Goal: Task Accomplishment & Management: Use online tool/utility

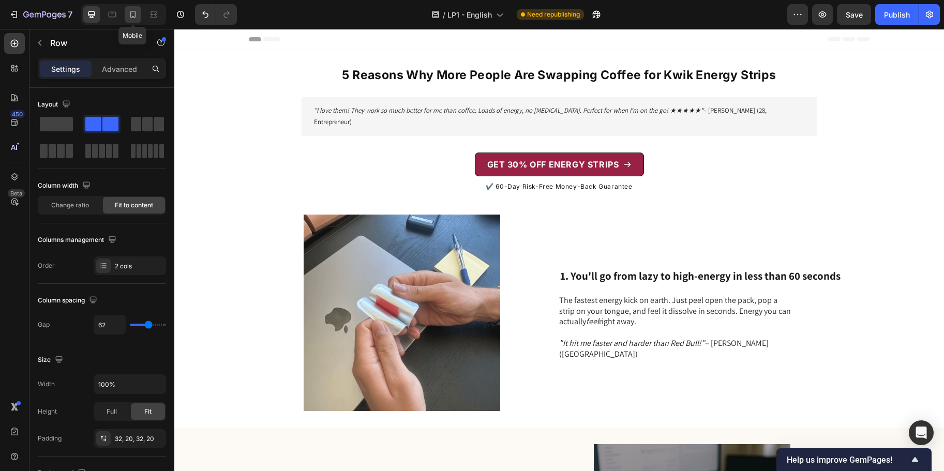
click at [135, 13] on icon at bounding box center [133, 14] width 10 height 10
type input "0"
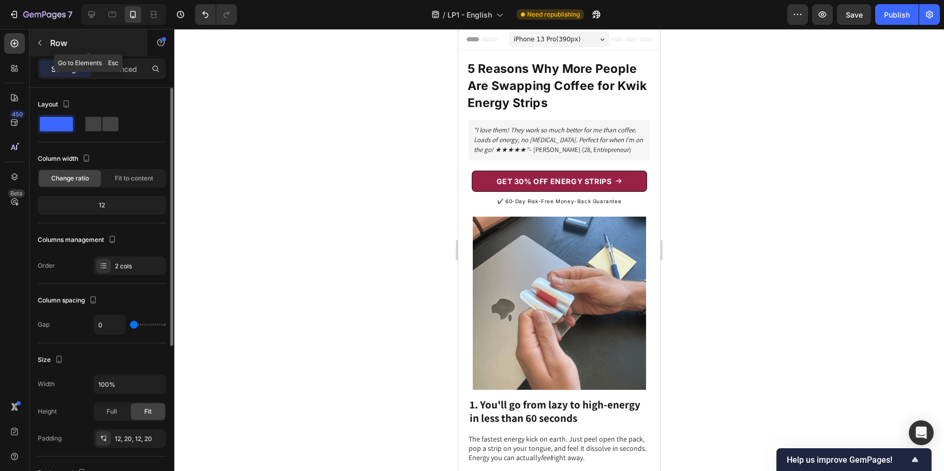
click at [43, 37] on button "button" at bounding box center [40, 43] width 17 height 17
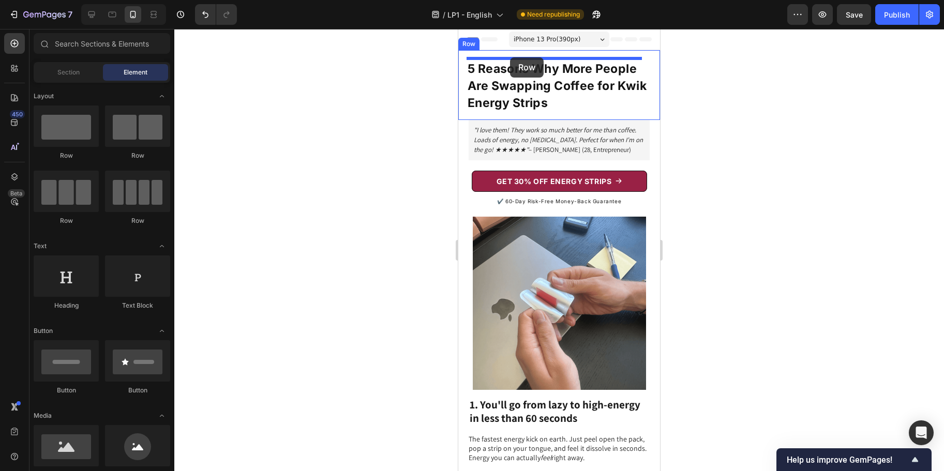
drag, startPoint x: 522, startPoint y: 161, endPoint x: 510, endPoint y: 57, distance: 104.1
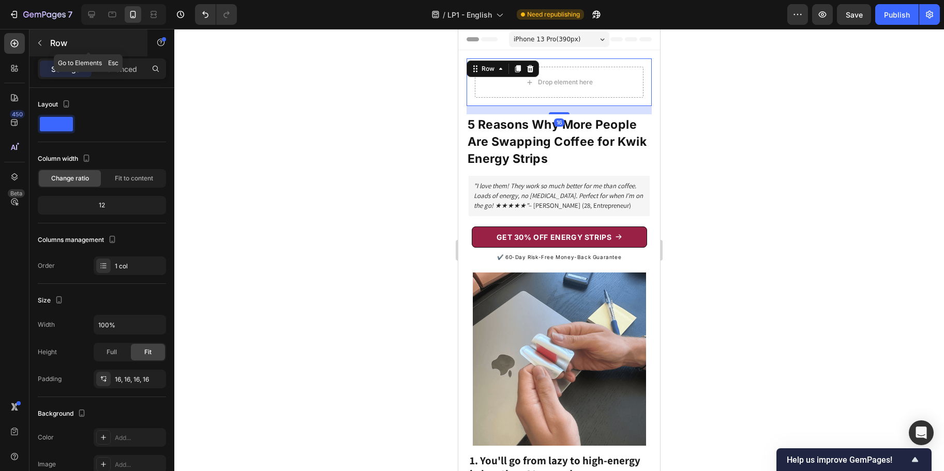
click at [42, 43] on icon "button" at bounding box center [40, 43] width 8 height 8
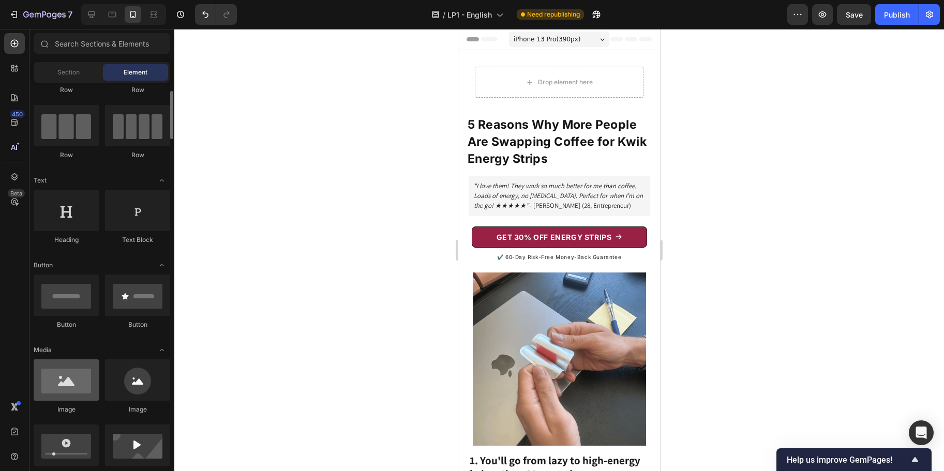
scroll to position [65, 0]
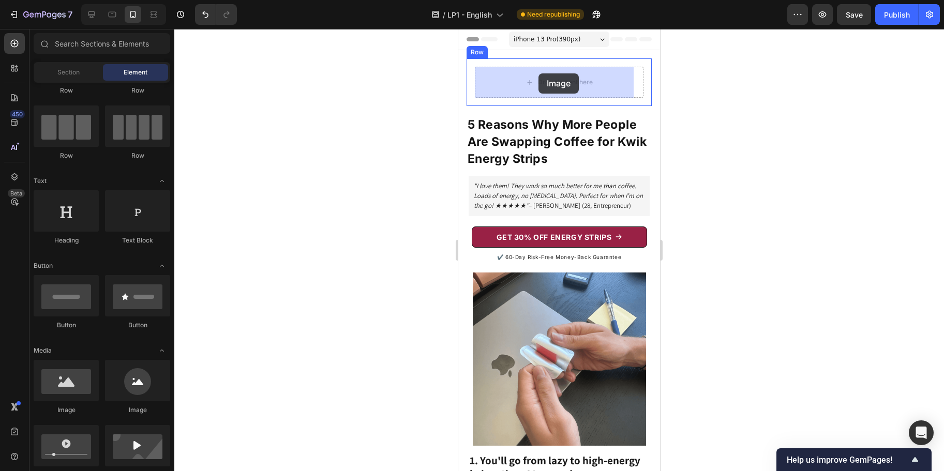
drag, startPoint x: 526, startPoint y: 401, endPoint x: 539, endPoint y: 71, distance: 329.4
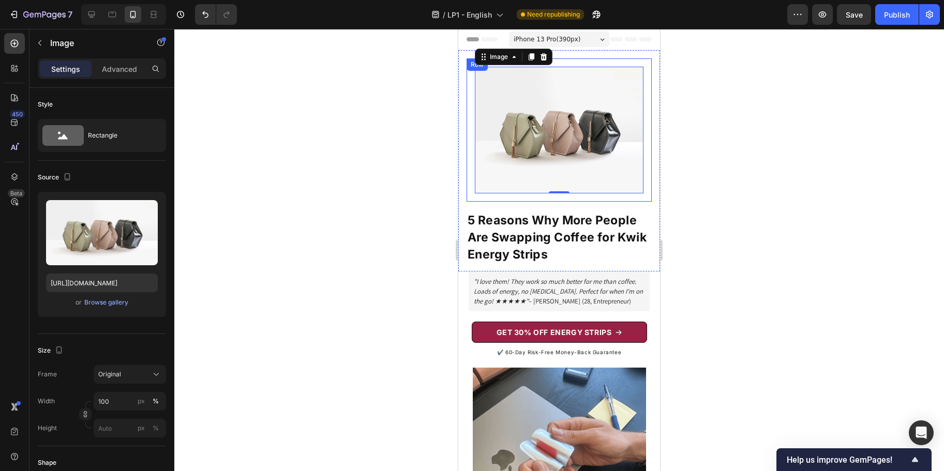
click at [512, 193] on div "Image 0 Row" at bounding box center [559, 129] width 185 height 143
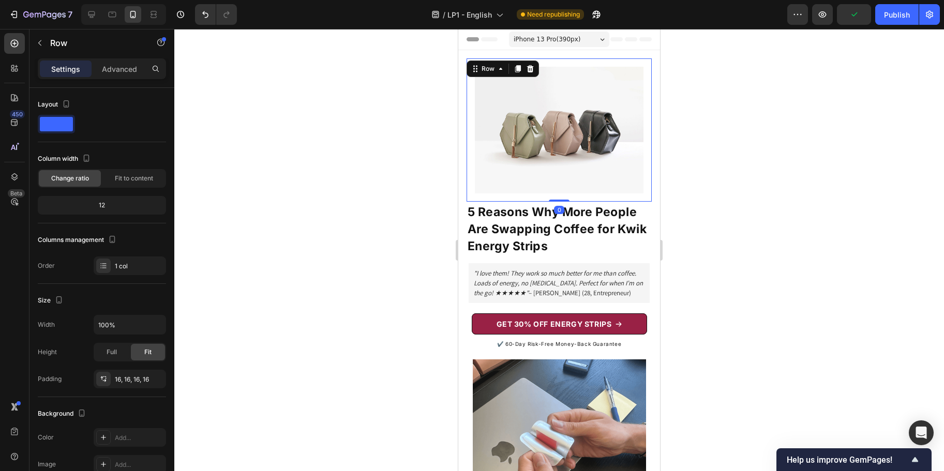
drag, startPoint x: 551, startPoint y: 202, endPoint x: 551, endPoint y: 180, distance: 21.7
click at [551, 180] on div "Image Row 0" at bounding box center [559, 129] width 185 height 143
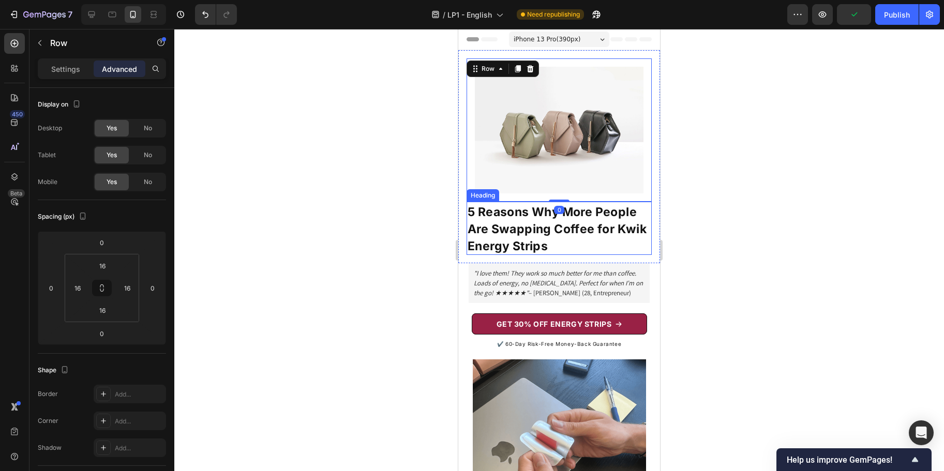
click at [501, 219] on strong "5 Reasons Why More People Are Swapping Coffee for Kwik Energy Strips" at bounding box center [557, 229] width 179 height 49
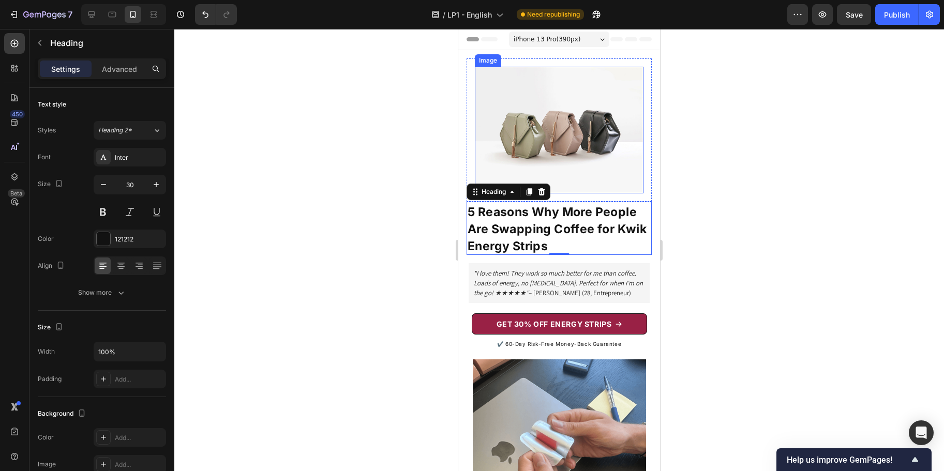
click at [534, 105] on img at bounding box center [559, 130] width 169 height 127
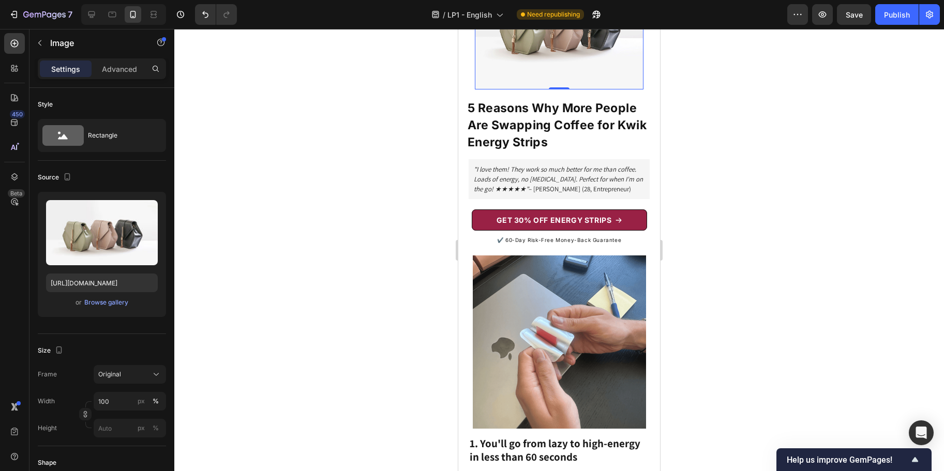
scroll to position [259, 0]
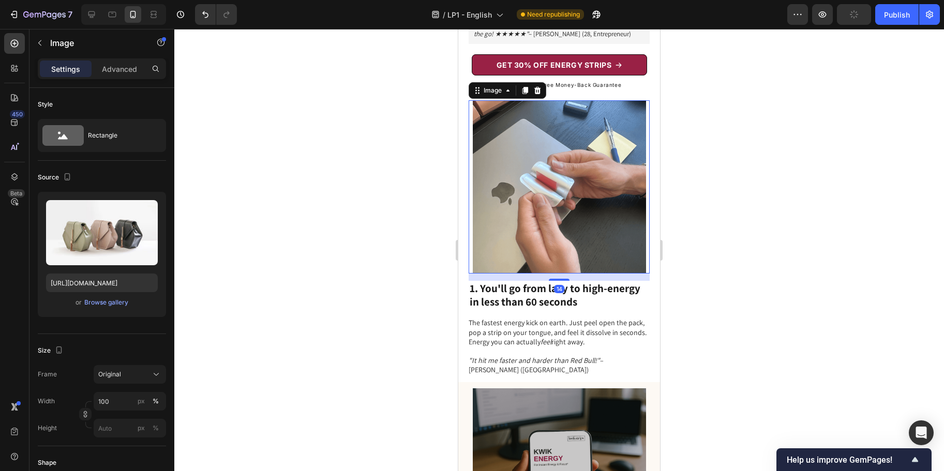
click at [534, 183] on img at bounding box center [559, 186] width 173 height 173
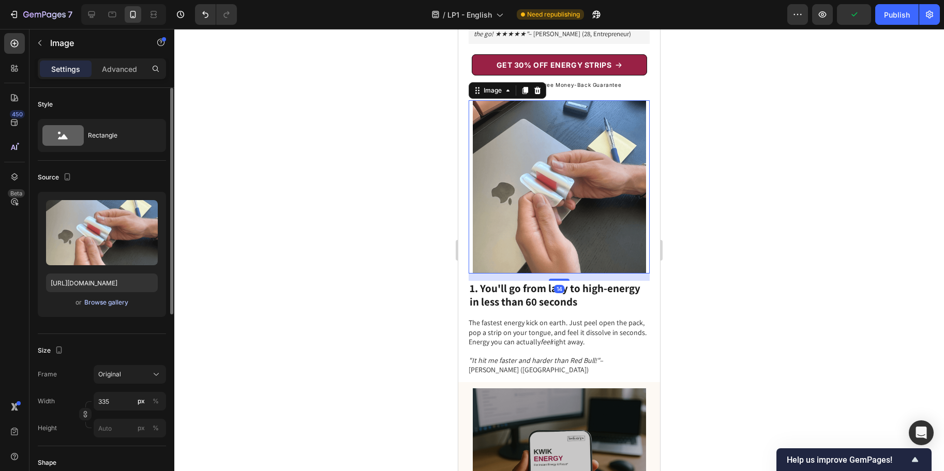
click at [116, 301] on div "Browse gallery" at bounding box center [106, 302] width 44 height 9
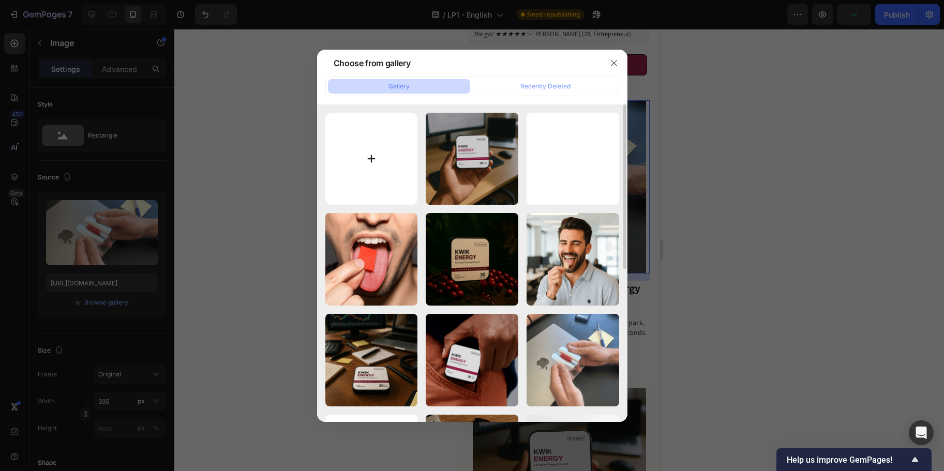
click at [376, 144] on input "file" at bounding box center [371, 159] width 93 height 93
type input "C:\fakepath\LP1-Grund1.png"
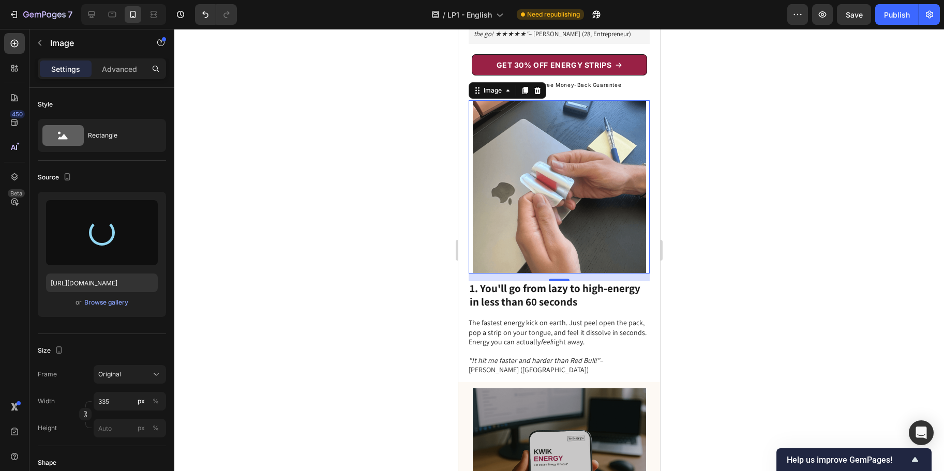
type input "[URL][DOMAIN_NAME]"
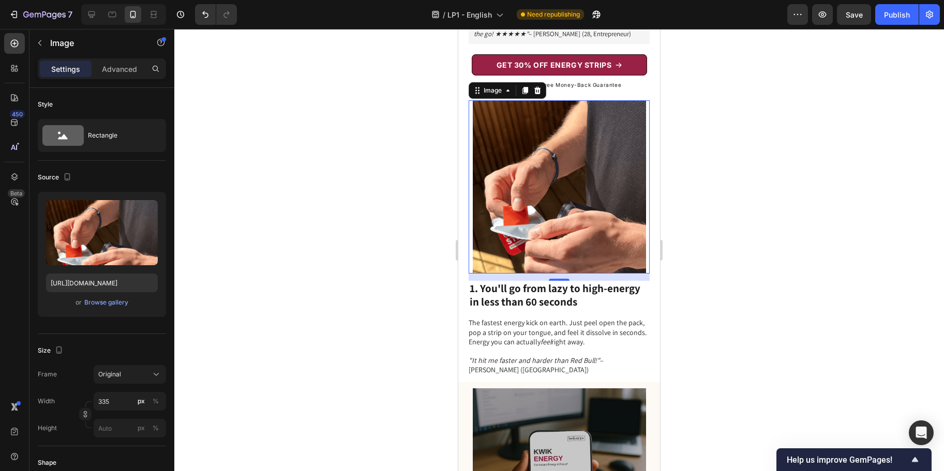
click at [596, 220] on img at bounding box center [559, 186] width 173 height 173
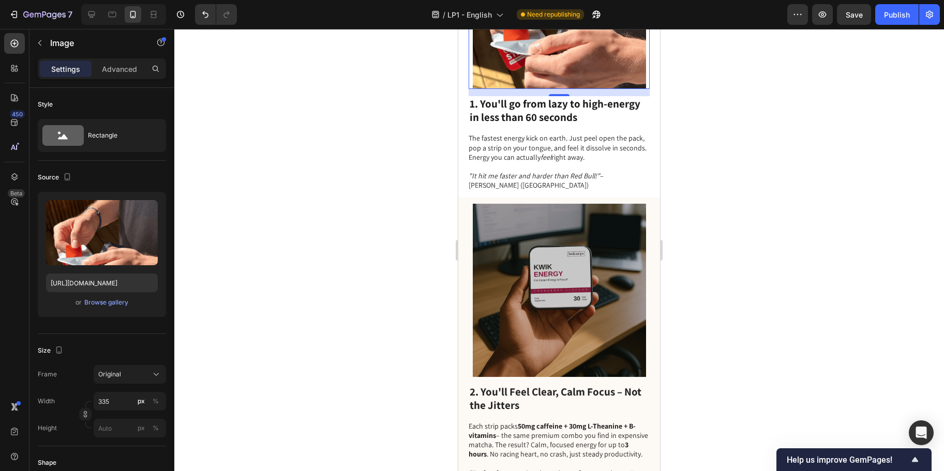
scroll to position [456, 0]
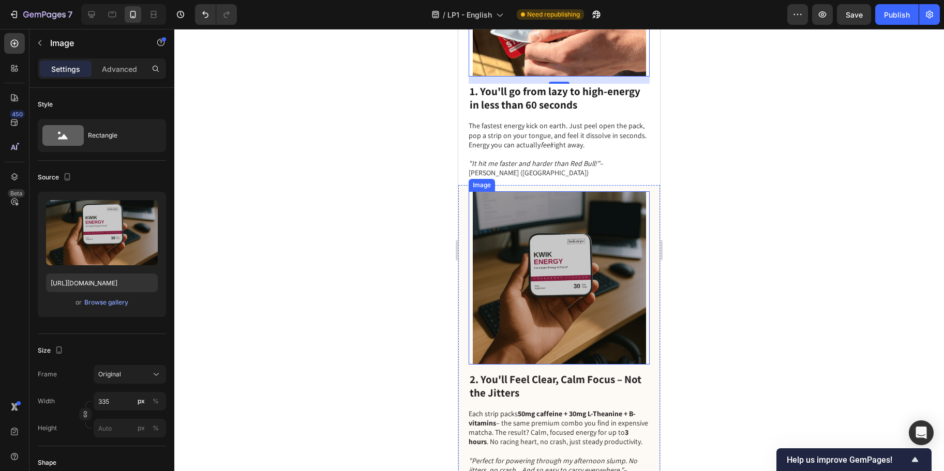
click at [555, 252] on img at bounding box center [559, 277] width 173 height 173
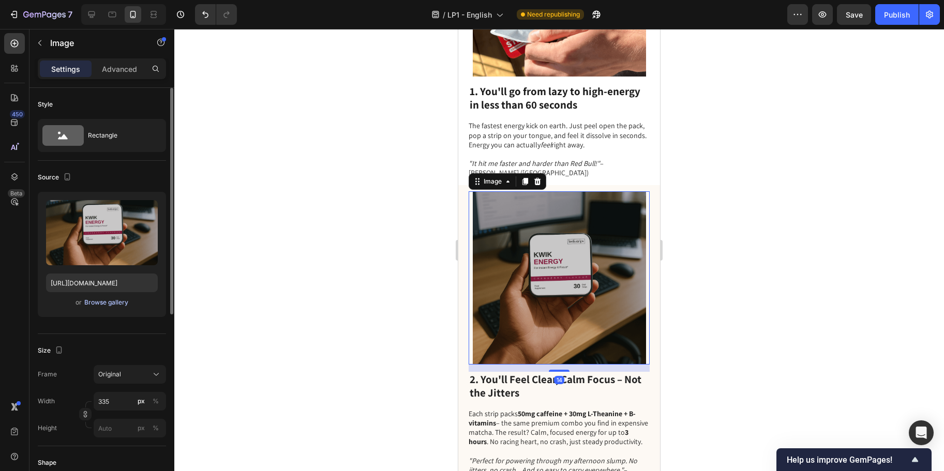
click at [99, 305] on div "Browse gallery" at bounding box center [106, 302] width 44 height 9
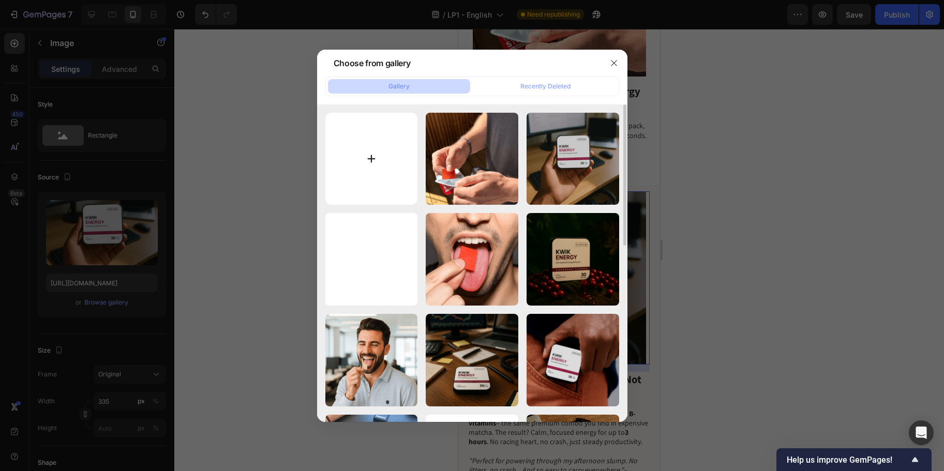
click at [368, 165] on input "file" at bounding box center [371, 159] width 93 height 93
type input "C:\fakepath\LP1-Grund2.png"
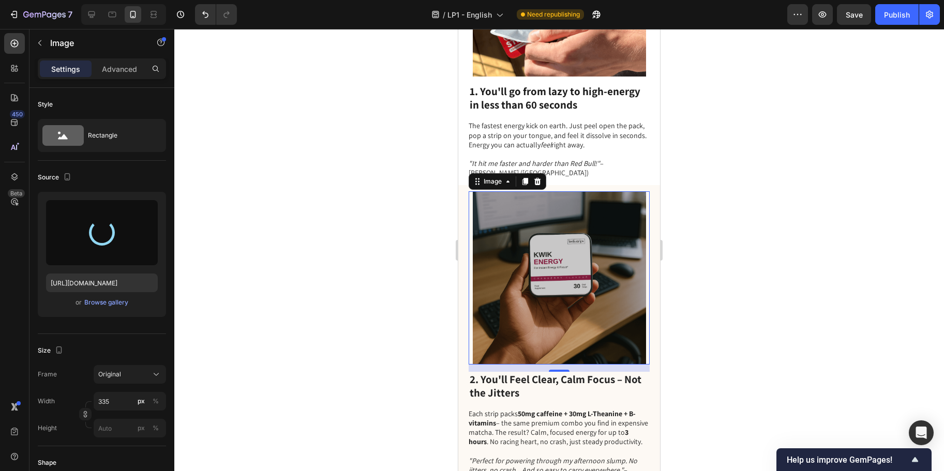
type input "[URL][DOMAIN_NAME]"
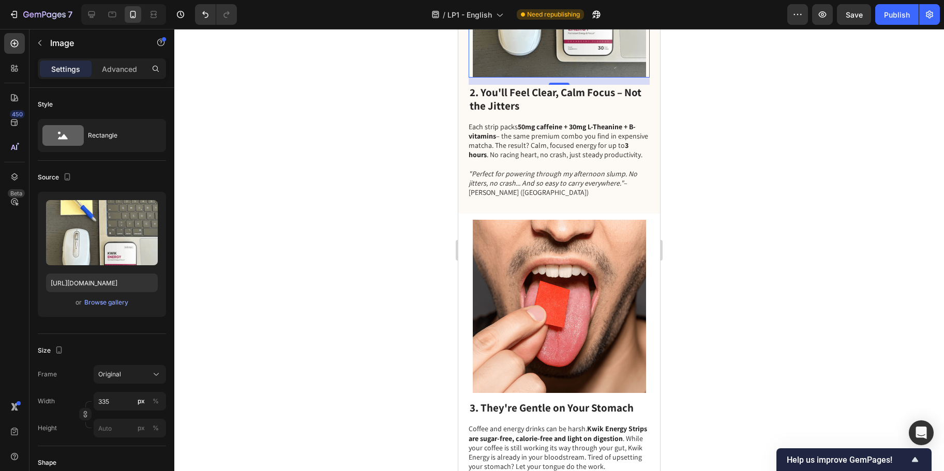
scroll to position [748, 0]
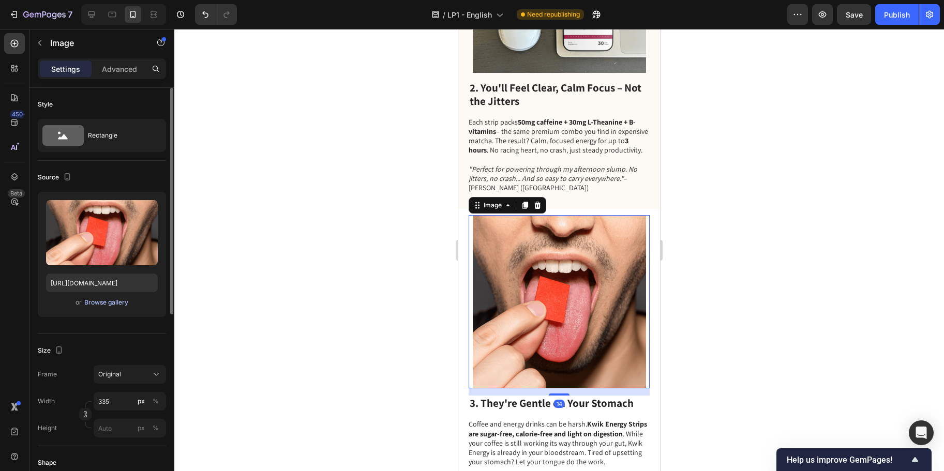
click at [123, 301] on div "Browse gallery" at bounding box center [106, 302] width 44 height 9
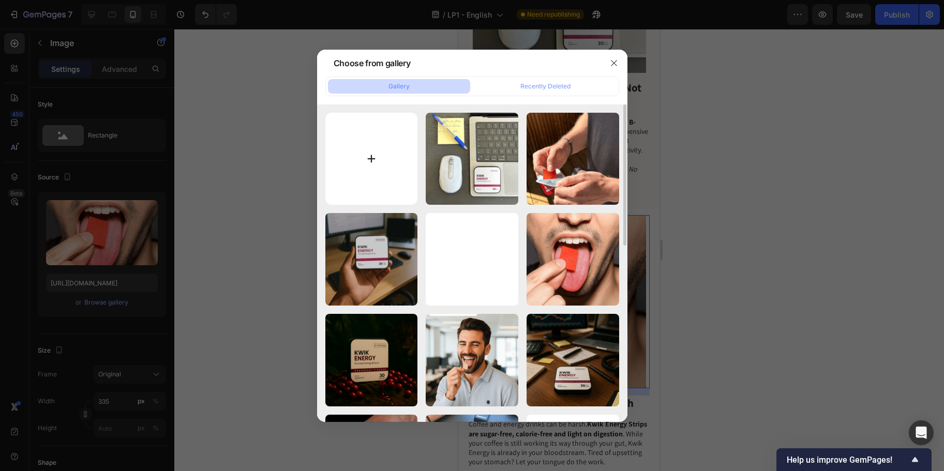
click at [359, 151] on input "file" at bounding box center [371, 159] width 93 height 93
type input "C:\fakepath\LP1-Grund3.png"
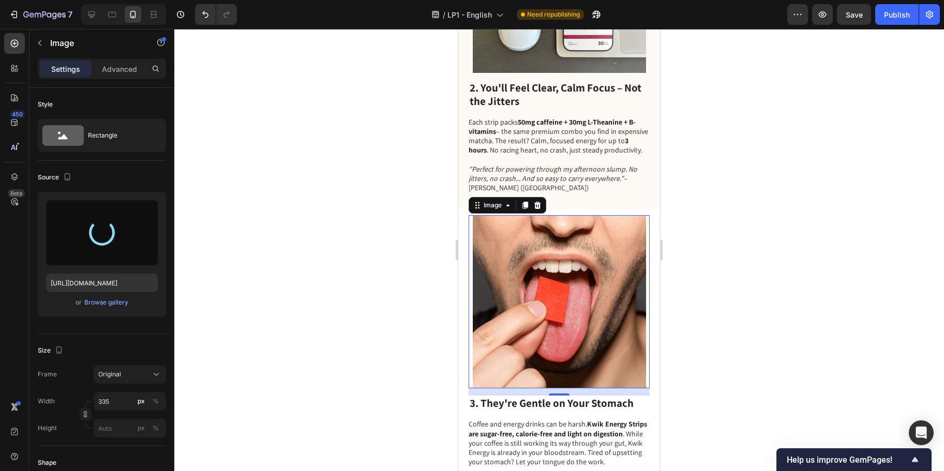
type input "[URL][DOMAIN_NAME]"
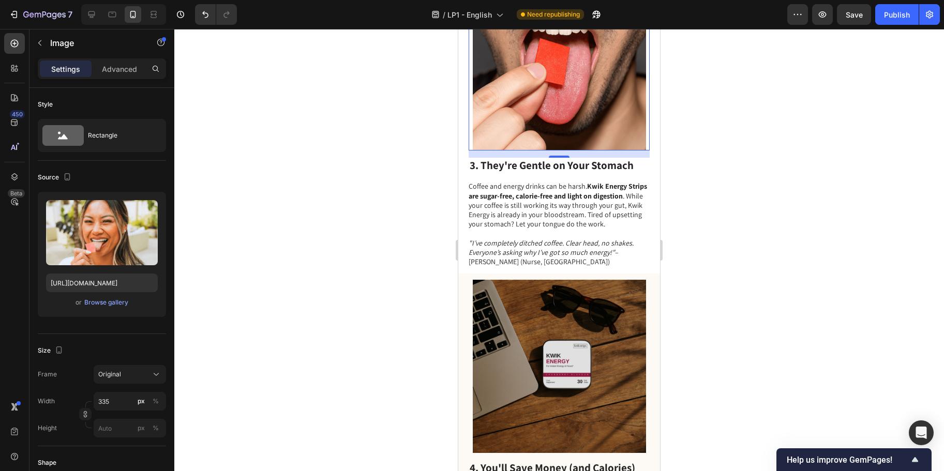
scroll to position [995, 0]
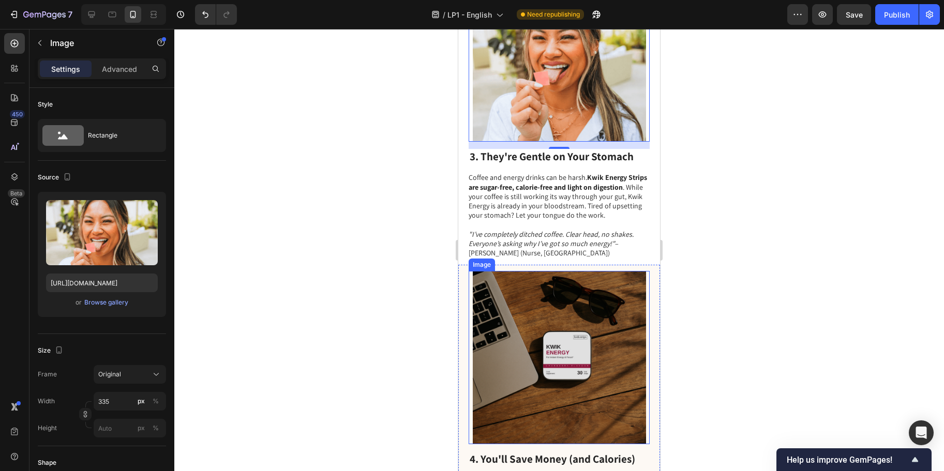
click at [558, 376] on img at bounding box center [559, 357] width 173 height 173
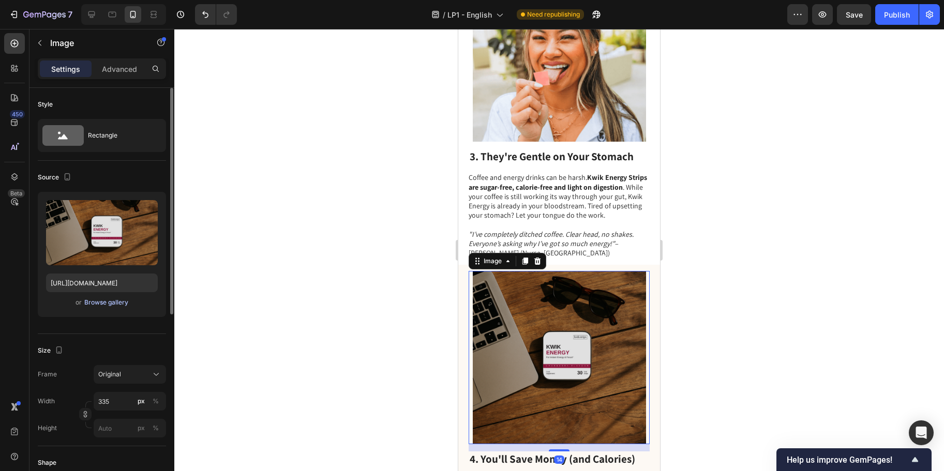
click at [110, 302] on div "Browse gallery" at bounding box center [106, 302] width 44 height 9
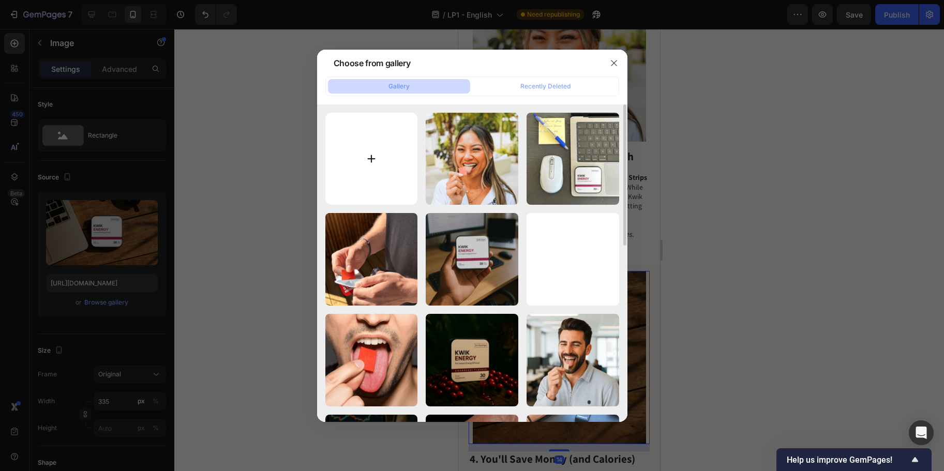
click at [368, 166] on input "file" at bounding box center [371, 159] width 93 height 93
type input "C:\fakepath\LP1-Grund4.png"
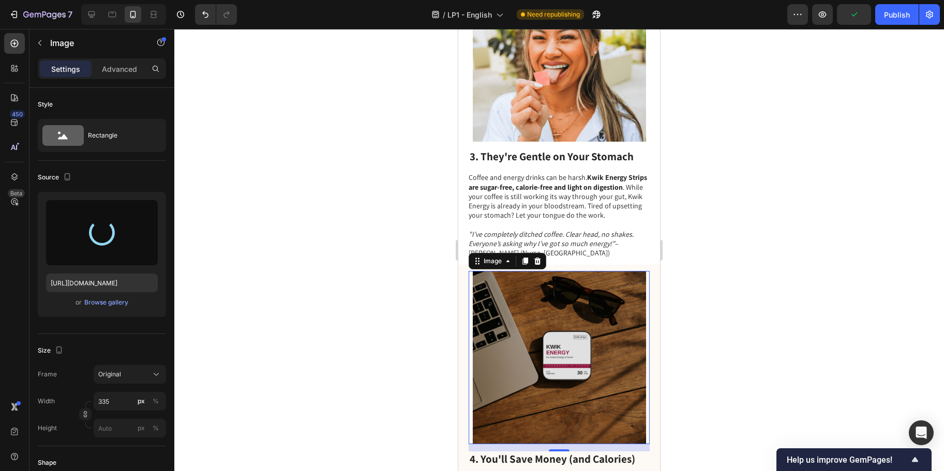
type input "[URL][DOMAIN_NAME]"
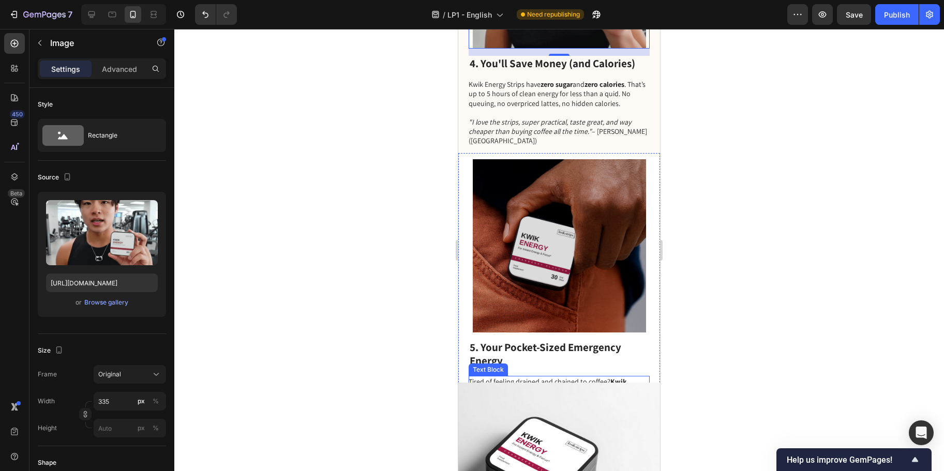
scroll to position [1393, 0]
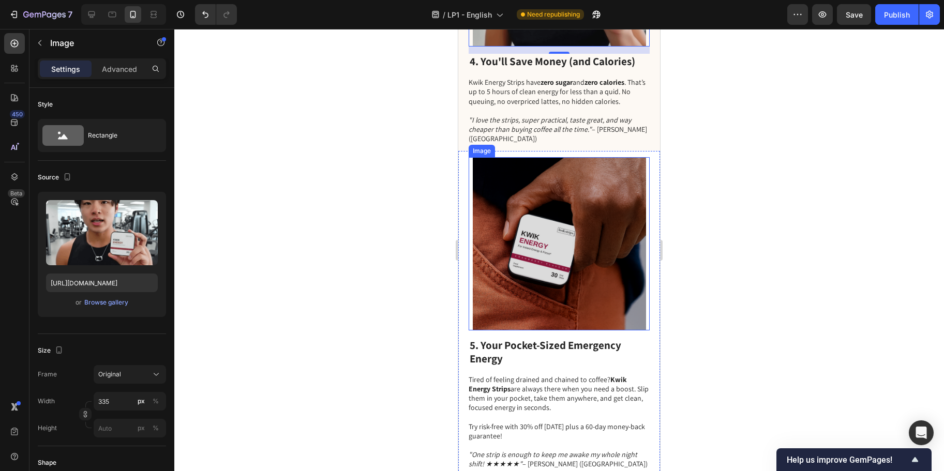
click at [549, 202] on img at bounding box center [559, 243] width 173 height 173
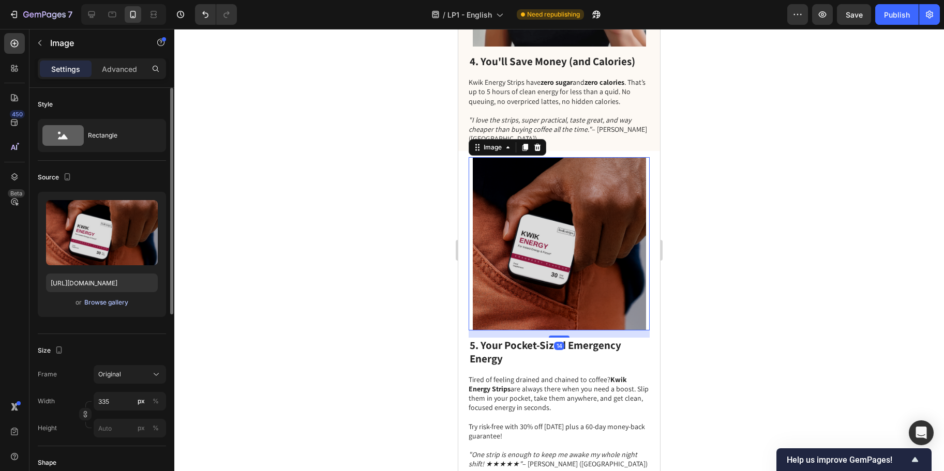
click at [111, 301] on div "Browse gallery" at bounding box center [106, 302] width 44 height 9
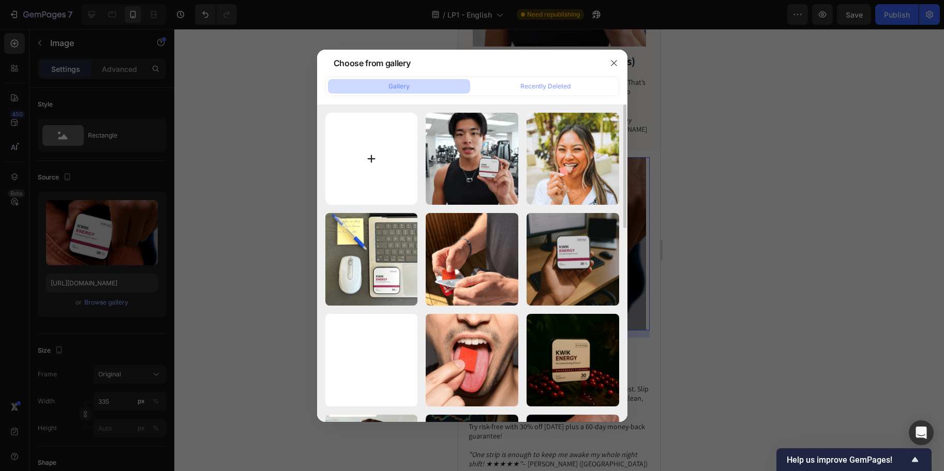
click at [375, 153] on input "file" at bounding box center [371, 159] width 93 height 93
type input "C:\fakepath\LP1-Grund5.png"
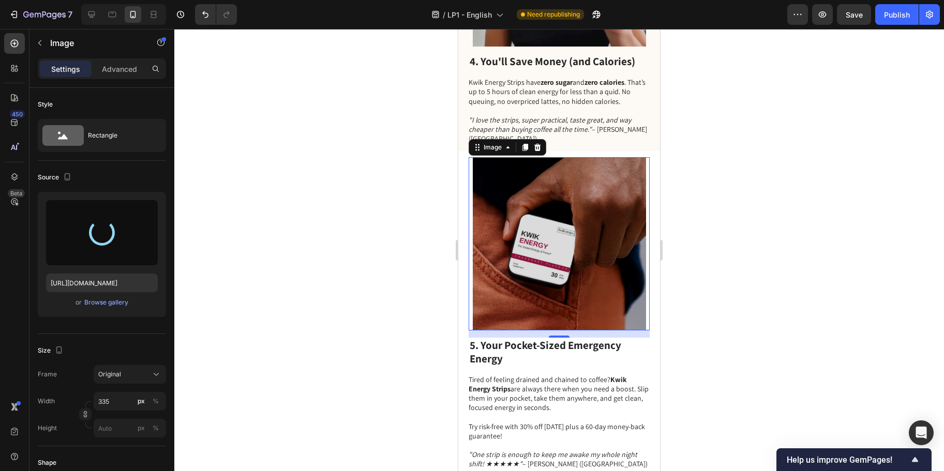
type input "[URL][DOMAIN_NAME]"
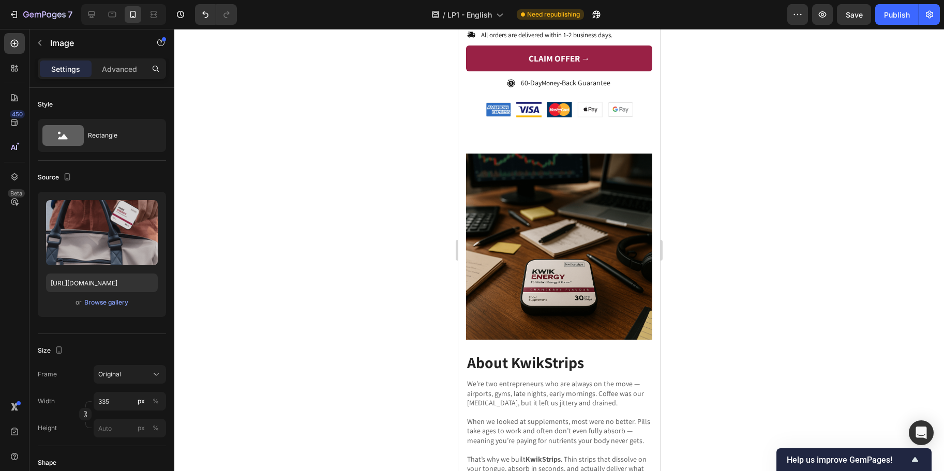
scroll to position [2336, 0]
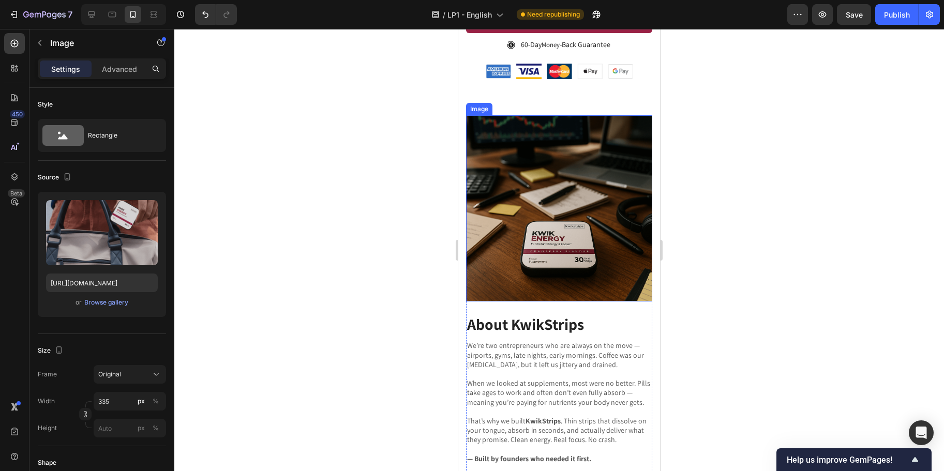
click at [557, 221] on img at bounding box center [559, 208] width 186 height 186
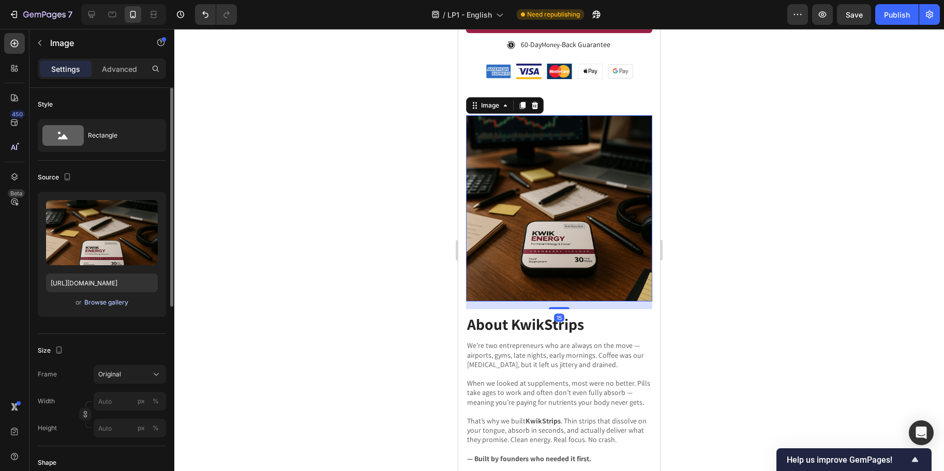
click at [98, 306] on div "Browse gallery" at bounding box center [106, 302] width 44 height 9
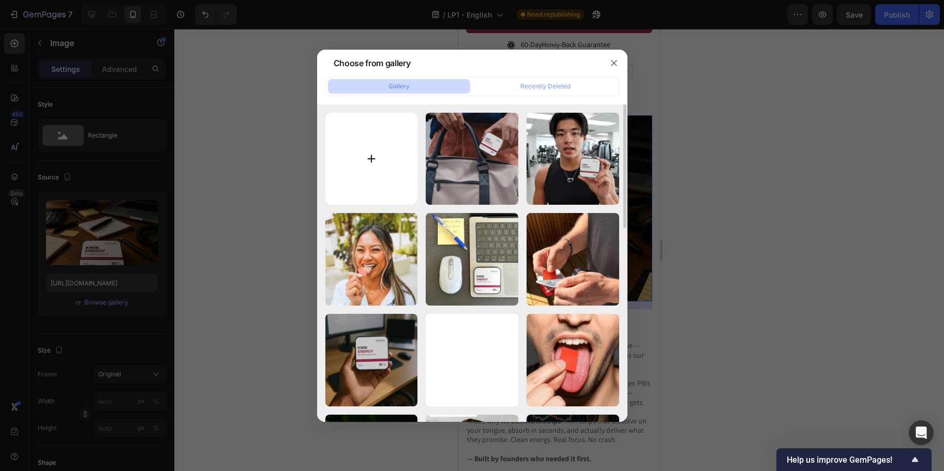
click at [368, 158] on input "file" at bounding box center [371, 159] width 93 height 93
type input "C:\fakepath\LP1-AboutUs.png"
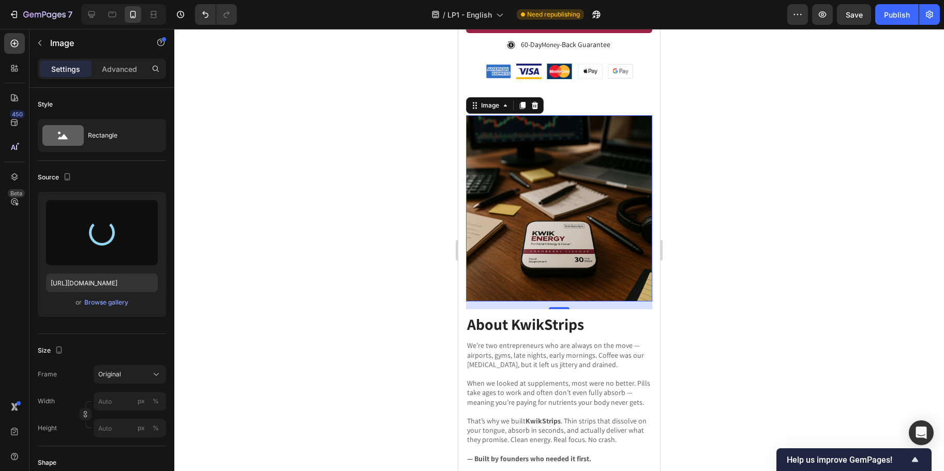
type input "[URL][DOMAIN_NAME]"
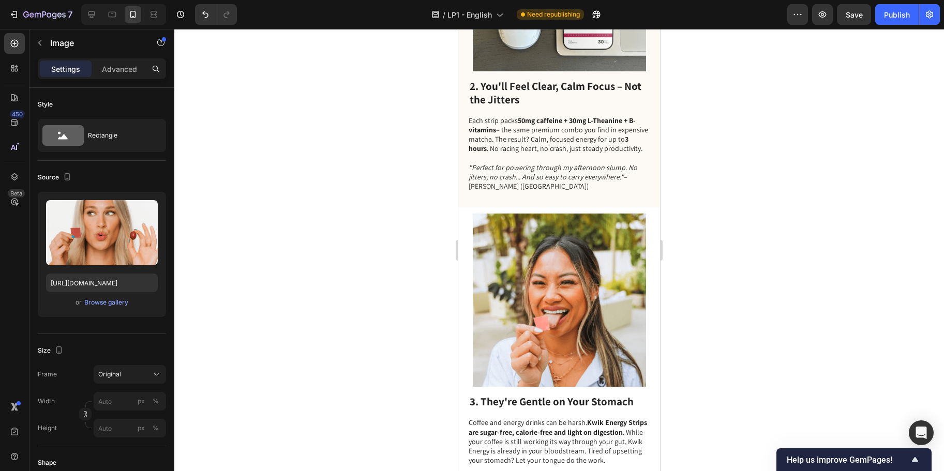
scroll to position [0, 0]
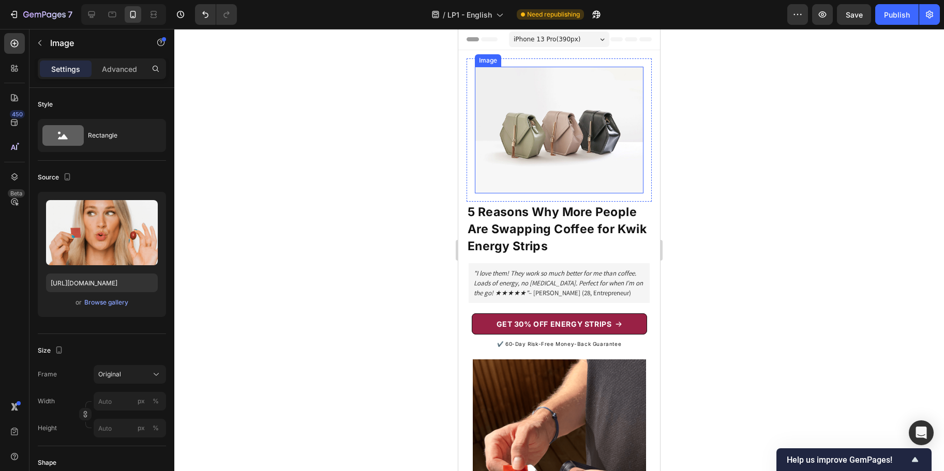
click at [537, 126] on img at bounding box center [559, 130] width 169 height 127
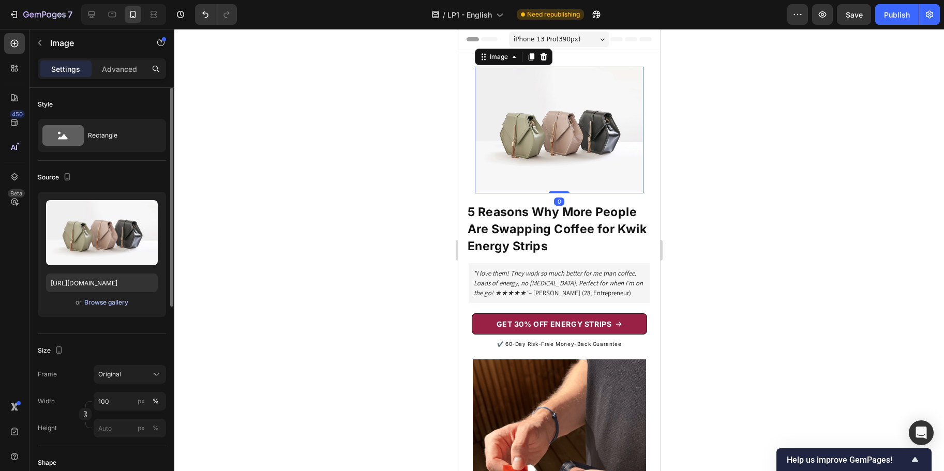
click at [107, 302] on div "Browse gallery" at bounding box center [106, 302] width 44 height 9
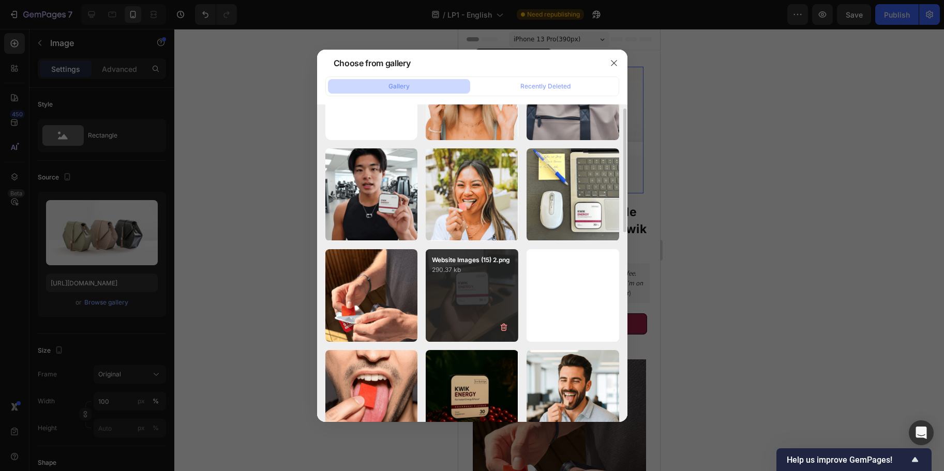
scroll to position [75, 0]
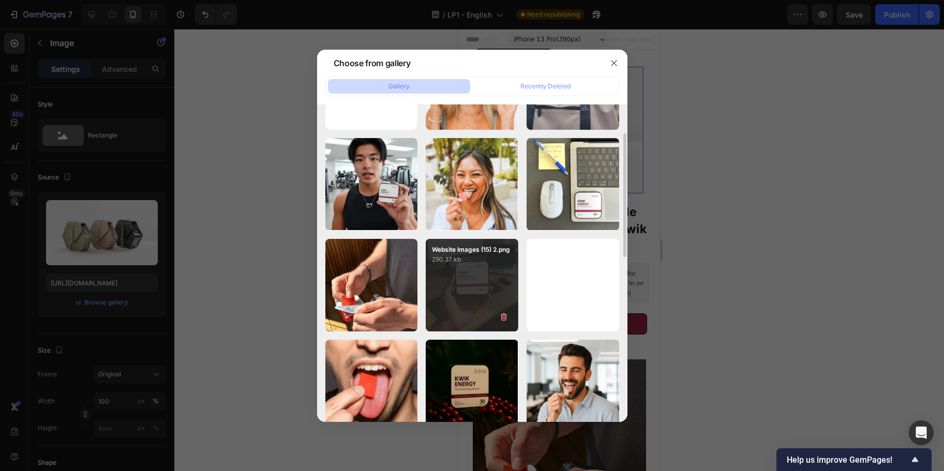
click at [466, 304] on div "Website Images (15) 2.png 290.37 kb" at bounding box center [472, 285] width 93 height 93
type input "[URL][DOMAIN_NAME]"
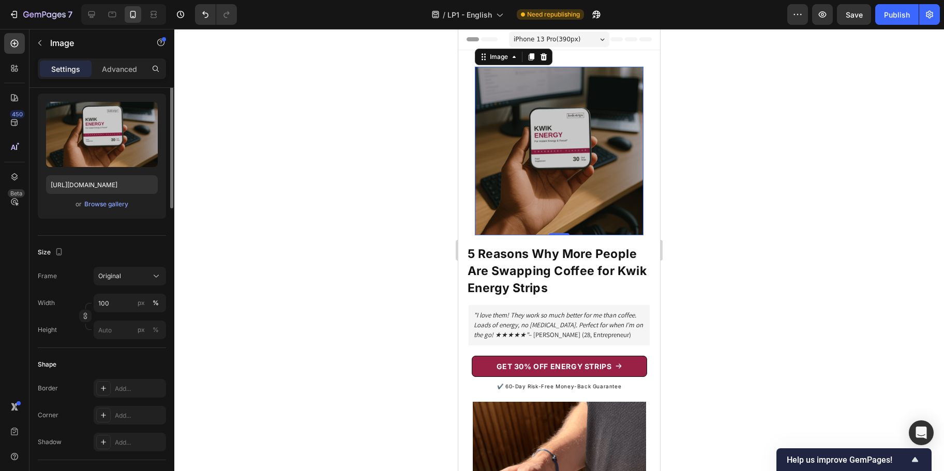
scroll to position [0, 0]
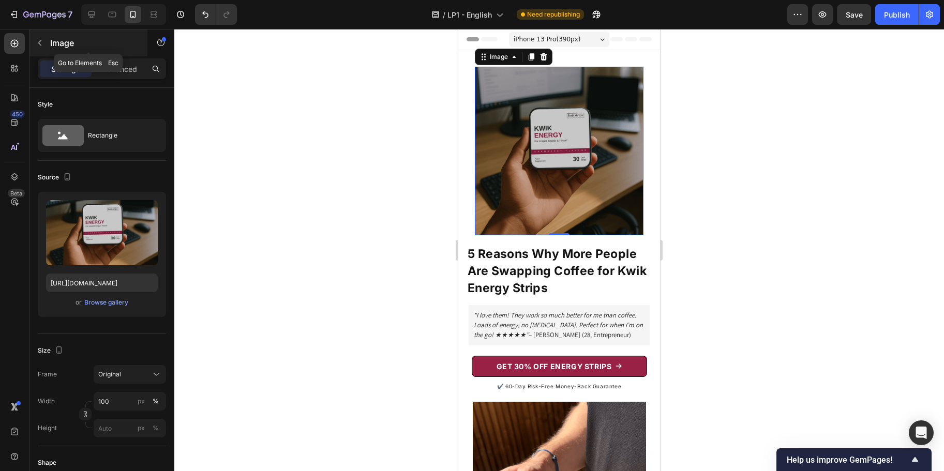
click at [35, 43] on button "button" at bounding box center [40, 43] width 17 height 17
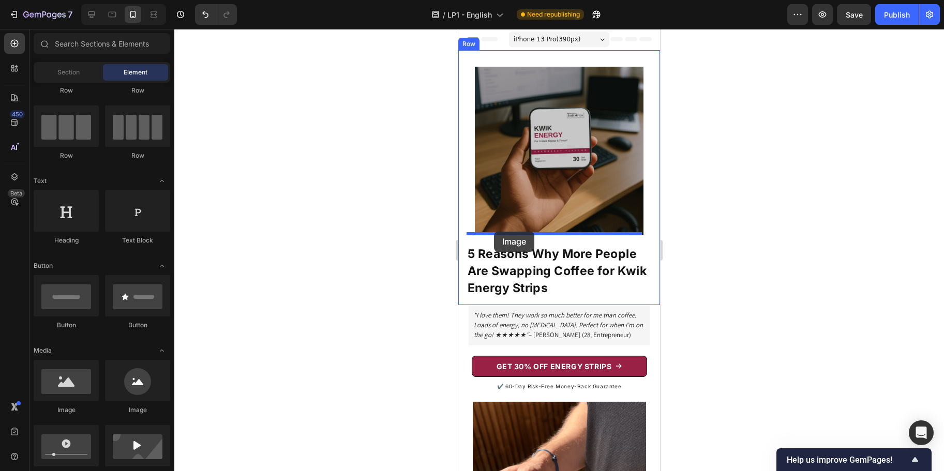
drag, startPoint x: 527, startPoint y: 410, endPoint x: 495, endPoint y: 230, distance: 182.4
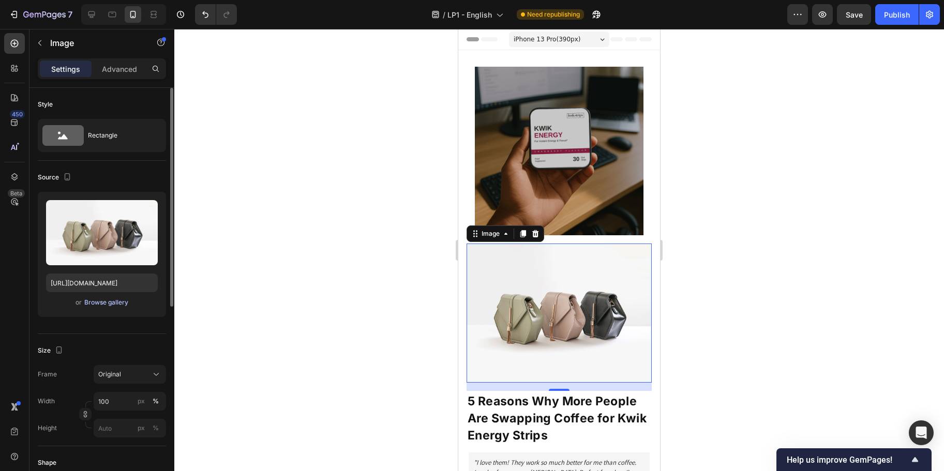
click at [110, 303] on div "Browse gallery" at bounding box center [106, 302] width 44 height 9
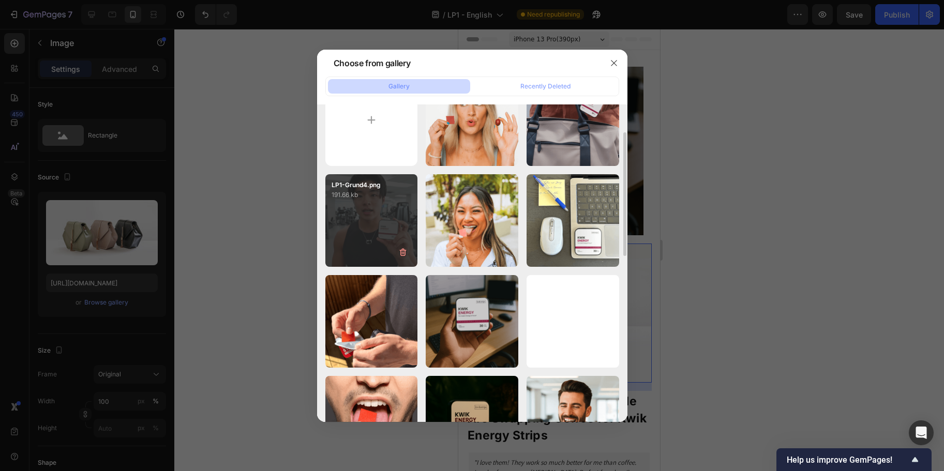
scroll to position [50, 0]
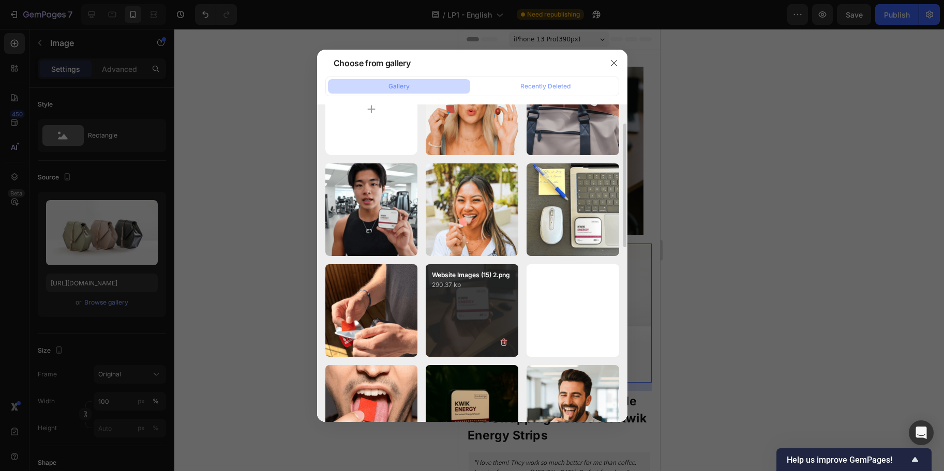
click at [484, 311] on div "Website Images (15) 2.png 290.37 kb" at bounding box center [472, 310] width 93 height 93
type input "[URL][DOMAIN_NAME]"
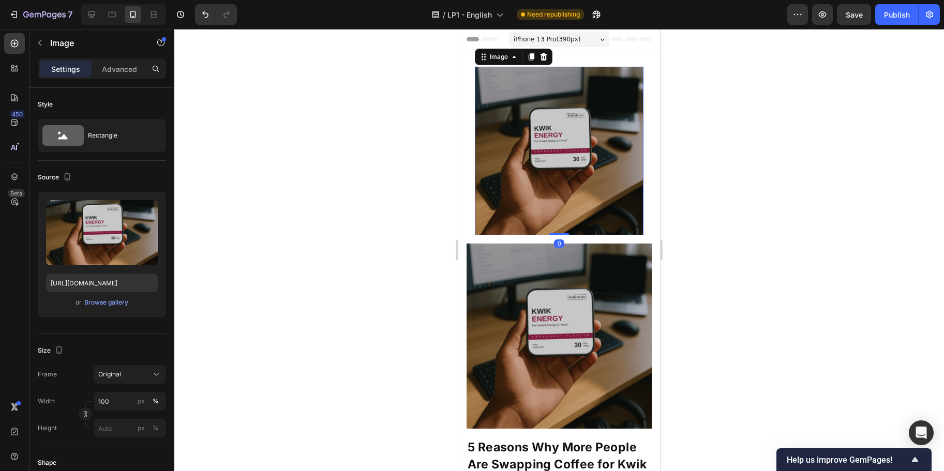
click at [572, 128] on img at bounding box center [559, 151] width 169 height 169
click at [542, 53] on icon at bounding box center [544, 57] width 8 height 8
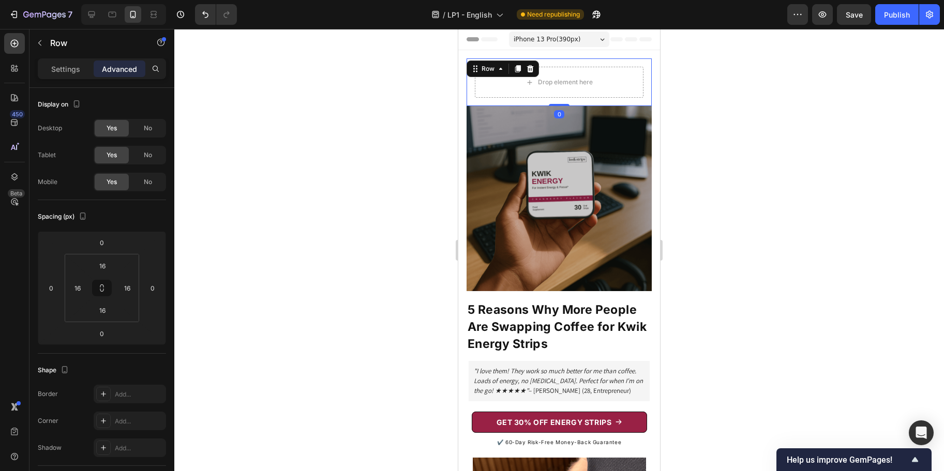
click at [561, 62] on div "Drop element here Row 0" at bounding box center [559, 82] width 185 height 48
click at [529, 65] on icon at bounding box center [530, 69] width 8 height 8
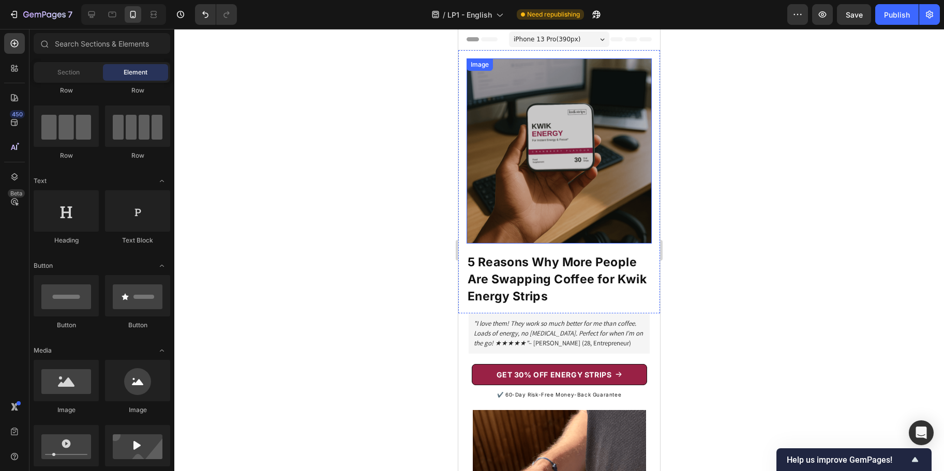
scroll to position [3, 0]
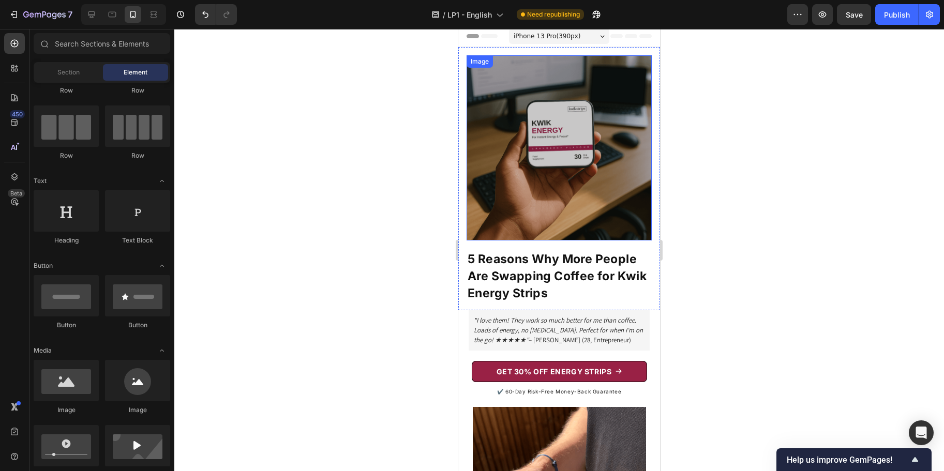
click at [533, 224] on img at bounding box center [559, 147] width 185 height 185
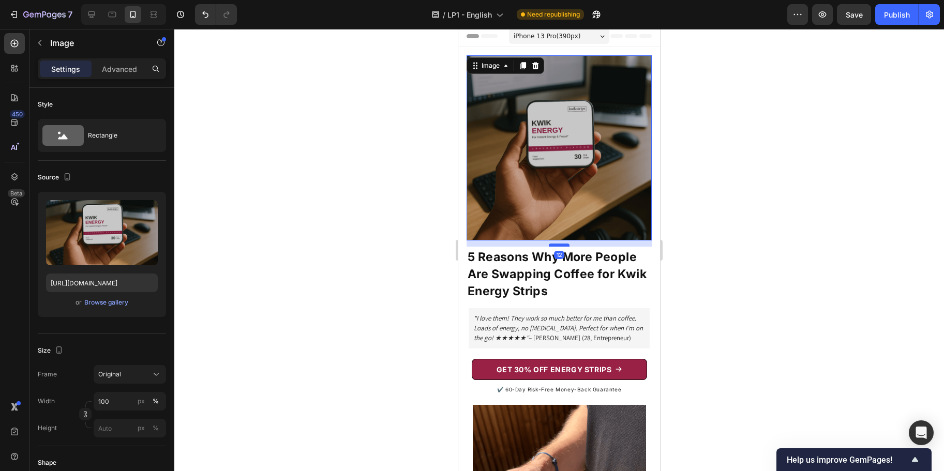
click at [553, 244] on div at bounding box center [559, 245] width 21 height 3
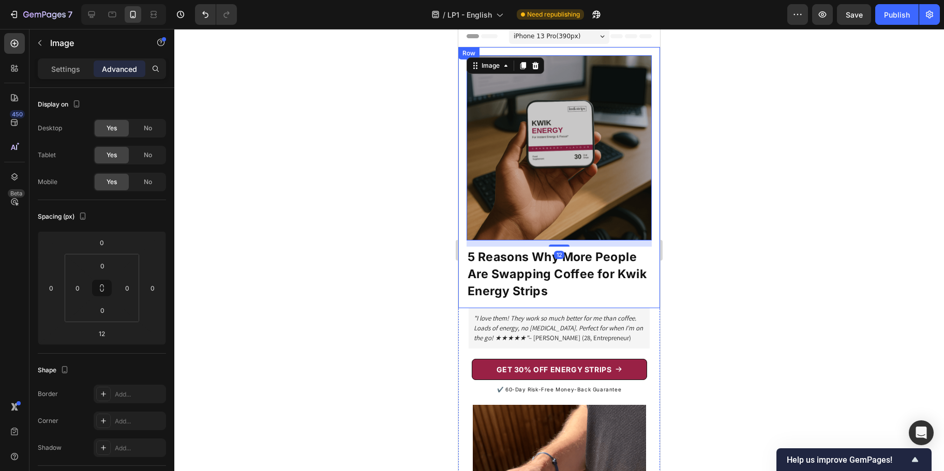
click at [703, 221] on div at bounding box center [559, 250] width 770 height 442
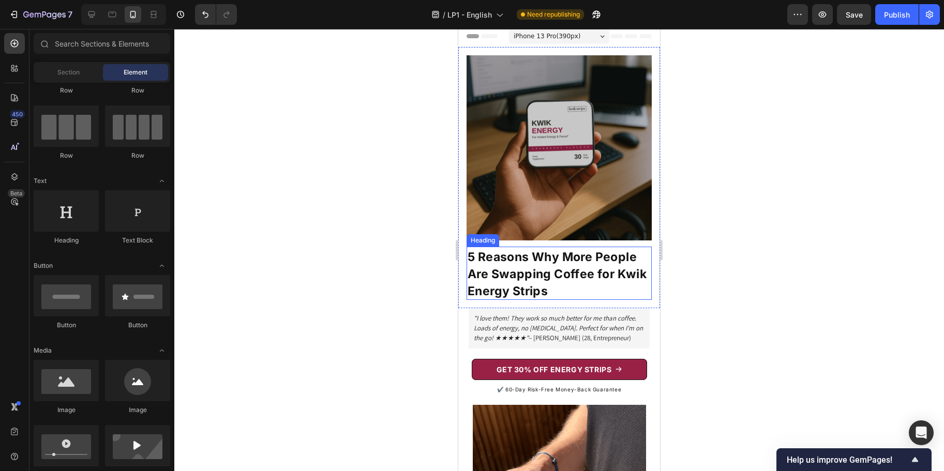
click at [566, 281] on strong "5 Reasons Why More People Are Swapping Coffee for Kwik Energy Strips" at bounding box center [557, 274] width 179 height 49
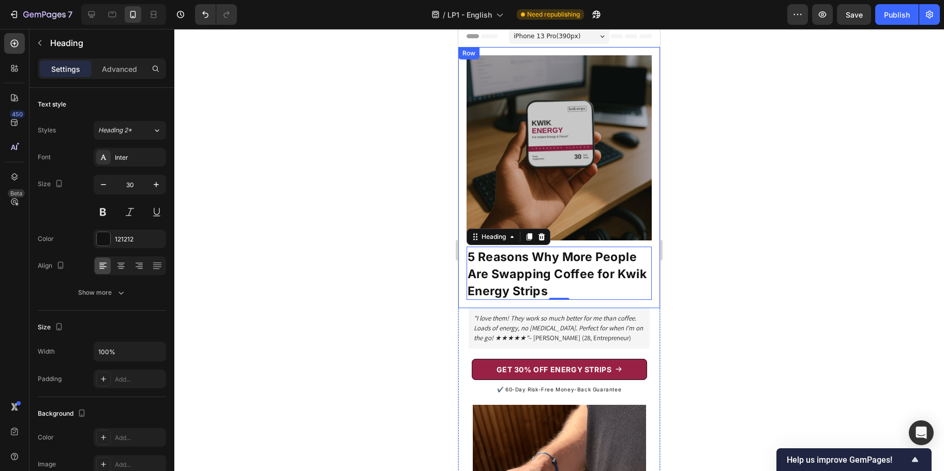
click at [561, 296] on div "Image 5 Reasons Why More People Are Swapping Coffee for Kwik Energy Strips Head…" at bounding box center [559, 177] width 202 height 261
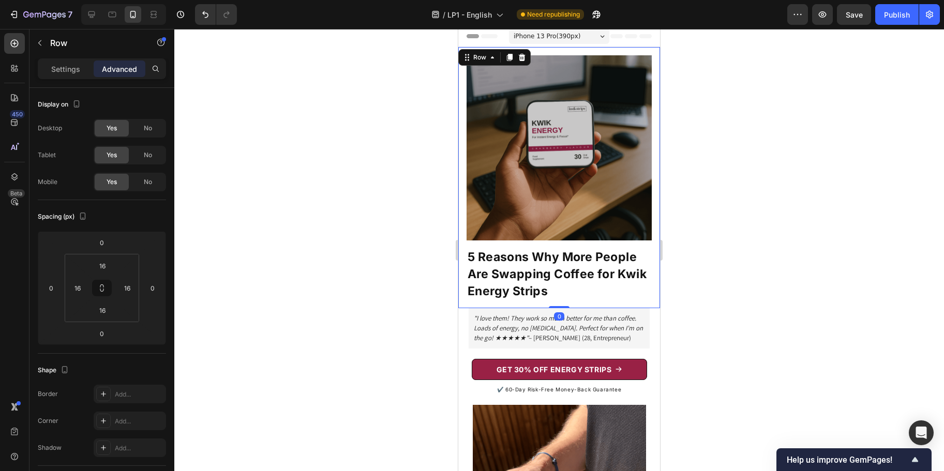
click at [738, 285] on div at bounding box center [559, 250] width 770 height 442
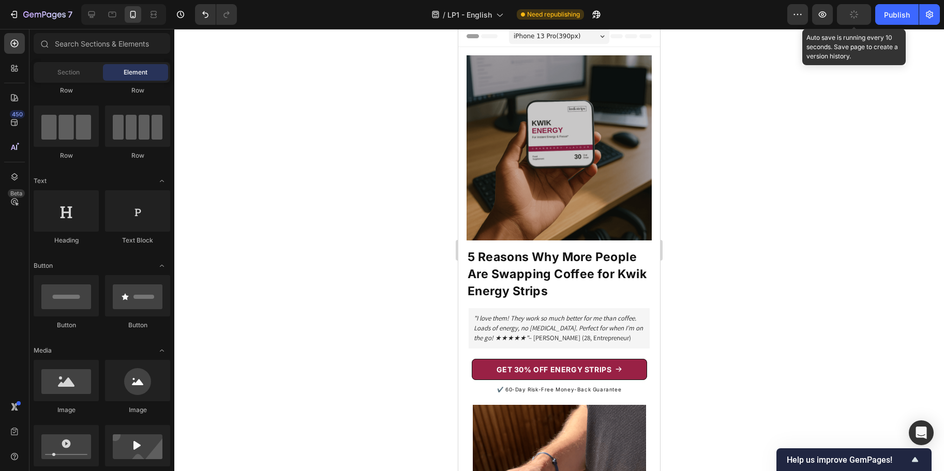
click at [851, 16] on icon "button" at bounding box center [855, 15] width 12 height 12
click at [852, 16] on span "Save" at bounding box center [854, 14] width 17 height 9
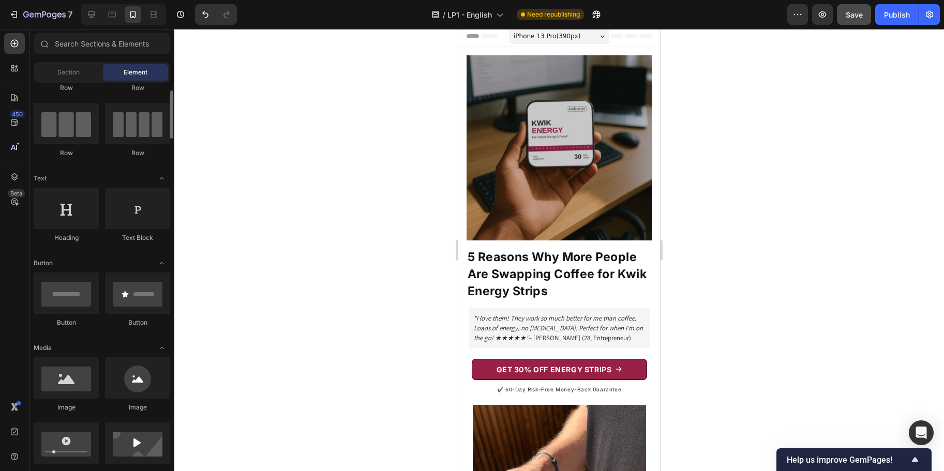
scroll to position [66, 0]
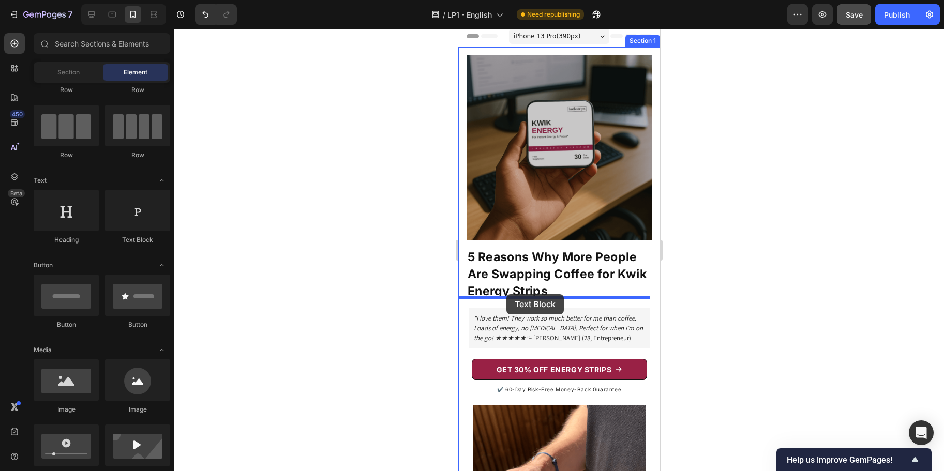
drag, startPoint x: 583, startPoint y: 245, endPoint x: 507, endPoint y: 294, distance: 91.0
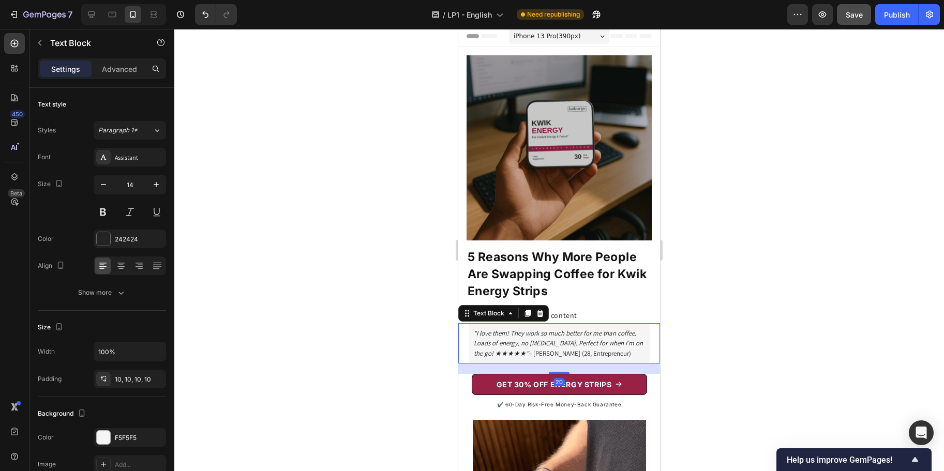
click at [511, 329] on icon ""I love them! They work so much better for me than coffee. Loads of energy, no …" at bounding box center [558, 343] width 169 height 28
click at [529, 310] on icon at bounding box center [528, 313] width 6 height 7
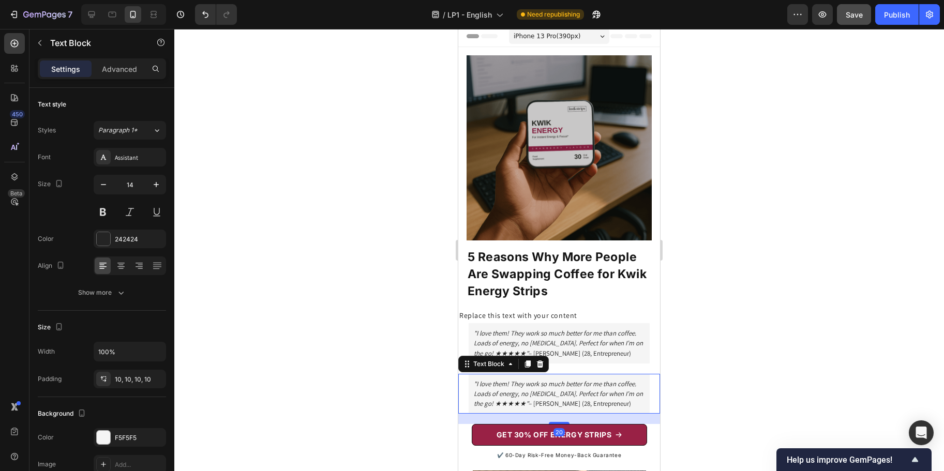
click at [521, 376] on div ""I love them! They work so much better for me than coffee. Loads of energy, no …" at bounding box center [559, 394] width 181 height 40
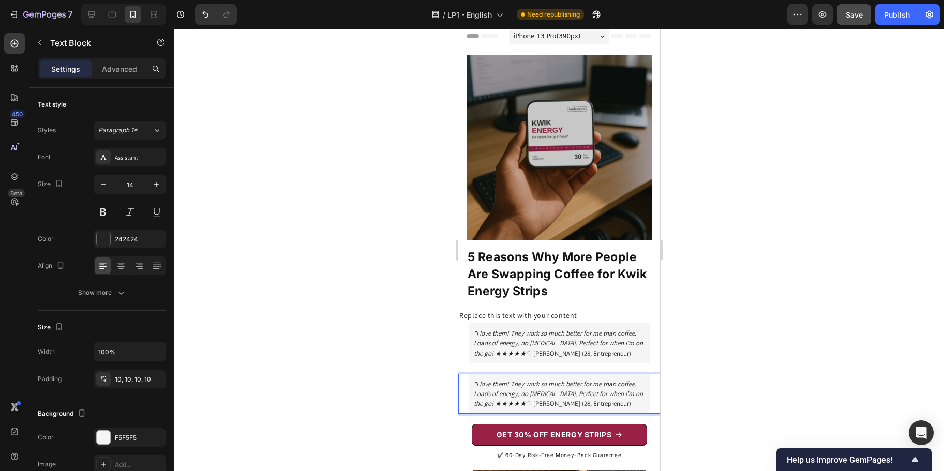
click at [517, 386] on icon ""I love them! They work so much better for me than coffee. Loads of energy, no …" at bounding box center [558, 394] width 169 height 28
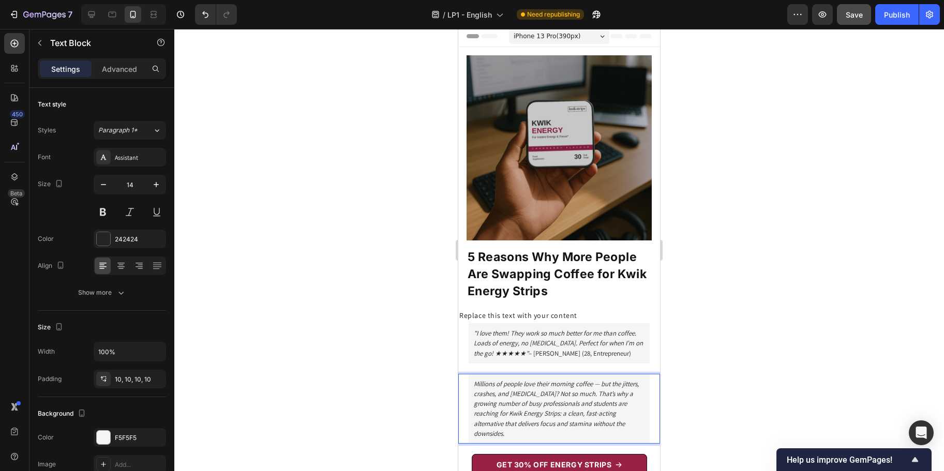
click at [682, 331] on div at bounding box center [559, 250] width 770 height 442
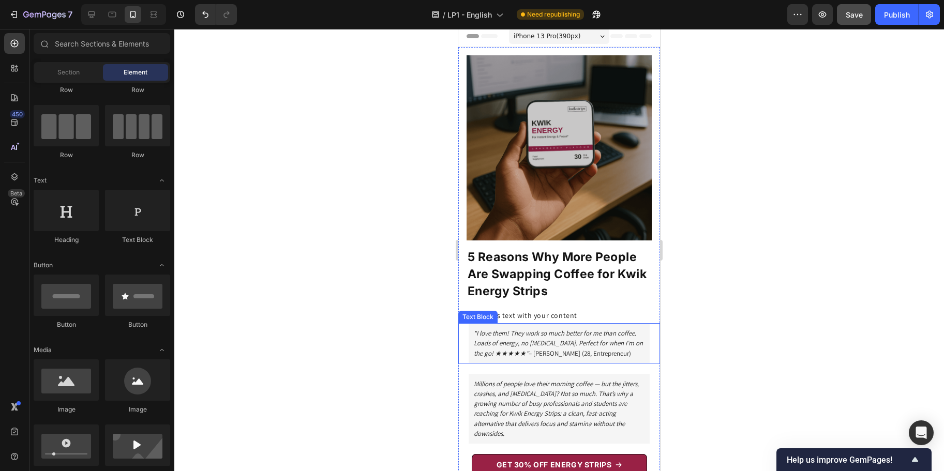
click at [549, 329] on icon ""I love them! They work so much better for me than coffee. Loads of energy, no …" at bounding box center [558, 343] width 169 height 28
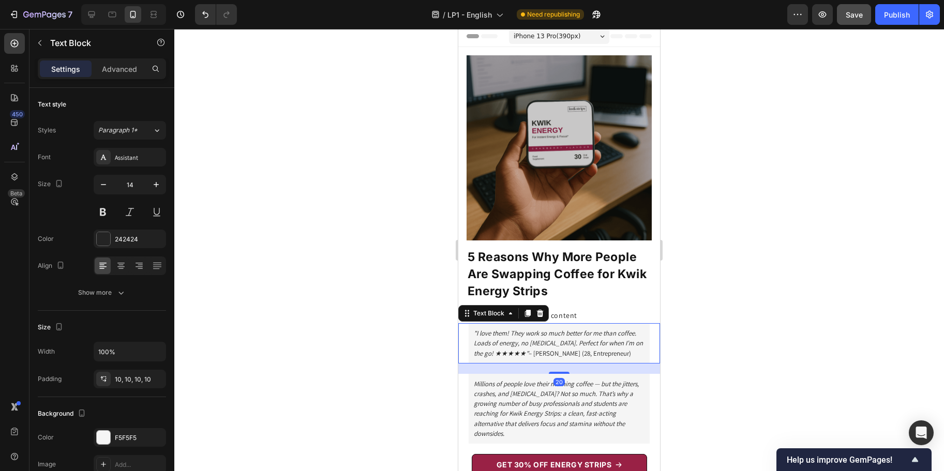
click at [705, 366] on div at bounding box center [559, 250] width 770 height 442
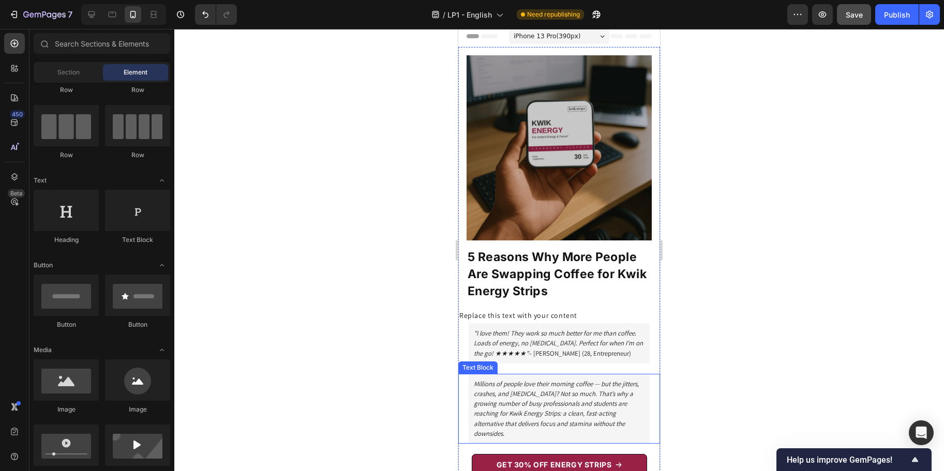
click at [613, 374] on div "Millions of people love their morning coffee — but the jitters, crashes, and [M…" at bounding box center [559, 409] width 181 height 70
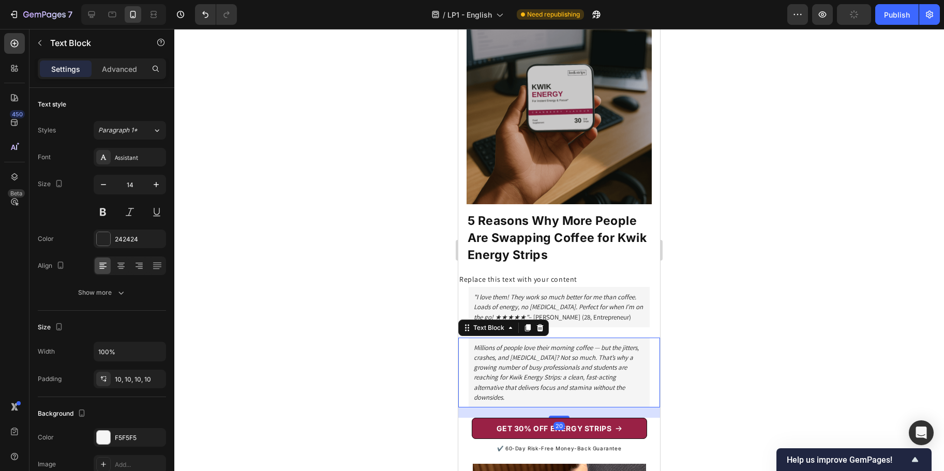
scroll to position [98, 0]
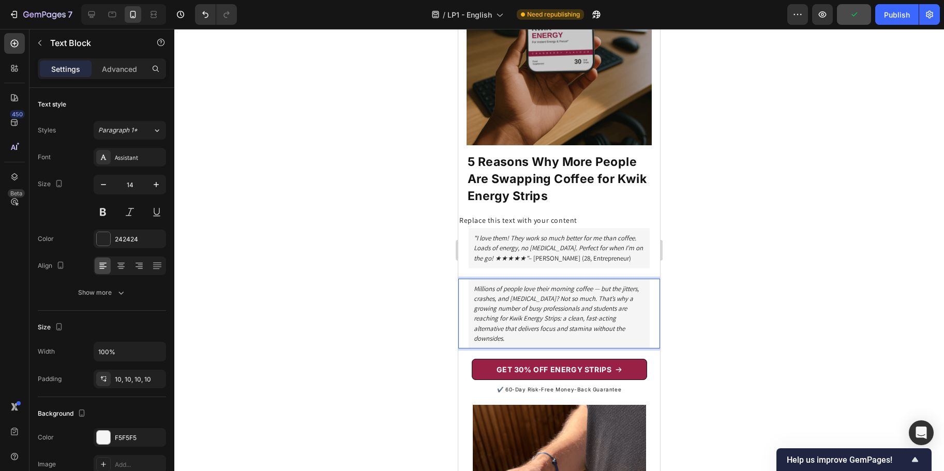
click at [604, 340] on p "Millions of people love their morning coffee — but the jitters, crashes, and [M…" at bounding box center [559, 314] width 171 height 60
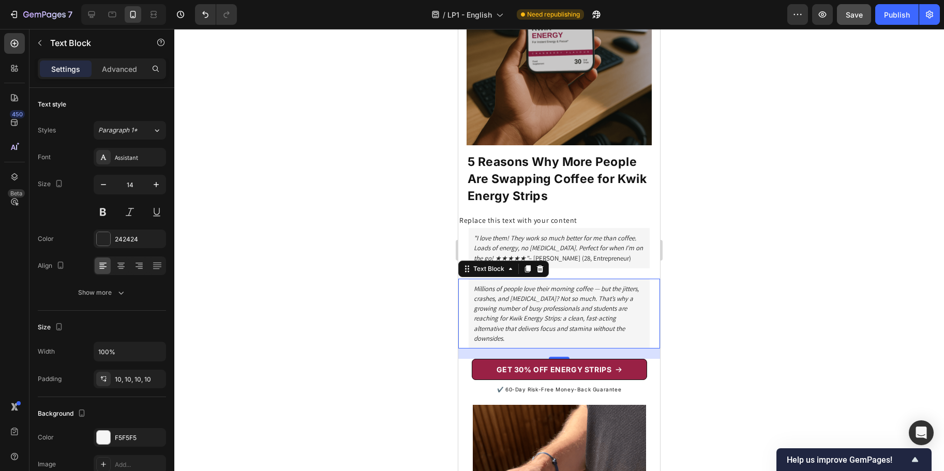
click at [701, 327] on div at bounding box center [559, 250] width 770 height 442
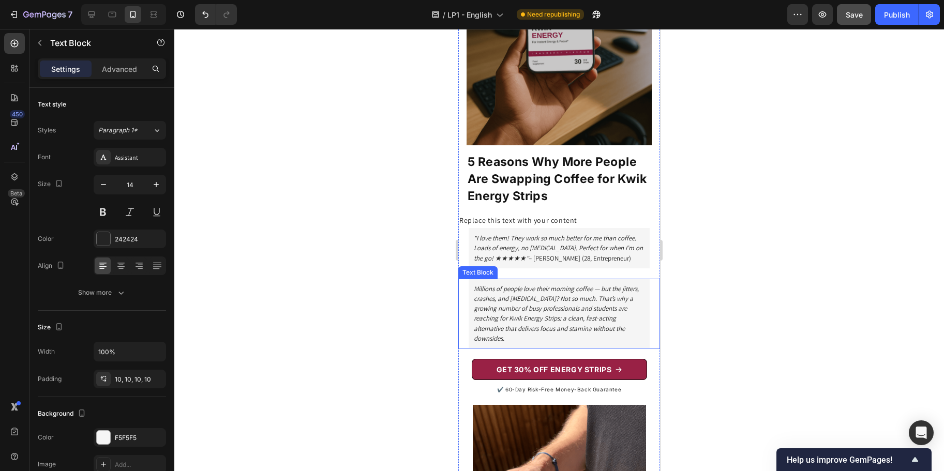
click at [570, 323] on icon "Millions of people love their morning coffee — but the jitters, crashes, and [M…" at bounding box center [556, 314] width 165 height 58
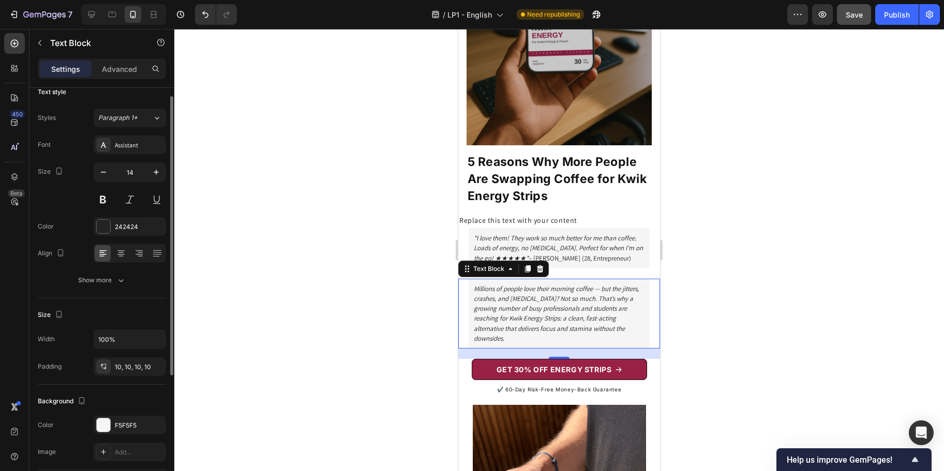
scroll to position [0, 0]
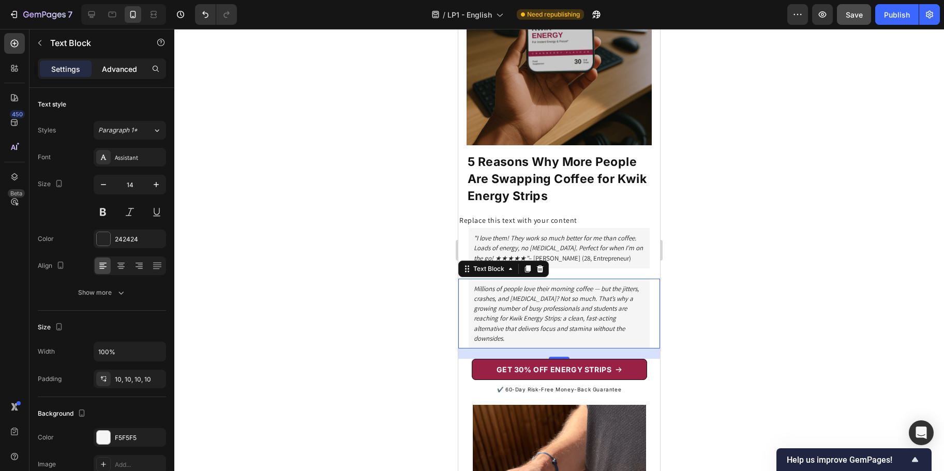
click at [112, 73] on p "Advanced" at bounding box center [119, 69] width 35 height 11
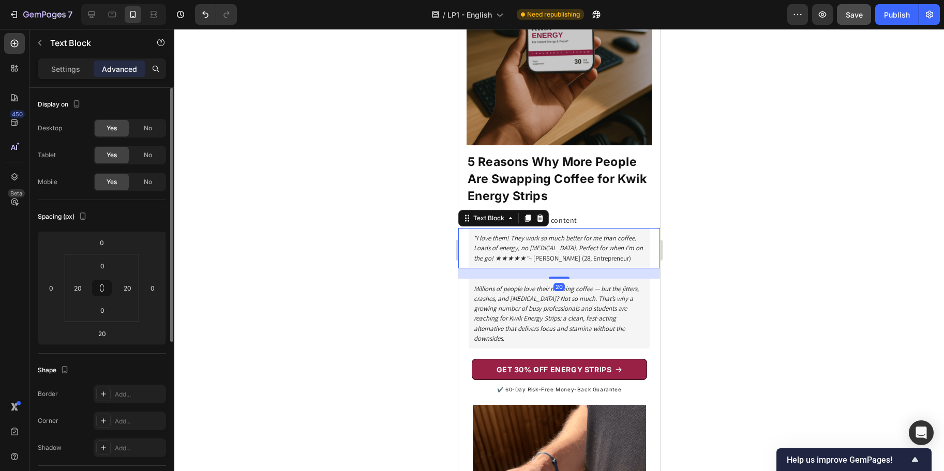
click at [568, 228] on div ""I love them! They work so much better for me than coffee. Loads of energy, no …" at bounding box center [559, 248] width 181 height 40
click at [498, 294] on icon "Millions of people love their morning coffee — but the jitters, crashes, and [M…" at bounding box center [556, 314] width 165 height 58
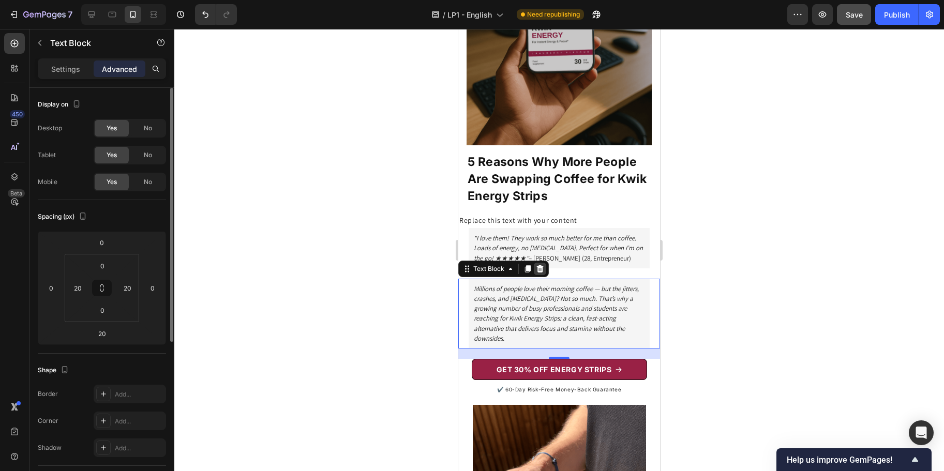
click at [542, 265] on icon at bounding box center [540, 268] width 7 height 7
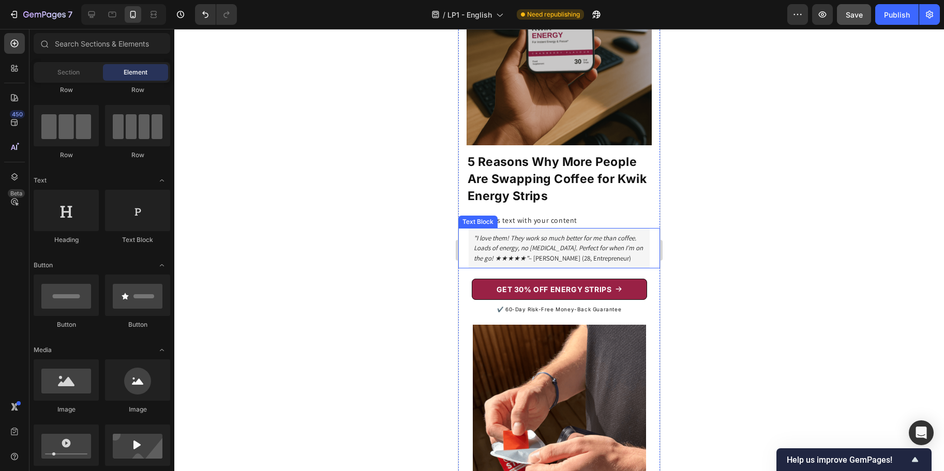
click at [511, 256] on span ""I love them! They work so much better for me than coffee. Loads of energy, no …" at bounding box center [558, 248] width 169 height 28
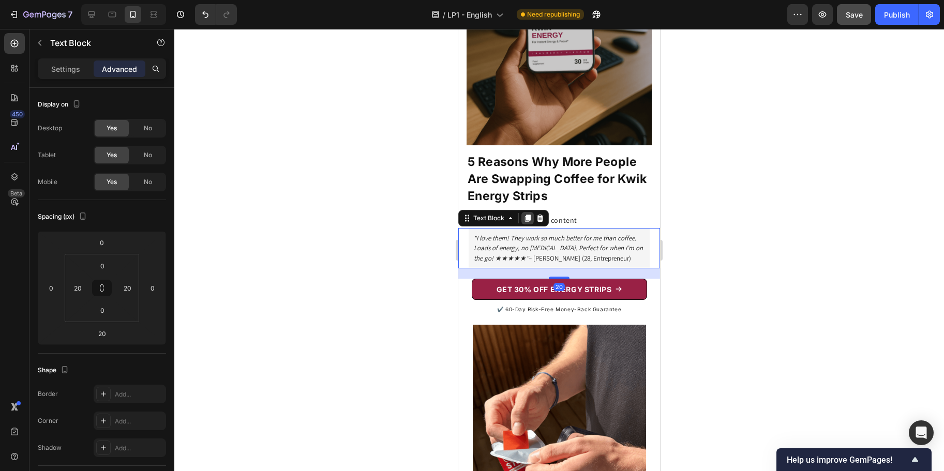
click at [528, 214] on icon at bounding box center [528, 218] width 8 height 8
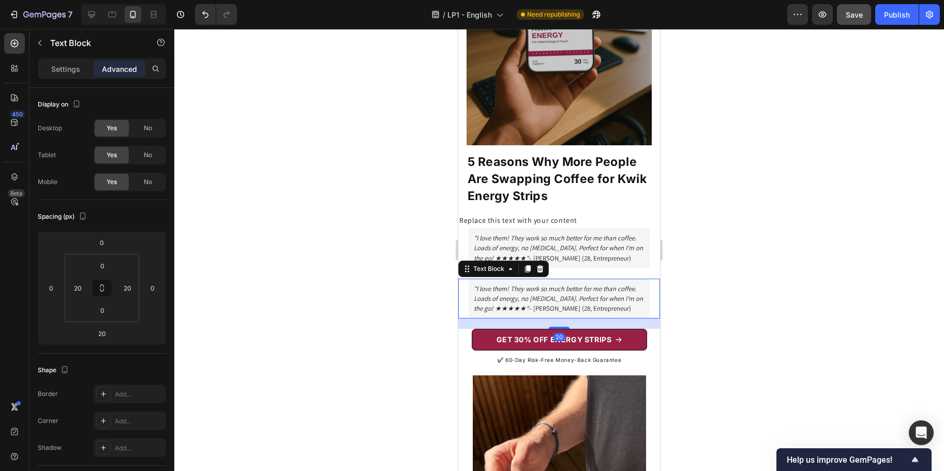
click at [525, 281] on div ""I love them! They work so much better for me than coffee. Loads of energy, no …" at bounding box center [559, 299] width 181 height 40
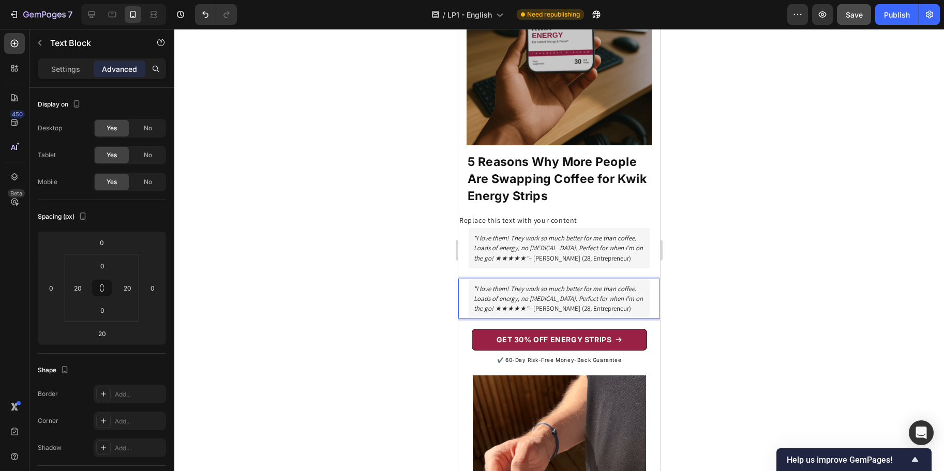
click at [525, 281] on div ""I love them! They work so much better for me than coffee. Loads of energy, no …" at bounding box center [559, 299] width 181 height 40
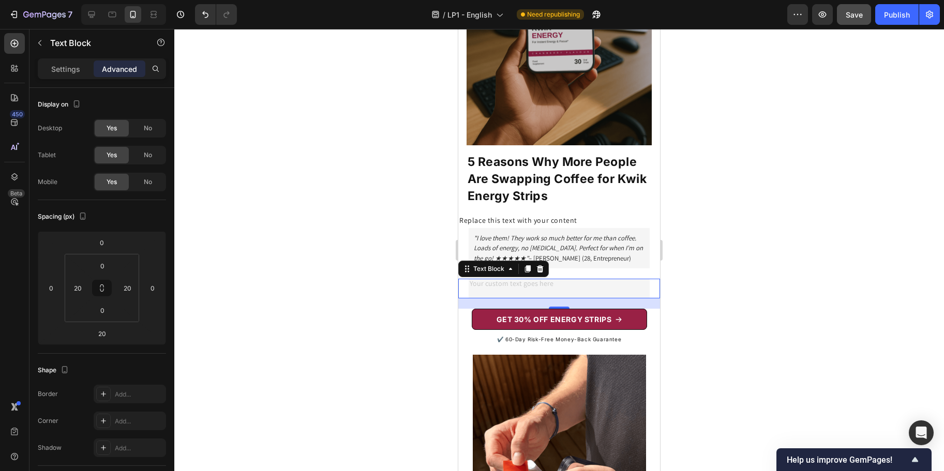
click at [737, 277] on div at bounding box center [559, 250] width 770 height 442
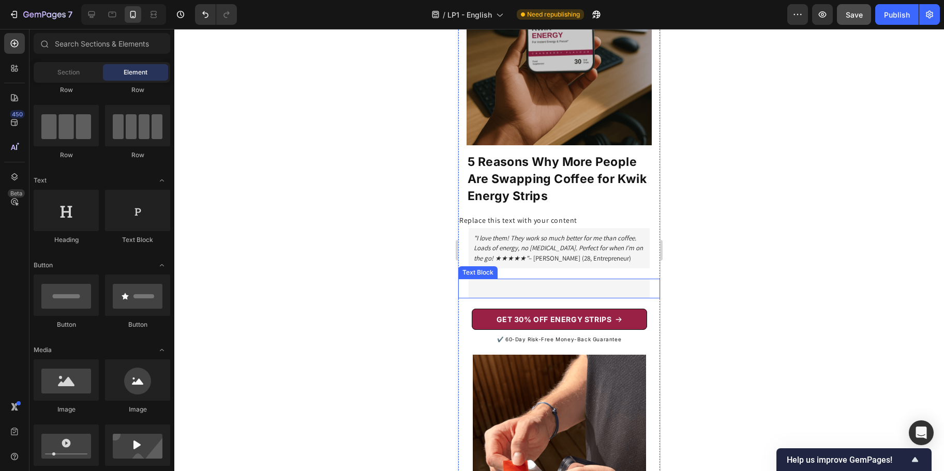
click at [550, 288] on p "Rich Text Editor. Editing area: main" at bounding box center [559, 288] width 171 height 9
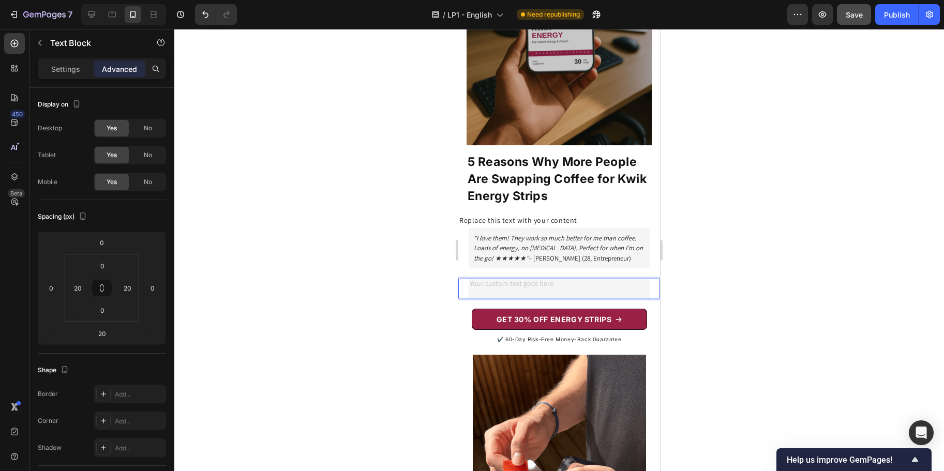
click at [543, 286] on div "Rich Text Editor. Editing area: main" at bounding box center [559, 289] width 181 height 20
click at [746, 287] on div at bounding box center [559, 250] width 770 height 442
click at [574, 288] on p "Rich Text Editor. Editing area: main" at bounding box center [559, 288] width 171 height 9
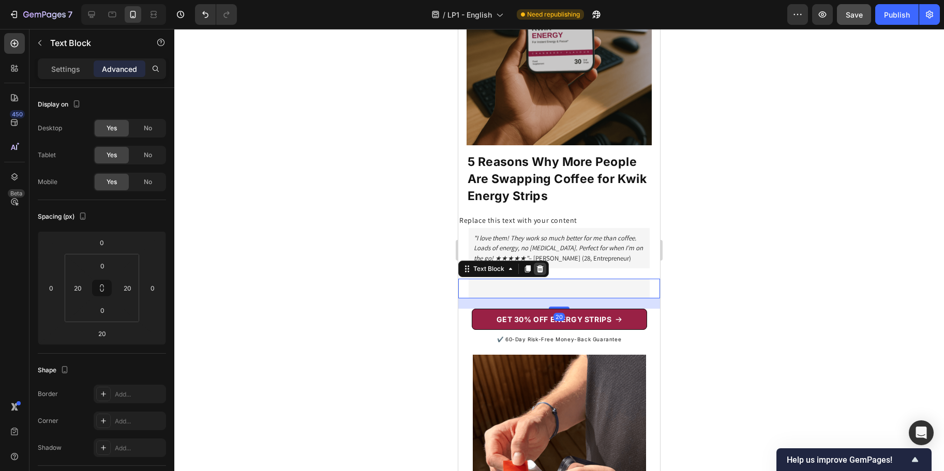
click at [539, 265] on icon at bounding box center [540, 268] width 7 height 7
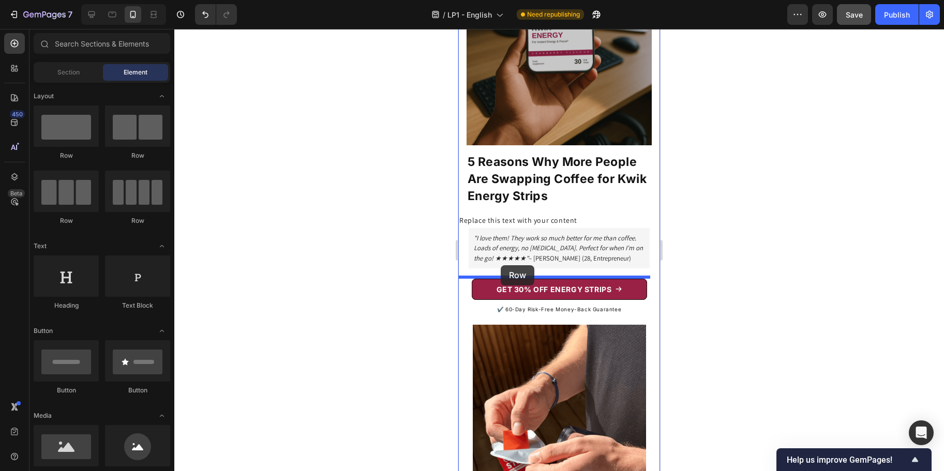
drag, startPoint x: 880, startPoint y: 259, endPoint x: 501, endPoint y: 263, distance: 378.8
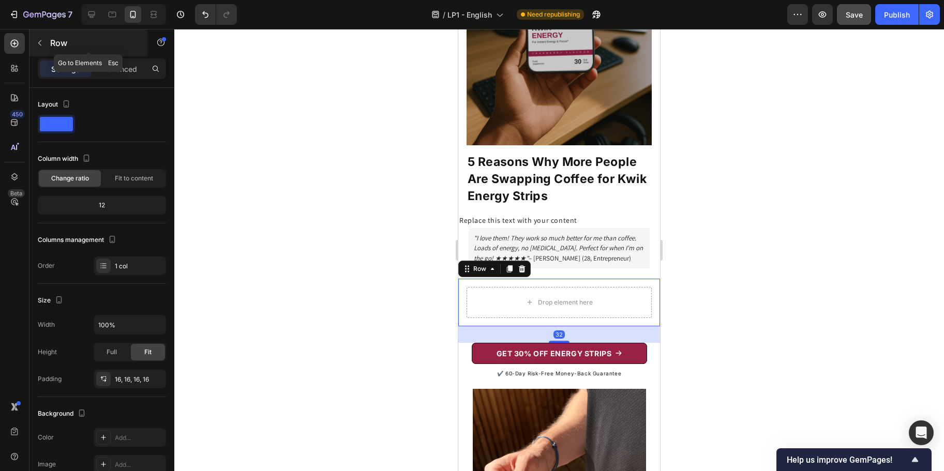
click at [34, 47] on button "button" at bounding box center [40, 43] width 17 height 17
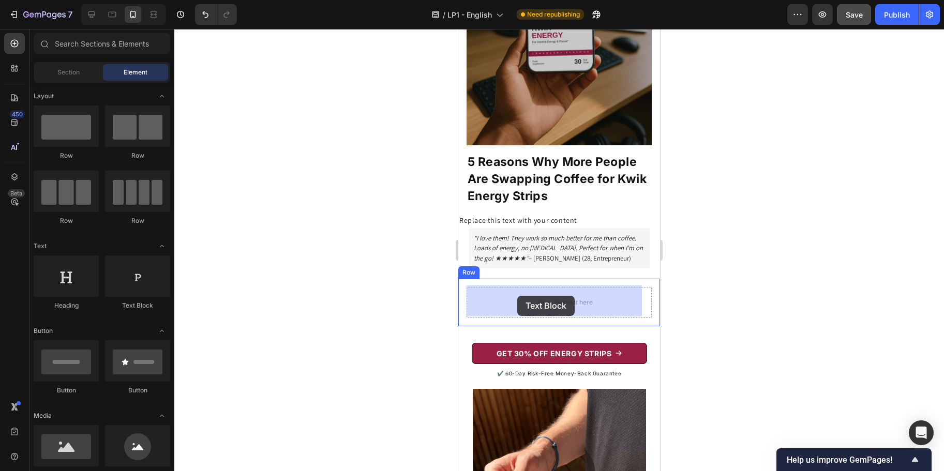
drag, startPoint x: 580, startPoint y: 310, endPoint x: 517, endPoint y: 296, distance: 63.8
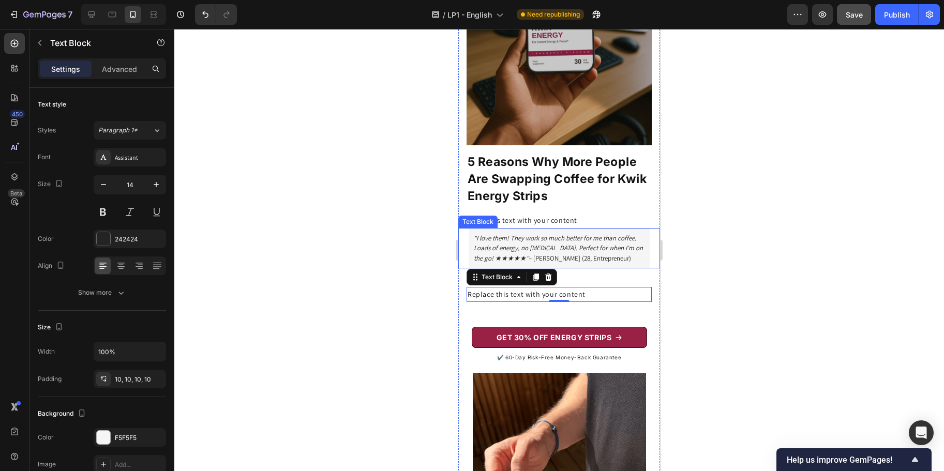
click at [531, 234] on icon ""I love them! They work so much better for me than coffee. Loads of energy, no …" at bounding box center [558, 248] width 169 height 28
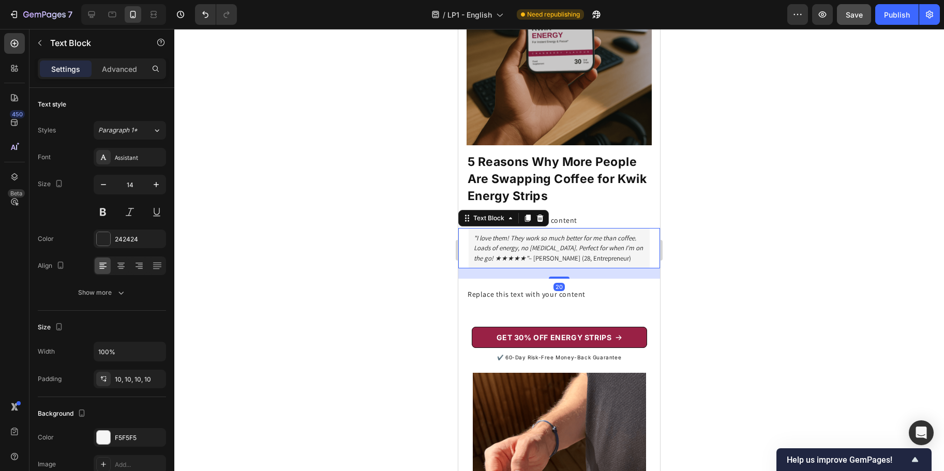
click at [531, 234] on icon ""I love them! They work so much better for me than coffee. Loads of energy, no …" at bounding box center [558, 248] width 169 height 28
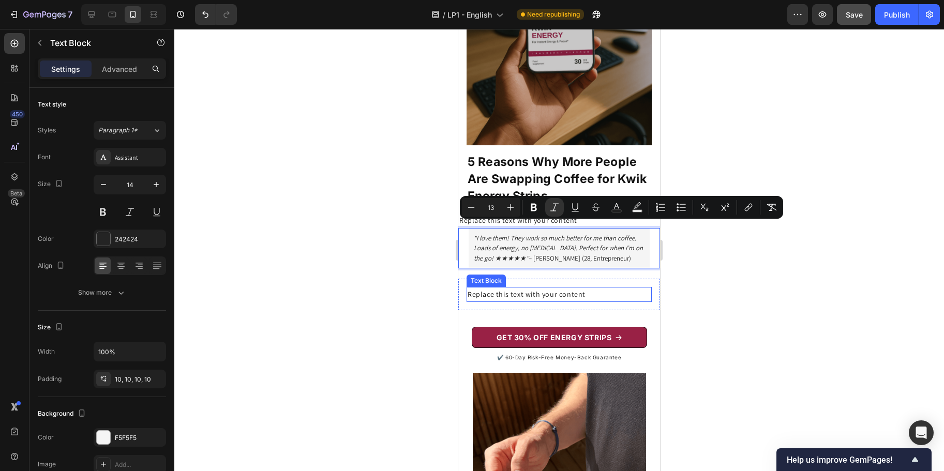
click at [520, 287] on div "Replace this text with your content" at bounding box center [559, 294] width 185 height 15
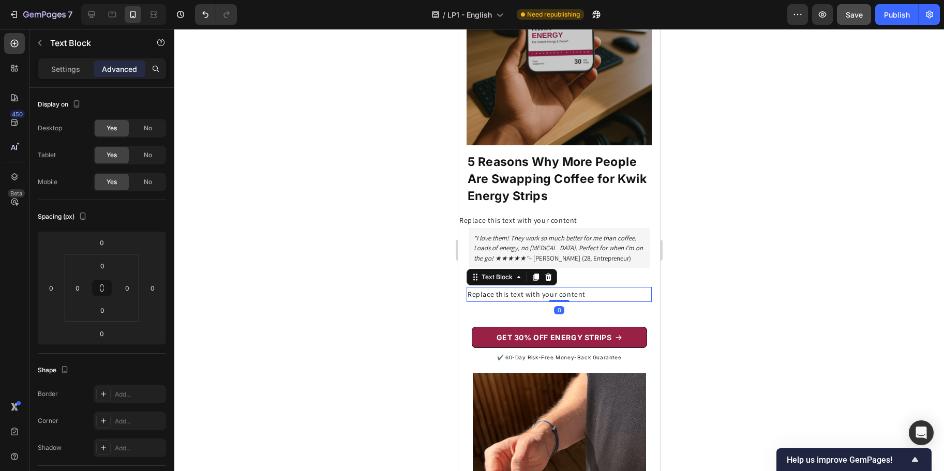
click at [520, 287] on div "Replace this text with your content" at bounding box center [559, 294] width 185 height 15
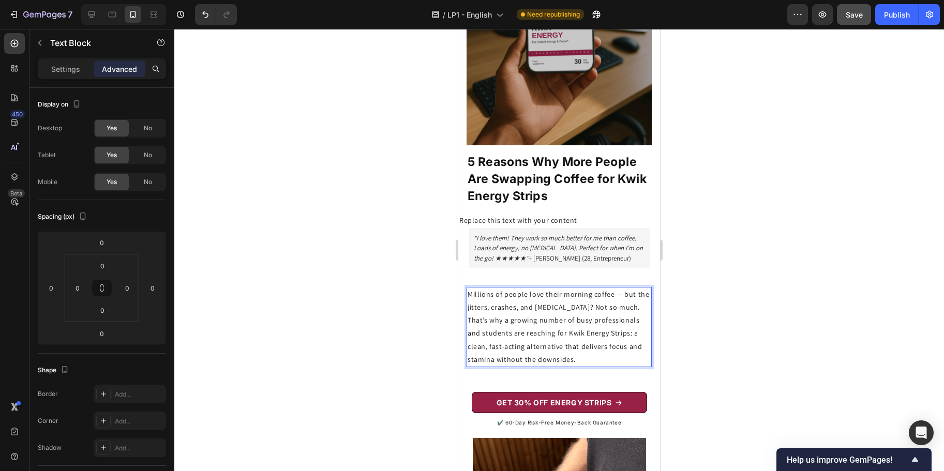
click at [523, 325] on p "Millions of people love their morning coffee — but the jitters, crashes, and [M…" at bounding box center [559, 327] width 183 height 78
click at [584, 333] on p "Millions of people love their morning coffee — but the jitters, crashes, and [M…" at bounding box center [559, 327] width 183 height 78
click at [567, 331] on p "Millions of people love their morning coffee — but the jitters, crashes, and [M…" at bounding box center [559, 327] width 183 height 78
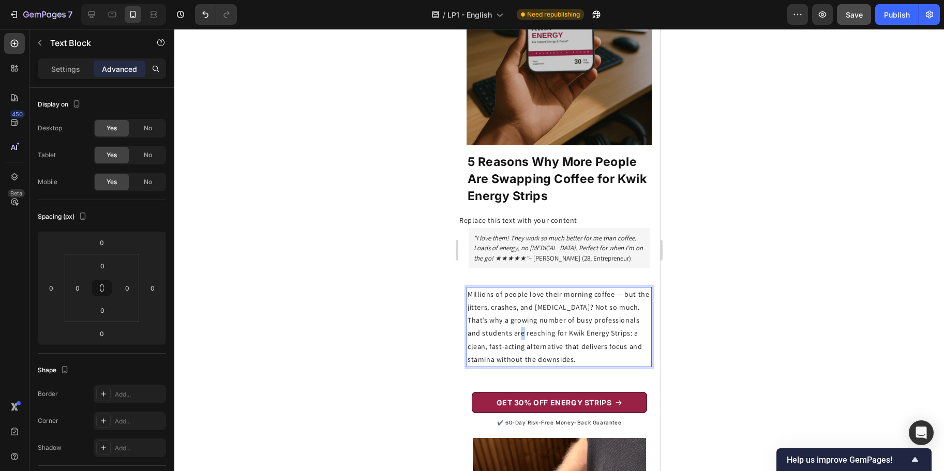
click at [567, 331] on p "Millions of people love their morning coffee — but the jitters, crashes, and [M…" at bounding box center [559, 327] width 183 height 78
click at [524, 315] on p "Millions of people love their morning coffee — but the jitters, crashes, and [M…" at bounding box center [559, 327] width 183 height 78
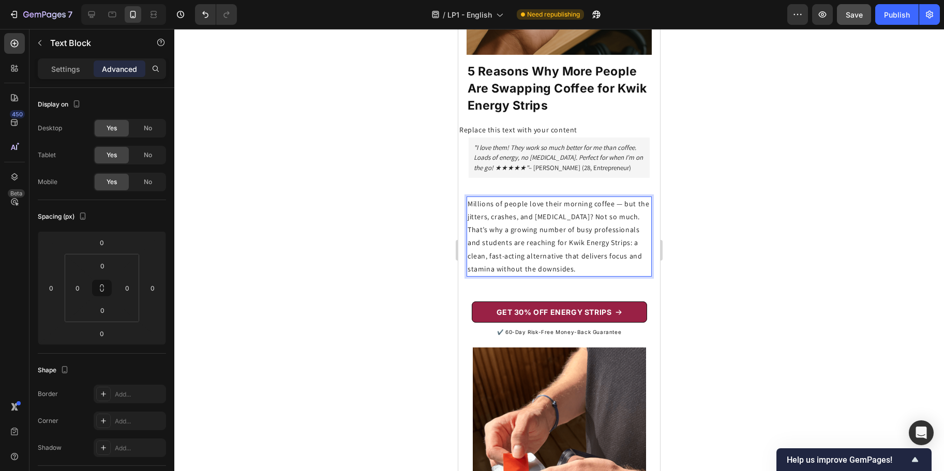
scroll to position [340, 0]
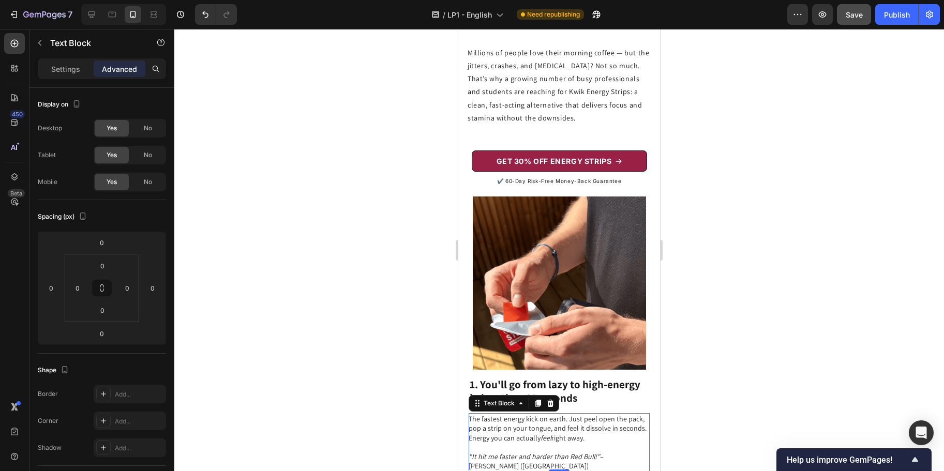
click at [508, 435] on p "The fastest energy kick on earth. Just peel open the pack, pop a strip on your …" at bounding box center [559, 442] width 180 height 56
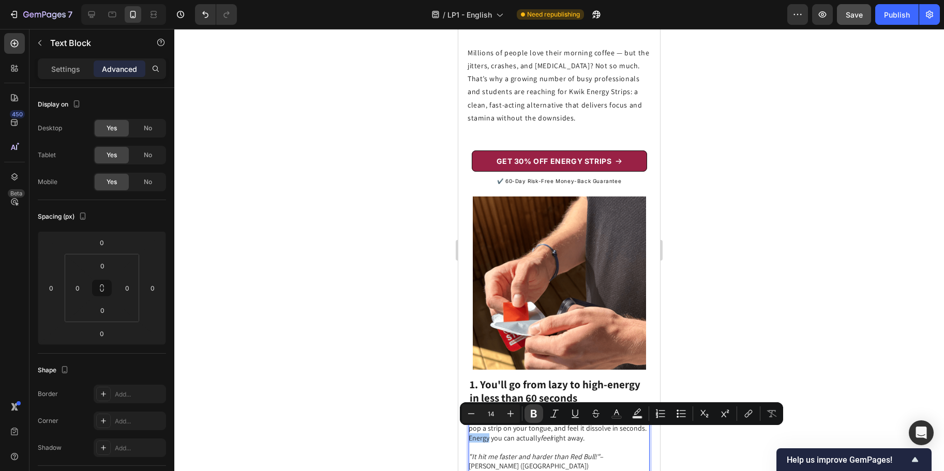
click at [534, 416] on icon "Editor contextual toolbar" at bounding box center [534, 414] width 10 height 10
click at [537, 437] on p "The fastest energy kick on earth. Just peel open the pack, pop a strip on your …" at bounding box center [559, 442] width 180 height 56
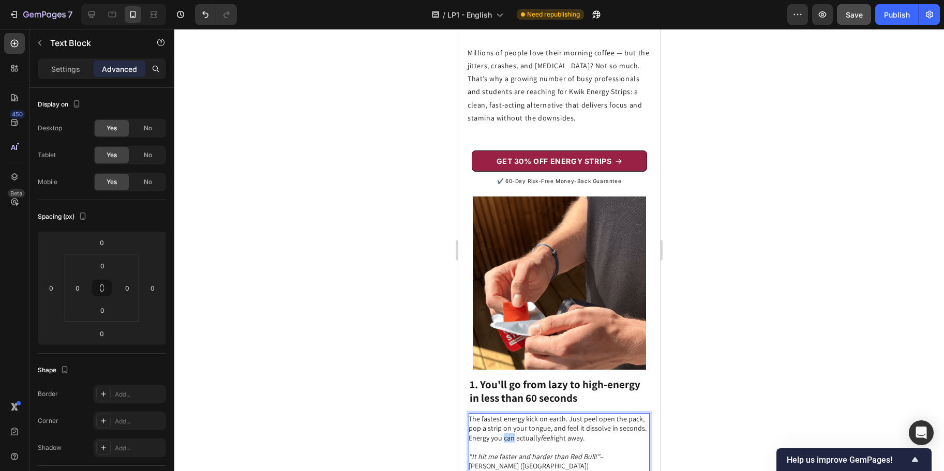
click at [537, 437] on p "The fastest energy kick on earth. Just peel open the pack, pop a strip on your …" at bounding box center [559, 442] width 180 height 56
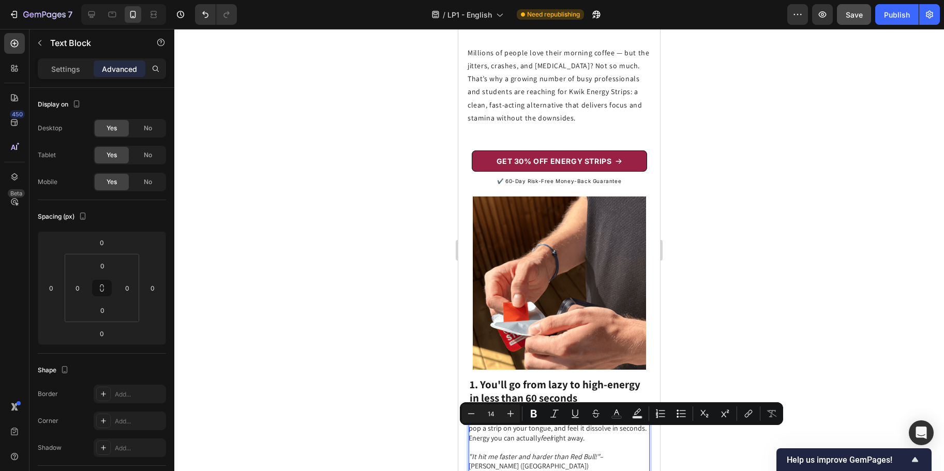
click at [616, 433] on p "The fastest energy kick on earth. Just peel open the pack, pop a strip on your …" at bounding box center [559, 442] width 180 height 56
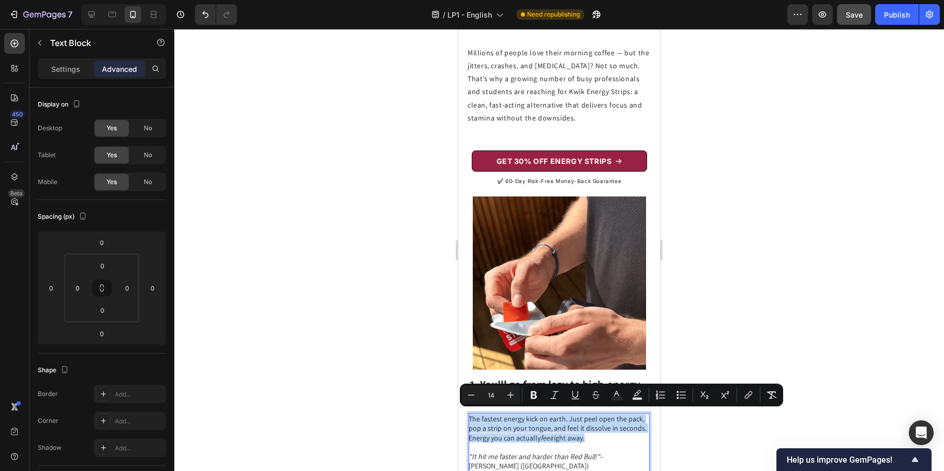
drag, startPoint x: 618, startPoint y: 433, endPoint x: 457, endPoint y: 419, distance: 161.5
copy p "The fastest energy kick on earth. Just peel open the pack, pop a strip on your …"
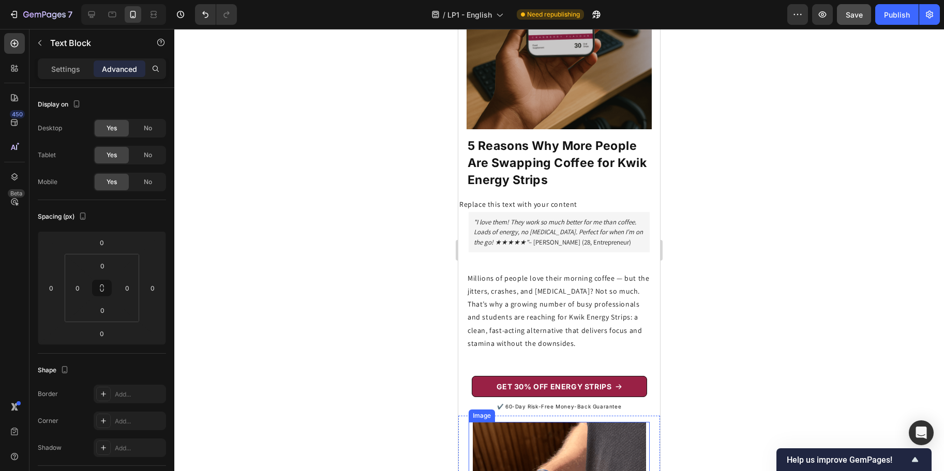
scroll to position [107, 0]
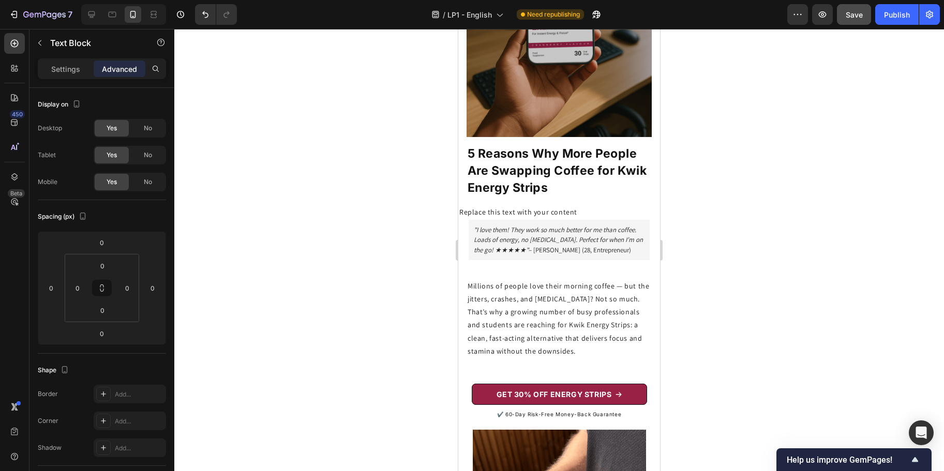
click at [70, 81] on div "Settings Advanced" at bounding box center [101, 72] width 145 height 29
click at [69, 72] on p "Settings" at bounding box center [65, 69] width 29 height 11
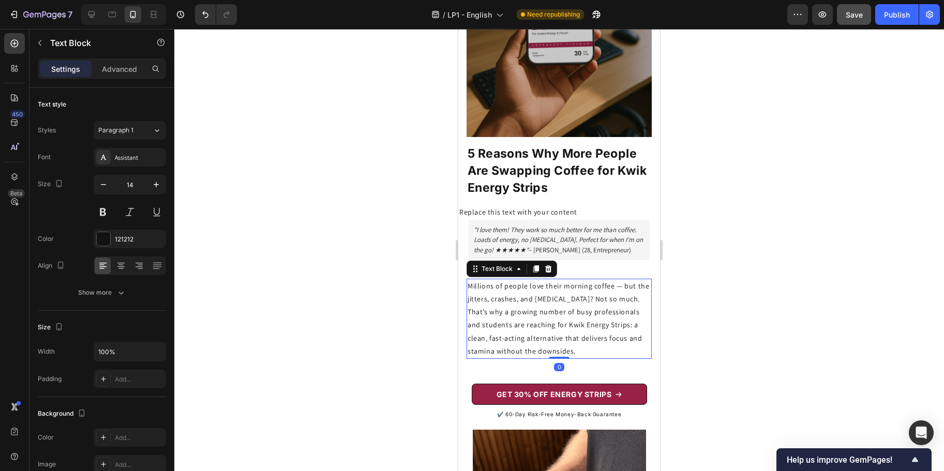
click at [539, 300] on p "Millions of people love their morning coffee — but the jitters, crashes, and [M…" at bounding box center [559, 319] width 183 height 78
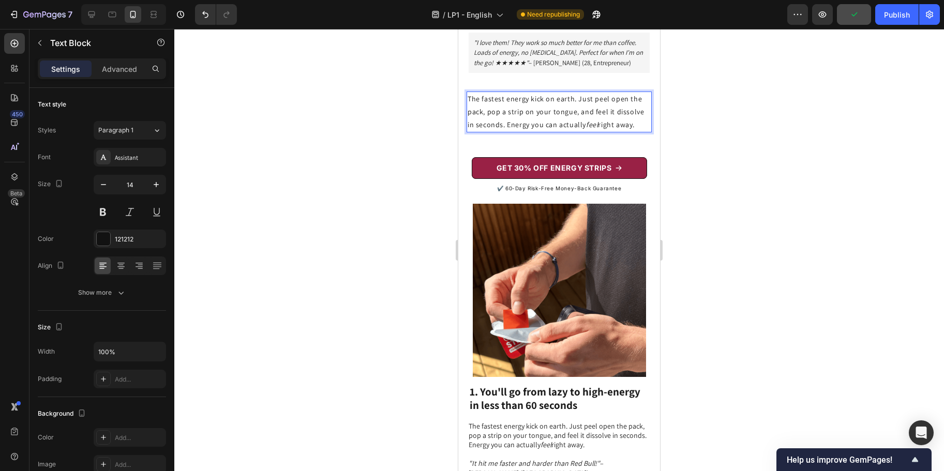
scroll to position [321, 0]
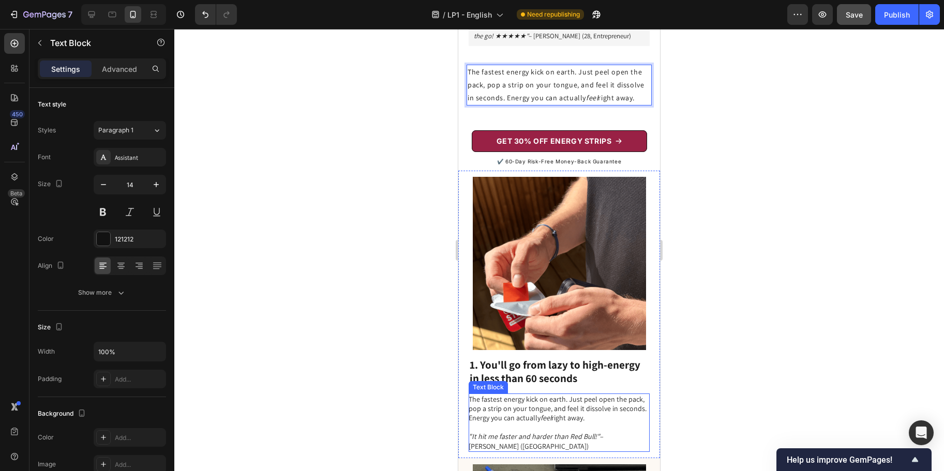
click at [521, 412] on p "The fastest energy kick on earth. Just peel open the pack, pop a strip on your …" at bounding box center [559, 423] width 180 height 56
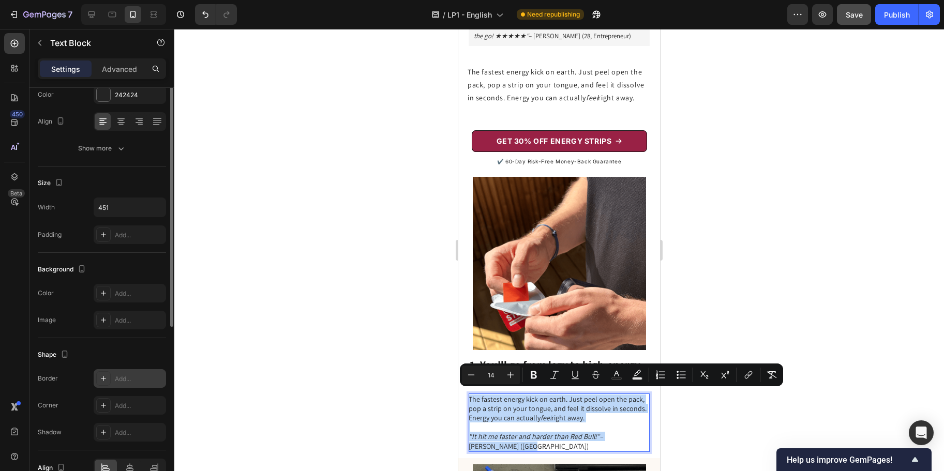
scroll to position [0, 0]
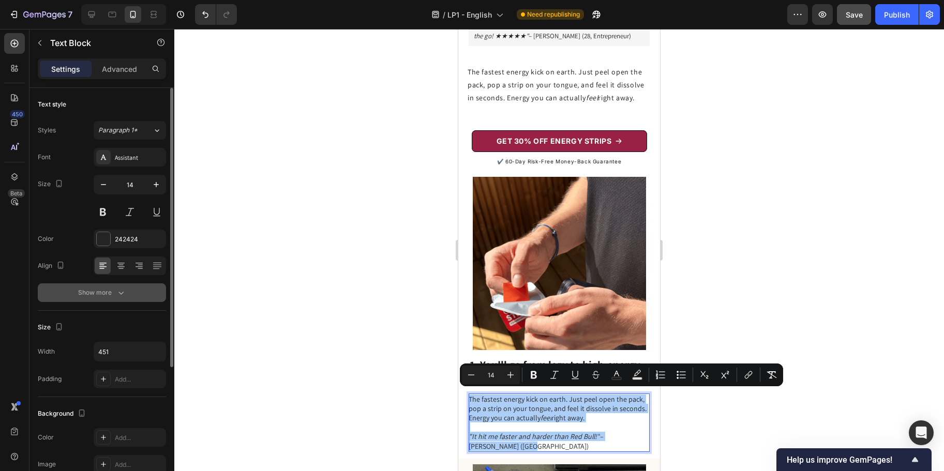
click at [108, 291] on div "Show more" at bounding box center [102, 293] width 48 height 10
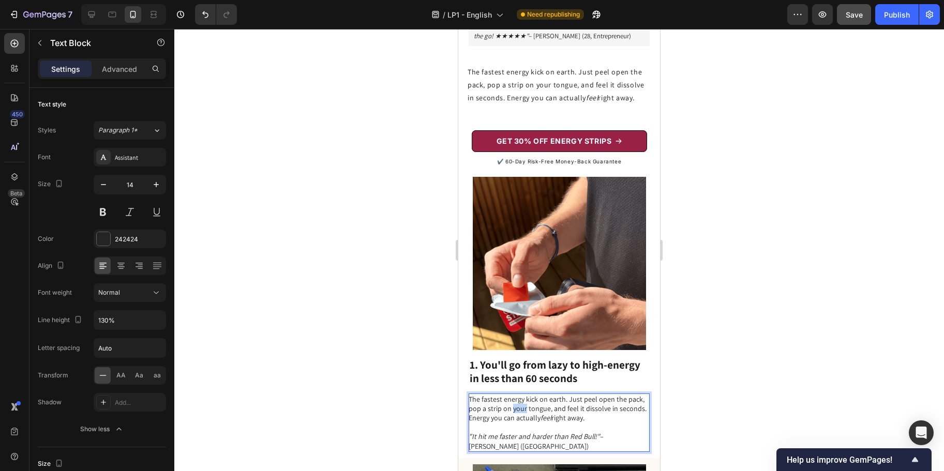
click at [535, 404] on p "The fastest energy kick on earth. Just peel open the pack, pop a strip on your …" at bounding box center [559, 423] width 180 height 56
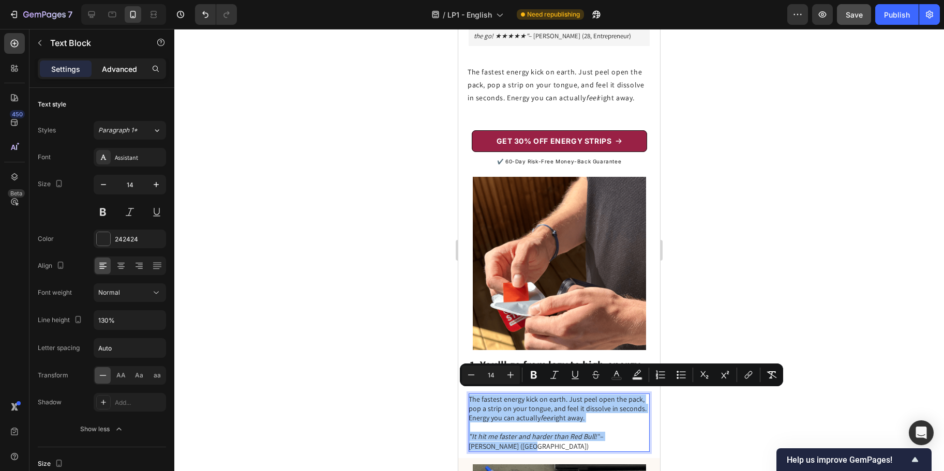
click at [110, 68] on p "Advanced" at bounding box center [119, 69] width 35 height 11
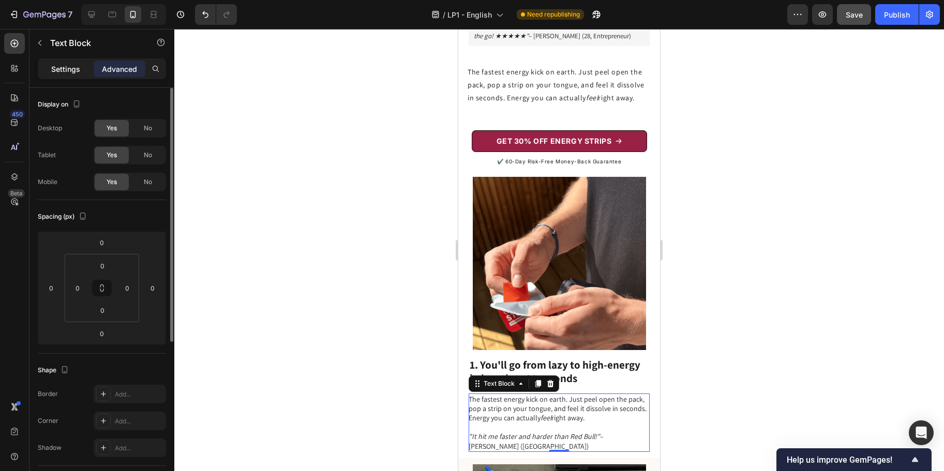
click at [70, 67] on p "Settings" at bounding box center [65, 69] width 29 height 11
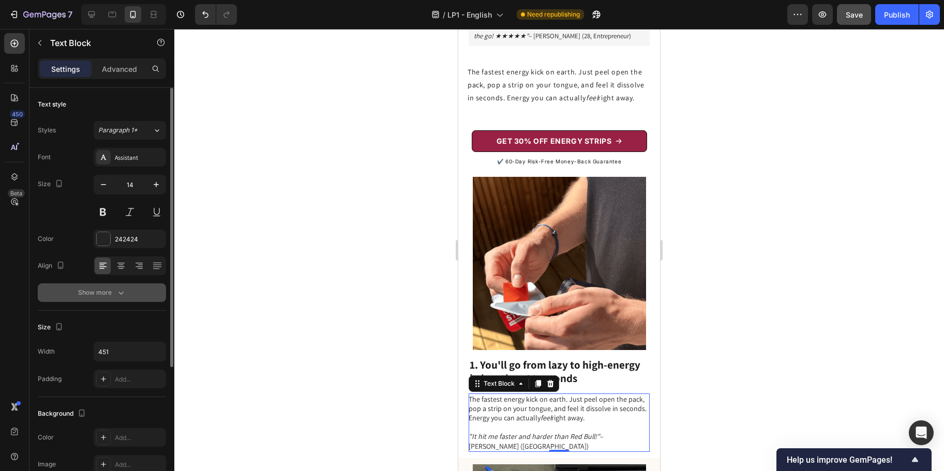
click at [116, 292] on icon "button" at bounding box center [121, 293] width 10 height 10
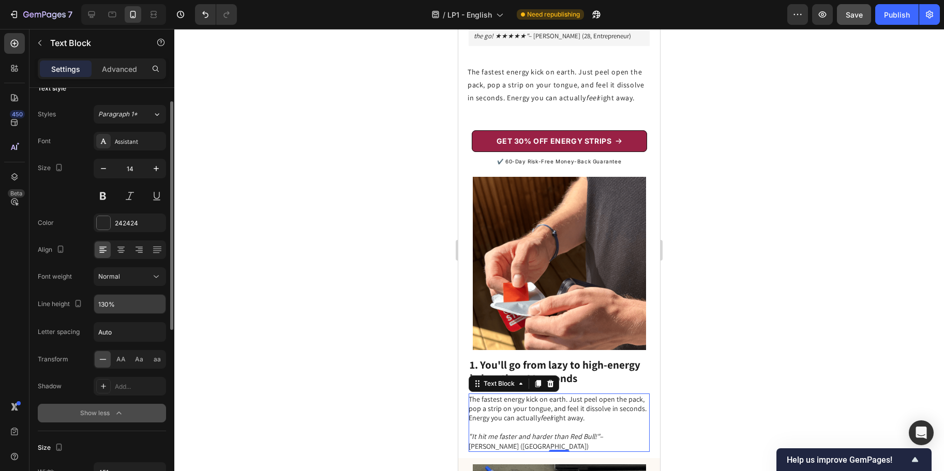
scroll to position [19, 0]
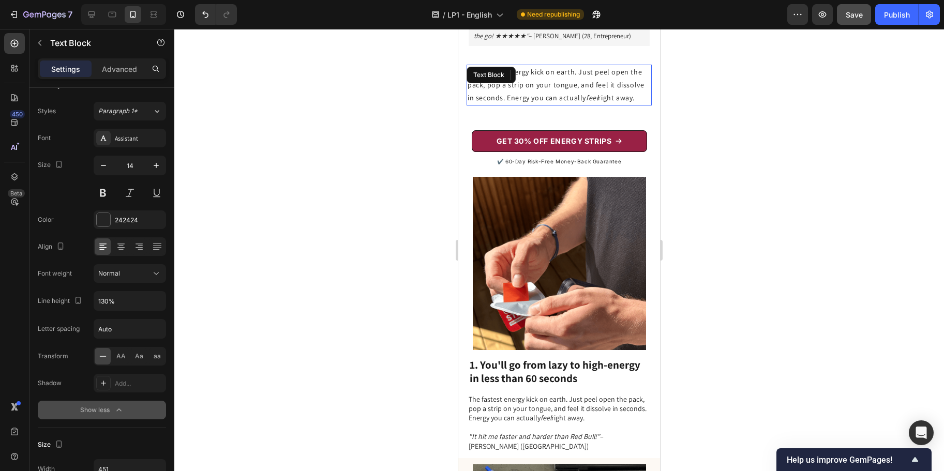
click at [551, 93] on p "The fastest energy kick on earth. Just peel open the pack, pop a strip on your …" at bounding box center [559, 85] width 183 height 39
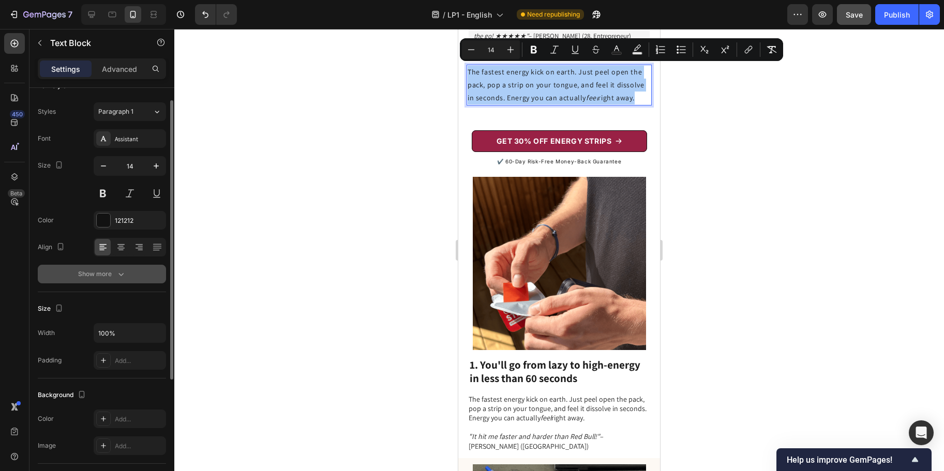
click at [122, 273] on icon "button" at bounding box center [120, 274] width 5 height 3
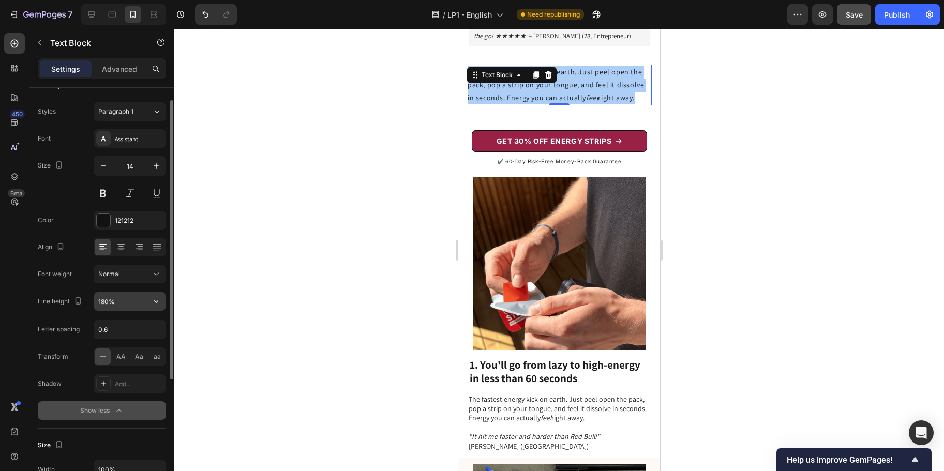
click at [109, 298] on input "180%" at bounding box center [129, 301] width 71 height 19
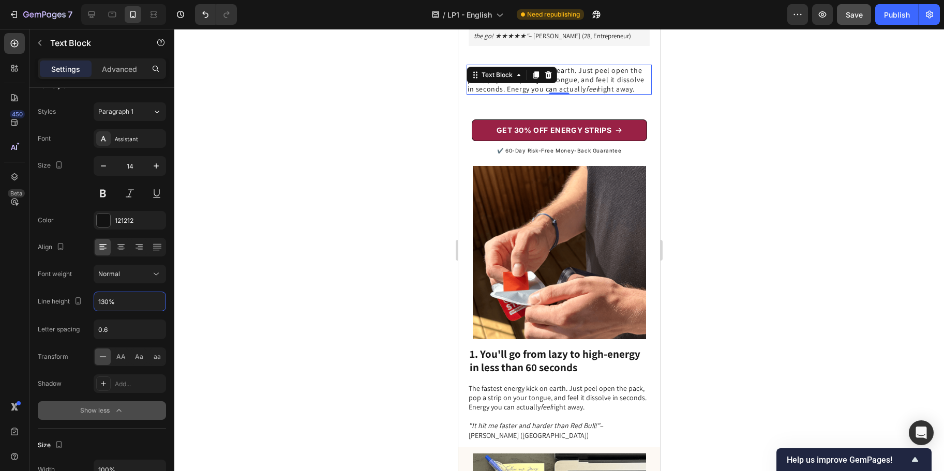
type input "130%"
click at [686, 117] on div at bounding box center [559, 250] width 770 height 442
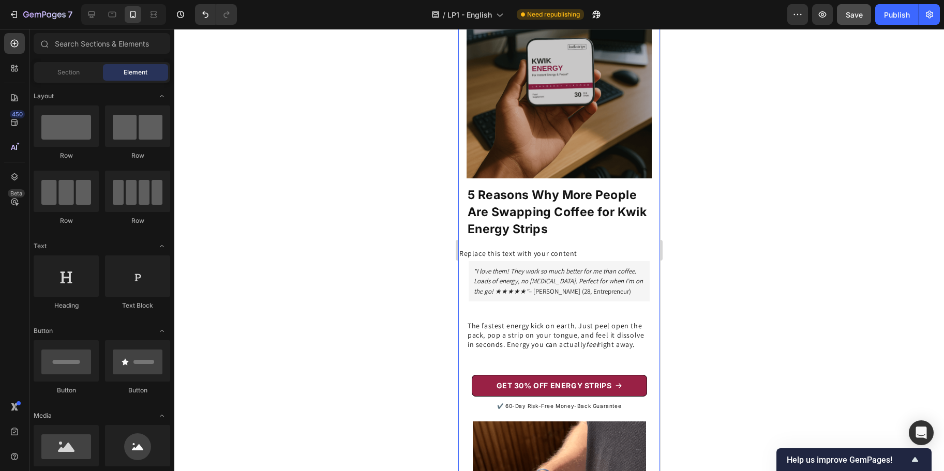
scroll to position [58, 0]
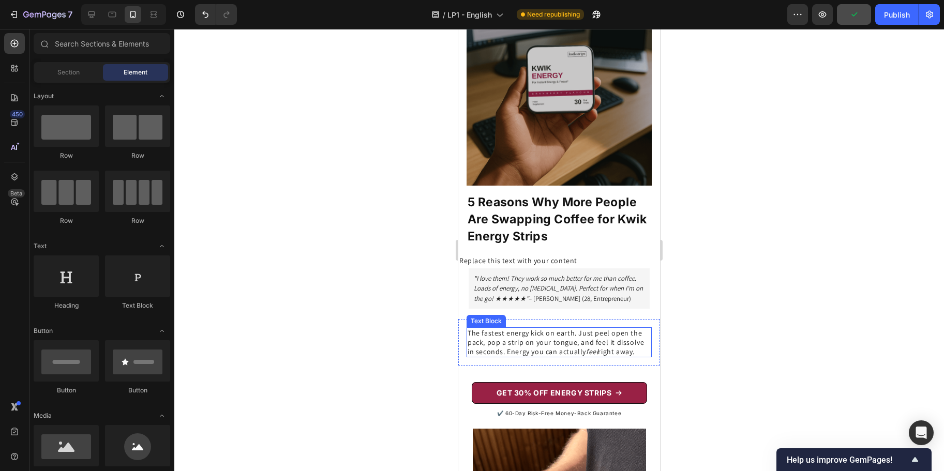
click at [536, 346] on p "The fastest energy kick on earth. Just peel open the pack, pop a strip on your …" at bounding box center [559, 343] width 183 height 28
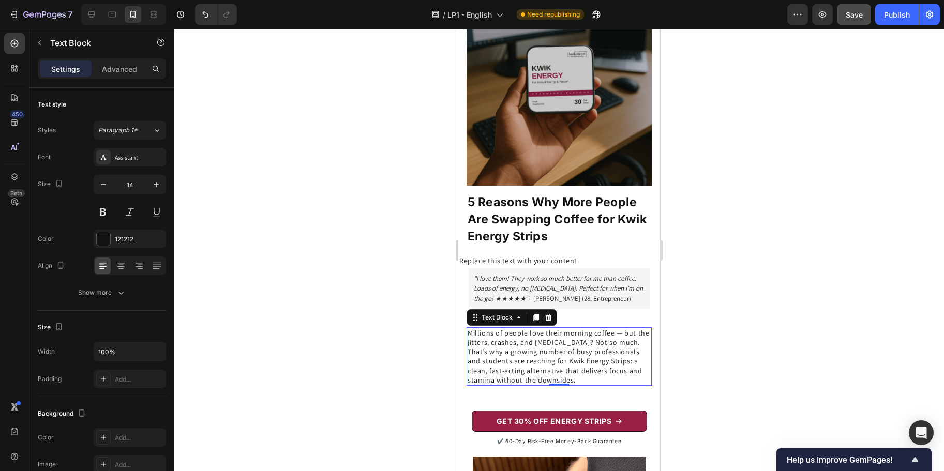
click at [710, 340] on div at bounding box center [559, 250] width 770 height 442
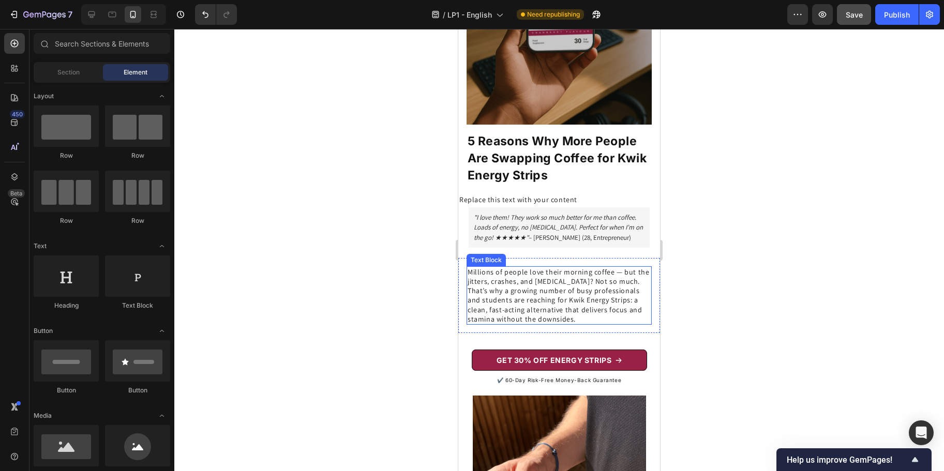
scroll to position [123, 0]
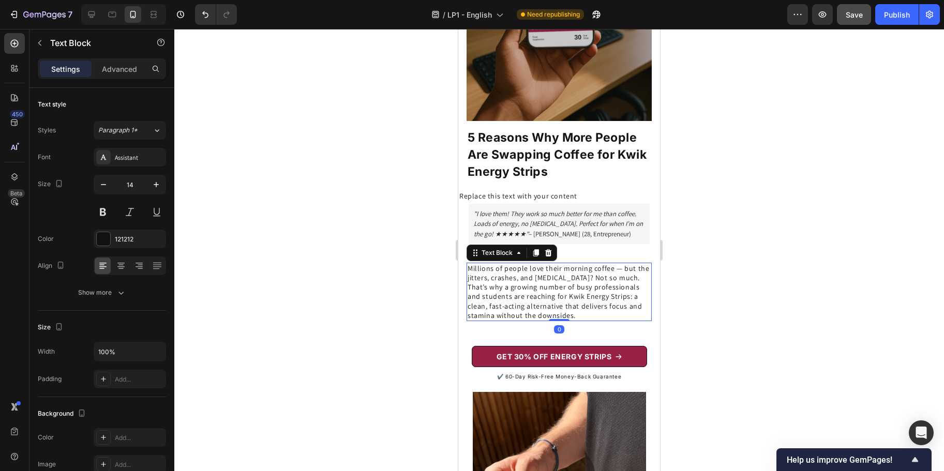
click at [530, 290] on p "Millions of people love their morning coffee — but the jitters, crashes, and [M…" at bounding box center [559, 292] width 183 height 56
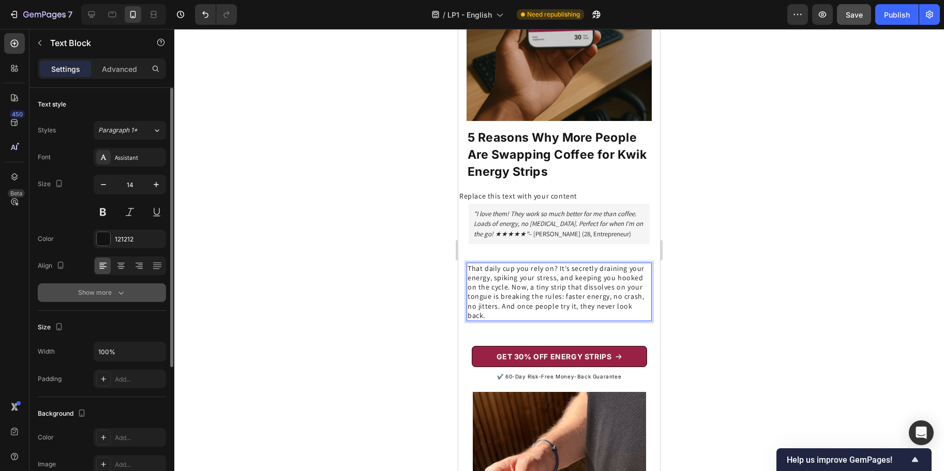
click at [113, 292] on div "Show more" at bounding box center [102, 293] width 48 height 10
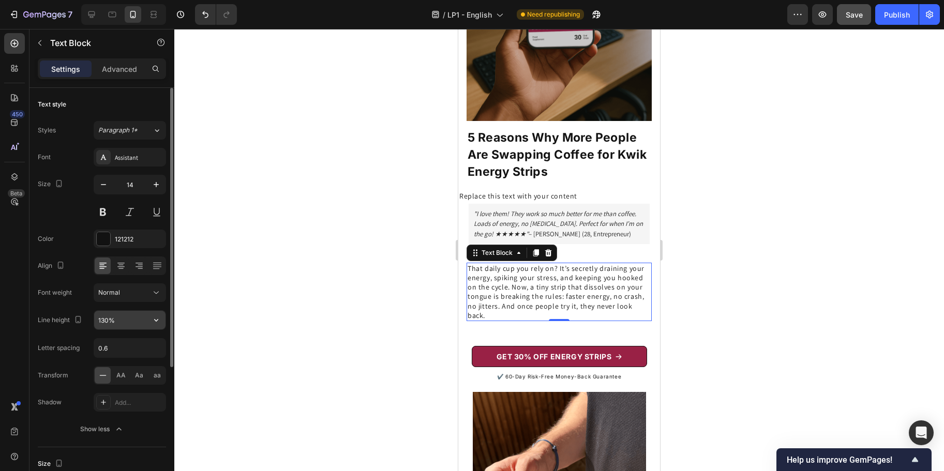
click at [113, 315] on input "130%" at bounding box center [129, 320] width 71 height 19
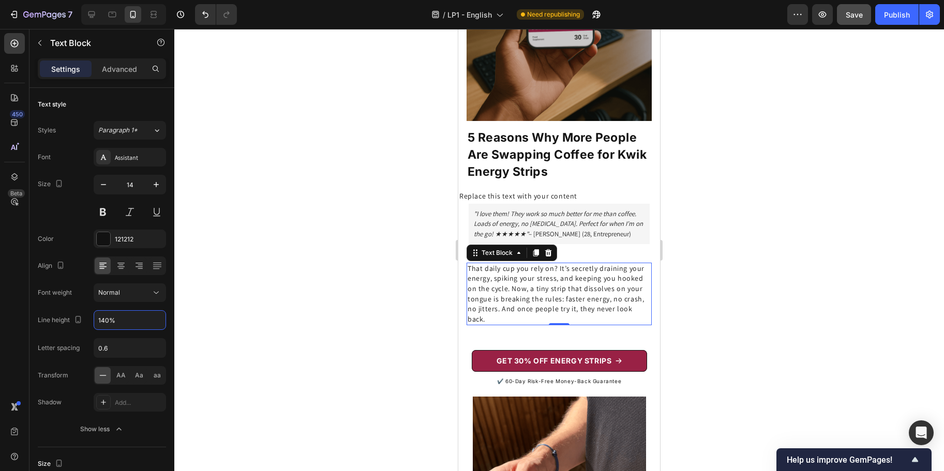
type input "140%"
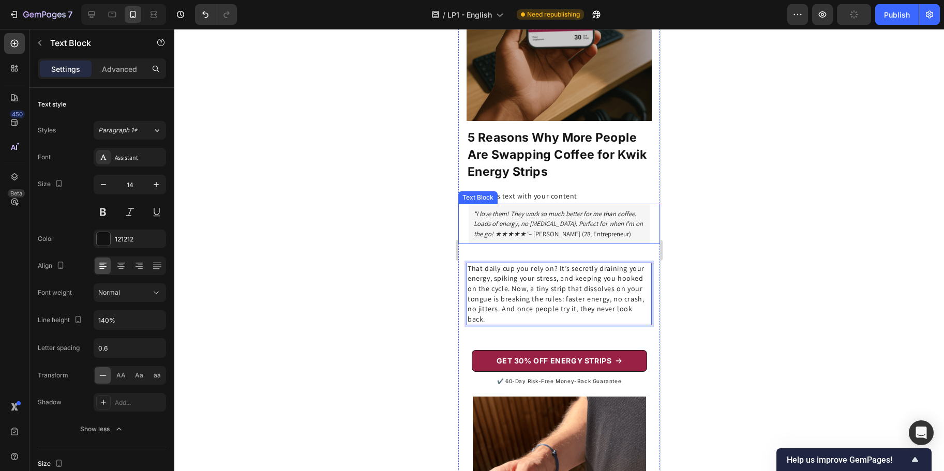
click at [520, 214] on icon ""I love them! They work so much better for me than coffee. Loads of energy, no …" at bounding box center [558, 224] width 169 height 28
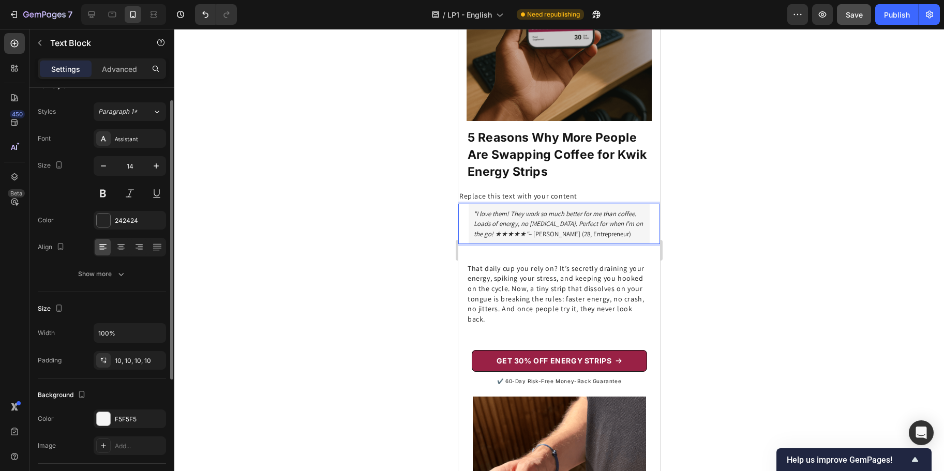
click at [512, 211] on icon ""I love them! They work so much better for me than coffee. Loads of energy, no …" at bounding box center [558, 224] width 169 height 28
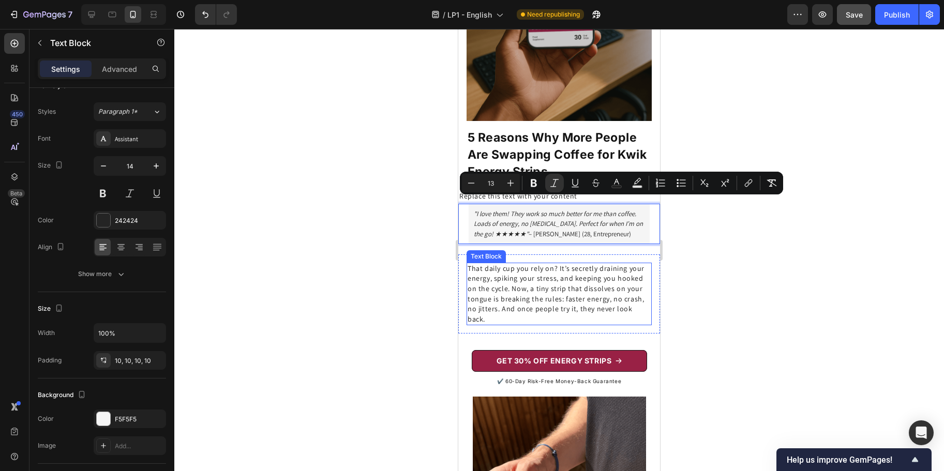
click at [511, 293] on p "That daily cup you rely on? It’s secretly draining your energy, spiking your st…" at bounding box center [559, 294] width 183 height 61
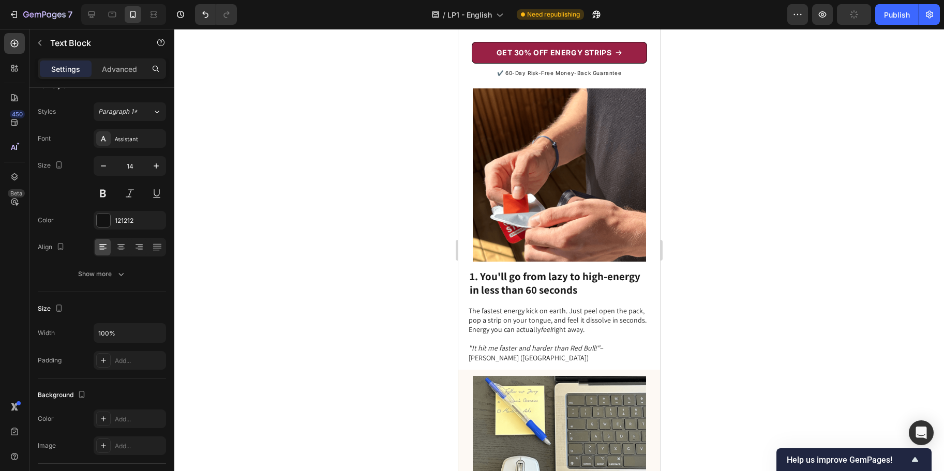
scroll to position [446, 0]
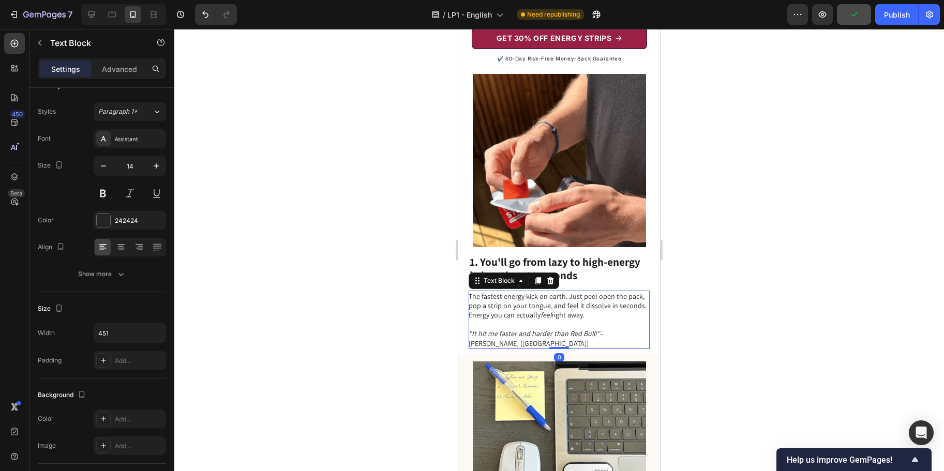
click at [522, 310] on p "The fastest energy kick on earth. Just peel open the pack, pop a strip on your …" at bounding box center [559, 320] width 180 height 56
click at [526, 307] on p "The fastest energy kick on earth. Just peel open the pack, pop a strip on your …" at bounding box center [559, 320] width 180 height 56
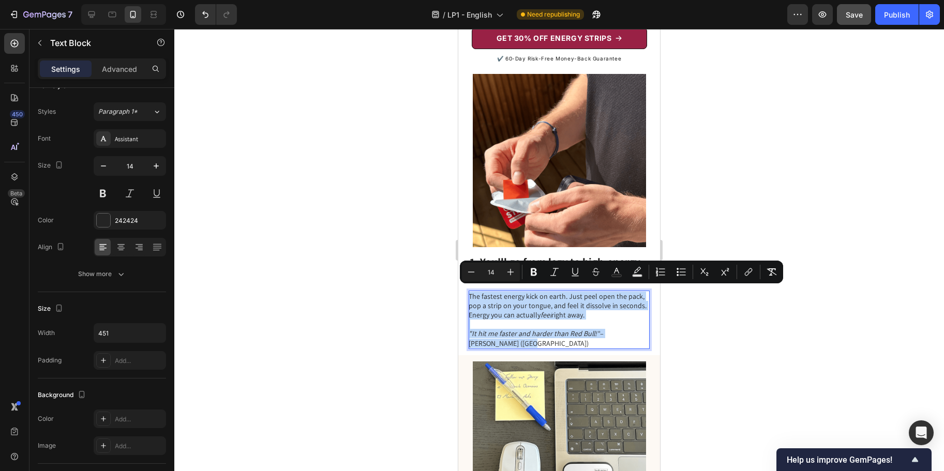
copy p "The fastest energy kick on earth. Just peel open the pack, pop a strip on your …"
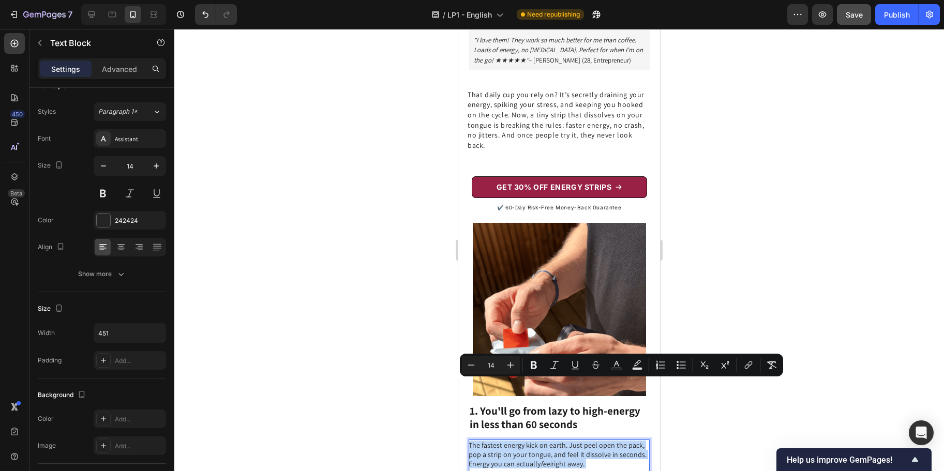
scroll to position [284, 0]
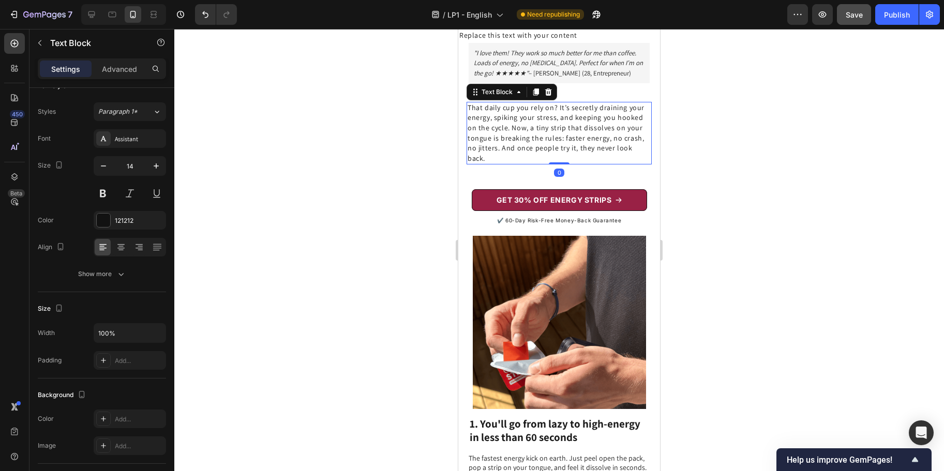
click at [542, 112] on p "That daily cup you rely on? It’s secretly draining your energy, spiking your st…" at bounding box center [559, 133] width 183 height 61
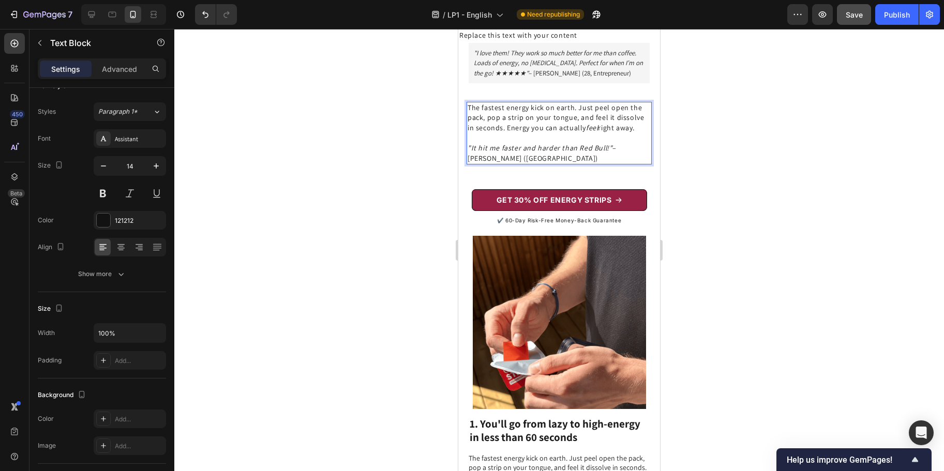
click at [534, 138] on p "The fastest energy kick on earth. Just peel open the pack, pop a strip on your …" at bounding box center [559, 133] width 183 height 61
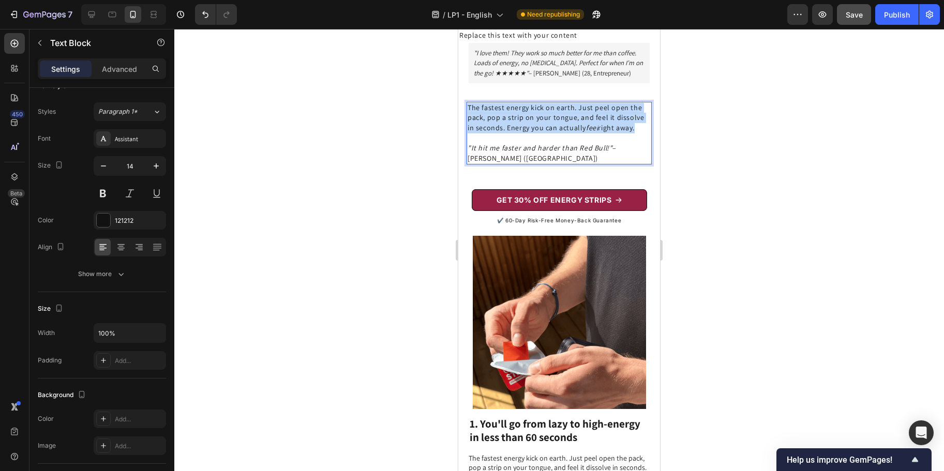
drag, startPoint x: 636, startPoint y: 126, endPoint x: 452, endPoint y: 106, distance: 185.3
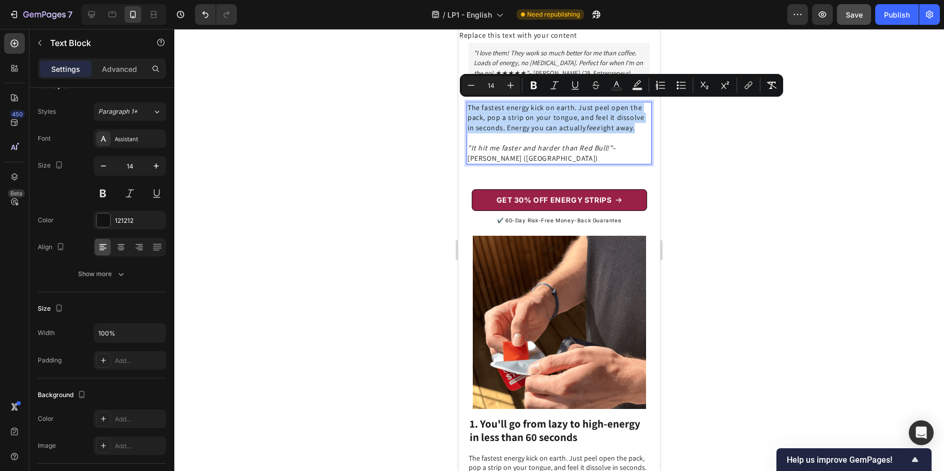
click at [468, 107] on p "The fastest energy kick on earth. Just peel open the pack, pop a strip on your …" at bounding box center [559, 133] width 183 height 61
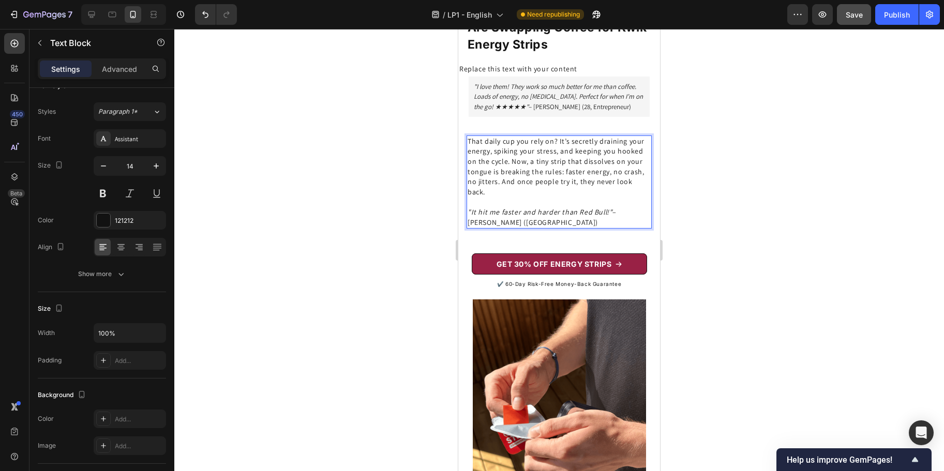
scroll to position [251, 0]
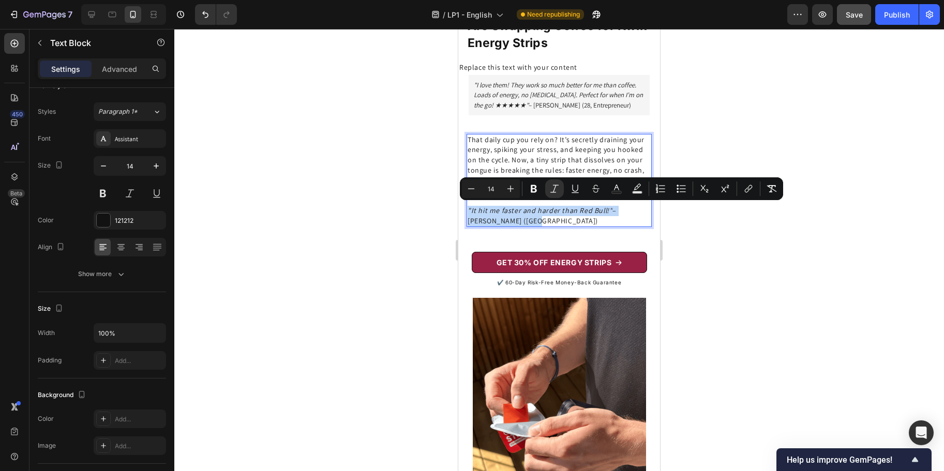
drag, startPoint x: 514, startPoint y: 217, endPoint x: 467, endPoint y: 212, distance: 47.4
click at [467, 212] on div "⁠⁠⁠⁠⁠⁠⁠That daily cup you rely on? It’s secretly draining your energy, spiking …" at bounding box center [559, 180] width 185 height 93
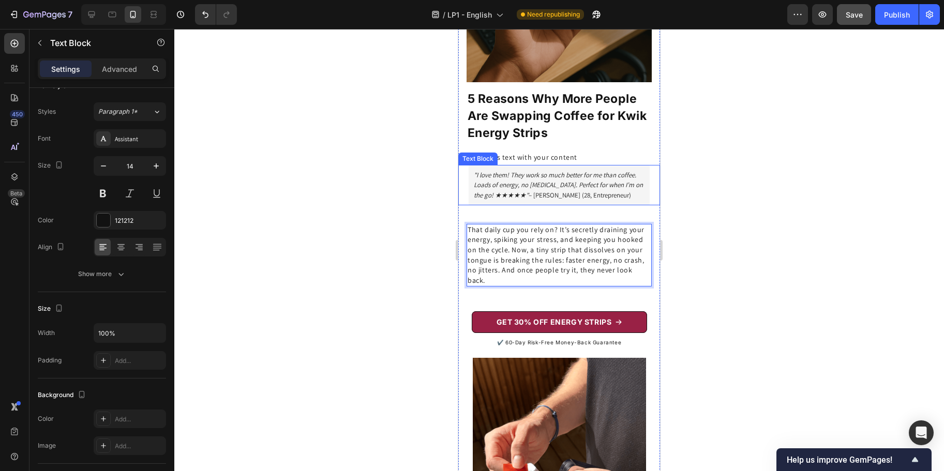
scroll to position [156, 0]
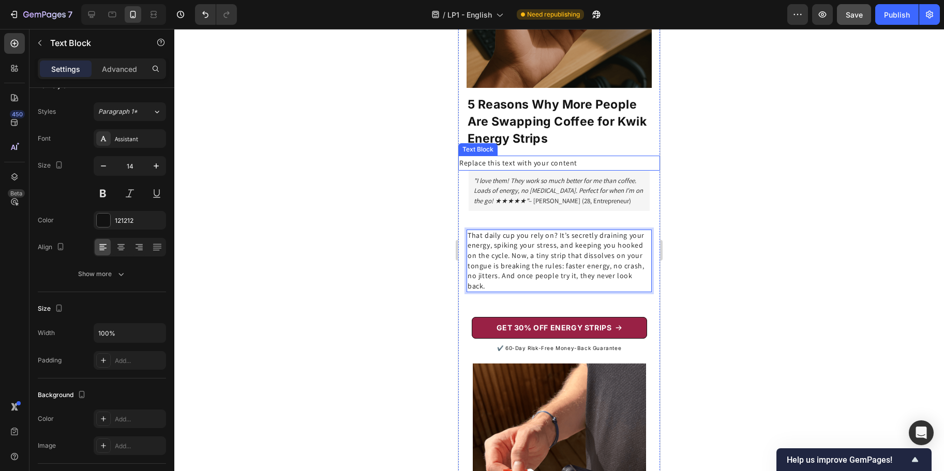
click at [536, 156] on div "Replace this text with your content" at bounding box center [559, 163] width 202 height 15
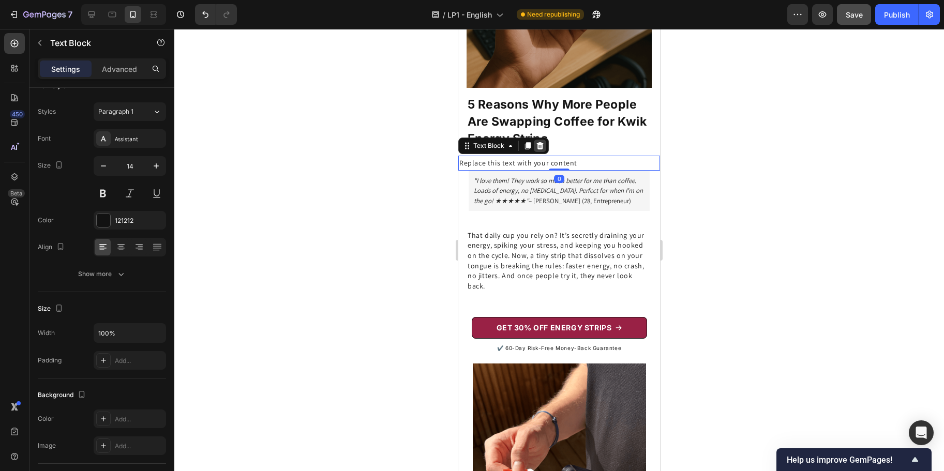
click at [542, 142] on icon at bounding box center [540, 145] width 7 height 7
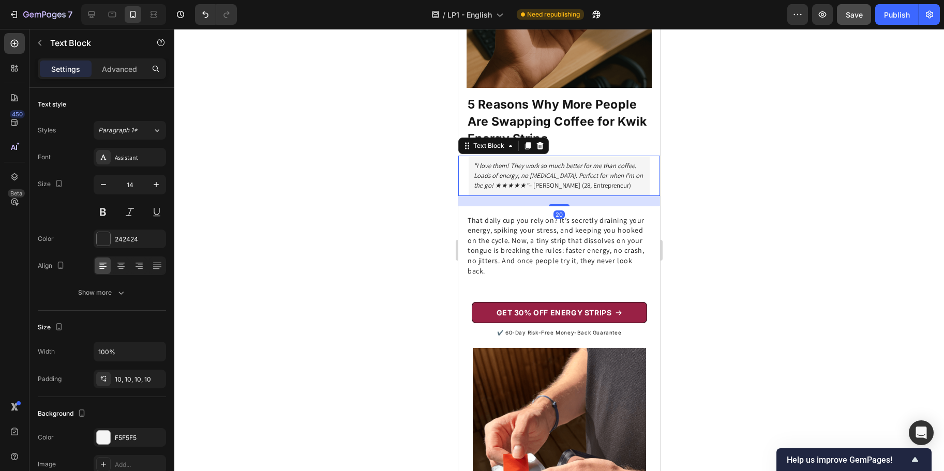
click at [556, 161] on icon ""I love them! They work so much better for me than coffee. Loads of energy, no …" at bounding box center [558, 175] width 169 height 28
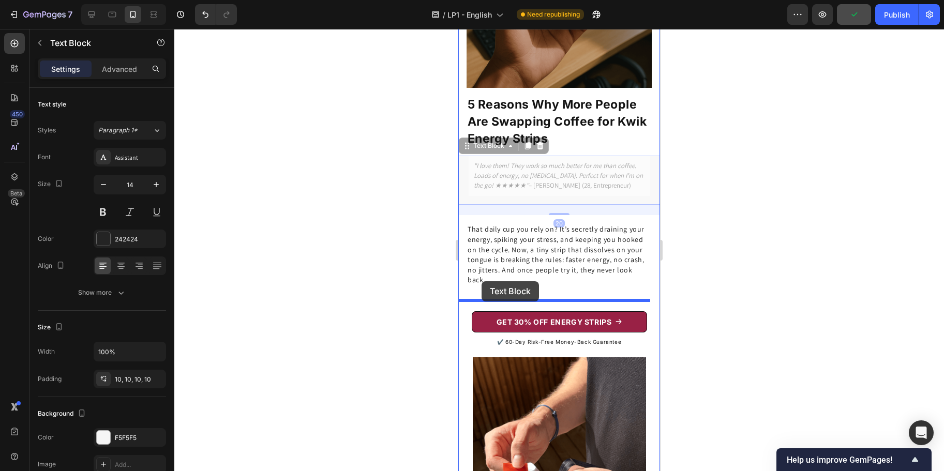
drag, startPoint x: 465, startPoint y: 136, endPoint x: 482, endPoint y: 280, distance: 145.4
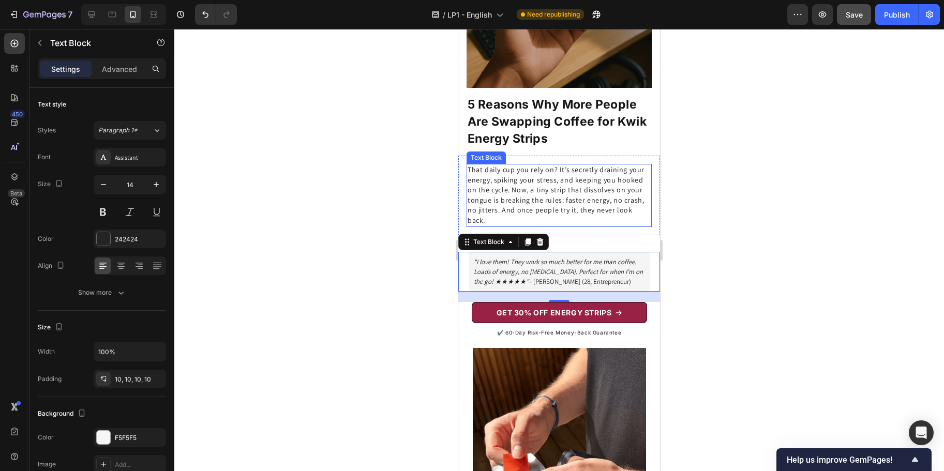
scroll to position [19, 0]
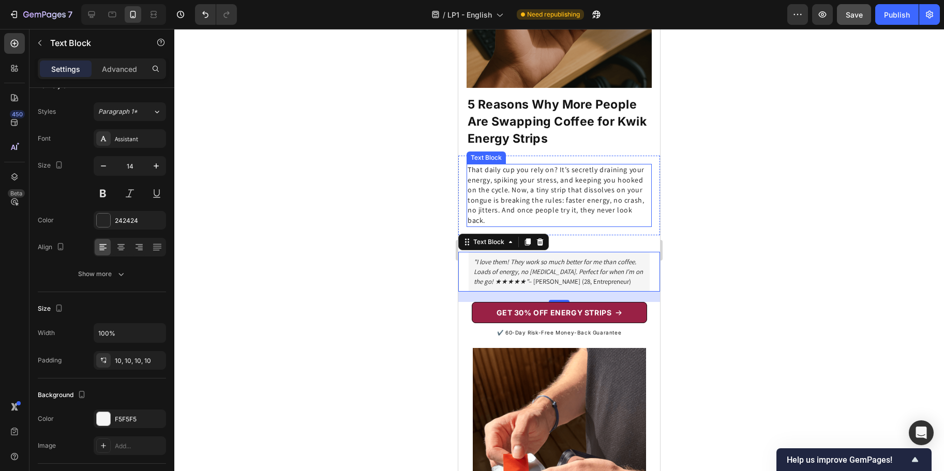
click at [551, 202] on p "That daily cup you rely on? It’s secretly draining your energy, spiking your st…" at bounding box center [559, 195] width 183 height 61
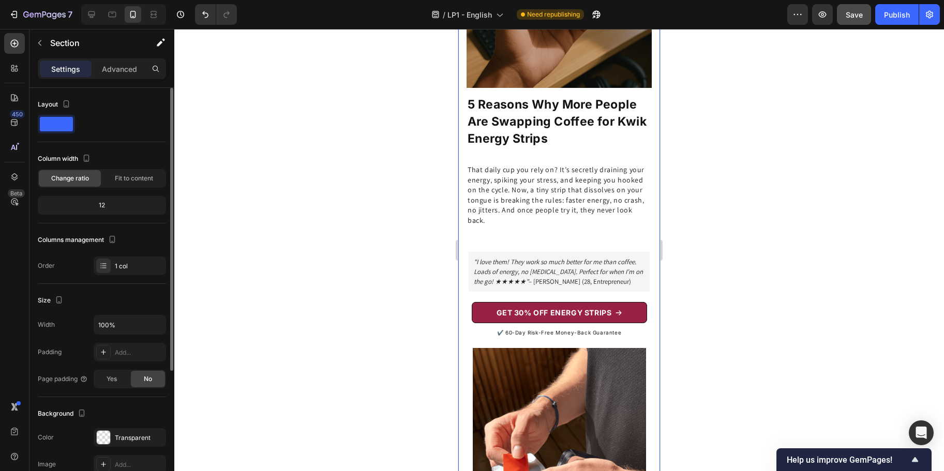
click at [535, 258] on icon ""I love them! They work so much better for me than coffee. Loads of energy, no …" at bounding box center [558, 272] width 169 height 28
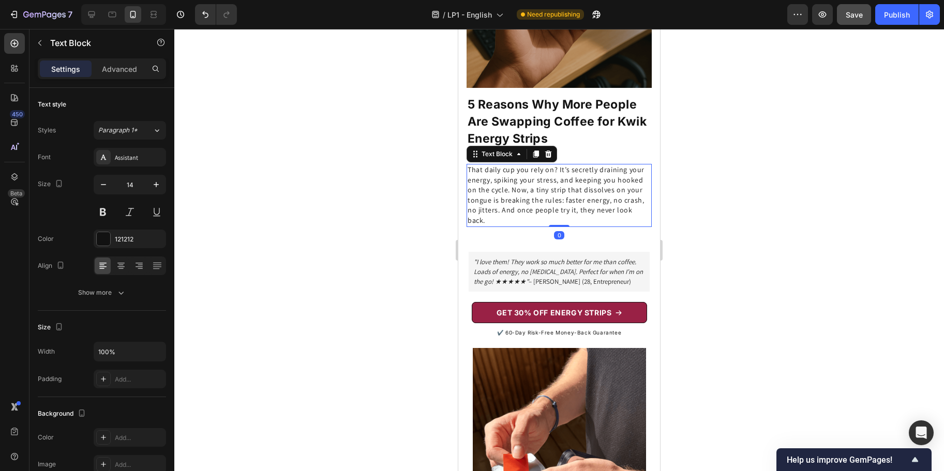
click at [535, 209] on p "That daily cup you rely on? It’s secretly draining your energy, spiking your st…" at bounding box center [559, 195] width 183 height 61
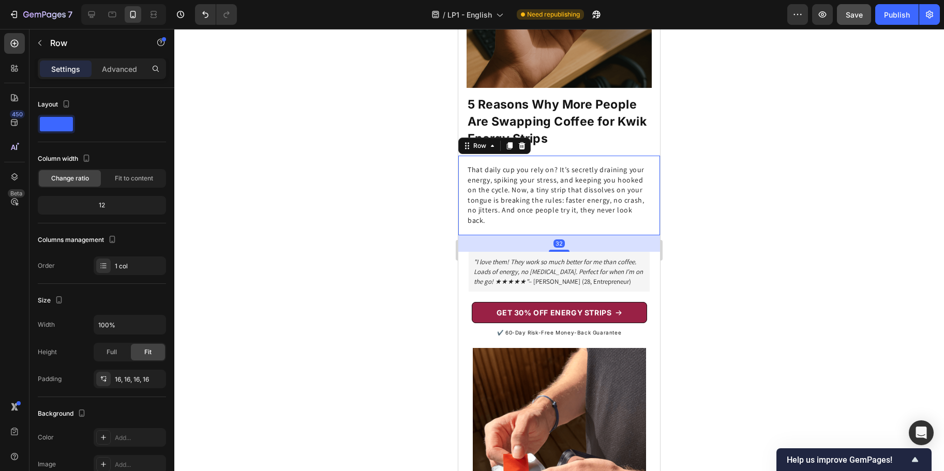
click at [573, 221] on div "That daily cup you rely on? It’s secretly draining your energy, spiking your st…" at bounding box center [559, 196] width 202 height 80
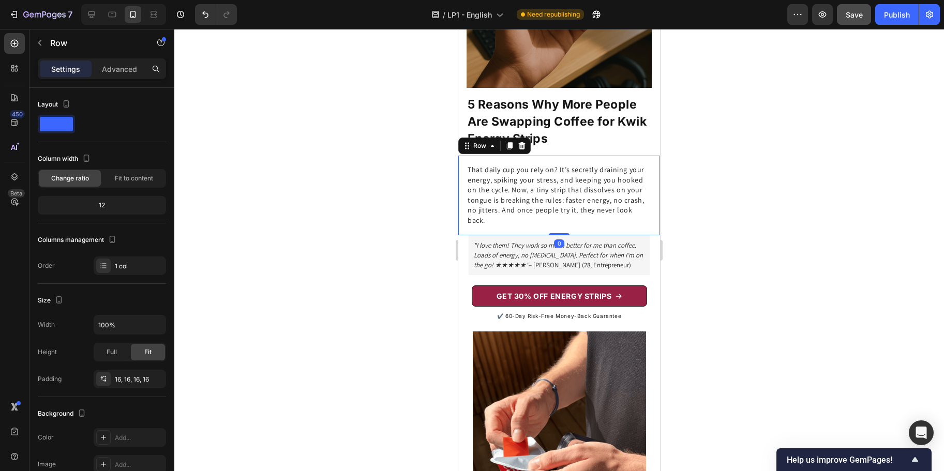
drag, startPoint x: 554, startPoint y: 239, endPoint x: 556, endPoint y: 204, distance: 34.7
click at [556, 204] on div "That daily cup you rely on? It’s secretly draining your energy, spiking your st…" at bounding box center [559, 196] width 202 height 80
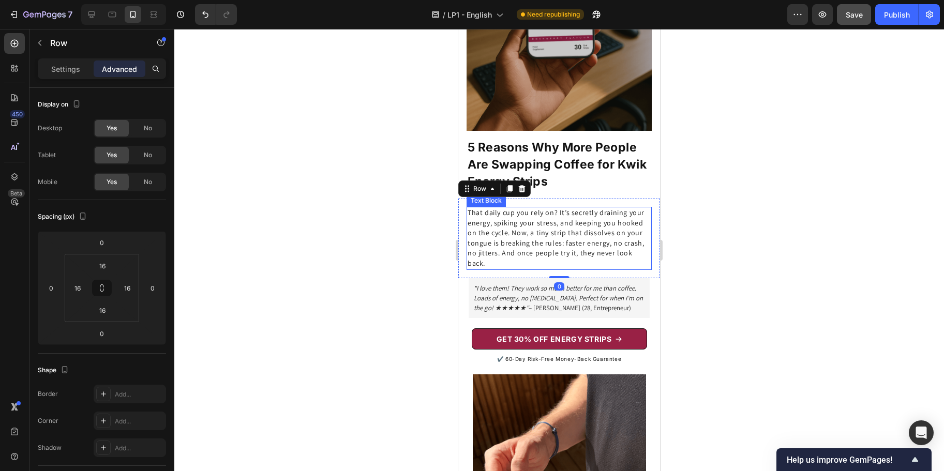
scroll to position [112, 0]
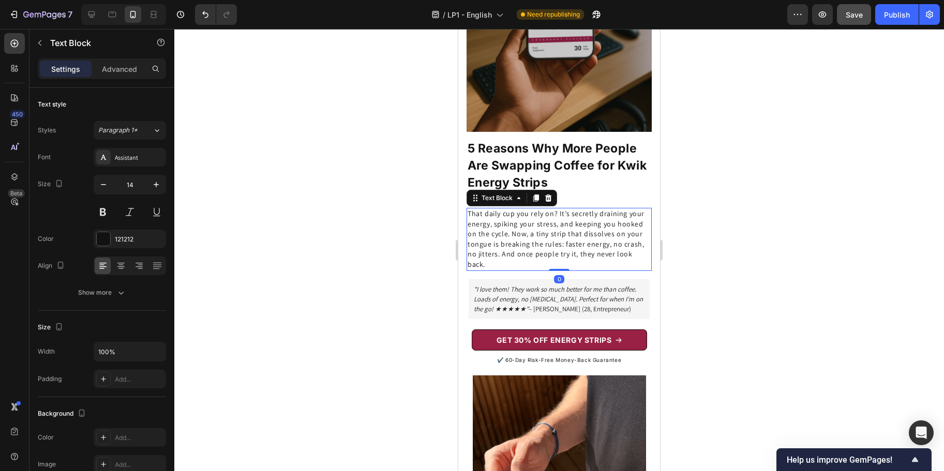
click at [559, 228] on p "That daily cup you rely on? It’s secretly draining your energy, spiking your st…" at bounding box center [559, 239] width 183 height 61
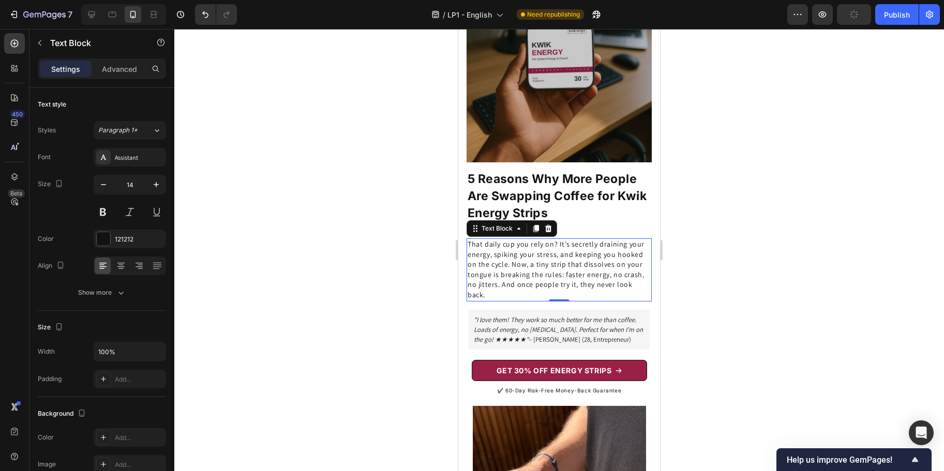
scroll to position [83, 0]
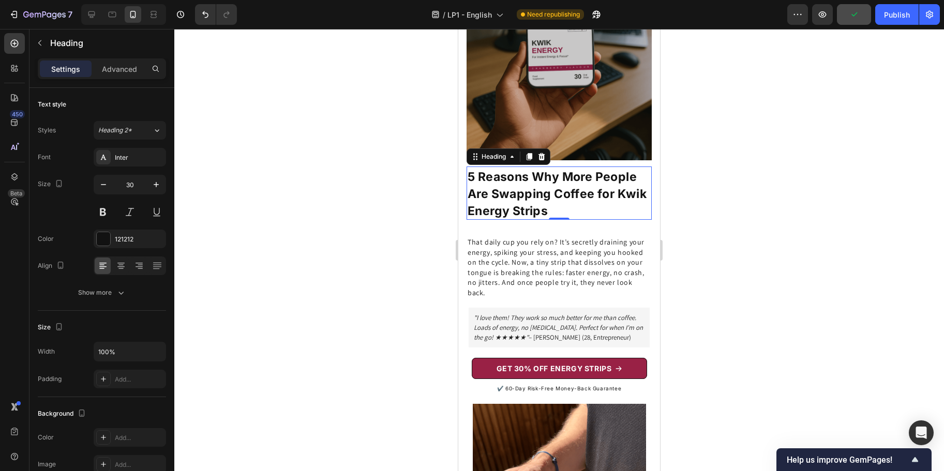
click at [575, 196] on strong "5 Reasons Why More People Are Swapping Coffee for Kwik Energy Strips" at bounding box center [557, 194] width 179 height 49
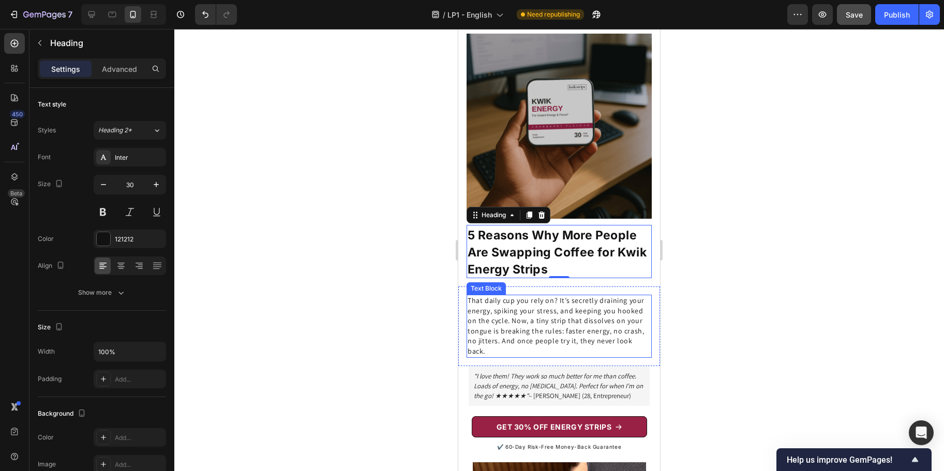
scroll to position [22, 0]
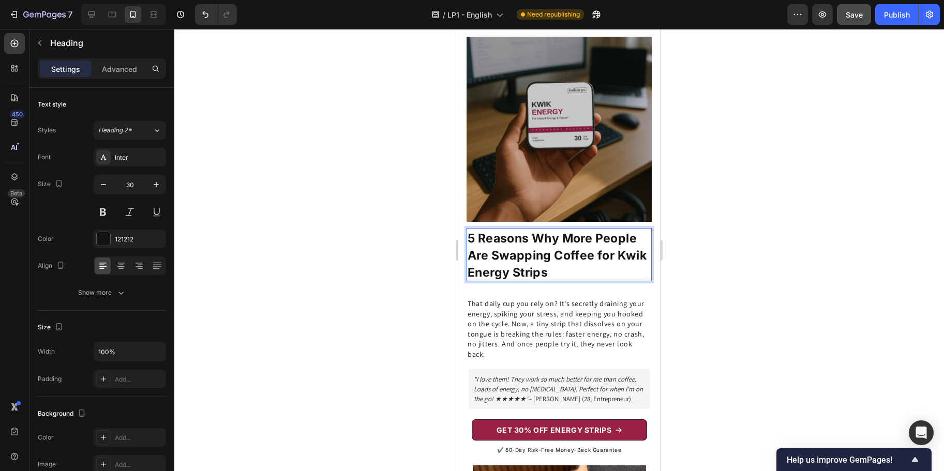
click at [570, 258] on strong "5 Reasons Why More People Are Swapping Coffee for Kwik Energy Strips" at bounding box center [557, 255] width 179 height 49
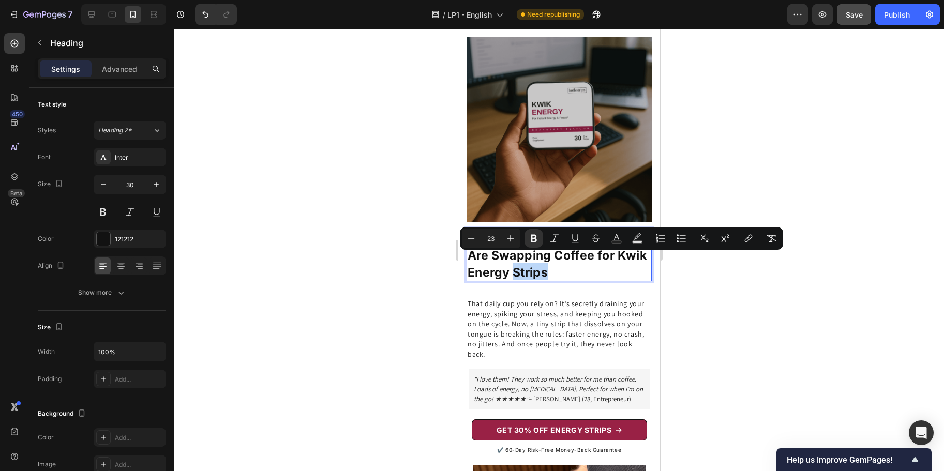
click at [576, 259] on strong "5 Reasons Why More People Are Swapping Coffee for Kwik Energy Strips" at bounding box center [557, 255] width 179 height 49
drag, startPoint x: 581, startPoint y: 259, endPoint x: 468, endPoint y: 261, distance: 112.8
click at [468, 261] on p "5 Reasons Why More People Are Swapping Coffee for Kwik Energy Strips" at bounding box center [559, 254] width 183 height 51
click at [507, 269] on p "5 Reasons Why More People Are Swapping Coffee for Kwik Energy Strips" at bounding box center [559, 254] width 183 height 51
drag, startPoint x: 498, startPoint y: 264, endPoint x: 470, endPoint y: 263, distance: 27.4
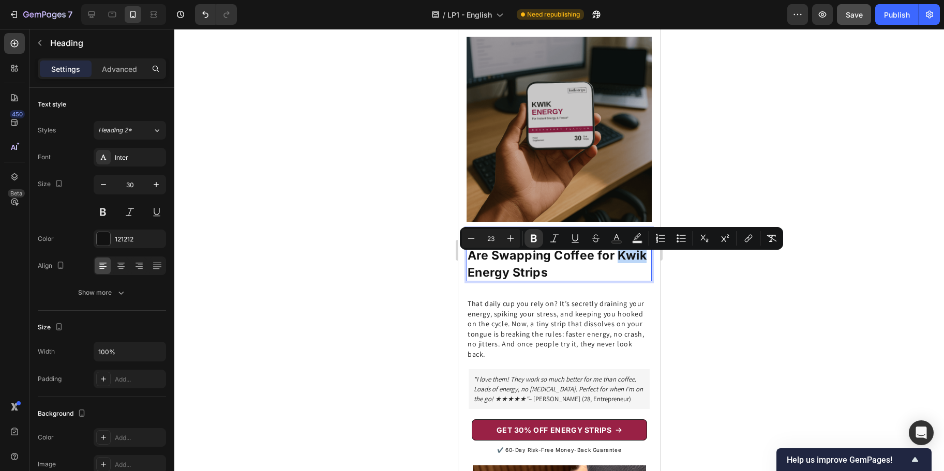
click at [470, 263] on strong "5 Reasons Why More People Are Swapping Coffee for Kwik Energy Strips" at bounding box center [557, 255] width 179 height 49
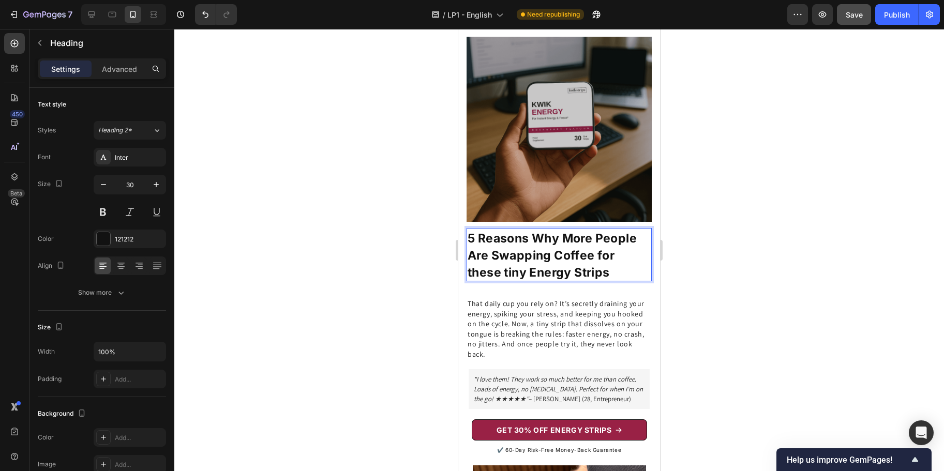
click at [610, 261] on strong "5 Reasons Why More People Are Swapping Coffee for these tiny Energy Strips" at bounding box center [552, 255] width 169 height 49
click at [698, 241] on div at bounding box center [559, 250] width 770 height 442
click at [557, 268] on div "⁠⁠⁠⁠⁠⁠⁠ 5 Reasons Why More People Are Swapping Coffee for these tiny Energy Str…" at bounding box center [559, 254] width 185 height 53
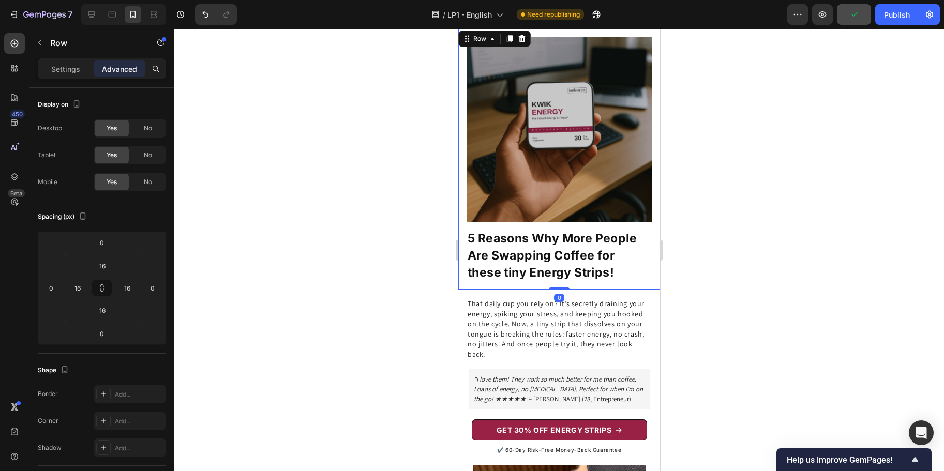
click at [552, 277] on div "Image ⁠⁠⁠⁠⁠⁠⁠ 5 Reasons Why More People Are Swapping Coffee for these tiny Ener…" at bounding box center [559, 158] width 202 height 261
drag, startPoint x: 553, startPoint y: 276, endPoint x: 553, endPoint y: 265, distance: 10.3
click at [553, 265] on div "Image ⁠⁠⁠⁠⁠⁠⁠ 5 Reasons Why More People Are Swapping Coffee for these tiny Ener…" at bounding box center [559, 158] width 202 height 261
click at [507, 299] on p "That daily cup you rely on? It’s secretly draining your energy, spiking your st…" at bounding box center [559, 329] width 183 height 61
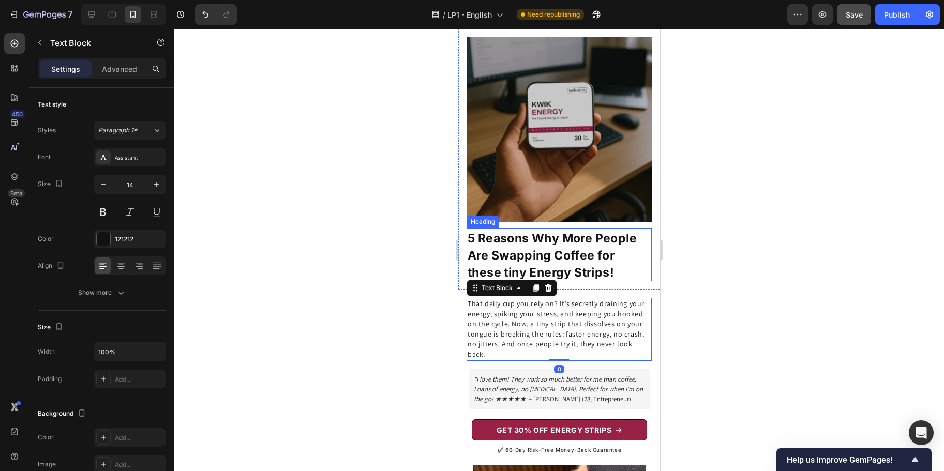
click at [519, 239] on strong "5 Reasons Why More People Are Swapping Coffee for these tiny Energy Strips!" at bounding box center [552, 255] width 169 height 49
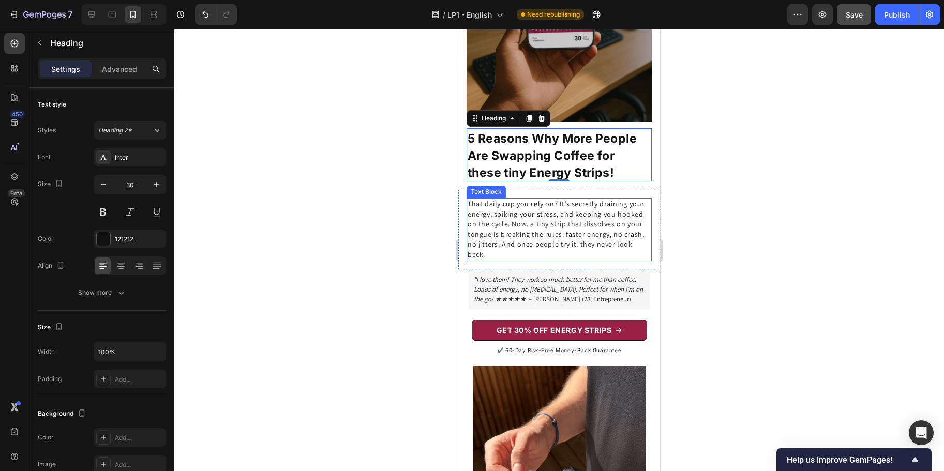
scroll to position [111, 0]
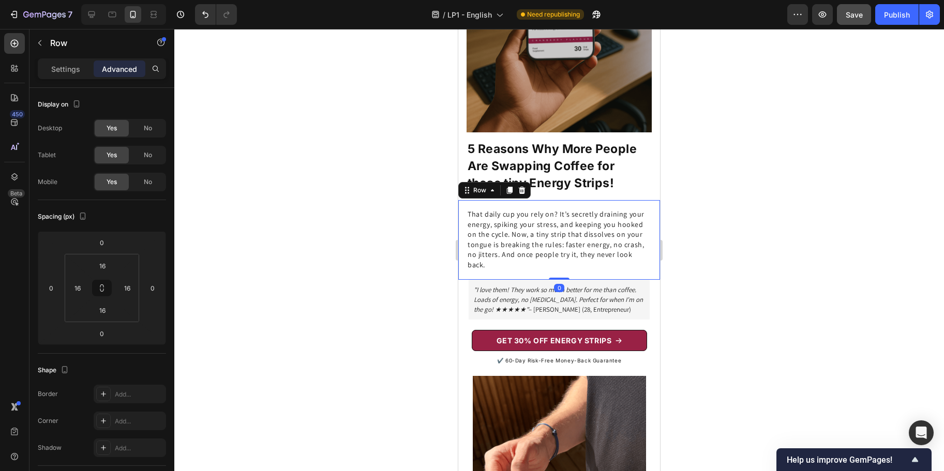
click at [531, 200] on div "That daily cup you rely on? It’s secretly draining your energy, spiking your st…" at bounding box center [559, 240] width 202 height 80
click at [559, 182] on div "Image ⁠⁠⁠⁠⁠⁠⁠ 5 Reasons Why More People Are Swapping Coffee for these tiny Ener…" at bounding box center [559, 69] width 202 height 261
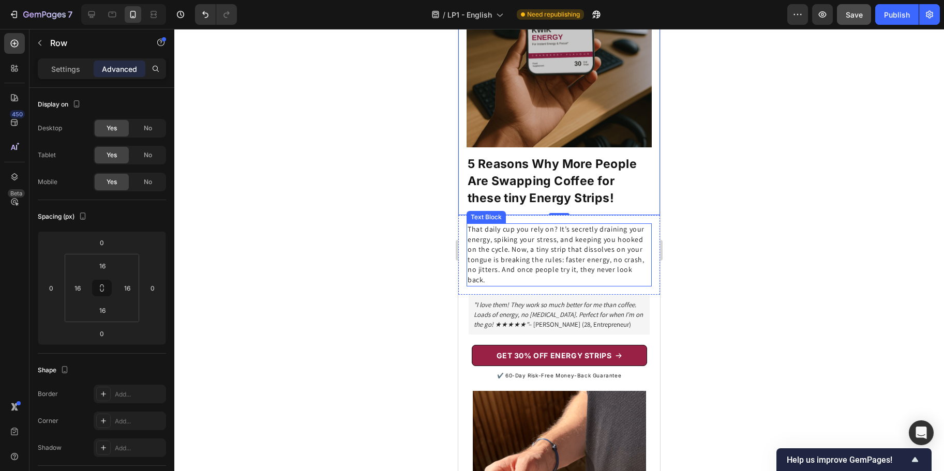
scroll to position [93, 0]
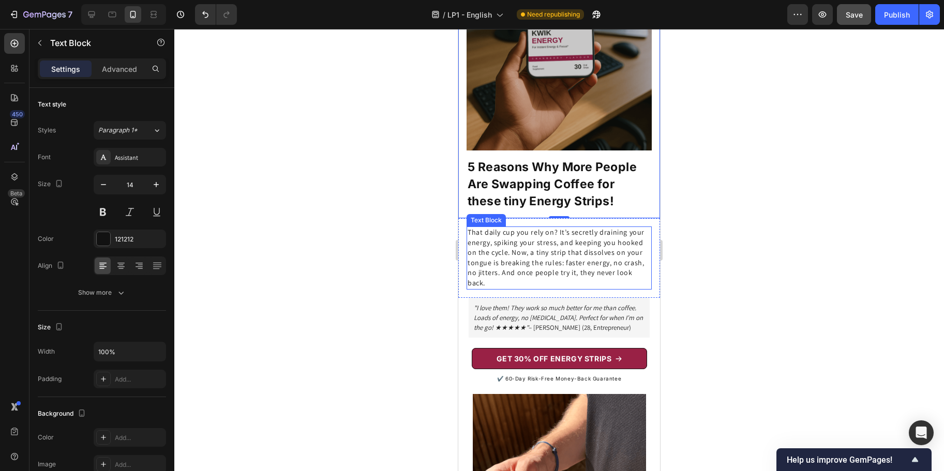
click at [528, 253] on p "That daily cup you rely on? It’s secretly draining your energy, spiking your st…" at bounding box center [559, 258] width 183 height 61
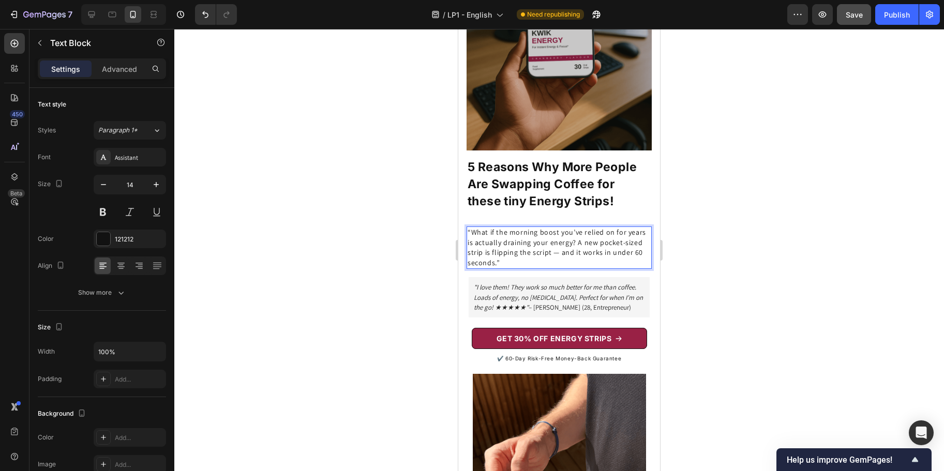
click at [470, 228] on p "“What if the morning boost you’ve relied on for years is actually draining your…" at bounding box center [559, 248] width 183 height 40
click at [545, 253] on p "What if the morning boost you’ve relied on for years is actually draining your …" at bounding box center [559, 248] width 183 height 40
click at [566, 186] on strong "5 Reasons Why More People Are Swapping Coffee for these tiny Energy Strips!" at bounding box center [552, 184] width 169 height 49
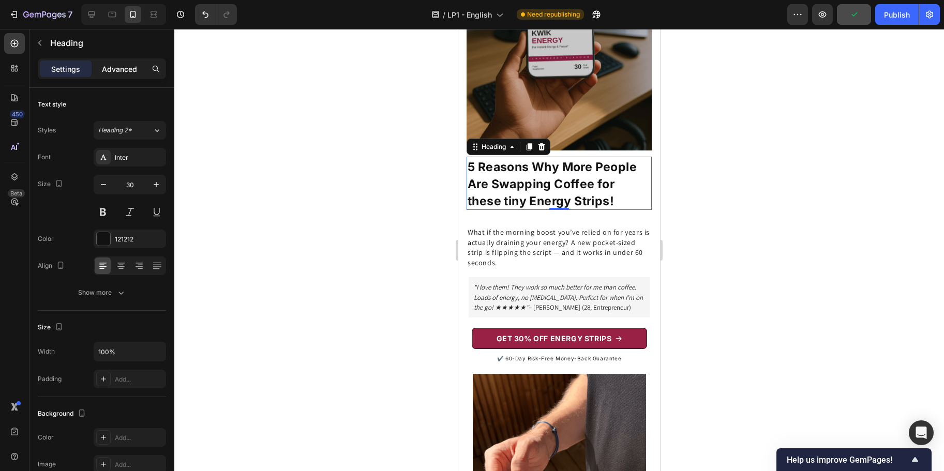
click at [121, 64] on p "Advanced" at bounding box center [119, 69] width 35 height 11
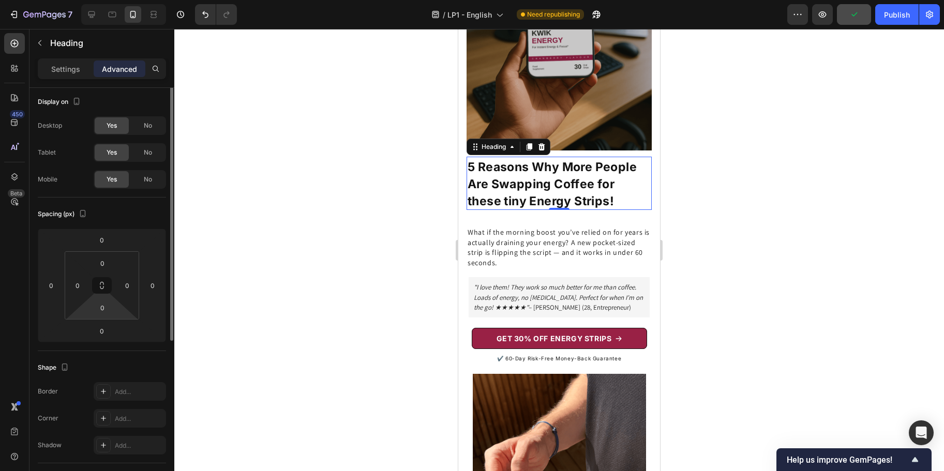
scroll to position [6, 0]
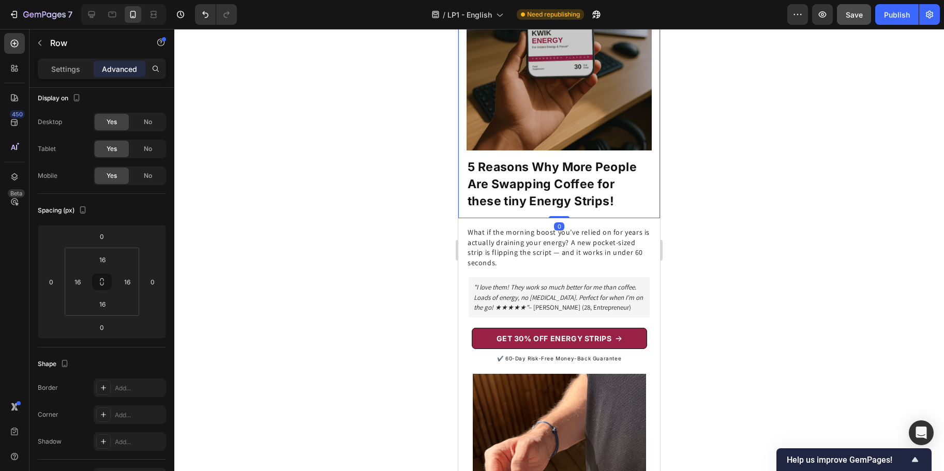
click at [502, 204] on div "Image ⁠⁠⁠⁠⁠⁠⁠ 5 Reasons Why More People Are Swapping Coffee for these tiny Ener…" at bounding box center [559, 87] width 202 height 261
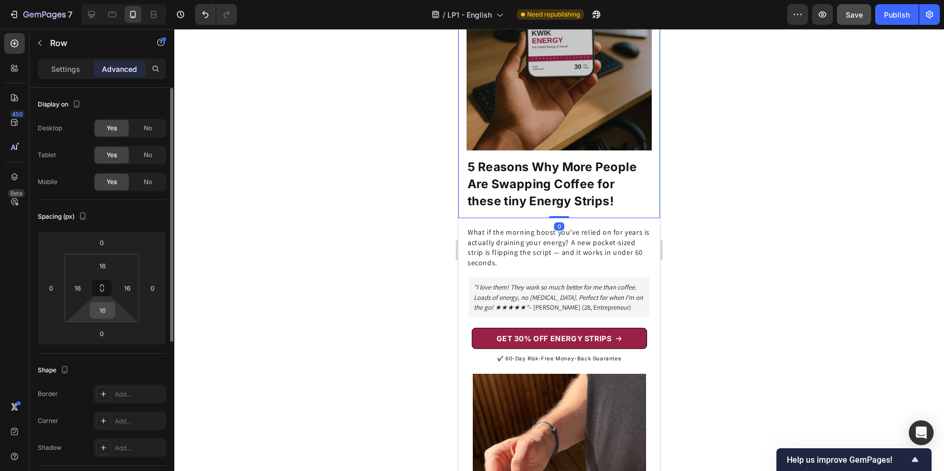
click at [101, 307] on input "16" at bounding box center [102, 311] width 21 height 16
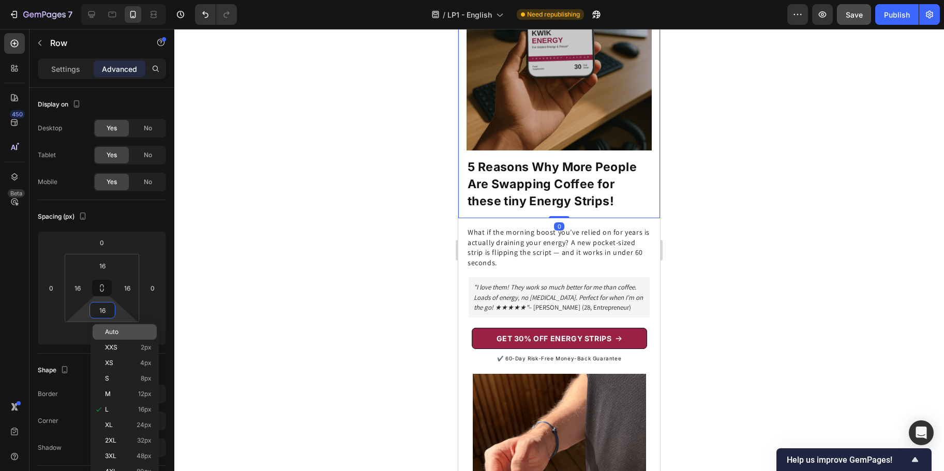
type input "0"
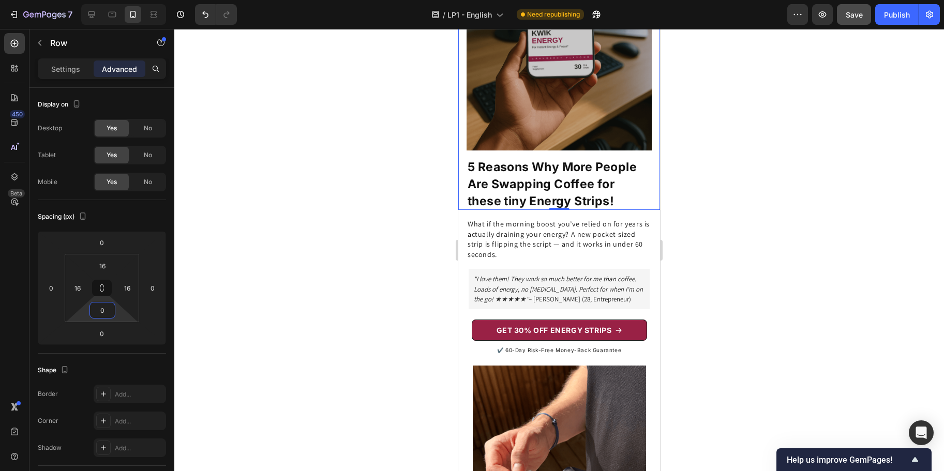
click at [512, 219] on p "What if the morning boost you’ve relied on for years is actually draining your …" at bounding box center [559, 239] width 183 height 40
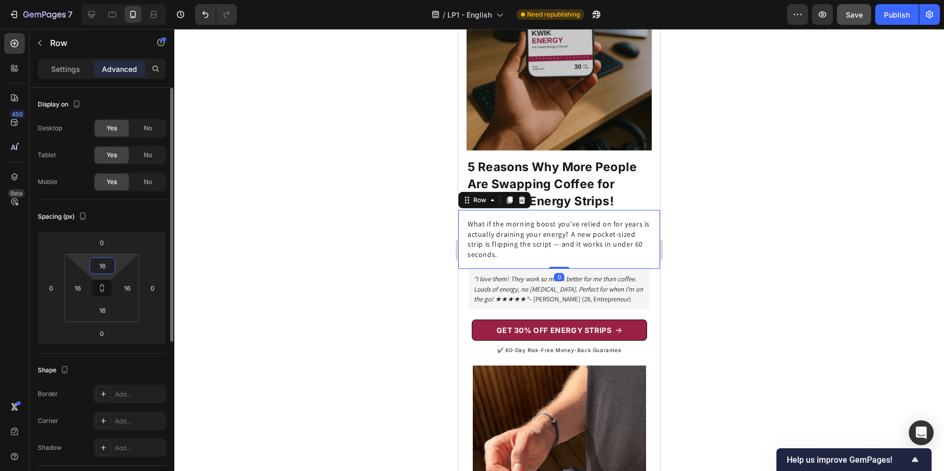
click at [106, 268] on input "16" at bounding box center [102, 266] width 21 height 16
type input "0"
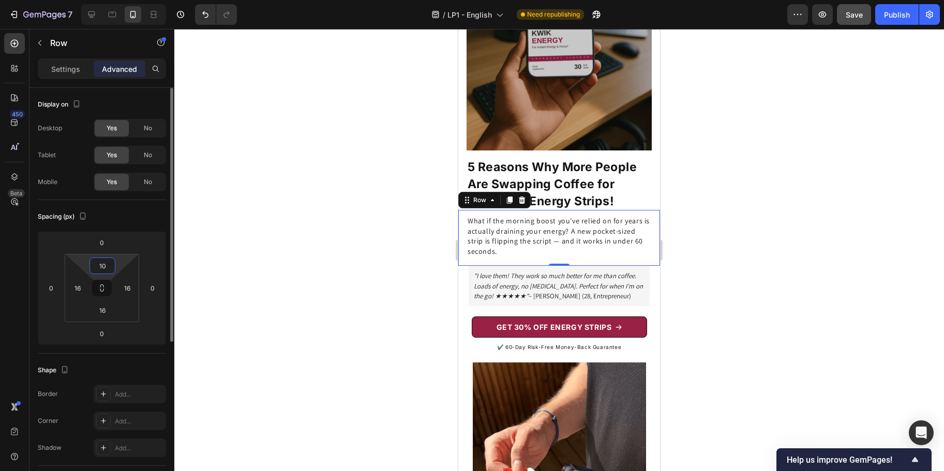
type input "1"
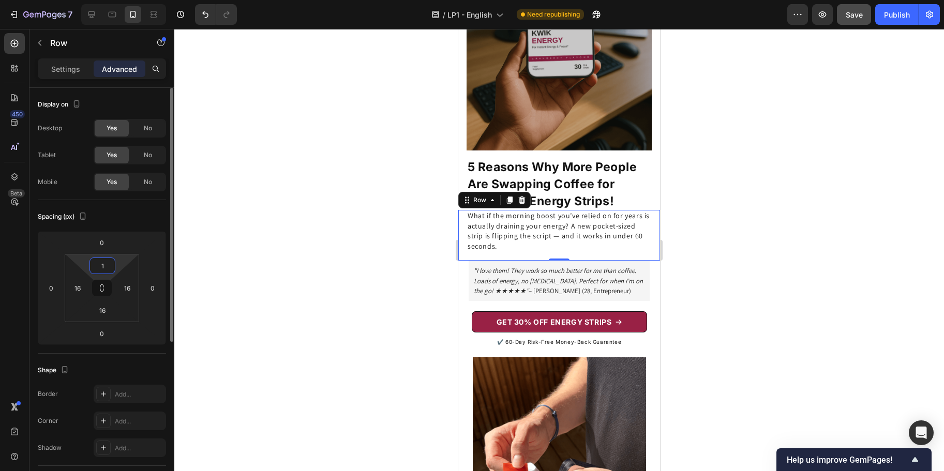
type input "12"
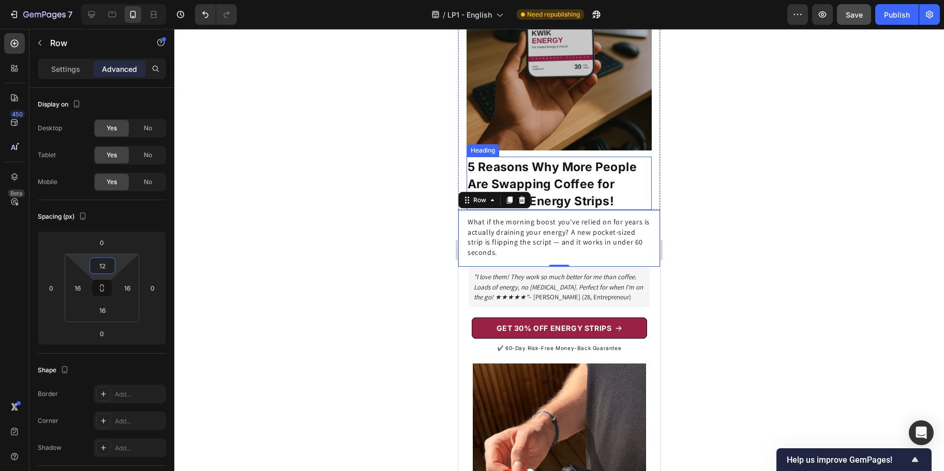
click at [549, 171] on strong "5 Reasons Why More People Are Swapping Coffee for these tiny Energy Strips!" at bounding box center [552, 184] width 169 height 49
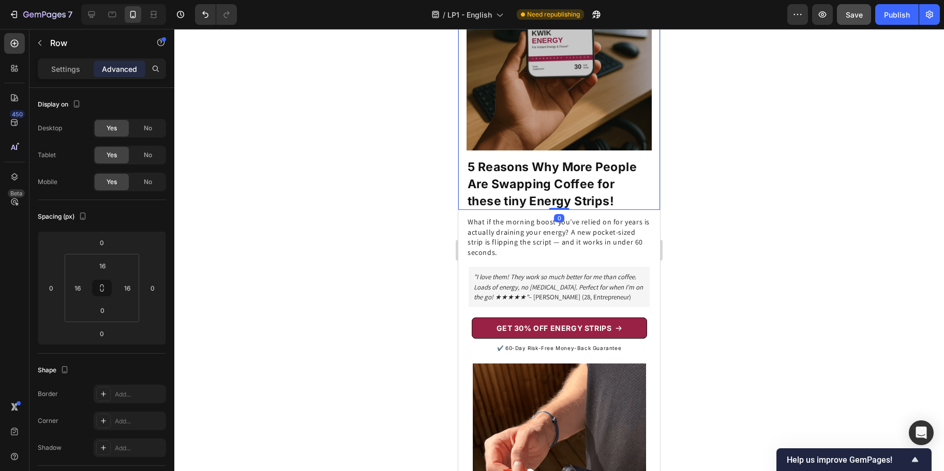
click at [647, 188] on div "Image ⁠⁠⁠⁠⁠⁠⁠ 5 Reasons Why More People Are Swapping Coffee for these tiny Ener…" at bounding box center [559, 83] width 202 height 253
click at [106, 262] on input "16" at bounding box center [102, 266] width 21 height 16
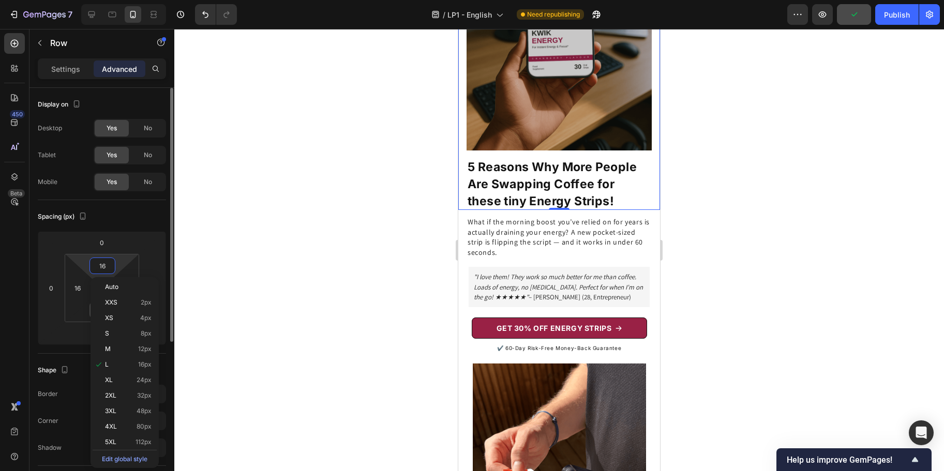
click at [90, 309] on div "0" at bounding box center [103, 310] width 26 height 17
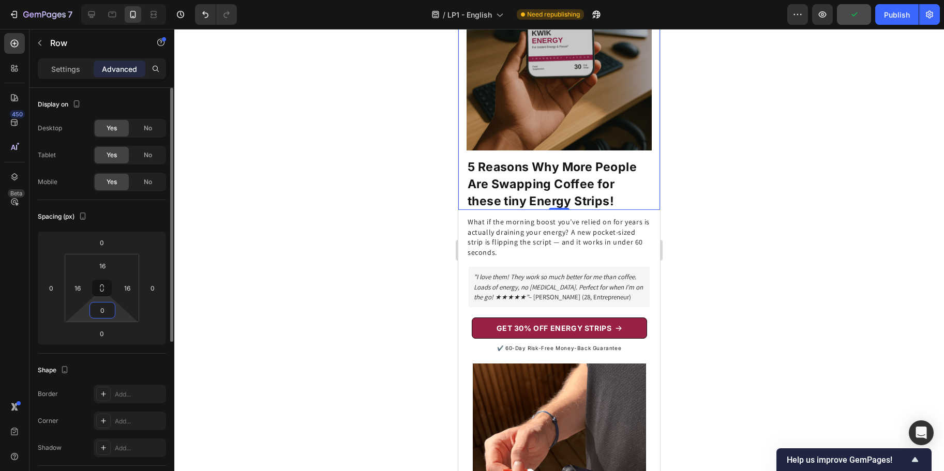
click at [99, 309] on input "0" at bounding box center [102, 311] width 21 height 16
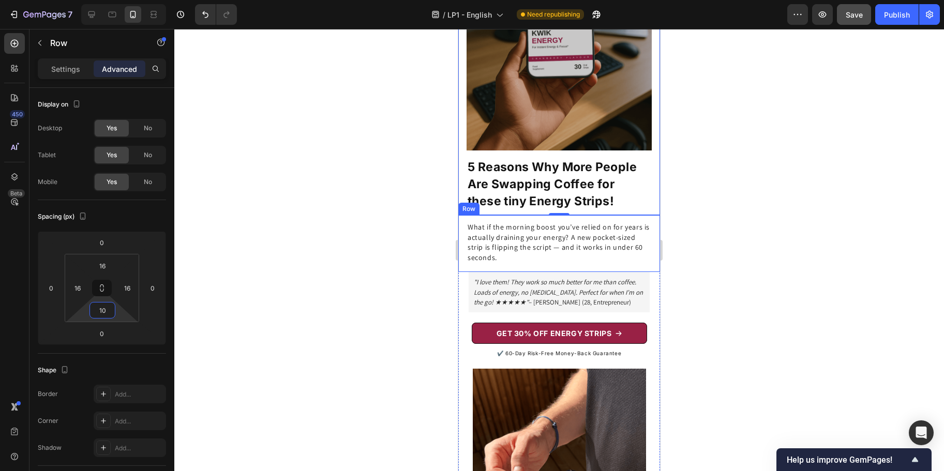
type input "1"
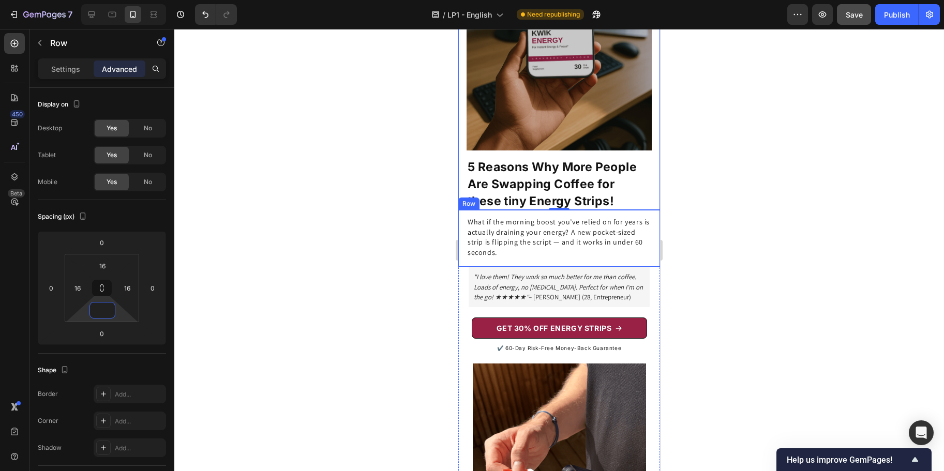
type input "0"
click at [695, 186] on div at bounding box center [559, 250] width 770 height 442
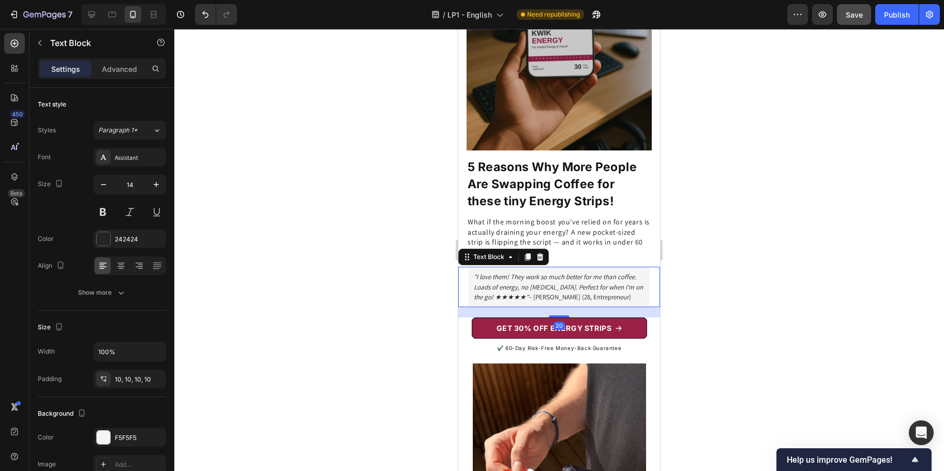
click at [560, 289] on icon ""I love them! They work so much better for me than coffee. Loads of energy, no …" at bounding box center [558, 287] width 169 height 28
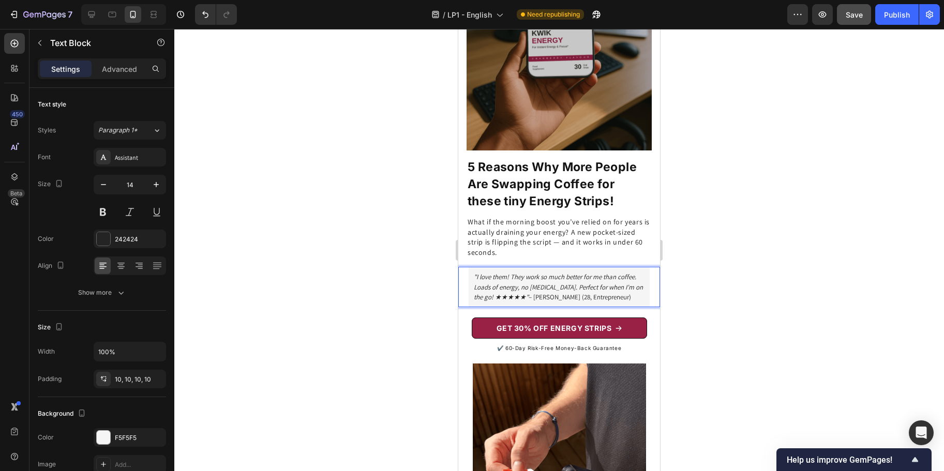
click at [565, 289] on icon ""I love them! They work so much better for me than coffee. Loads of energy, no …" at bounding box center [558, 287] width 169 height 28
click at [748, 230] on div at bounding box center [559, 250] width 770 height 442
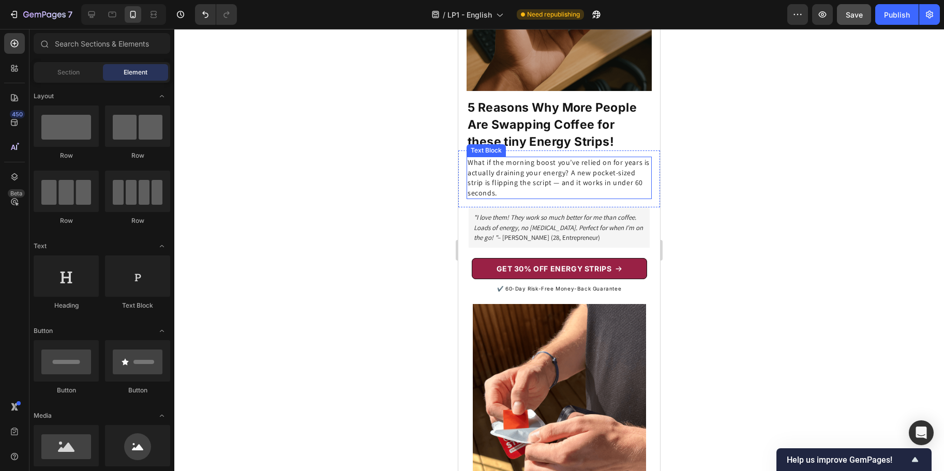
scroll to position [153, 0]
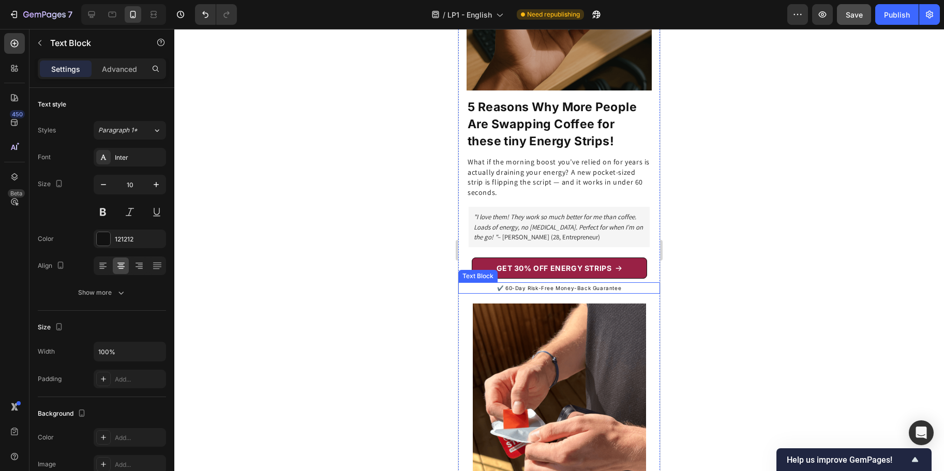
click at [498, 284] on p "✔️ 60-Day Risk-Free Money-Back Guarantee" at bounding box center [560, 288] width 200 height 9
click at [740, 226] on div at bounding box center [559, 250] width 770 height 442
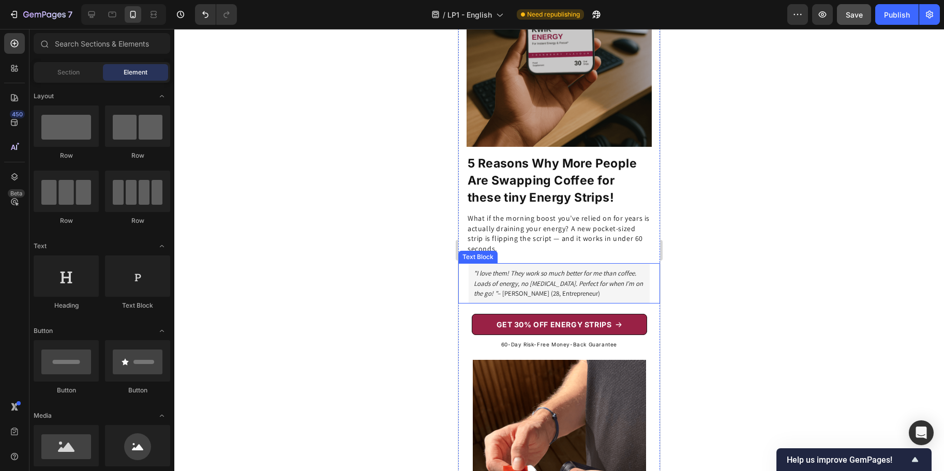
scroll to position [55, 0]
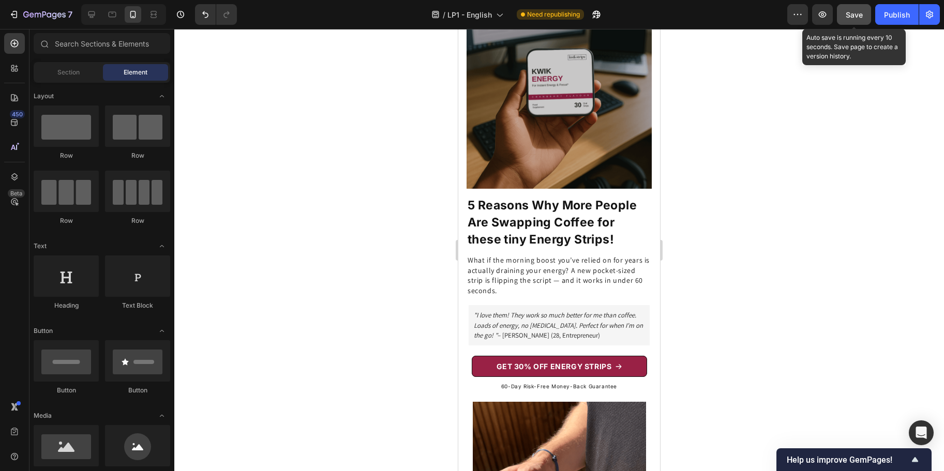
click at [855, 10] on span "Save" at bounding box center [854, 14] width 17 height 9
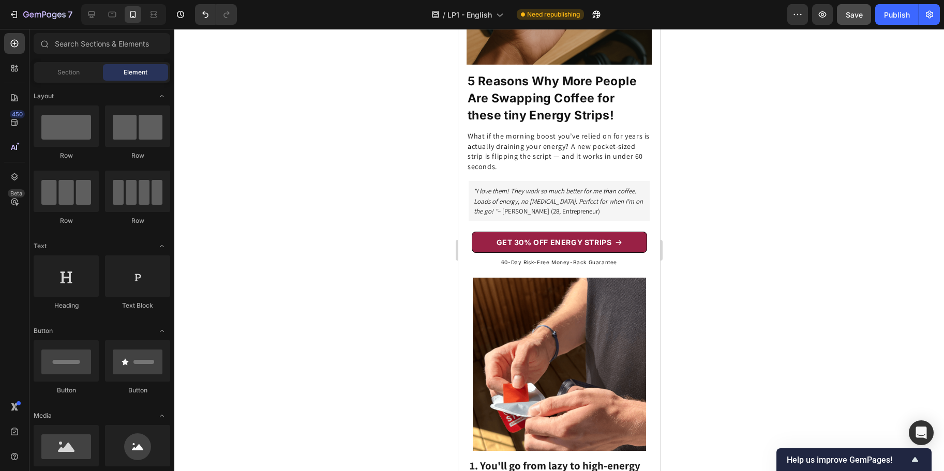
scroll to position [0, 0]
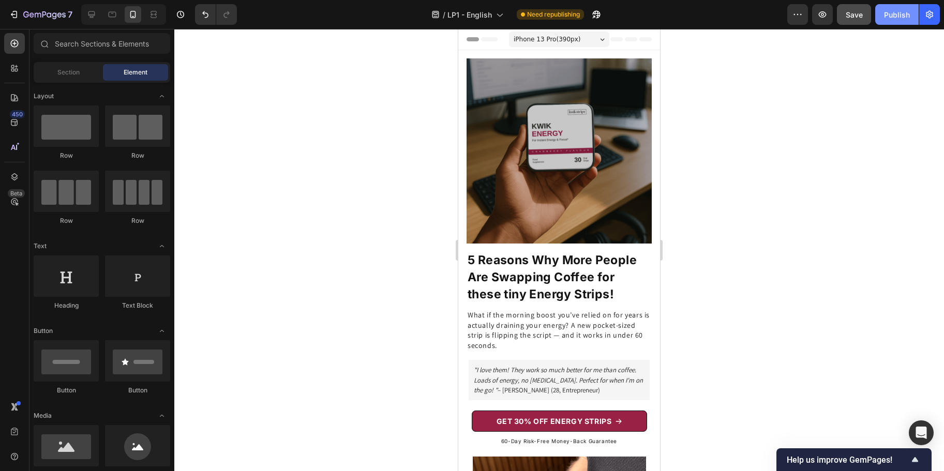
click at [902, 10] on div "Publish" at bounding box center [897, 14] width 26 height 11
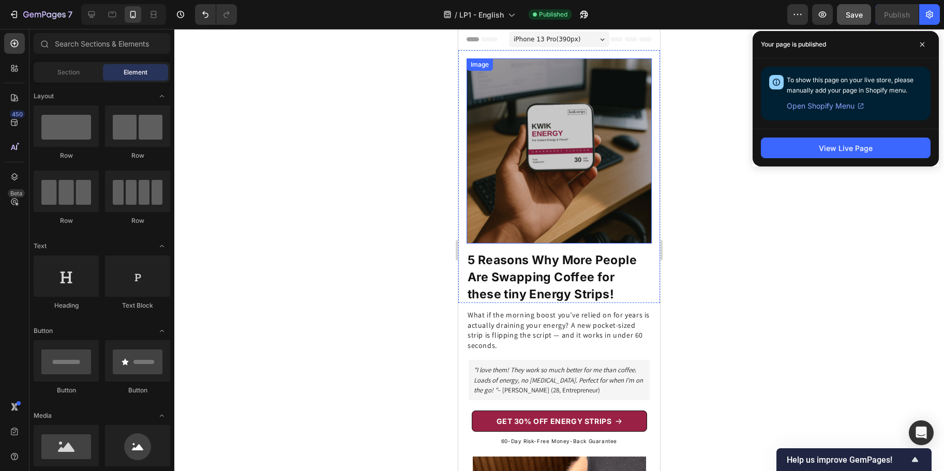
click at [580, 139] on img at bounding box center [559, 150] width 185 height 185
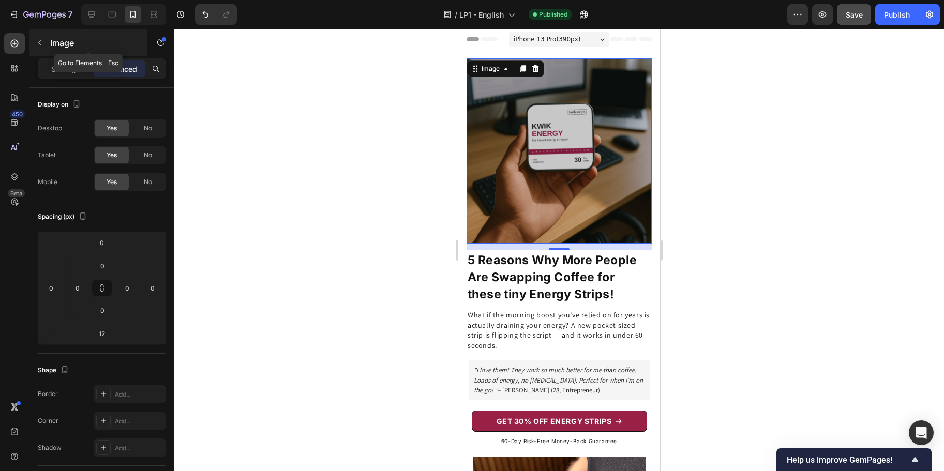
click at [43, 40] on icon "button" at bounding box center [40, 43] width 8 height 8
drag, startPoint x: 515, startPoint y: 156, endPoint x: 847, endPoint y: 231, distance: 340.0
click at [515, 156] on img at bounding box center [559, 150] width 185 height 185
click at [41, 42] on icon "button" at bounding box center [40, 43] width 8 height 8
click at [506, 147] on img at bounding box center [559, 150] width 185 height 185
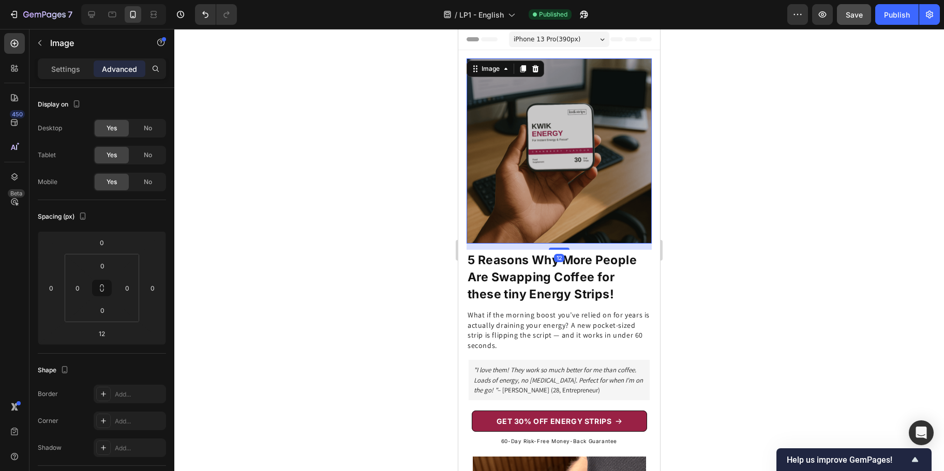
click at [506, 147] on img at bounding box center [559, 150] width 185 height 185
click at [72, 71] on p "Settings" at bounding box center [65, 69] width 29 height 11
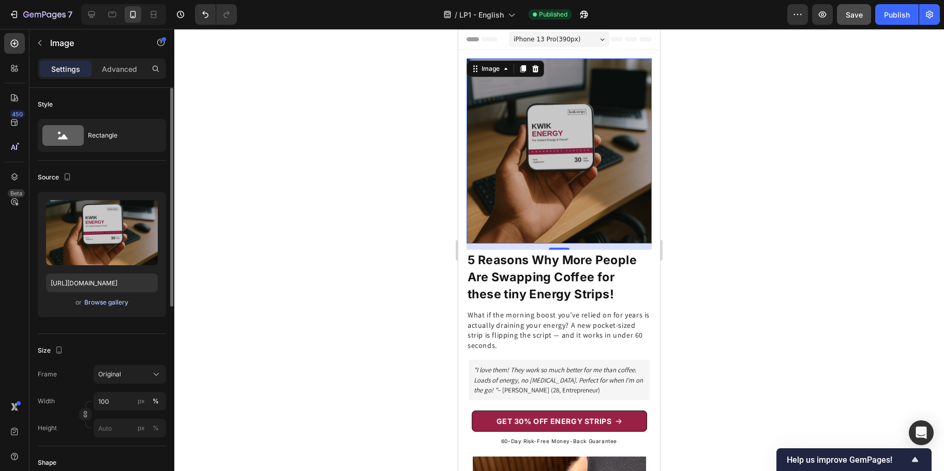
click at [98, 305] on div "Browse gallery" at bounding box center [106, 302] width 44 height 9
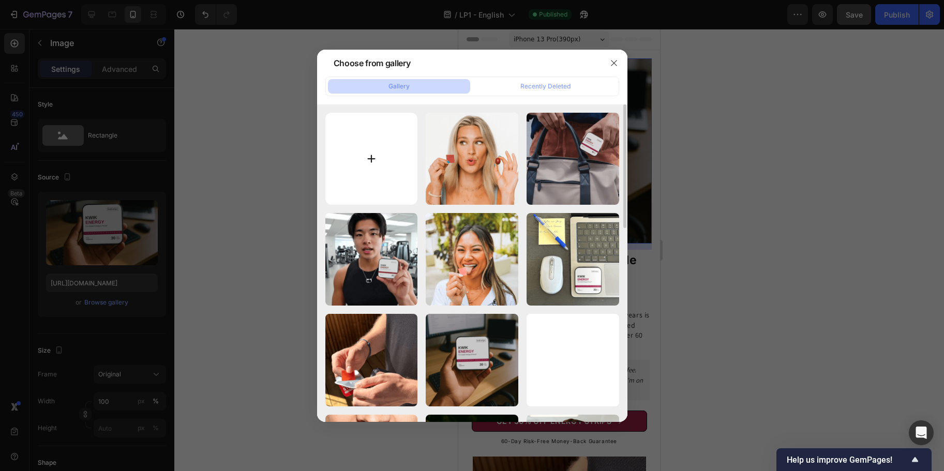
click at [372, 168] on input "file" at bounding box center [371, 159] width 93 height 93
type input "C:\fakepath\Website Images (20).png"
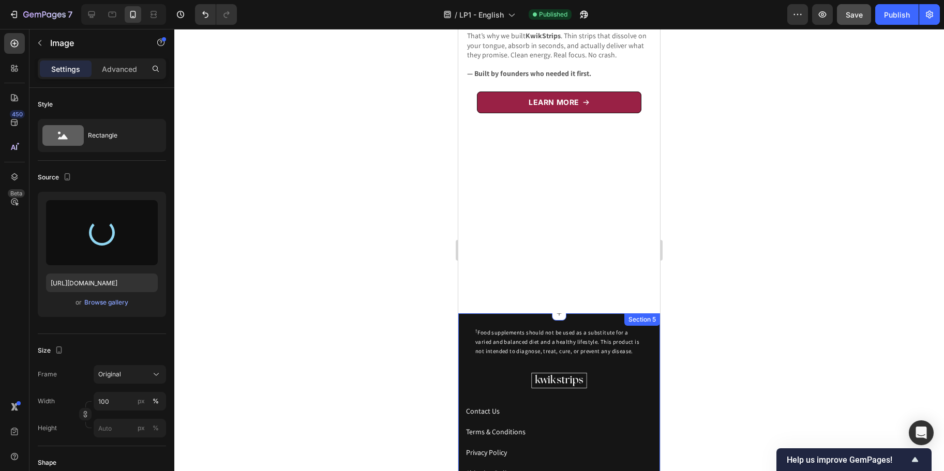
type input "[URL][DOMAIN_NAME]"
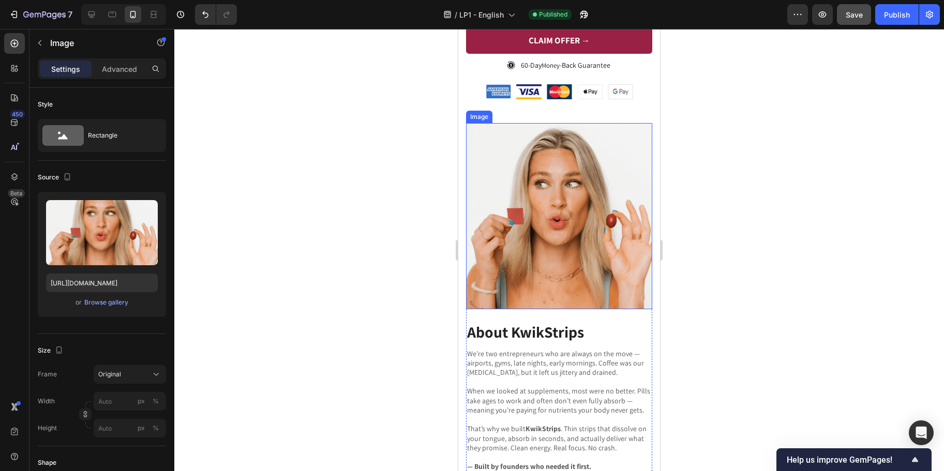
click at [555, 213] on img at bounding box center [559, 216] width 186 height 186
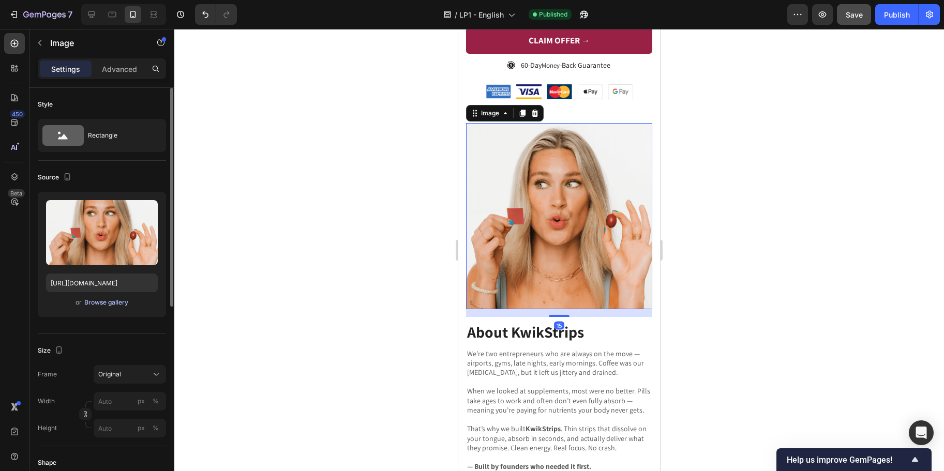
click at [107, 302] on div "Browse gallery" at bounding box center [106, 302] width 44 height 9
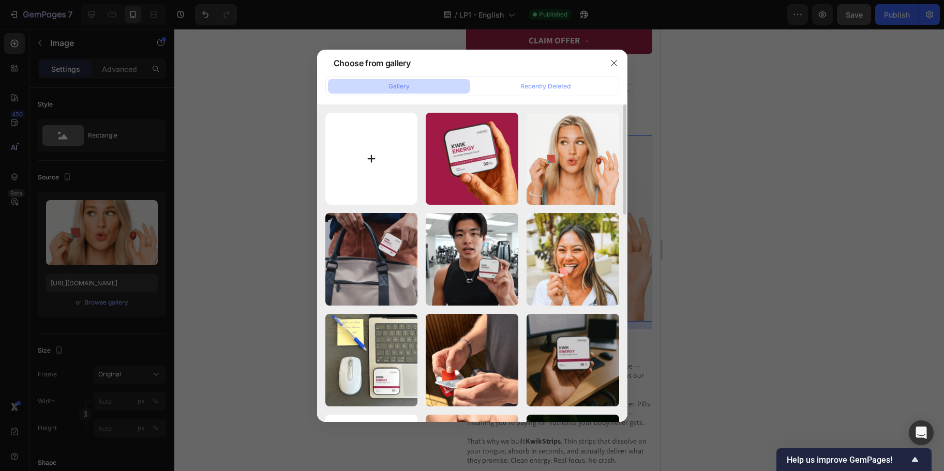
click at [368, 148] on input "file" at bounding box center [371, 159] width 93 height 93
type input "C:\fakepath\LP1-AboutUs.png"
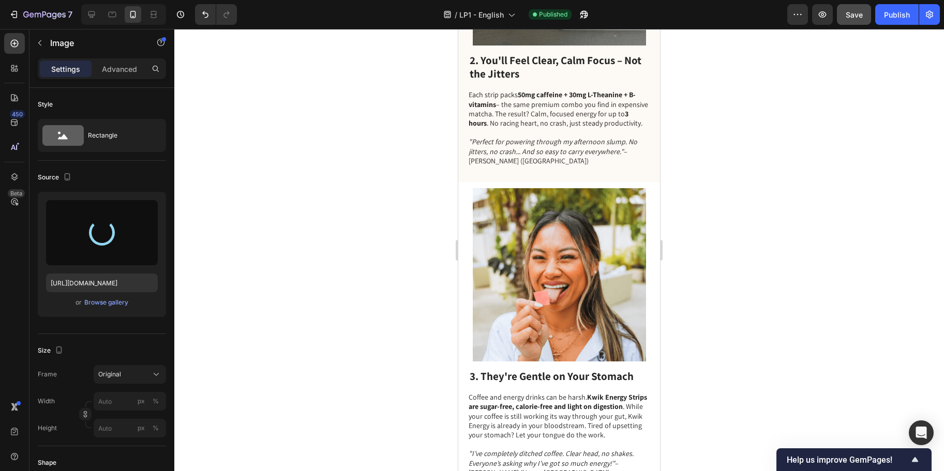
scroll to position [0, 0]
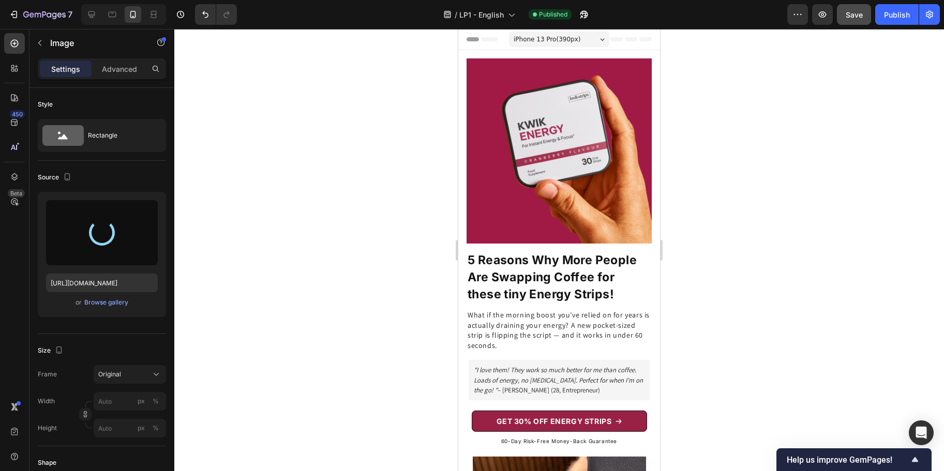
type input "[URL][DOMAIN_NAME]"
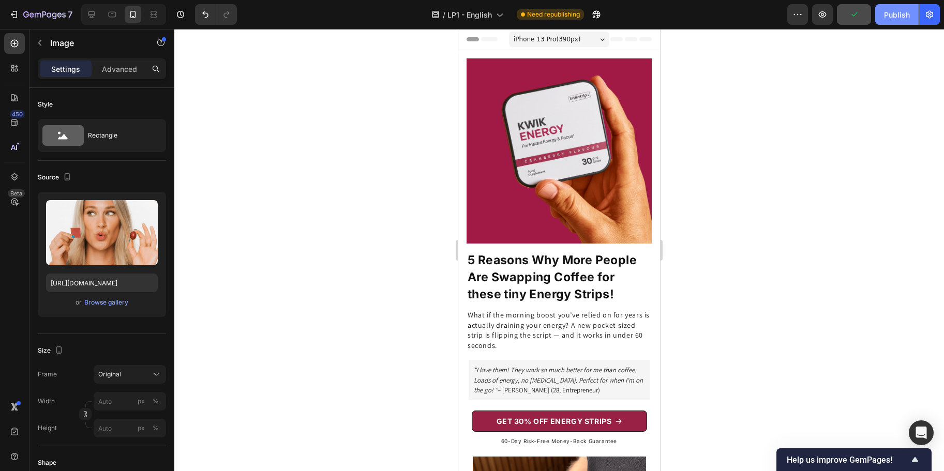
click at [895, 13] on div "Publish" at bounding box center [897, 14] width 26 height 11
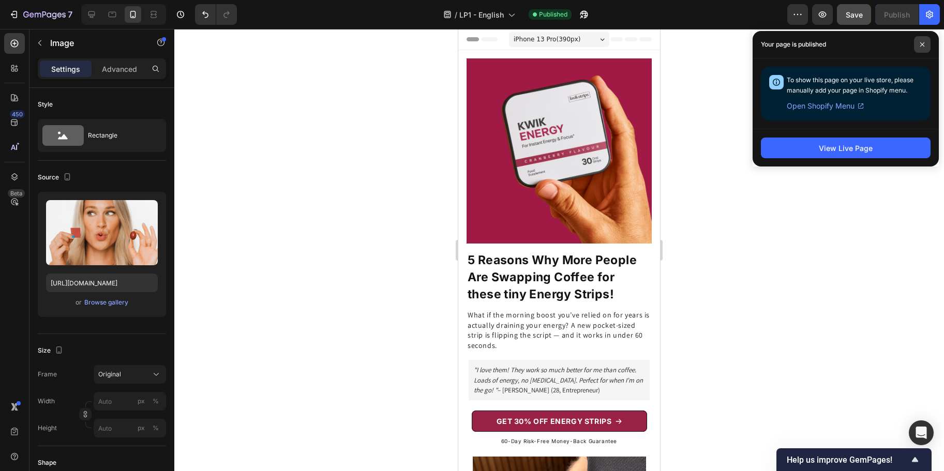
click at [925, 45] on span at bounding box center [922, 44] width 17 height 17
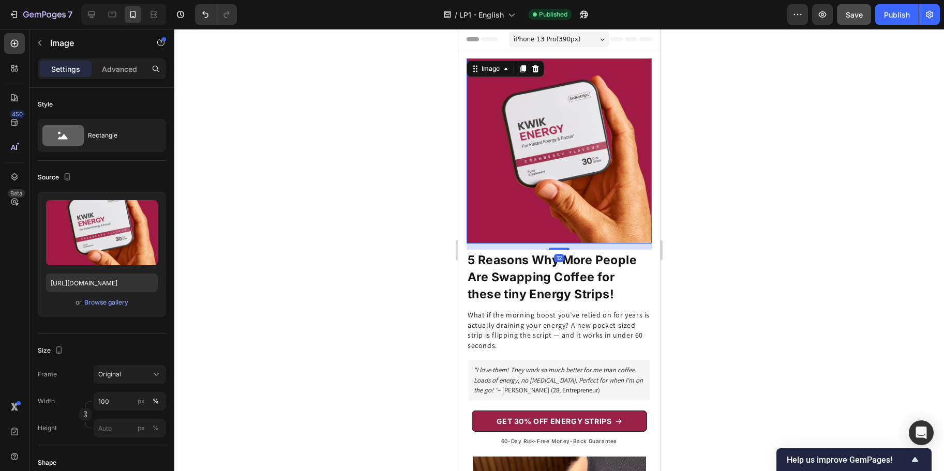
click at [540, 181] on img at bounding box center [559, 150] width 185 height 185
click at [115, 302] on div "Browse gallery" at bounding box center [106, 302] width 44 height 9
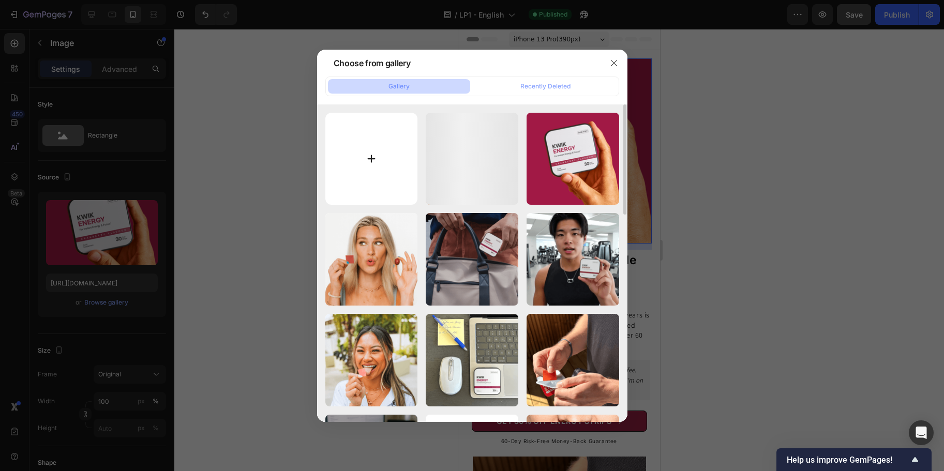
click at [353, 168] on input "file" at bounding box center [371, 159] width 93 height 93
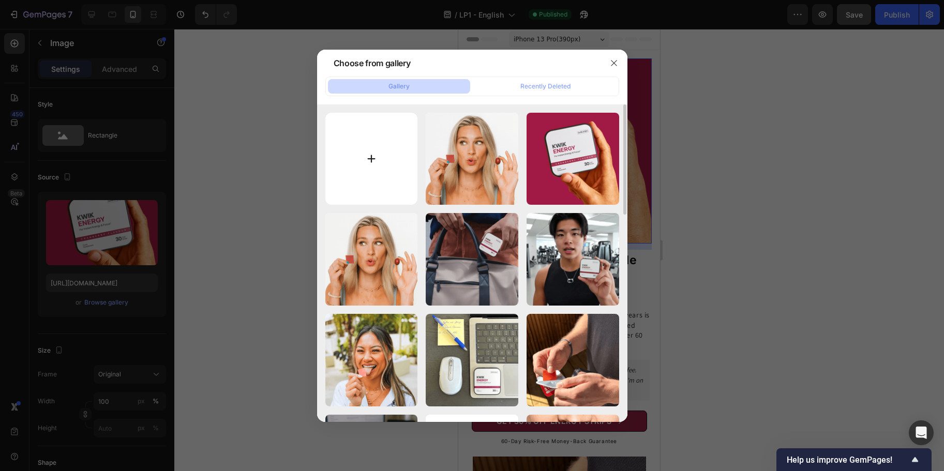
type input "C:\fakepath\Website Images (21) 2.png"
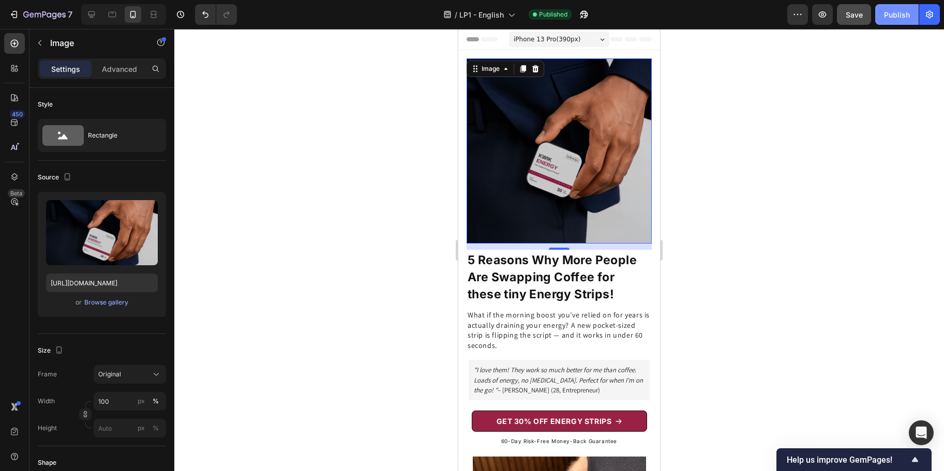
click at [897, 17] on div "Publish" at bounding box center [897, 14] width 26 height 11
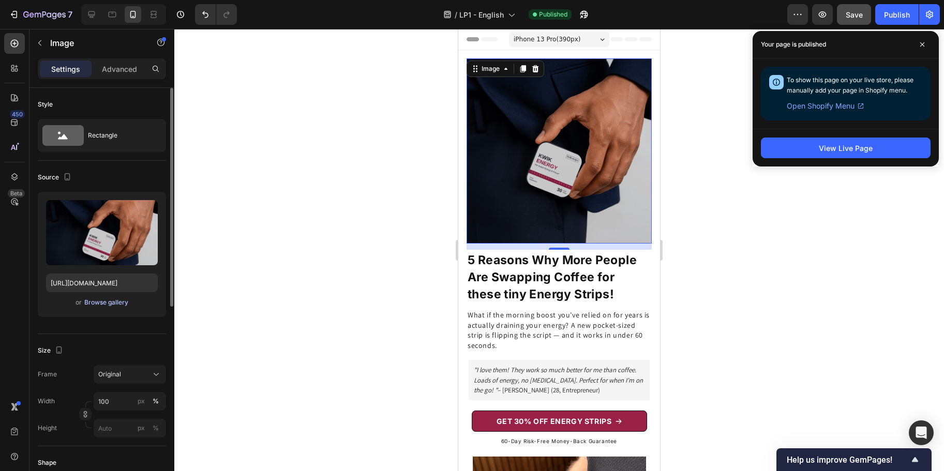
click at [102, 303] on div "Browse gallery" at bounding box center [106, 302] width 44 height 9
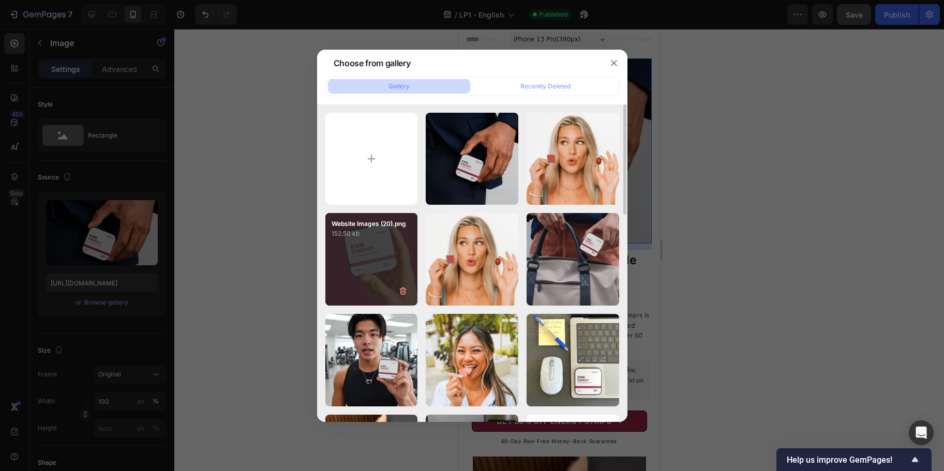
click at [376, 255] on div "Website Images (20).png 152.50 kb" at bounding box center [371, 259] width 93 height 93
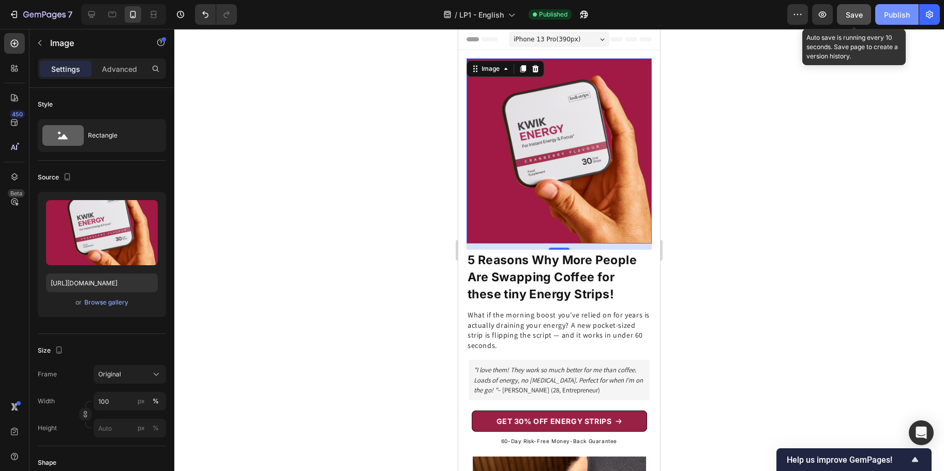
click at [893, 14] on div "Publish" at bounding box center [897, 14] width 26 height 11
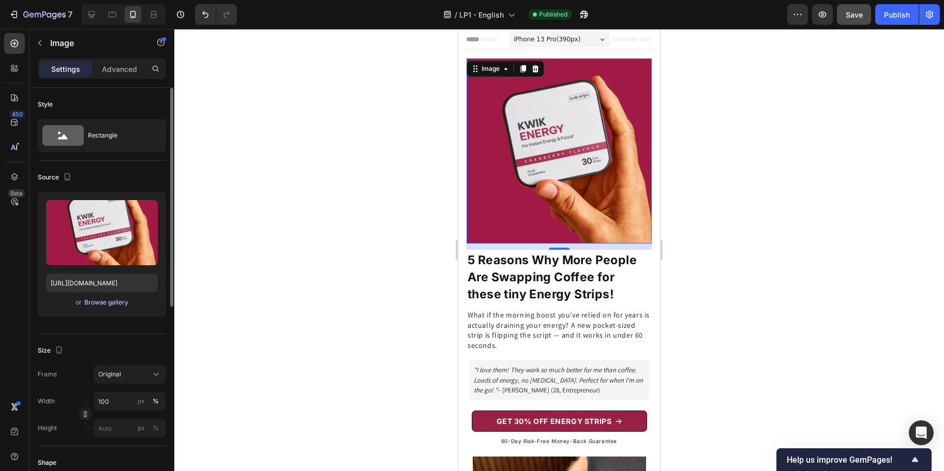
click at [121, 300] on div "Browse gallery" at bounding box center [106, 302] width 44 height 9
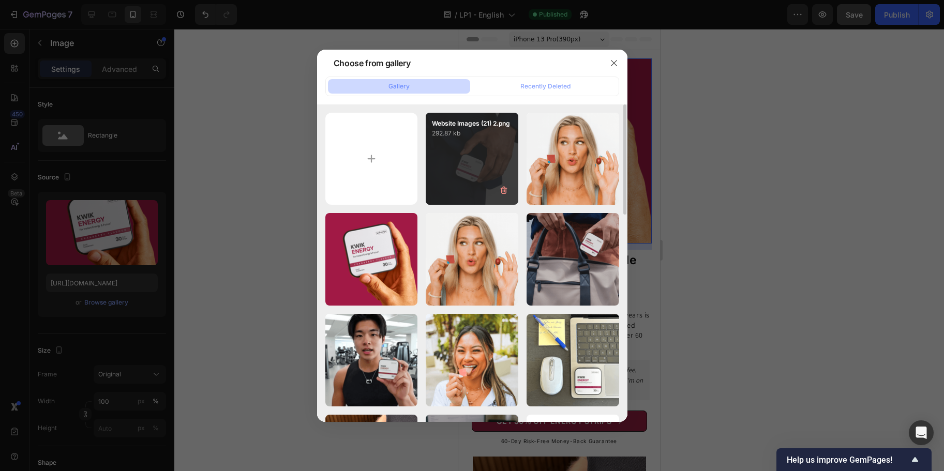
click at [447, 175] on div "Website Images (21) 2.png 292.87 kb" at bounding box center [472, 159] width 93 height 93
type input "[URL][DOMAIN_NAME]"
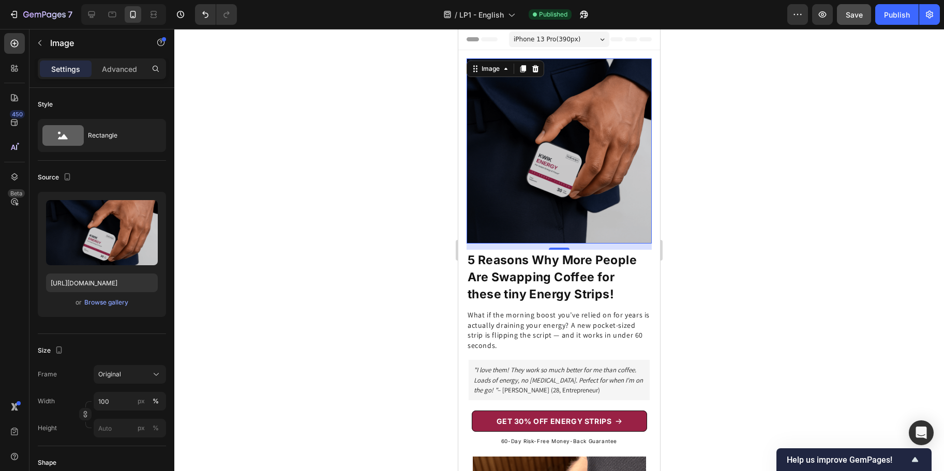
click at [864, 13] on button "Save" at bounding box center [854, 14] width 34 height 21
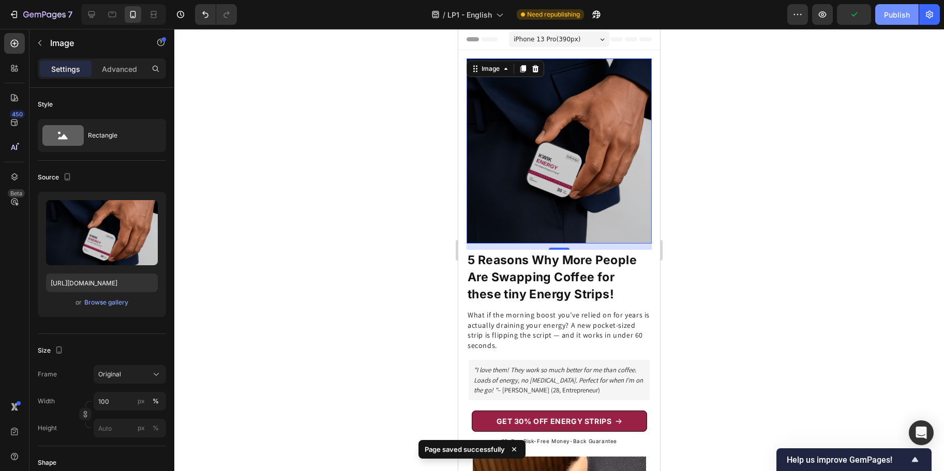
click at [896, 19] on div "Publish" at bounding box center [897, 14] width 26 height 11
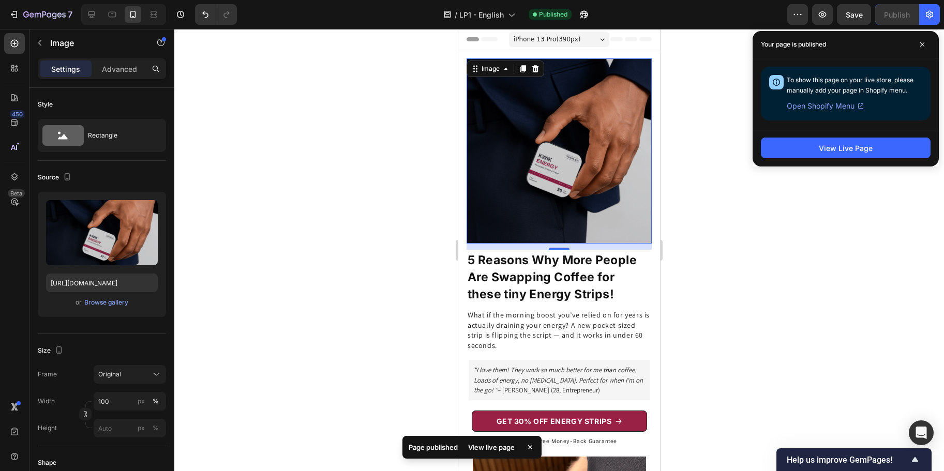
click at [823, 230] on div at bounding box center [559, 250] width 770 height 442
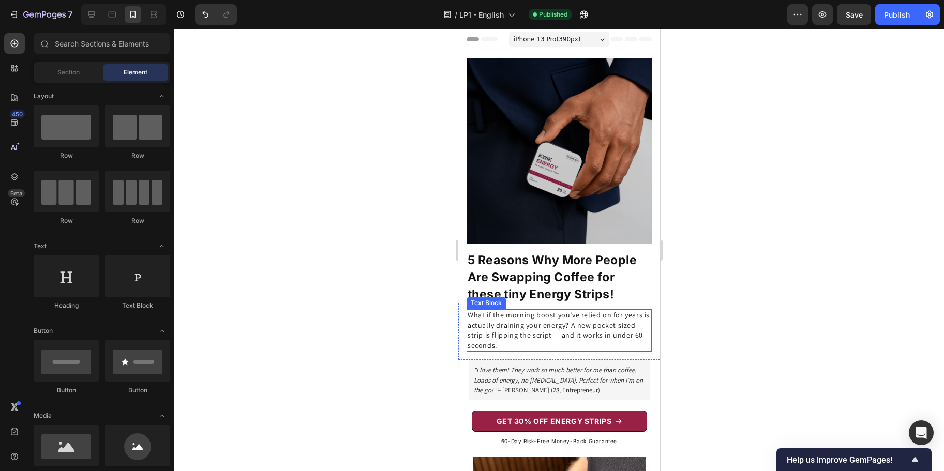
click at [546, 325] on p "What if the morning boost you’ve relied on for years is actually draining your …" at bounding box center [559, 330] width 183 height 40
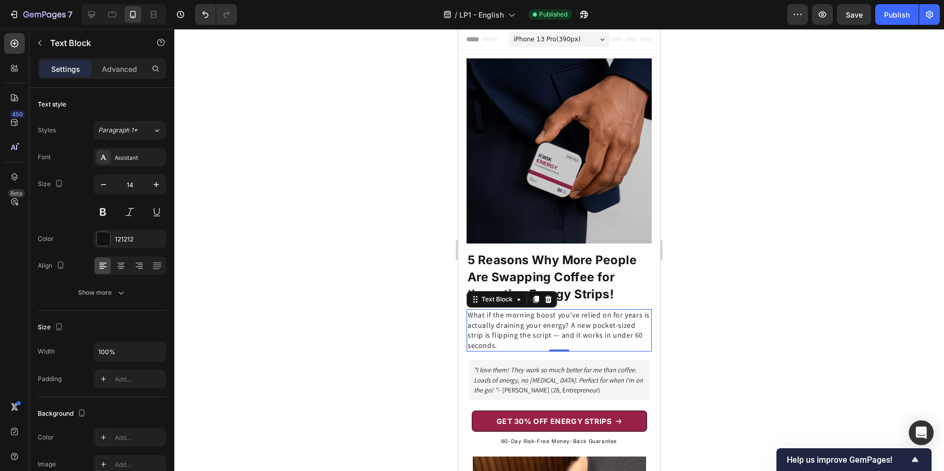
click at [546, 325] on p "What if the morning boost you’ve relied on for years is actually draining your …" at bounding box center [559, 330] width 183 height 40
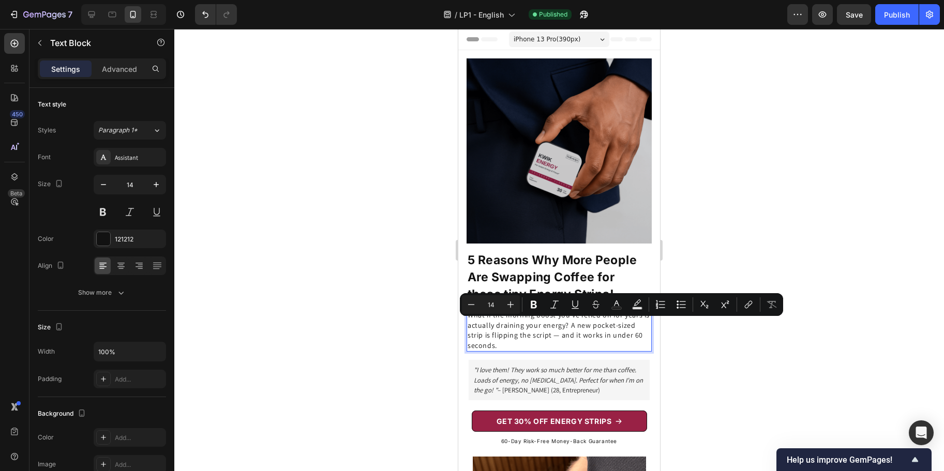
click at [576, 323] on p "What if the morning boost you’ve relied on for years is actually draining your …" at bounding box center [559, 330] width 183 height 40
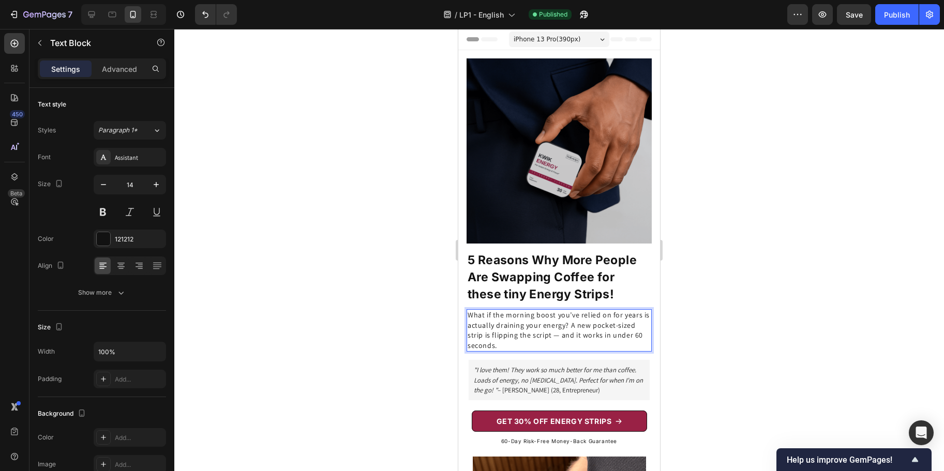
click at [576, 323] on p "What if the morning boost you’ve relied on for years is actually draining your …" at bounding box center [559, 330] width 183 height 40
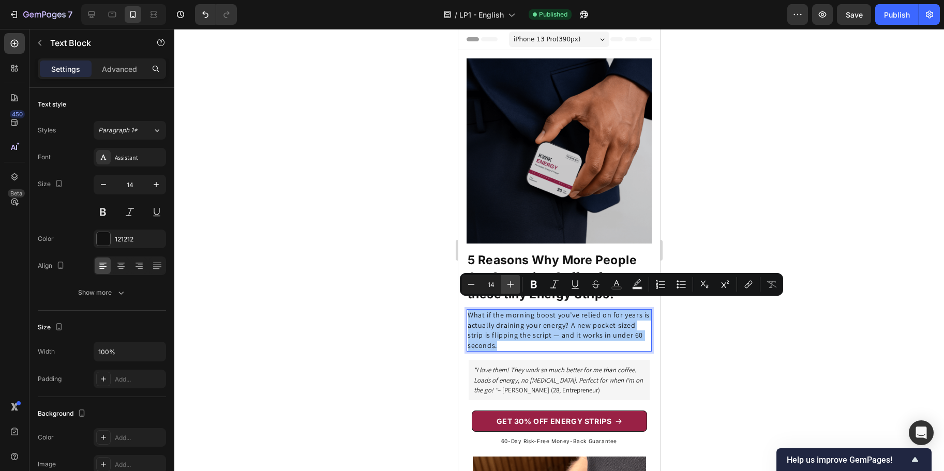
click at [507, 288] on icon "Editor contextual toolbar" at bounding box center [511, 284] width 10 height 10
type input "15"
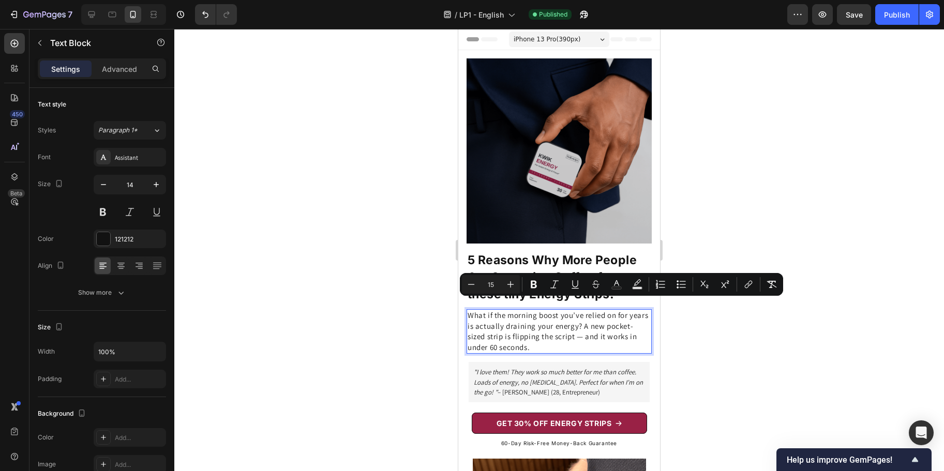
click at [439, 325] on div at bounding box center [559, 250] width 770 height 442
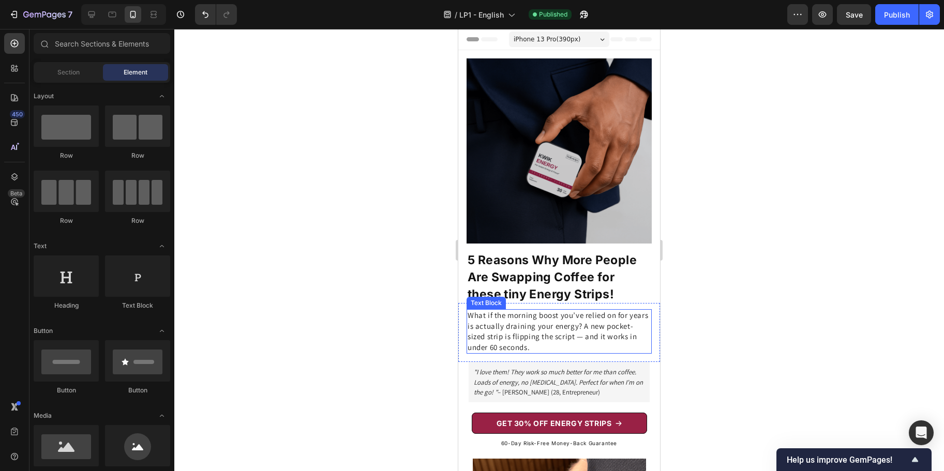
click at [516, 327] on span "What if the morning boost you’ve relied on for years is actually draining your …" at bounding box center [558, 331] width 181 height 42
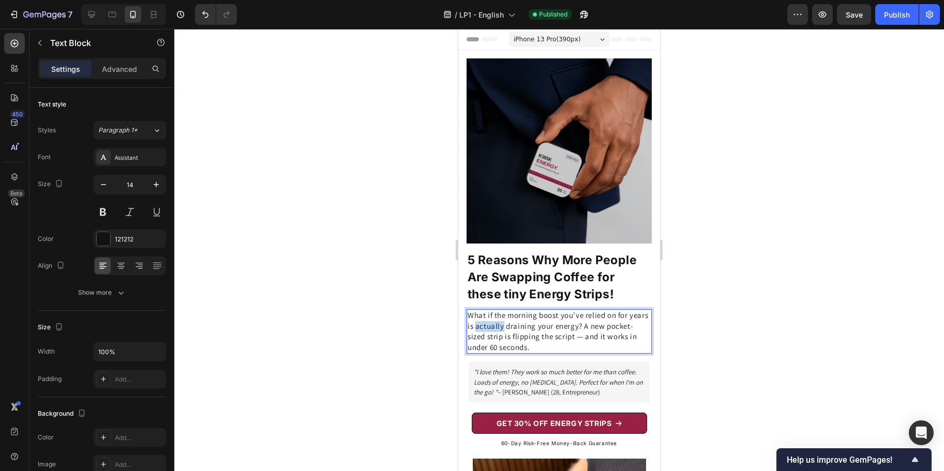
click at [520, 318] on span "What if the morning boost you’ve relied on for years is actually draining your …" at bounding box center [558, 331] width 181 height 42
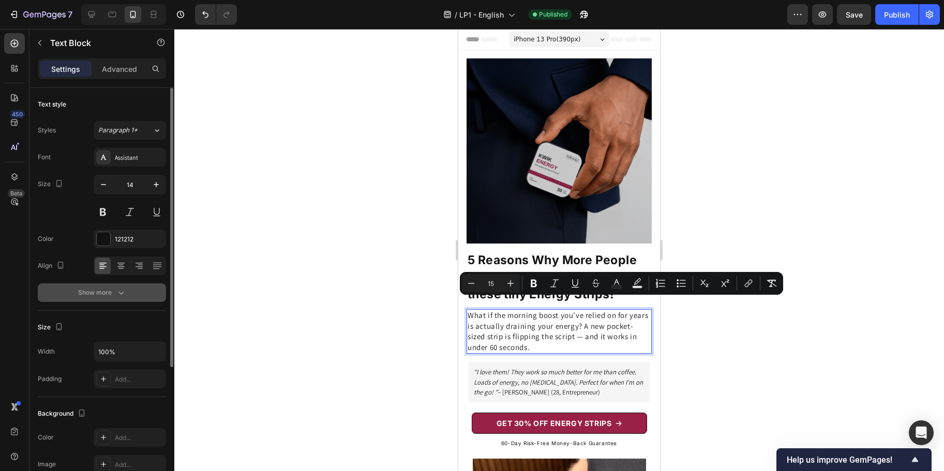
click at [115, 294] on div "Show more" at bounding box center [102, 293] width 48 height 10
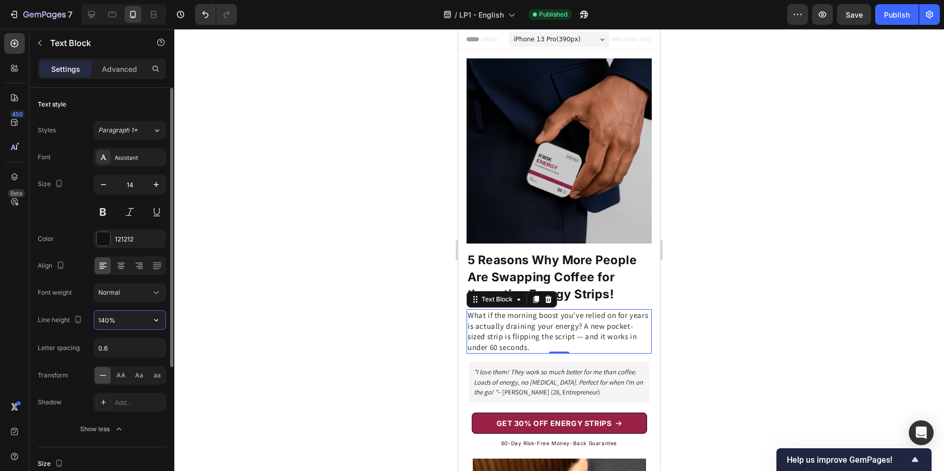
click at [106, 321] on input "140%" at bounding box center [129, 320] width 71 height 19
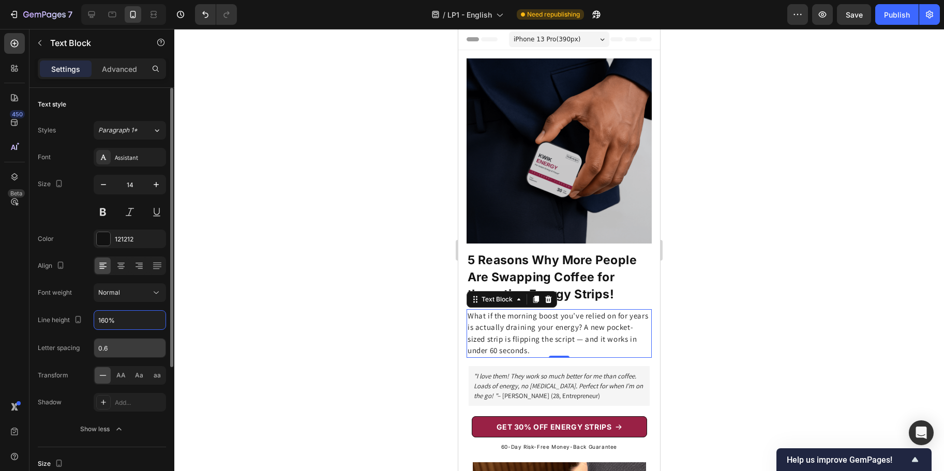
type input "160%"
click at [114, 346] on input "0.6" at bounding box center [129, 348] width 71 height 19
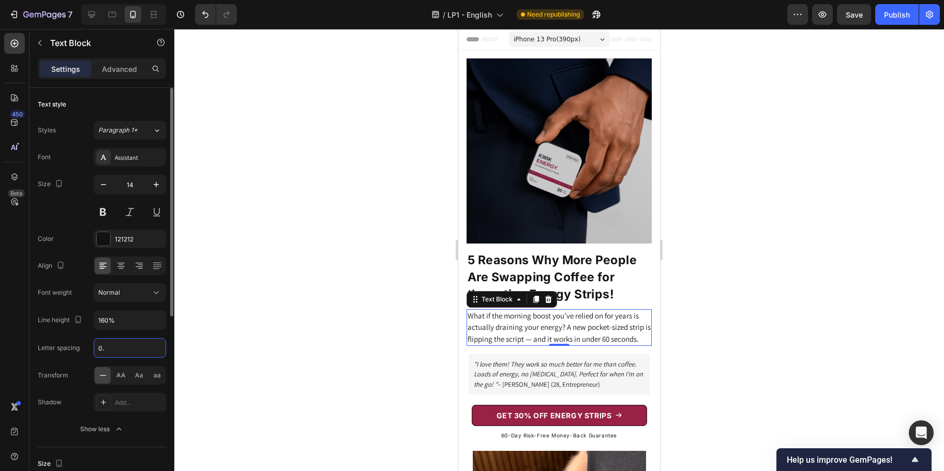
type input "0.6"
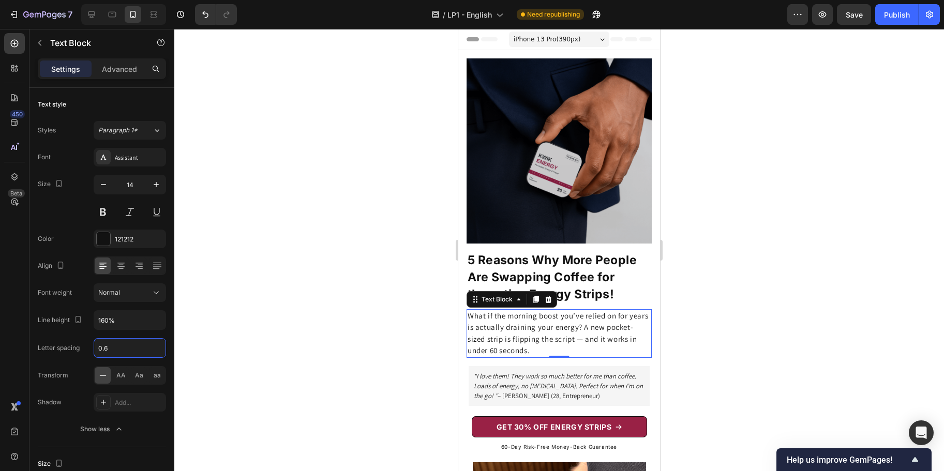
click at [231, 304] on div at bounding box center [559, 250] width 770 height 442
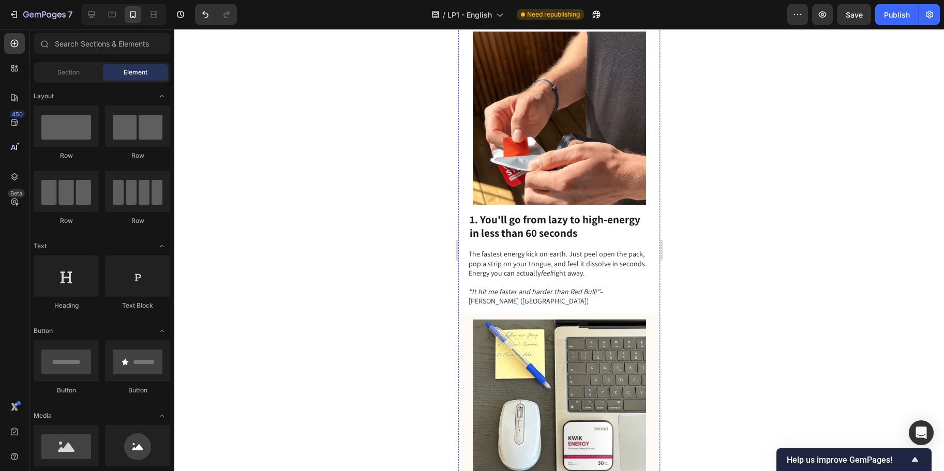
scroll to position [436, 0]
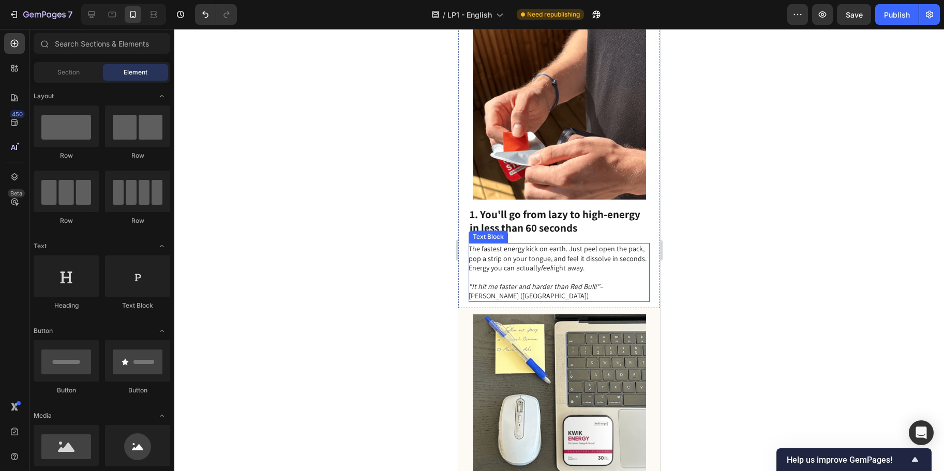
click at [534, 246] on p "The fastest energy kick on earth. Just peel open the pack, pop a strip on your …" at bounding box center [559, 272] width 180 height 56
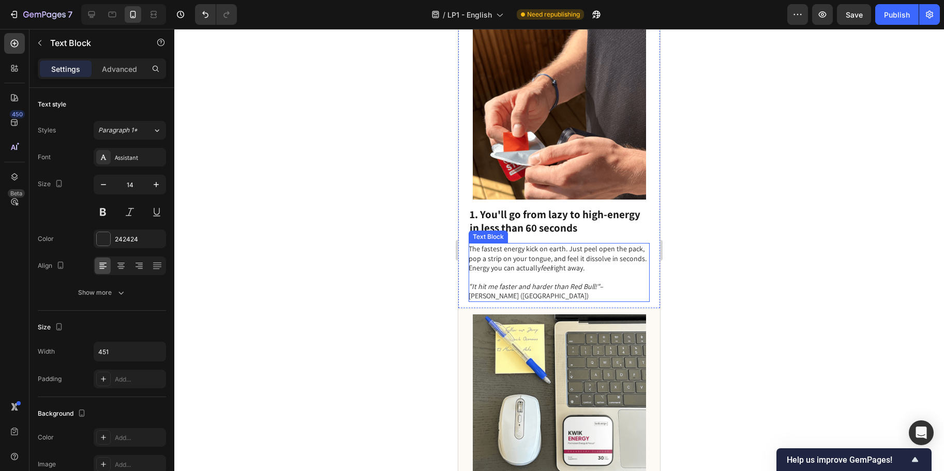
click at [534, 246] on p "The fastest energy kick on earth. Just peel open the pack, pop a strip on your …" at bounding box center [559, 272] width 180 height 56
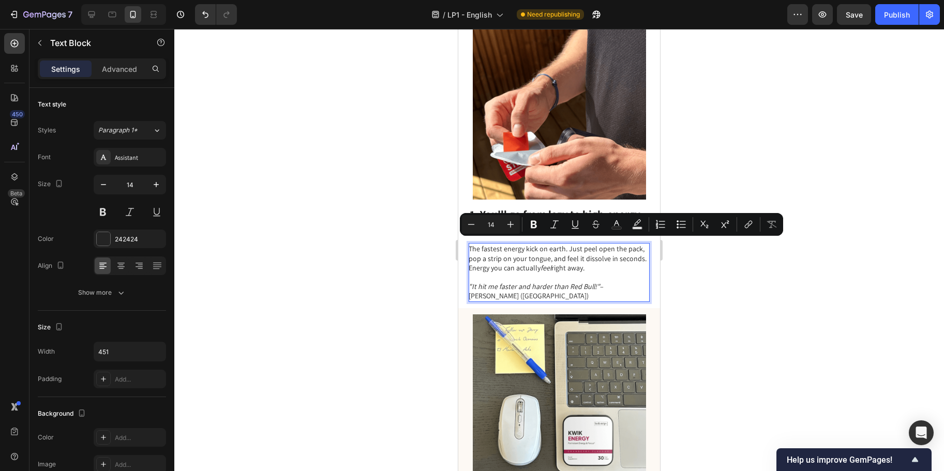
click at [601, 250] on p "The fastest energy kick on earth. Just peel open the pack, pop a strip on your …" at bounding box center [559, 272] width 180 height 56
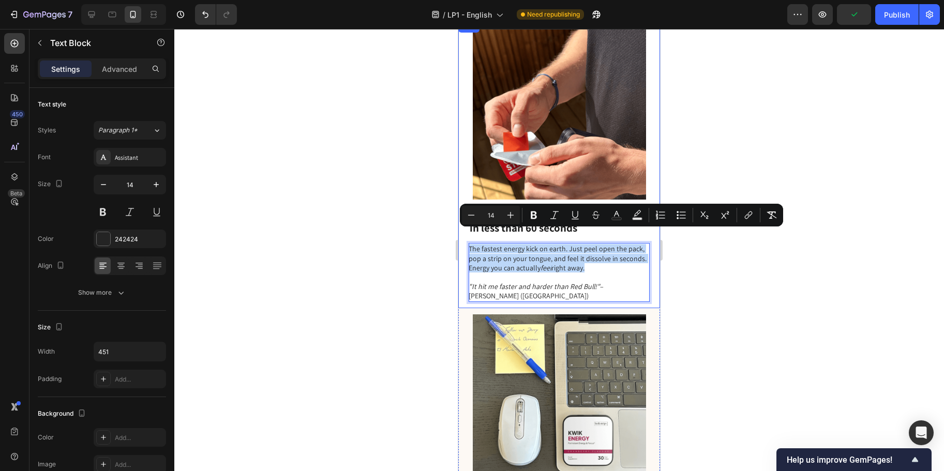
drag, startPoint x: 620, startPoint y: 254, endPoint x: 468, endPoint y: 235, distance: 152.8
click at [468, 235] on div "Image 1. You'll go from lazy to high-energy in less than 60 seconds Heading The…" at bounding box center [559, 164] width 202 height 288
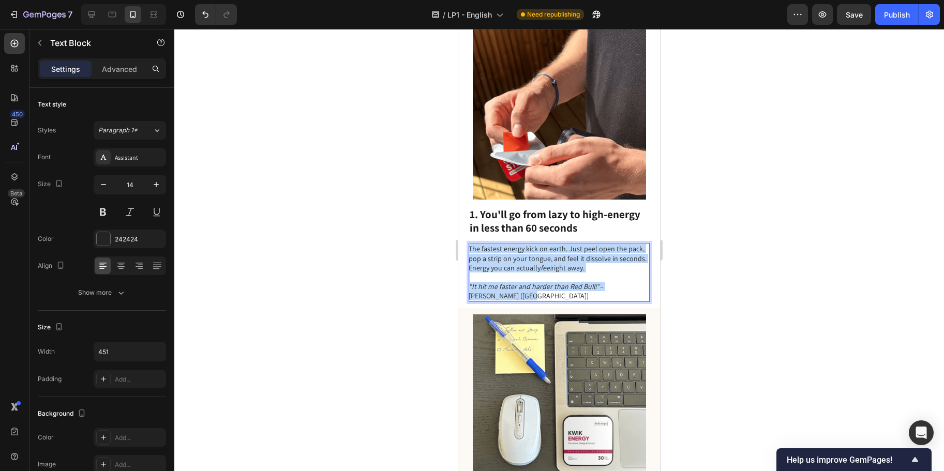
drag, startPoint x: 503, startPoint y: 284, endPoint x: 457, endPoint y: 232, distance: 70.0
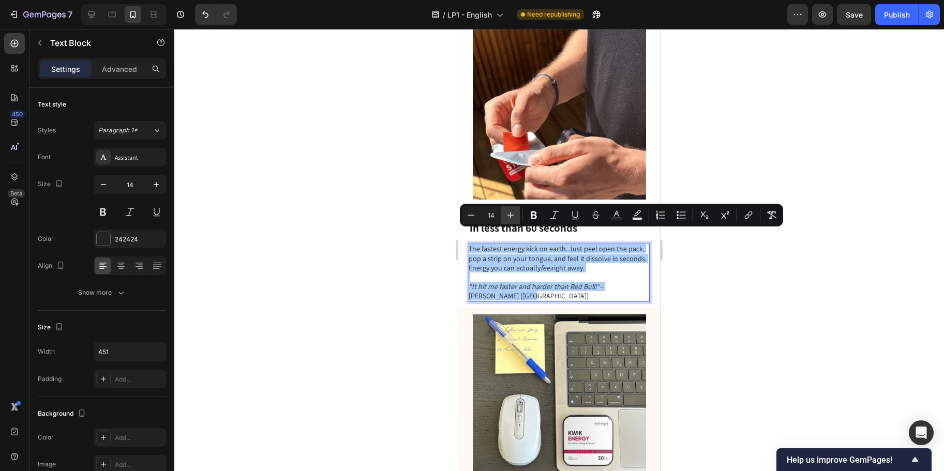
click at [507, 220] on icon "Editor contextual toolbar" at bounding box center [511, 215] width 10 height 10
type input "15"
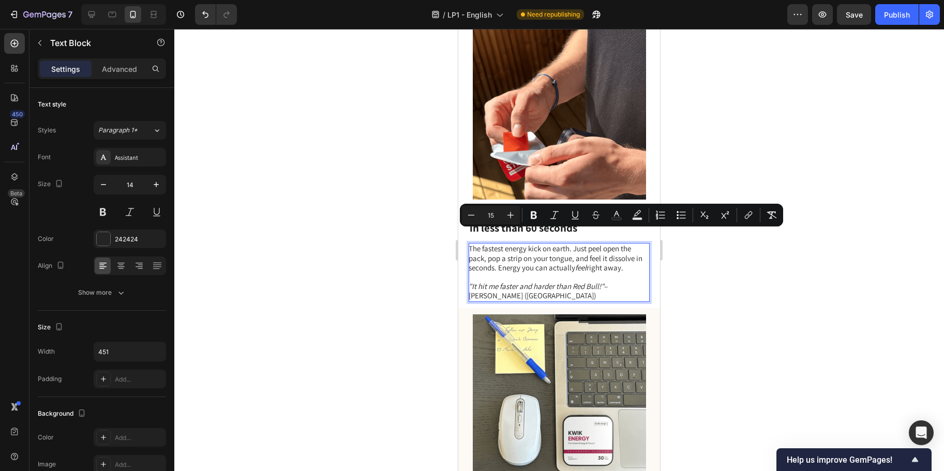
click at [503, 261] on p "The fastest energy kick on earth. Just peel open the pack, pop a strip on your …" at bounding box center [559, 272] width 180 height 56
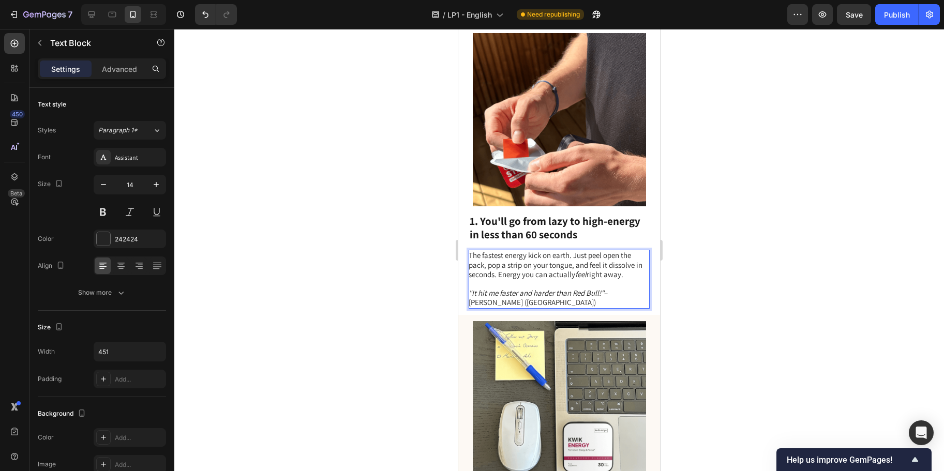
scroll to position [428, 0]
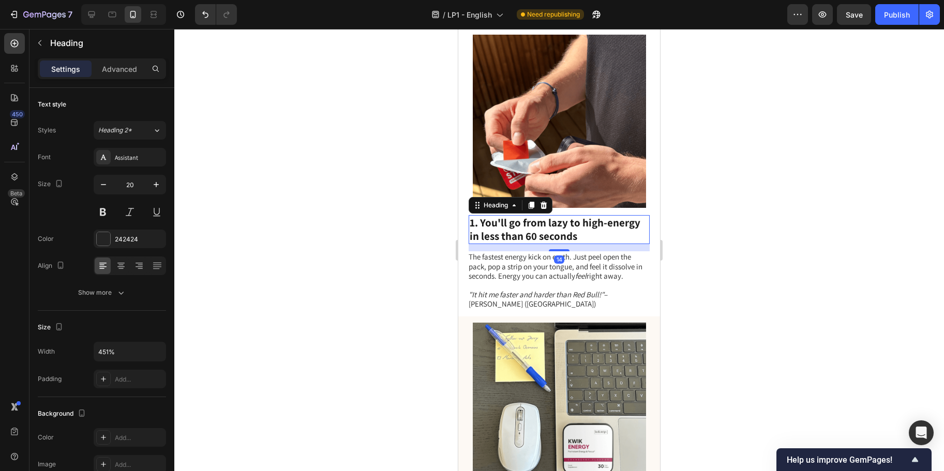
click at [534, 216] on span "1. You'll go from lazy to high-energy in less than 60 seconds" at bounding box center [555, 229] width 171 height 27
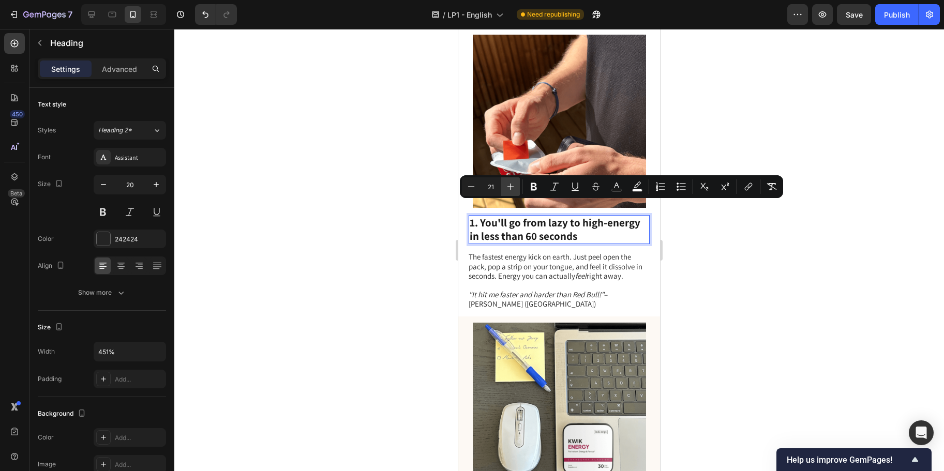
click at [509, 186] on icon "Editor contextual toolbar" at bounding box center [511, 187] width 7 height 7
type input "22"
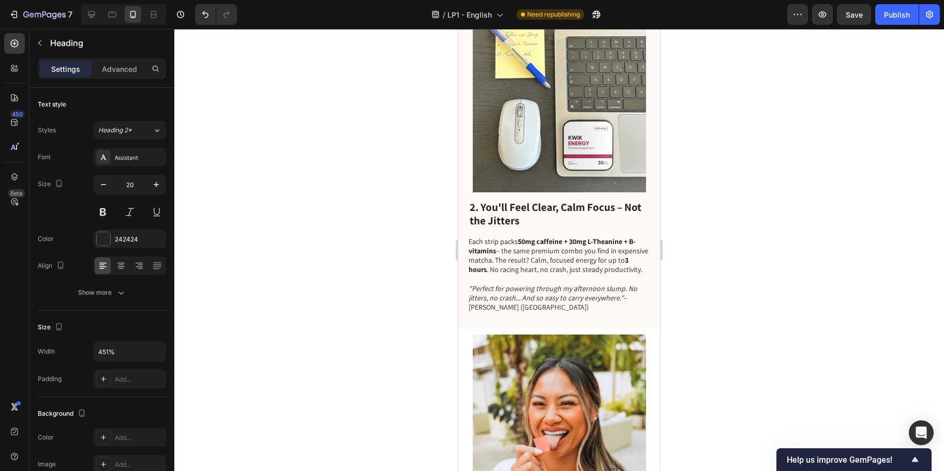
scroll to position [725, 0]
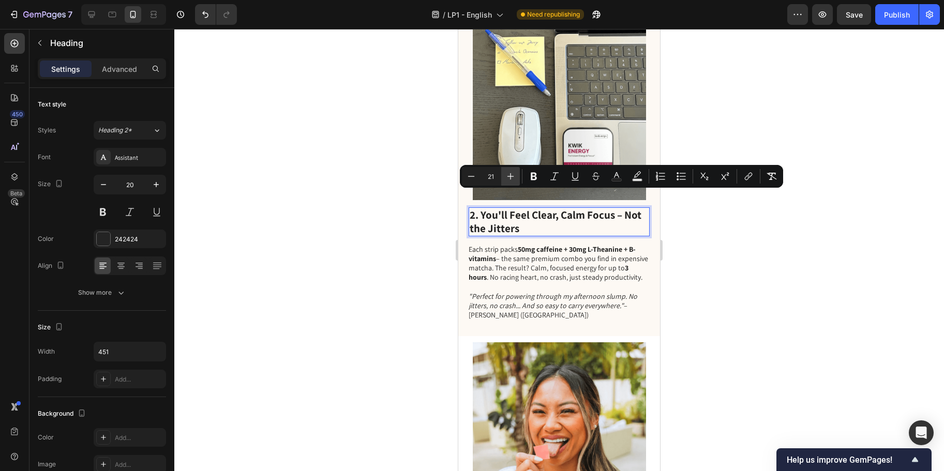
click at [514, 175] on icon "Editor contextual toolbar" at bounding box center [511, 176] width 10 height 10
type input "22"
click at [514, 259] on p "Each strip packs 50mg caffeine + 30mg L-Theanine + B-vitamins – the same premiu…" at bounding box center [559, 288] width 180 height 85
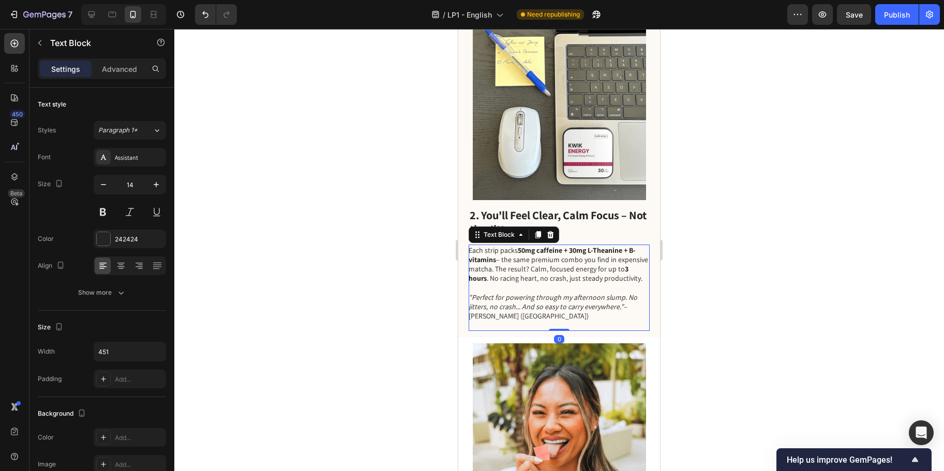
click at [514, 259] on p "Each strip packs 50mg caffeine + 30mg L-Theanine + B-vitamins – the same premiu…" at bounding box center [559, 288] width 180 height 85
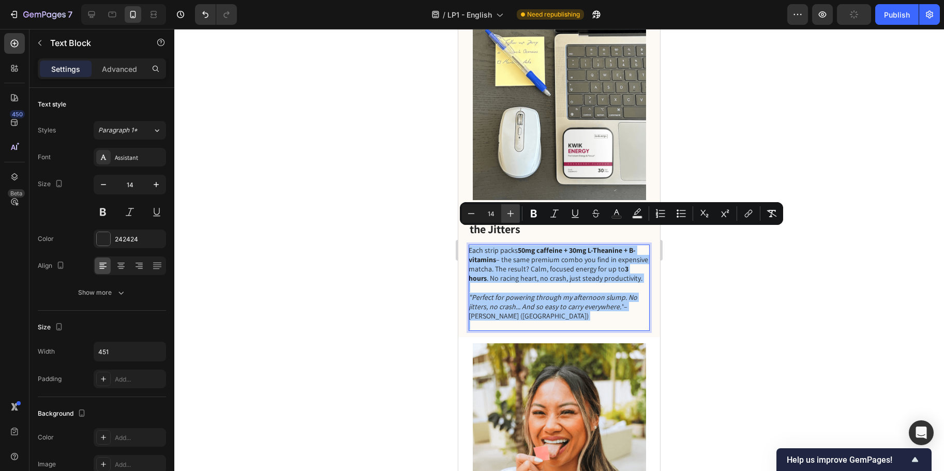
click at [514, 210] on icon "Editor contextual toolbar" at bounding box center [511, 214] width 10 height 10
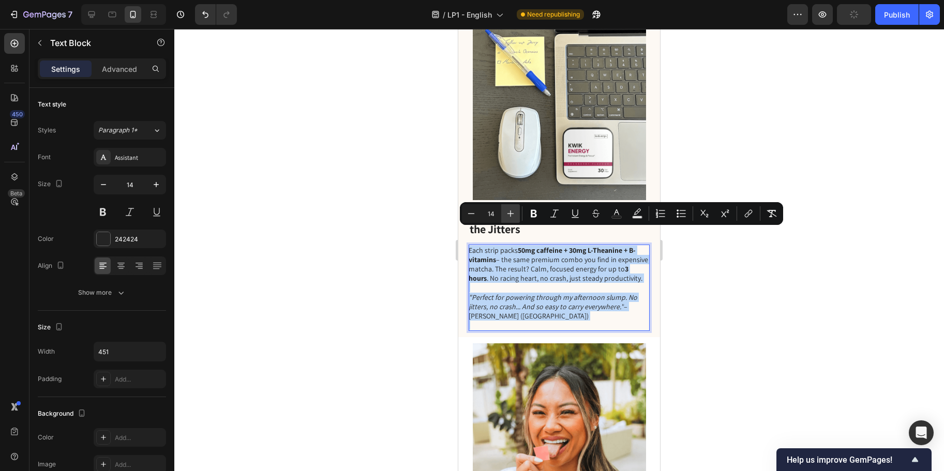
type input "15"
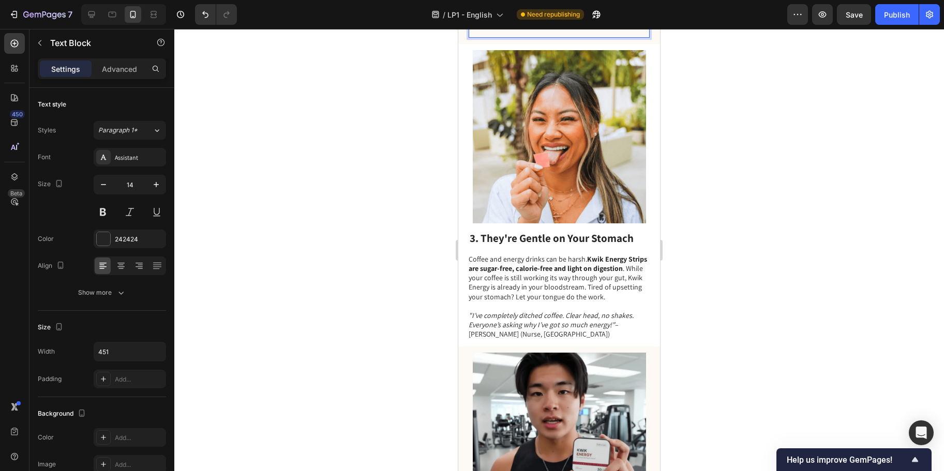
scroll to position [1047, 0]
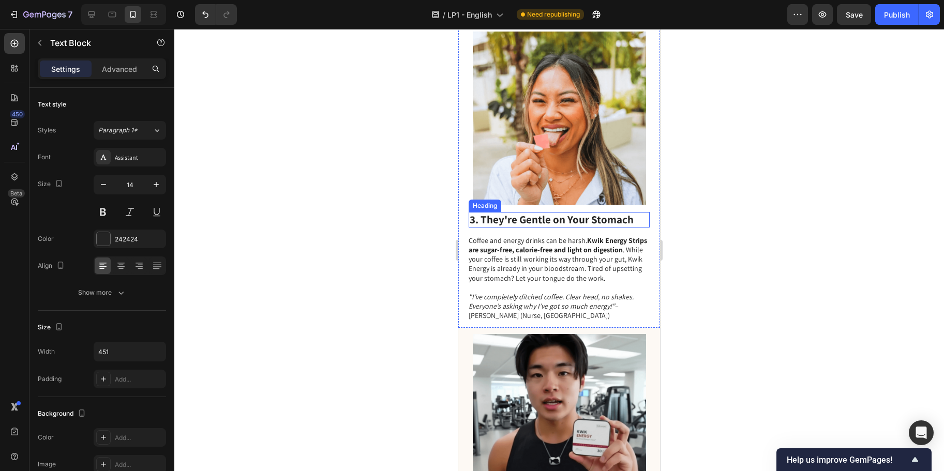
click at [524, 213] on span "3. They're Gentle on Your Stomach" at bounding box center [552, 220] width 164 height 14
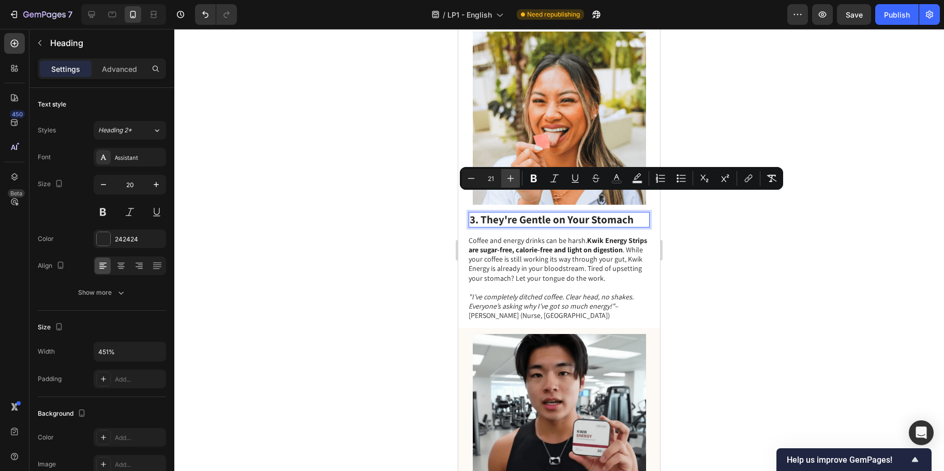
click at [515, 173] on button "Plus" at bounding box center [510, 178] width 19 height 19
type input "22"
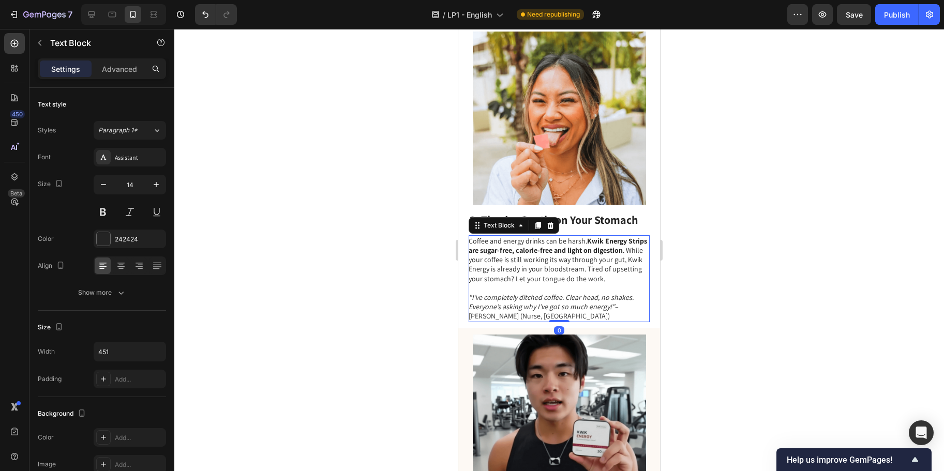
click at [515, 254] on p "Coffee and energy drinks can be harsh. Kwik Energy Strips are sugar-free, calor…" at bounding box center [559, 259] width 180 height 47
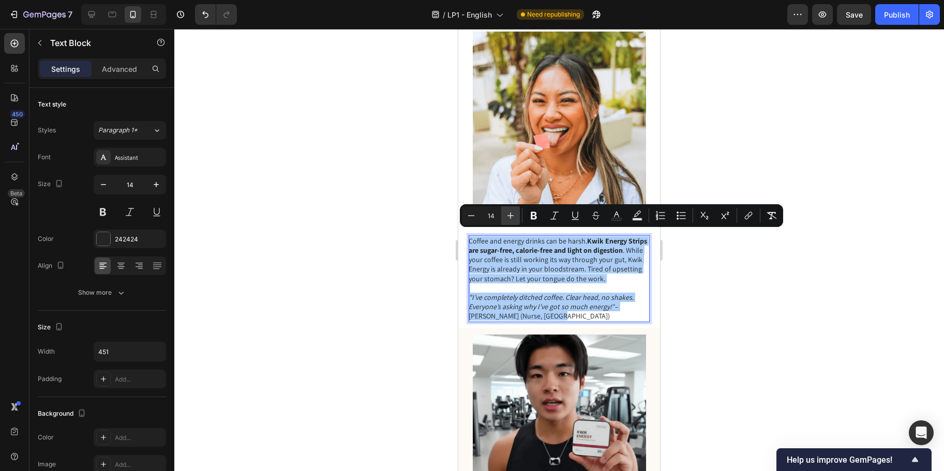
click at [513, 212] on icon "Editor contextual toolbar" at bounding box center [511, 216] width 10 height 10
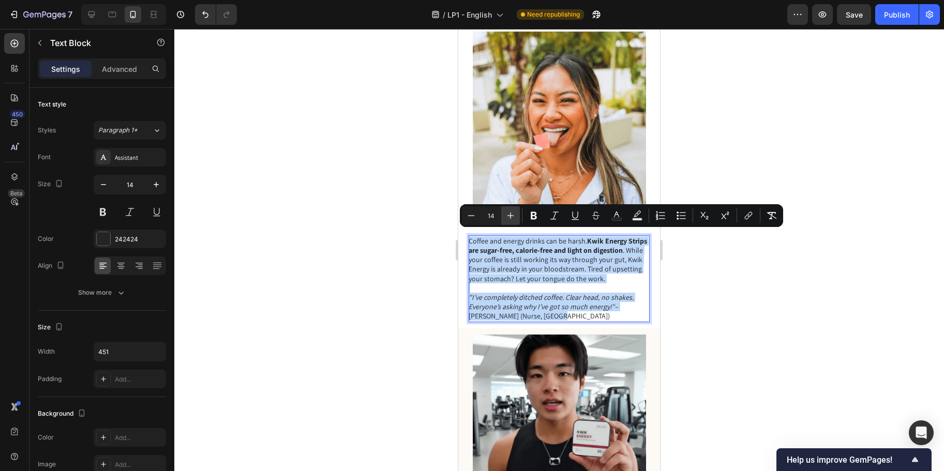
type input "15"
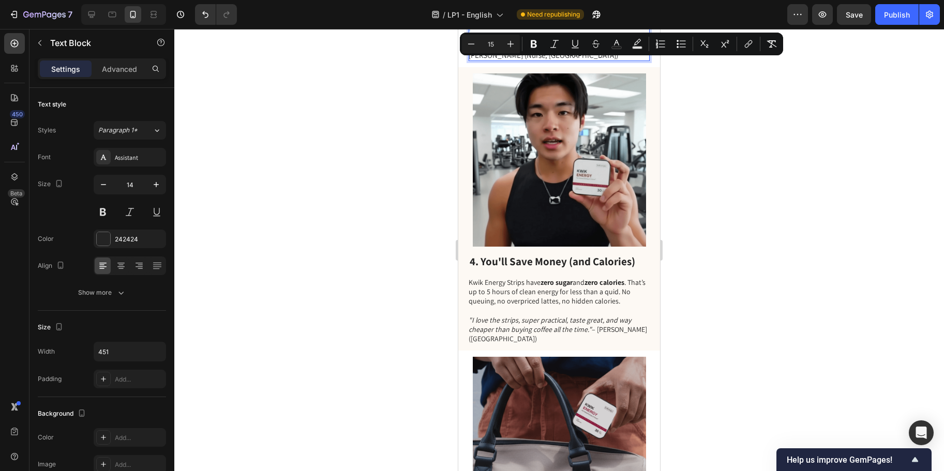
scroll to position [1331, 0]
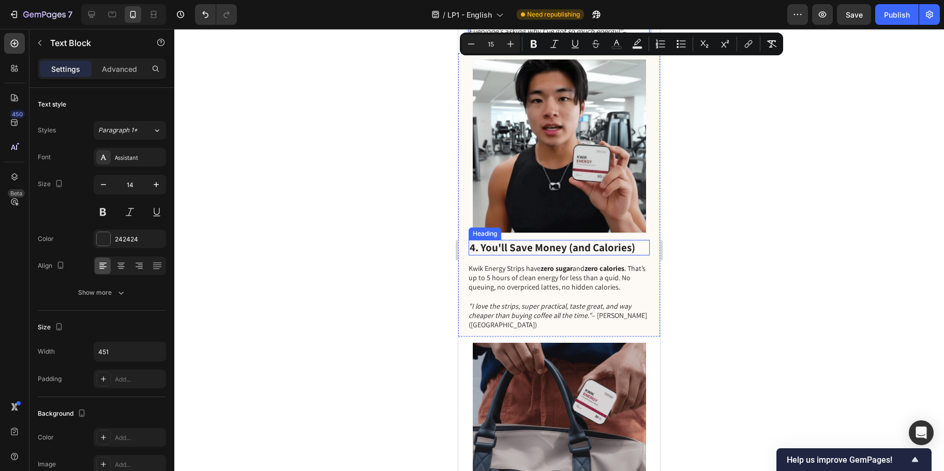
click at [519, 244] on span "4. You'll Save Money (and Calories)" at bounding box center [553, 248] width 166 height 14
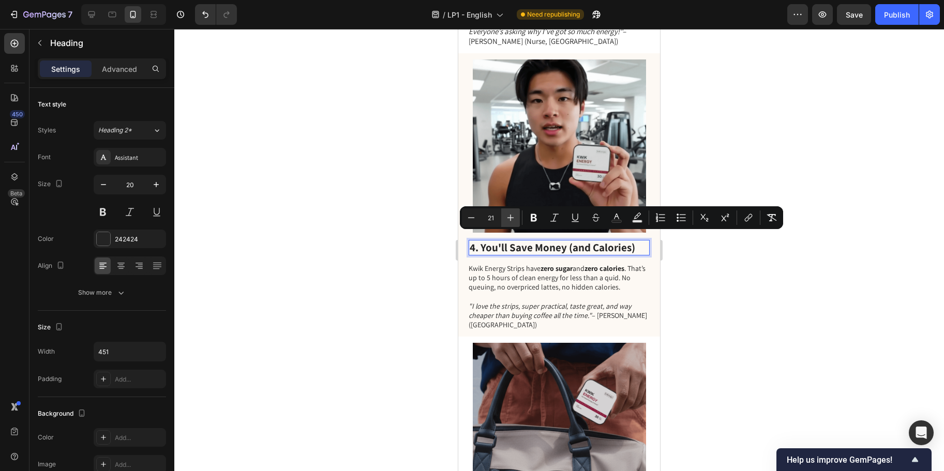
click at [513, 212] on button "Plus" at bounding box center [510, 218] width 19 height 19
type input "22"
click at [512, 292] on p "Kwik Energy Strips have zero sugar and zero calories . That’s up to 5 hours of …" at bounding box center [559, 278] width 180 height 28
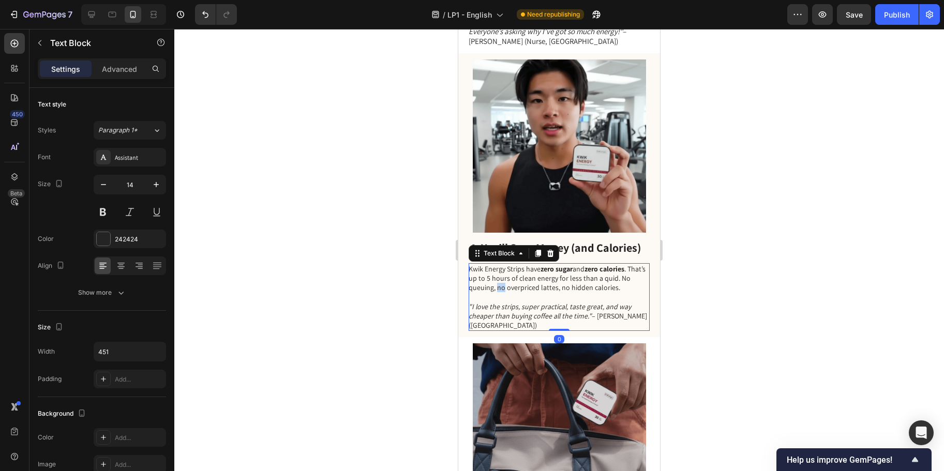
click at [512, 292] on p "Kwik Energy Strips have zero sugar and zero calories . That’s up to 5 hours of …" at bounding box center [559, 278] width 180 height 28
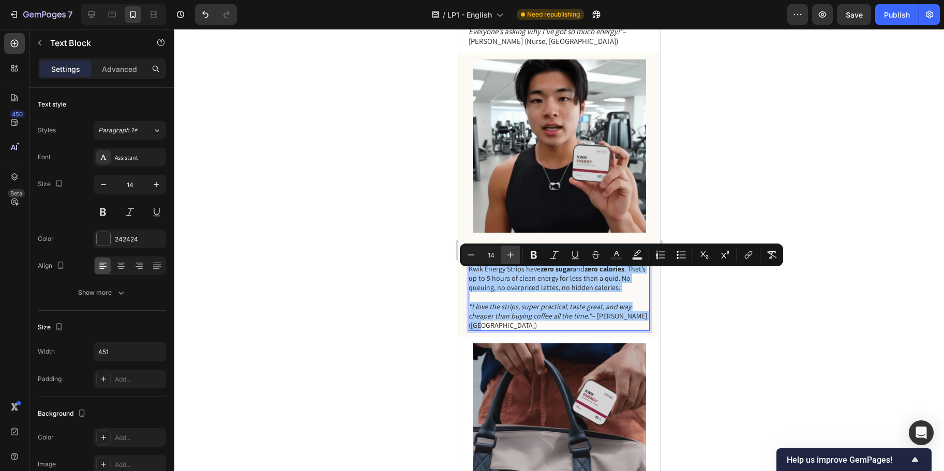
click at [515, 255] on icon "Editor contextual toolbar" at bounding box center [511, 255] width 10 height 10
type input "15"
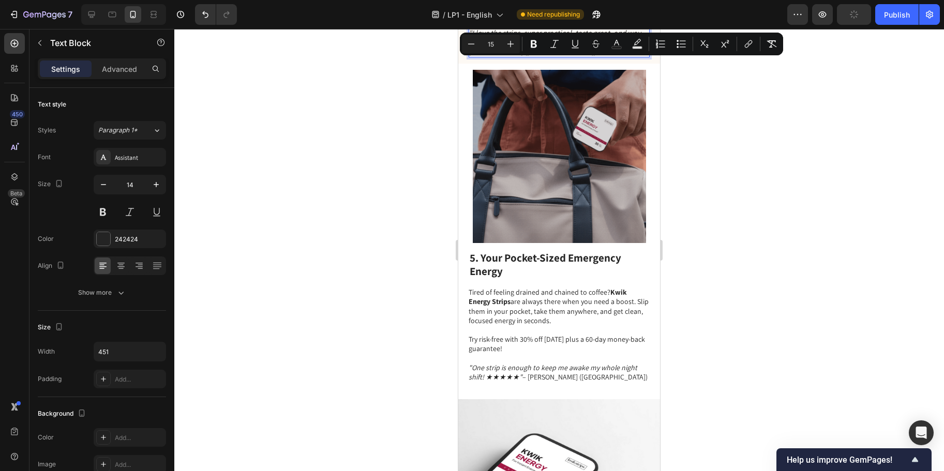
scroll to position [1621, 0]
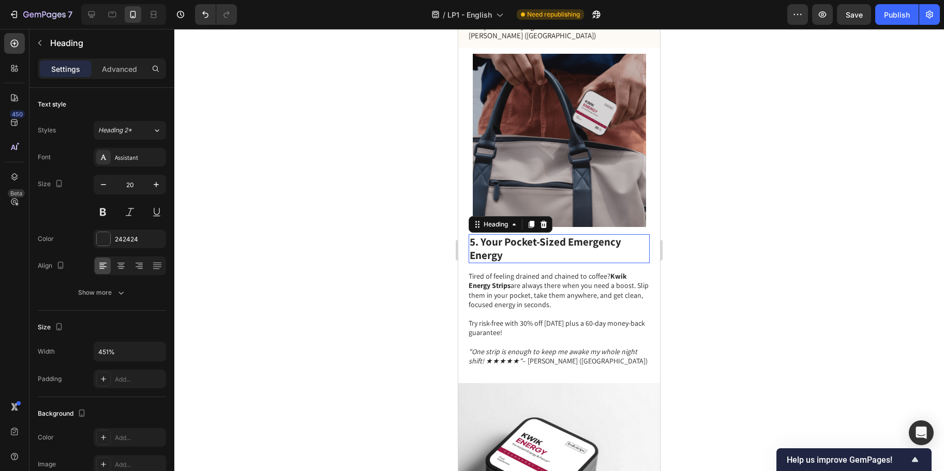
click at [515, 260] on span "5. Your Pocket-Sized Emergency Energy" at bounding box center [546, 248] width 152 height 27
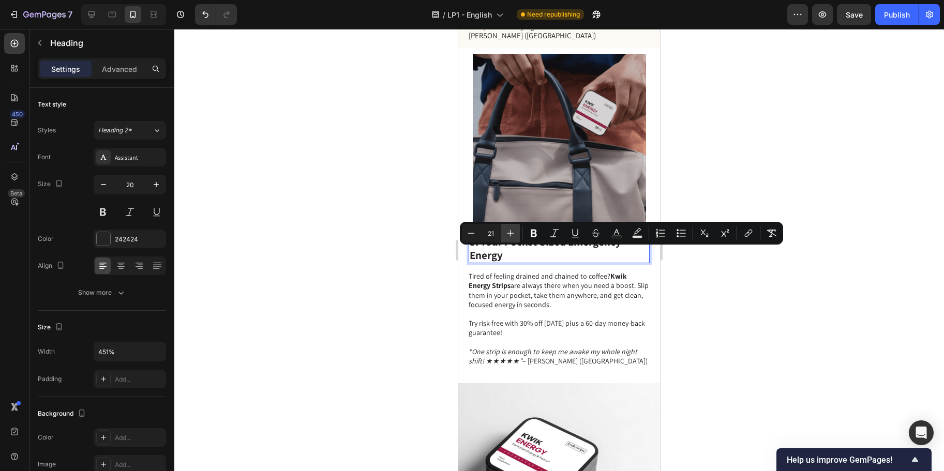
click at [513, 233] on icon "Editor contextual toolbar" at bounding box center [511, 233] width 10 height 10
type input "22"
click at [513, 303] on p "Tired of feeling drained and chained to coffee? Kwik Energy Strips are always t…" at bounding box center [559, 296] width 180 height 47
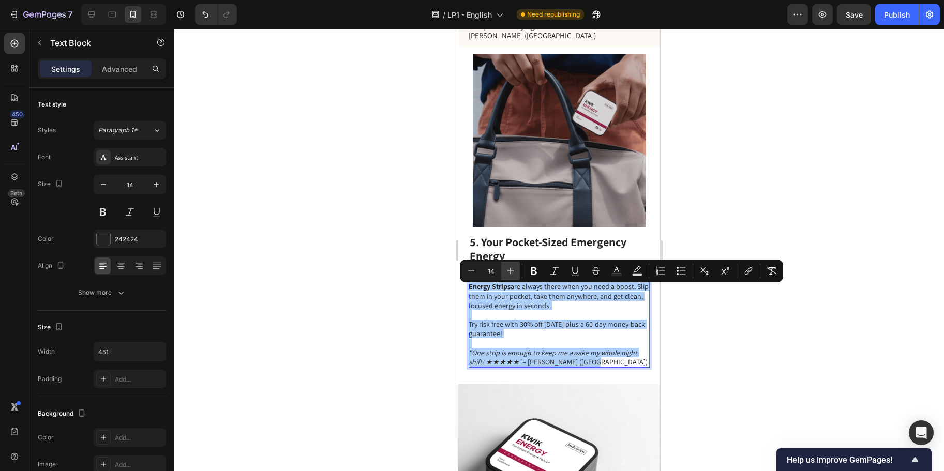
click at [513, 262] on button "Plus" at bounding box center [510, 271] width 19 height 19
type input "15"
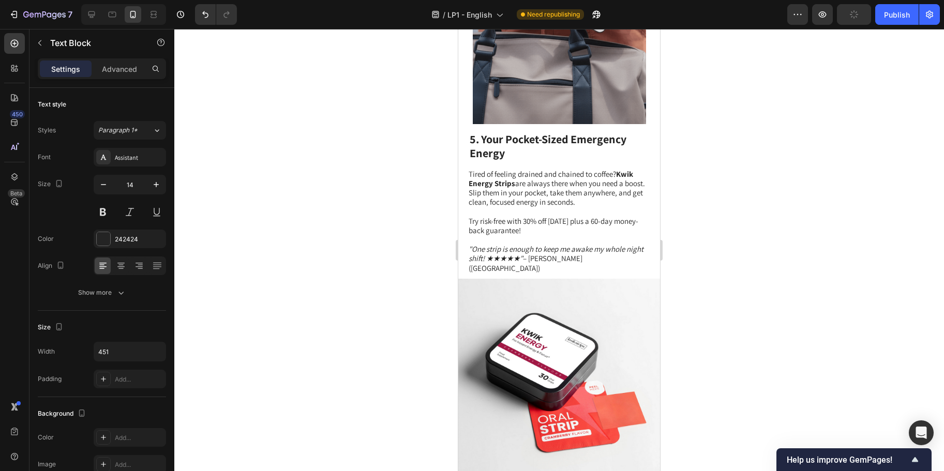
scroll to position [1744, 0]
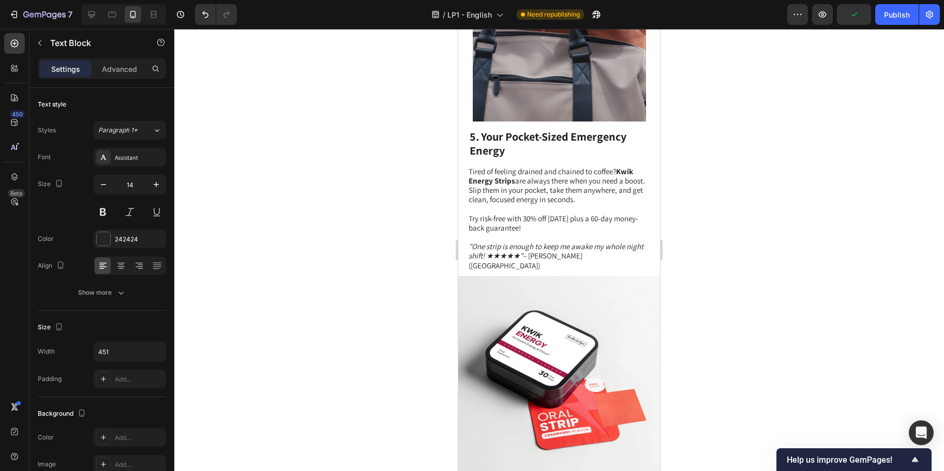
click at [542, 253] on icon ""One strip is enough to keep me awake my whole night shift! ★★★★★"" at bounding box center [556, 251] width 175 height 19
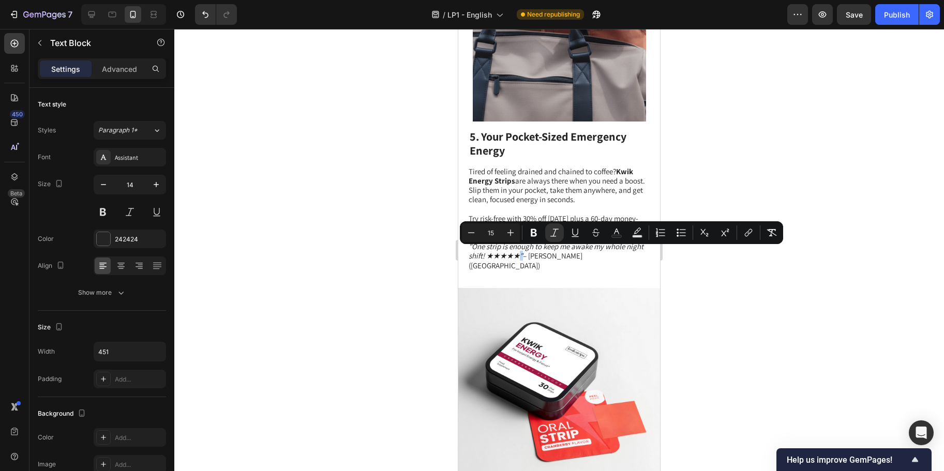
click at [543, 257] on icon ""One strip is enough to keep me awake my whole night shift! ★★★★★"" at bounding box center [556, 251] width 175 height 19
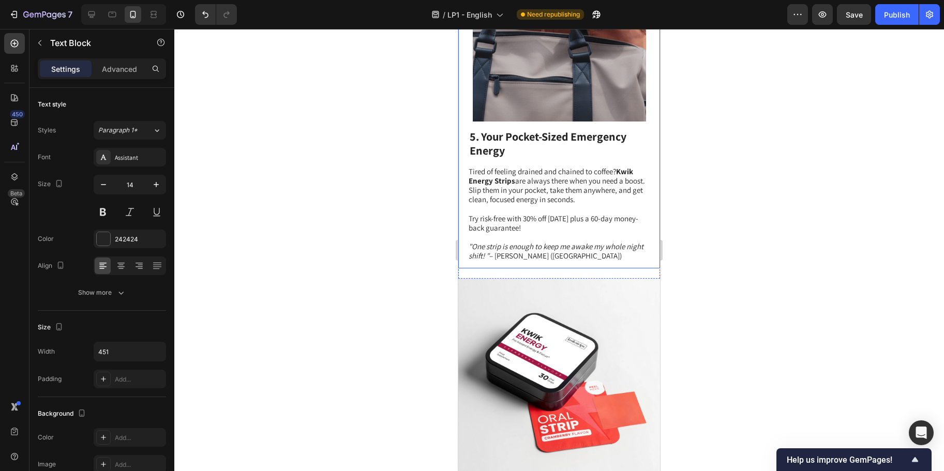
click at [421, 248] on div at bounding box center [559, 250] width 770 height 442
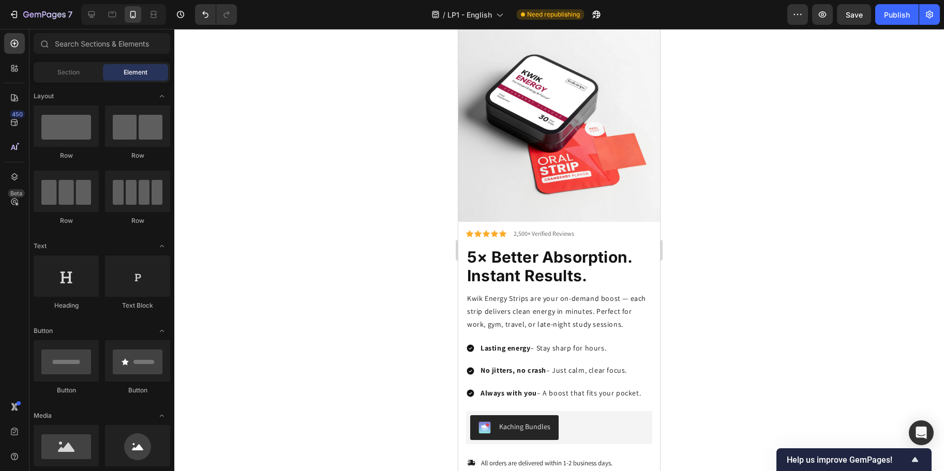
scroll to position [1809, 0]
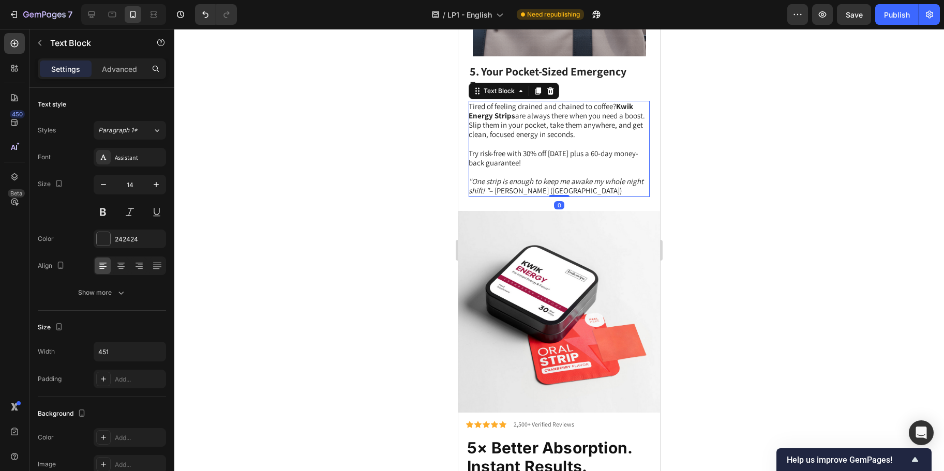
click at [597, 153] on span "Try risk-free with 30% off [DATE] plus a 60-day money-back guarantee!" at bounding box center [554, 158] width 170 height 19
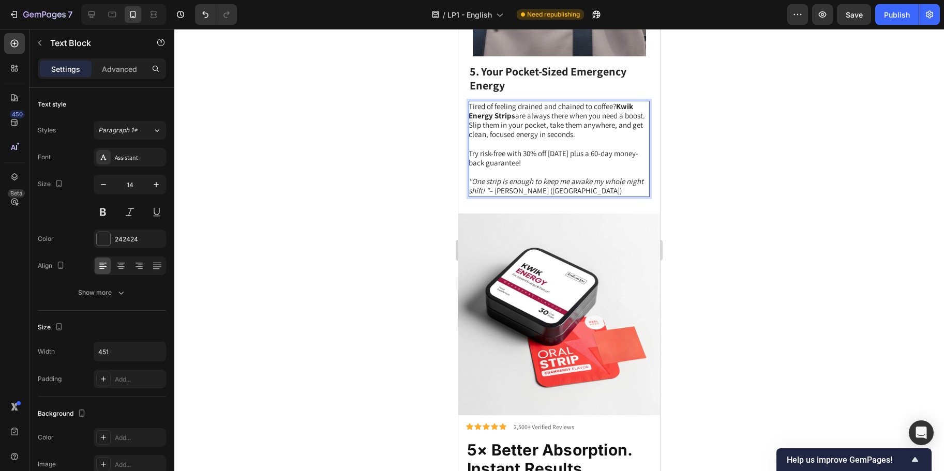
click at [595, 152] on span "Try risk-free with 30% off [DATE] plus a 60-day money-back guarantee!" at bounding box center [554, 158] width 170 height 19
click at [450, 236] on div at bounding box center [559, 250] width 770 height 442
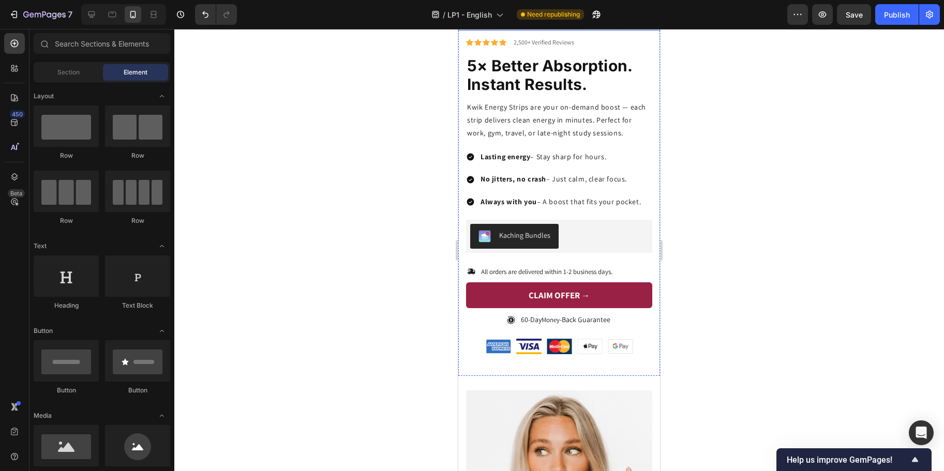
scroll to position [2192, 0]
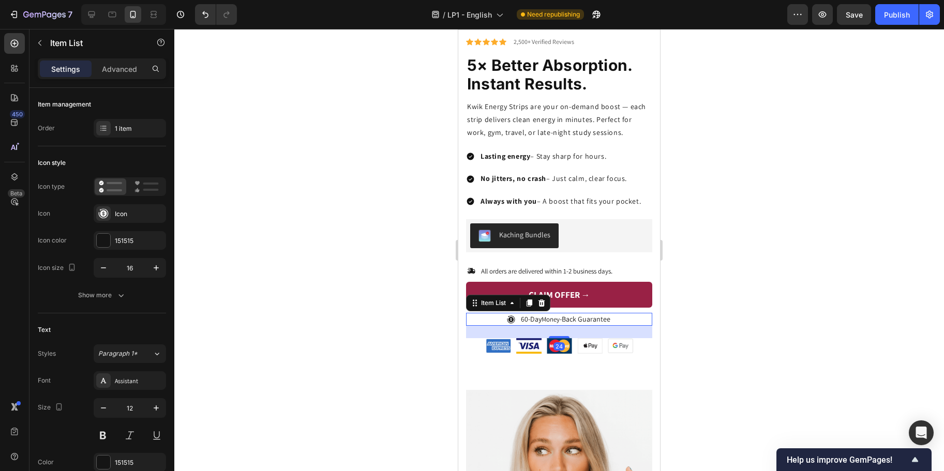
click at [522, 315] on span "60-Day" at bounding box center [531, 319] width 21 height 9
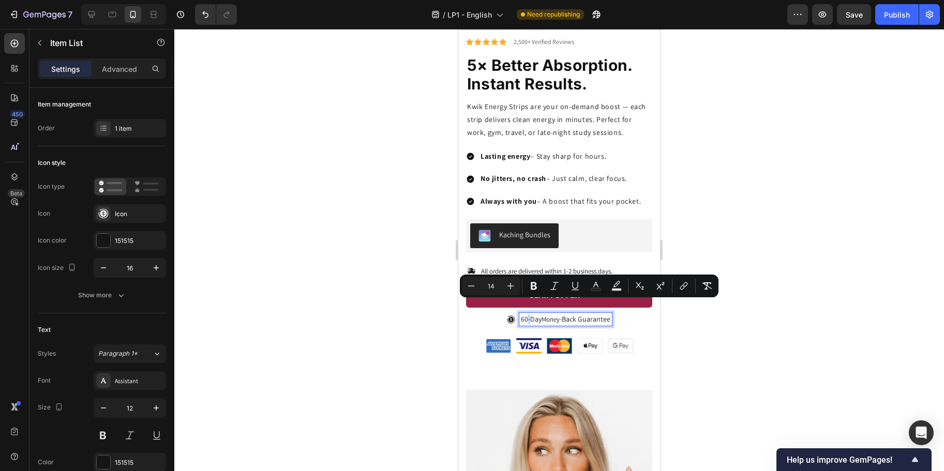
click at [521, 315] on span "60-Day" at bounding box center [531, 319] width 21 height 9
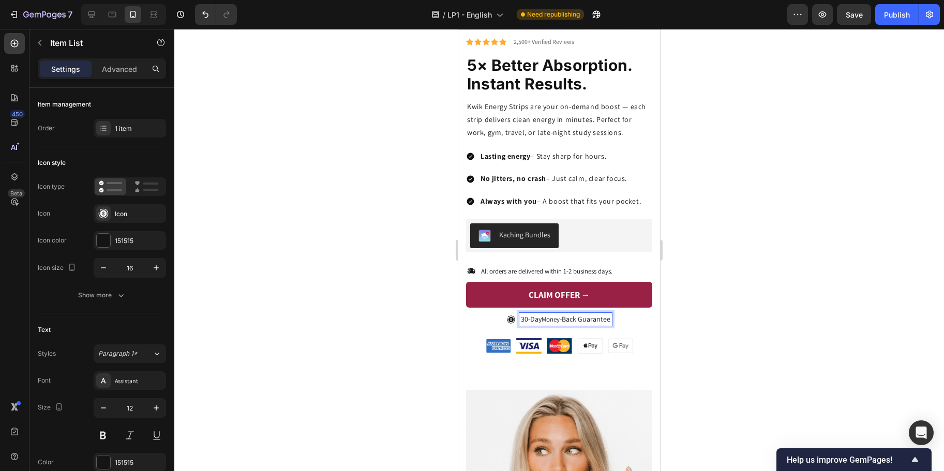
click at [416, 292] on div at bounding box center [559, 250] width 770 height 442
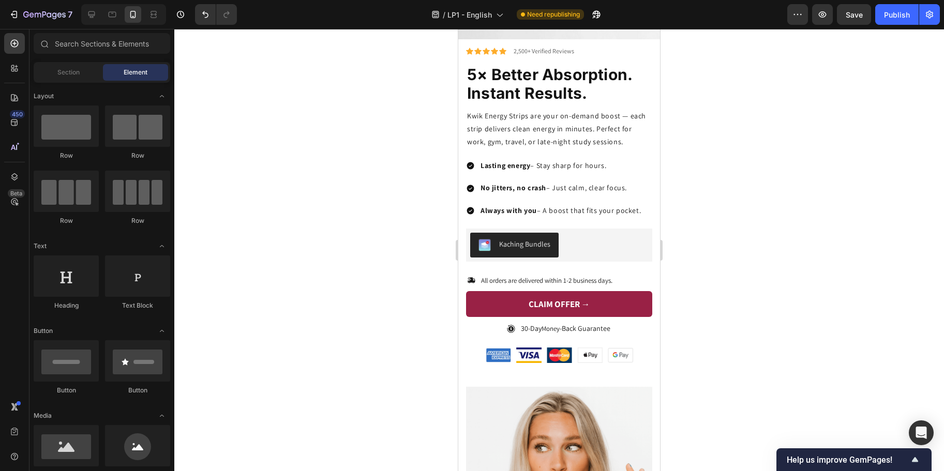
scroll to position [2233, 0]
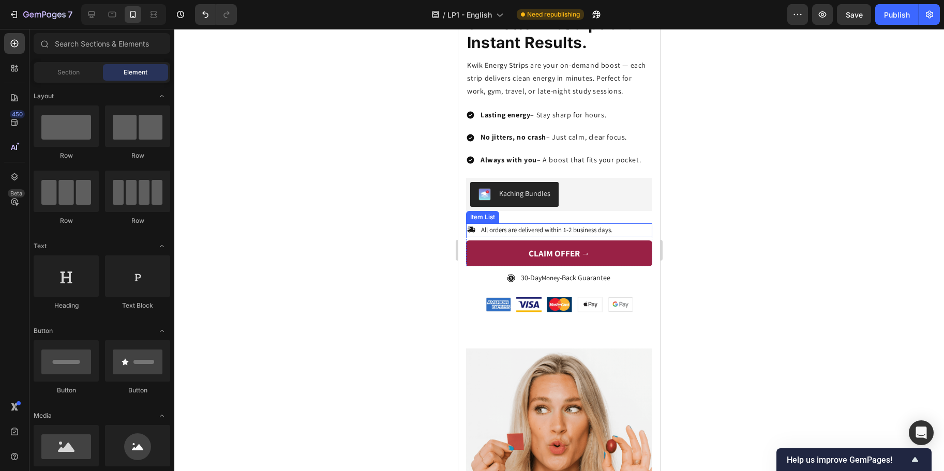
click at [573, 226] on span "All orders are delivered within 1-2 business days." at bounding box center [546, 230] width 131 height 9
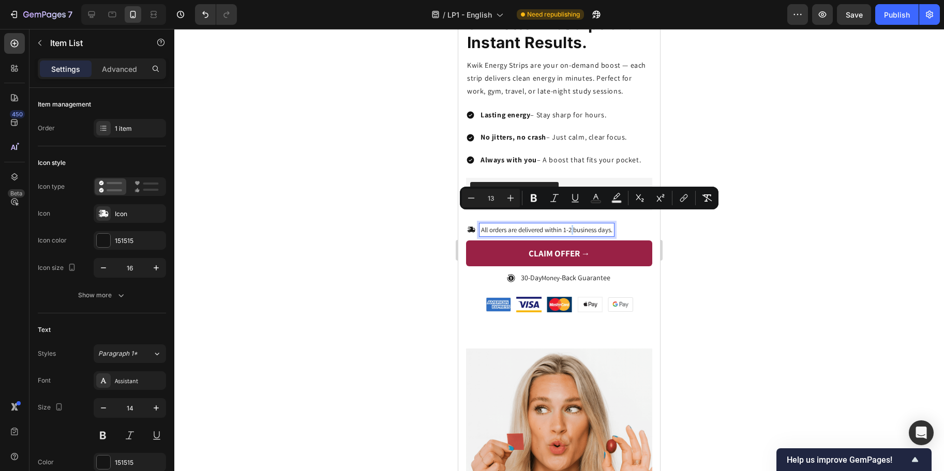
click at [573, 226] on span "All orders are delivered within 1-2 business days." at bounding box center [546, 230] width 131 height 9
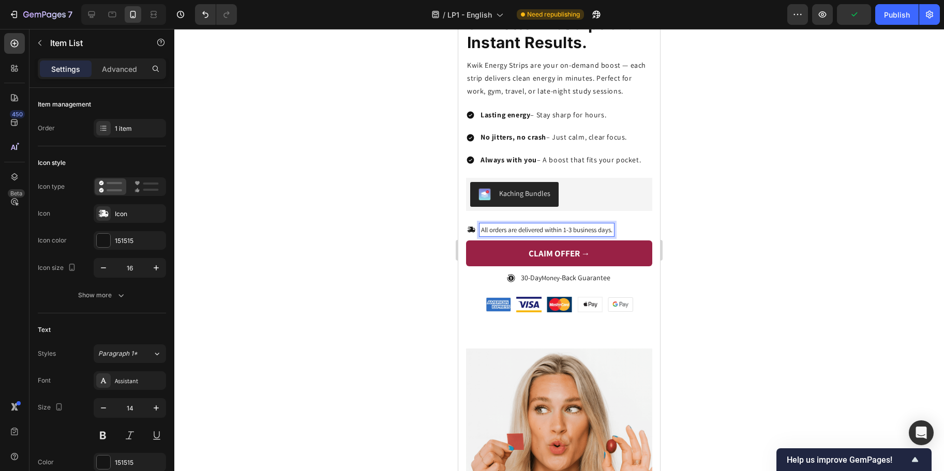
click at [420, 242] on div at bounding box center [559, 250] width 770 height 442
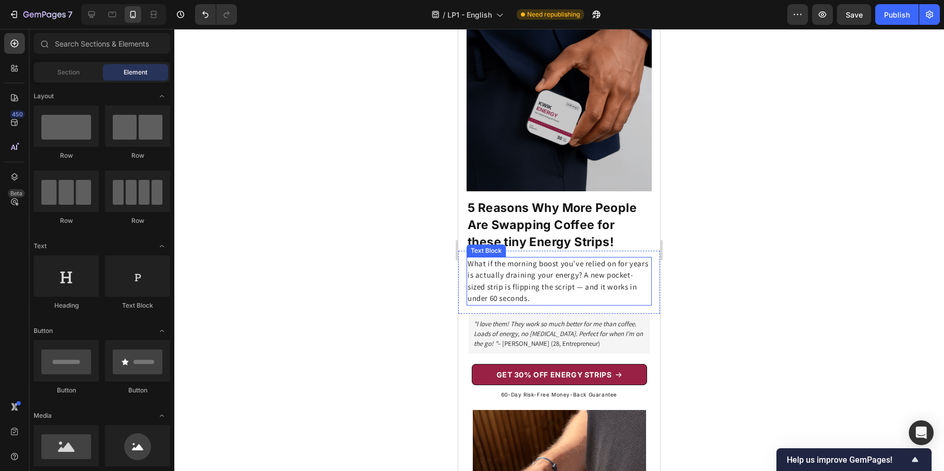
scroll to position [117, 0]
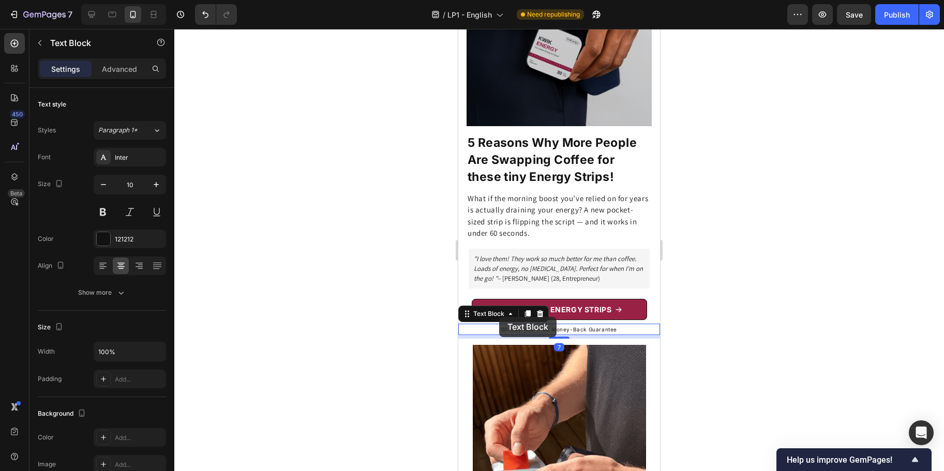
click at [499, 325] on p "60-Day Risk-Free Money-Back Guarantee" at bounding box center [560, 329] width 200 height 9
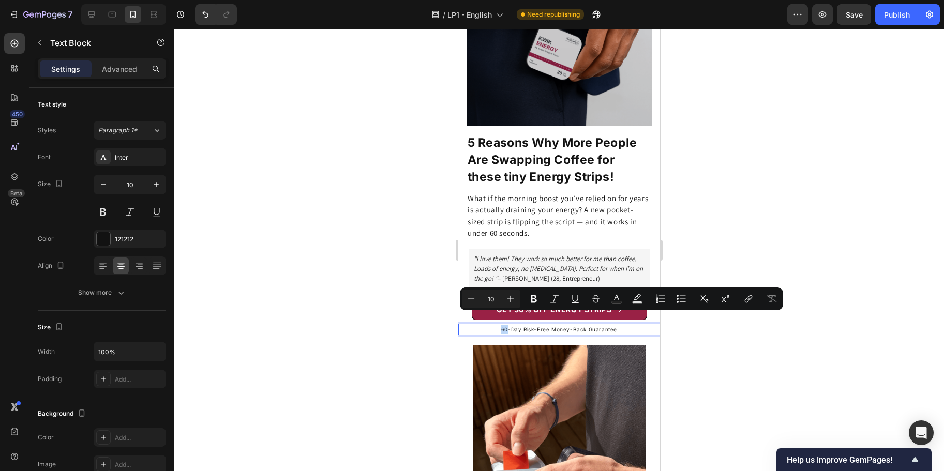
click at [499, 325] on p "60-Day Risk-Free Money-Back Guarantee" at bounding box center [560, 329] width 200 height 9
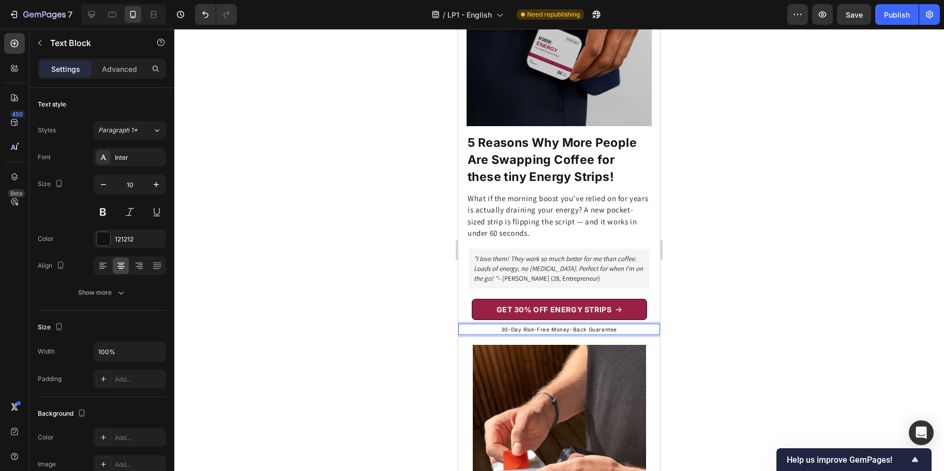
click at [354, 335] on div at bounding box center [559, 250] width 770 height 442
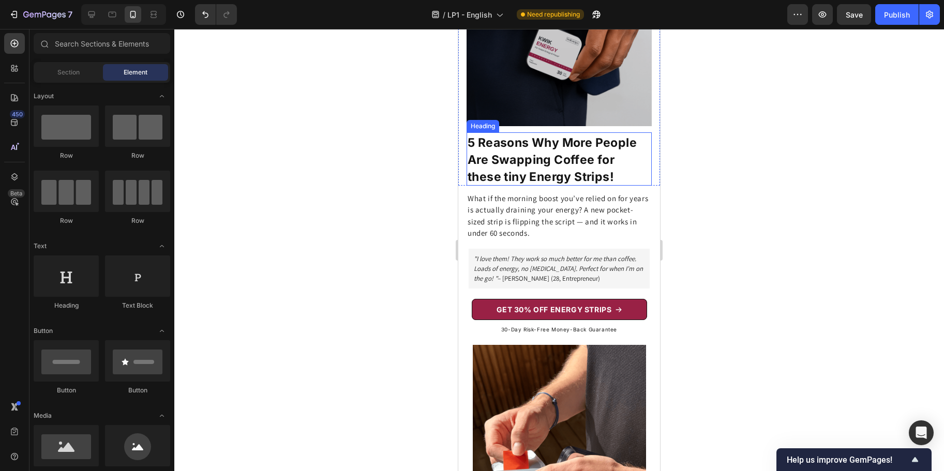
click at [534, 165] on strong "5 Reasons Why More People Are Swapping Coffee for these tiny Energy Strips!" at bounding box center [552, 160] width 169 height 49
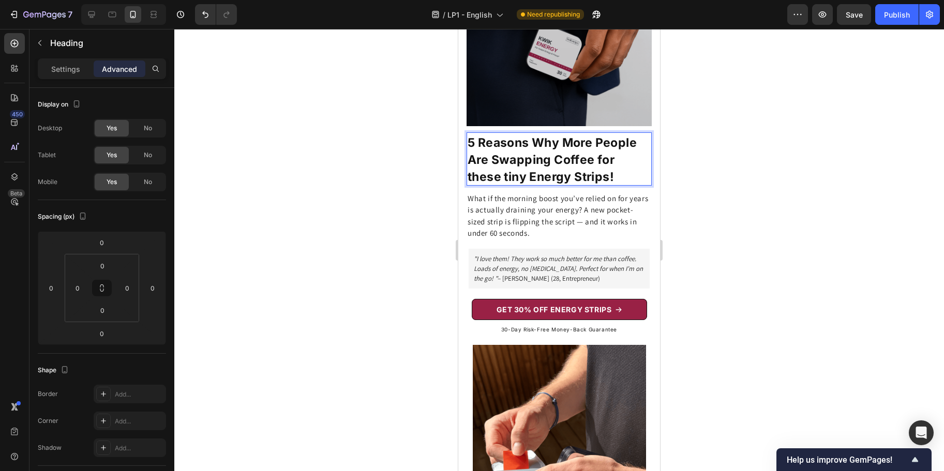
click at [509, 166] on strong "5 Reasons Why More People Are Swapping Coffee for these tiny Energy Strips!" at bounding box center [552, 160] width 169 height 49
click at [473, 167] on strong "5 Reasons Why More People Are Swapping Coffee for these Tiny Energy Strips!" at bounding box center [552, 160] width 169 height 49
click at [412, 179] on div at bounding box center [559, 250] width 770 height 442
click at [600, 146] on strong "5 Reasons Why More People Are Swapping Coffee for These Tiny Energy Strips!" at bounding box center [552, 160] width 169 height 49
click at [601, 151] on strong "5 Reasons Why More People Are Swapping Coffee for These Tiny Energy Strips!" at bounding box center [552, 160] width 169 height 49
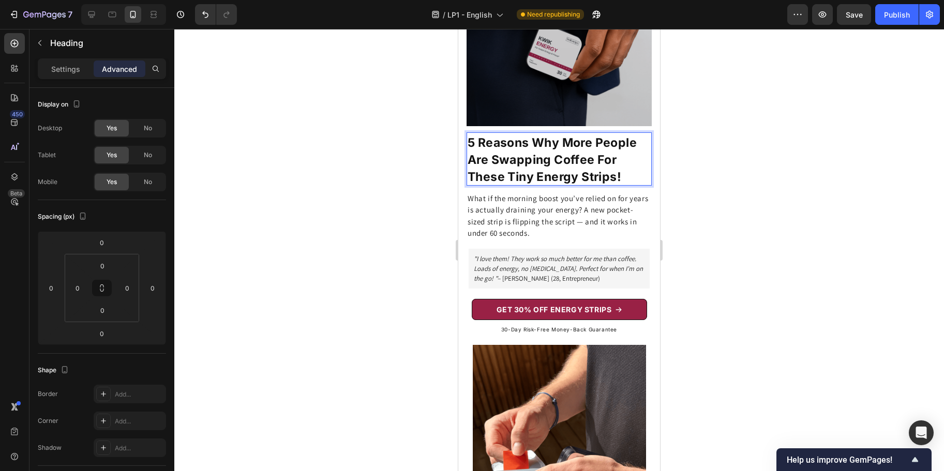
click at [714, 146] on div at bounding box center [559, 250] width 770 height 442
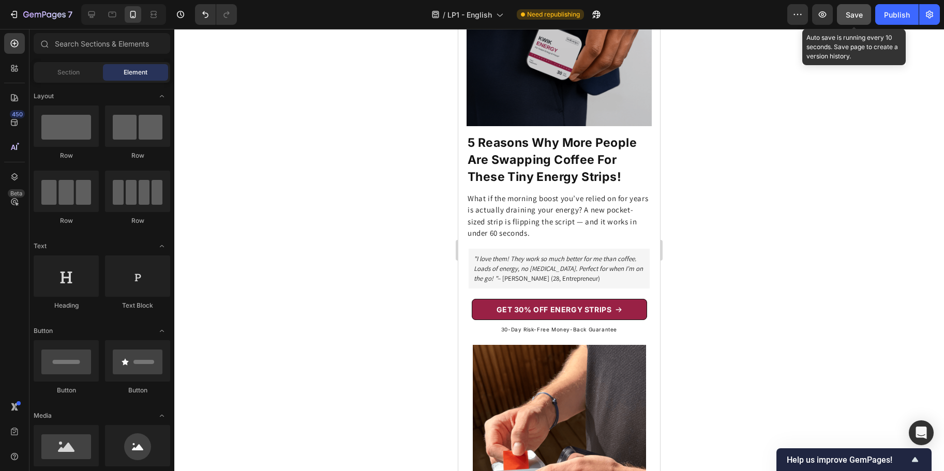
click at [845, 15] on button "Save" at bounding box center [854, 14] width 34 height 21
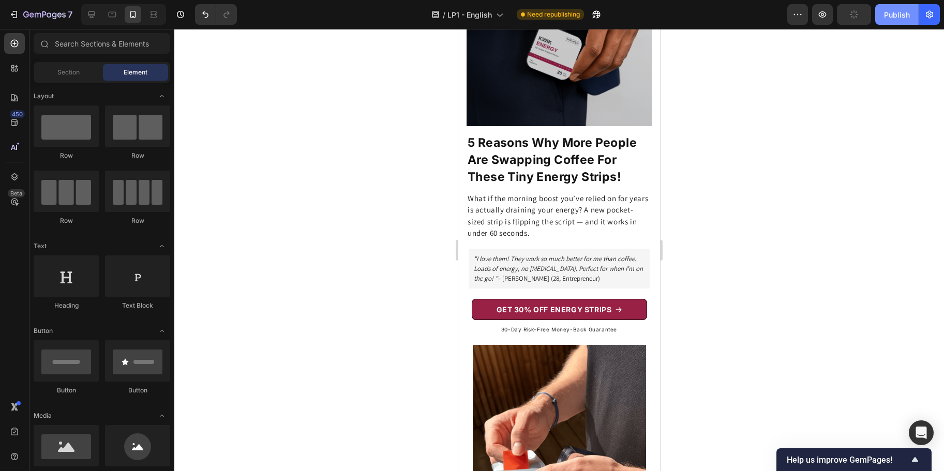
click at [888, 15] on div "Publish" at bounding box center [897, 14] width 26 height 11
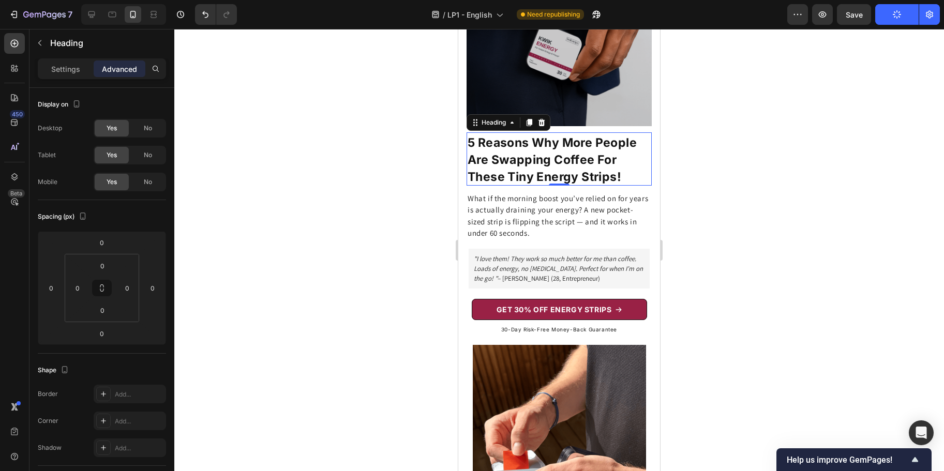
click at [605, 150] on strong "5 Reasons Why More People Are Swapping Coffee For These Tiny Energy Strips!" at bounding box center [552, 160] width 169 height 49
click at [605, 149] on strong "5 Reasons Why More People Are Swapping Coffee For These Tiny Energy Strips!" at bounding box center [552, 160] width 169 height 49
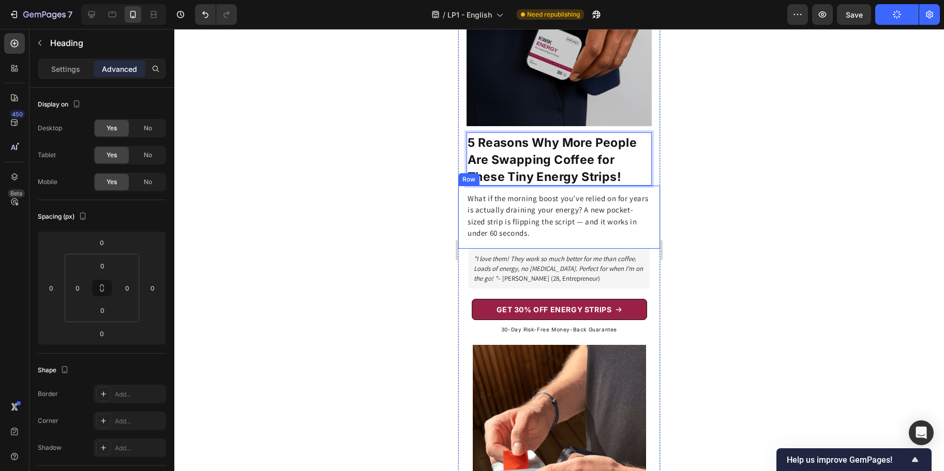
click at [475, 175] on div "Row" at bounding box center [469, 179] width 17 height 9
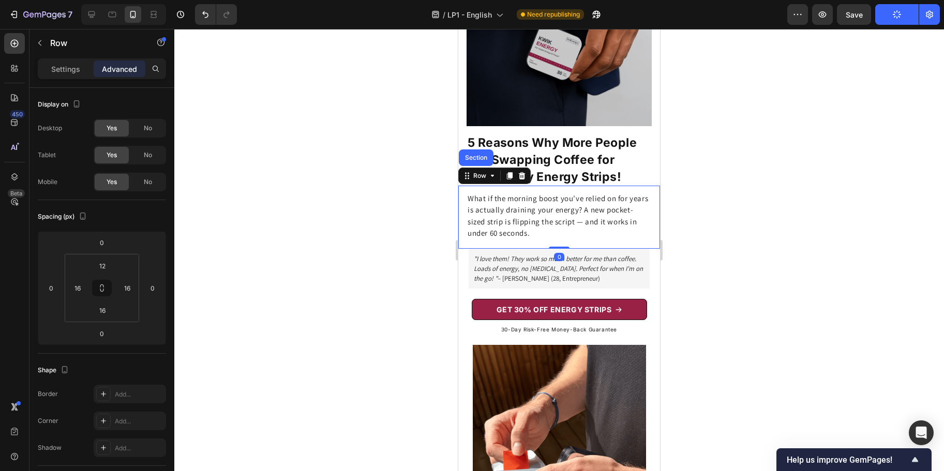
click at [424, 168] on div at bounding box center [559, 250] width 770 height 442
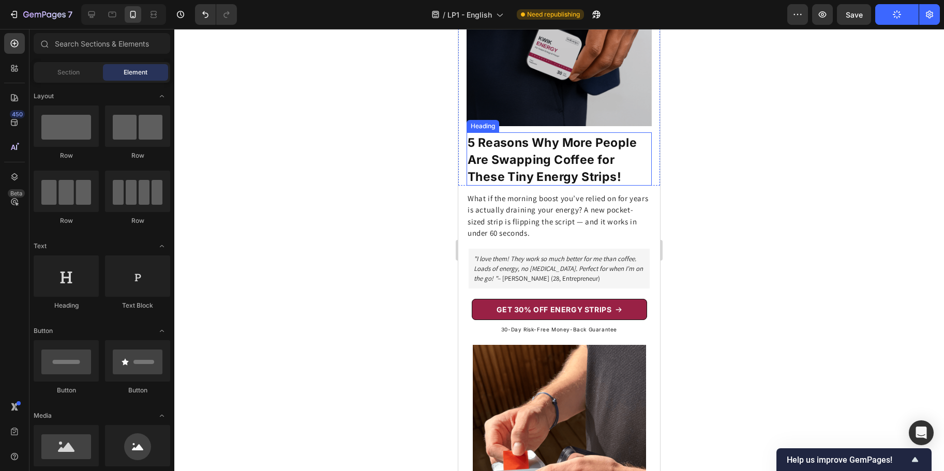
click at [477, 167] on strong "5 Reasons Why More People Are Swapping Coffee for These Tiny Energy Strips!" at bounding box center [552, 160] width 169 height 49
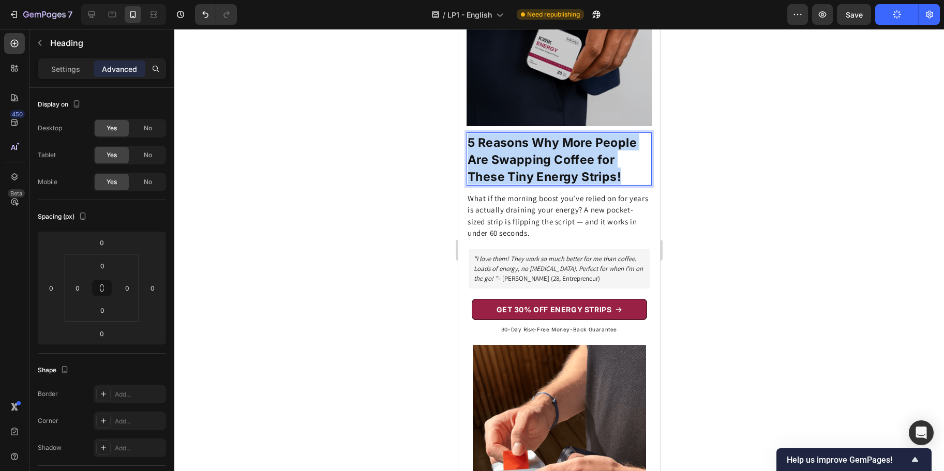
click at [477, 167] on strong "5 Reasons Why More People Are Swapping Coffee for These Tiny Energy Strips!" at bounding box center [552, 160] width 169 height 49
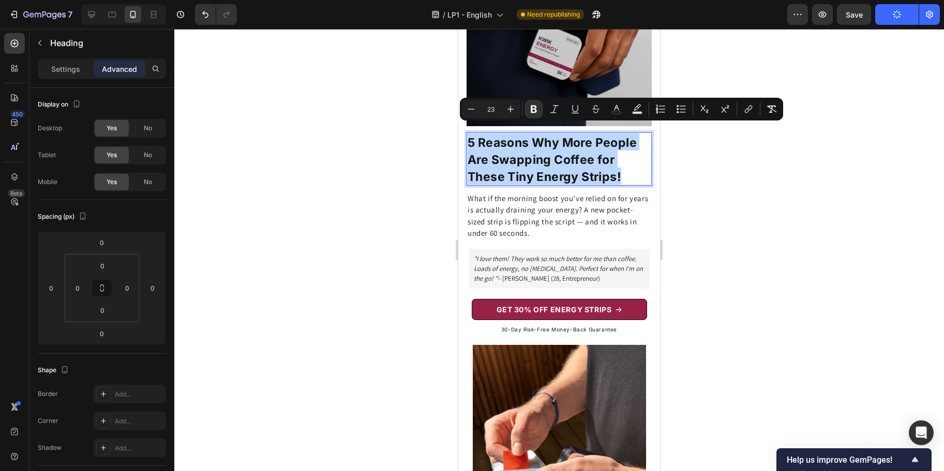
click at [477, 167] on strong "5 Reasons Why More People Are Swapping Coffee for These Tiny Energy Strips!" at bounding box center [552, 160] width 169 height 49
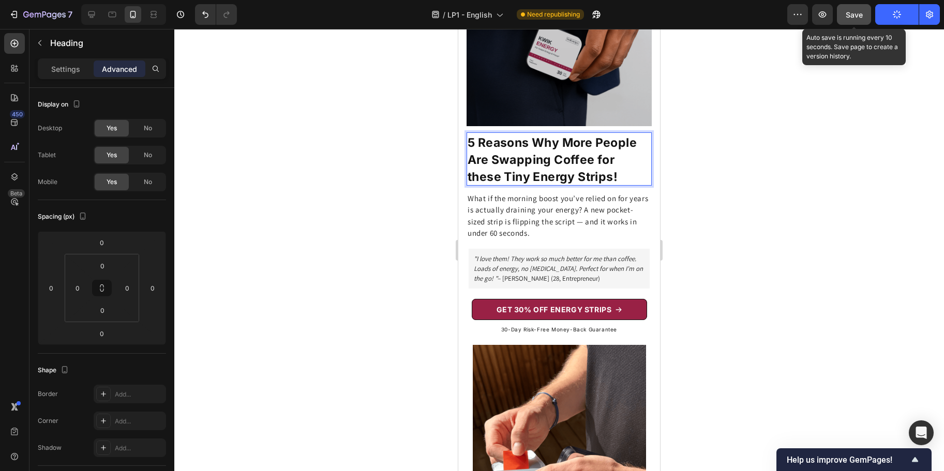
click at [853, 17] on span "Save" at bounding box center [854, 14] width 17 height 9
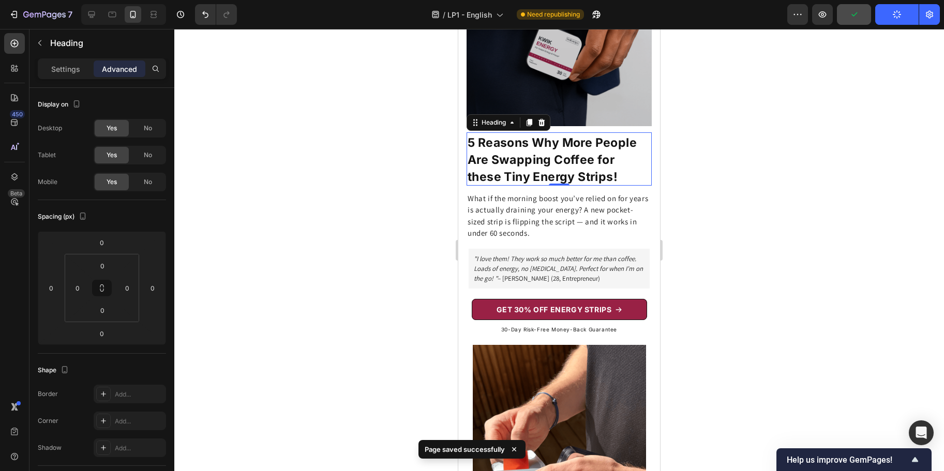
click at [508, 167] on strong "5 Reasons Why More People Are Swapping Coffee for these Tiny Energy Strips!" at bounding box center [552, 160] width 169 height 49
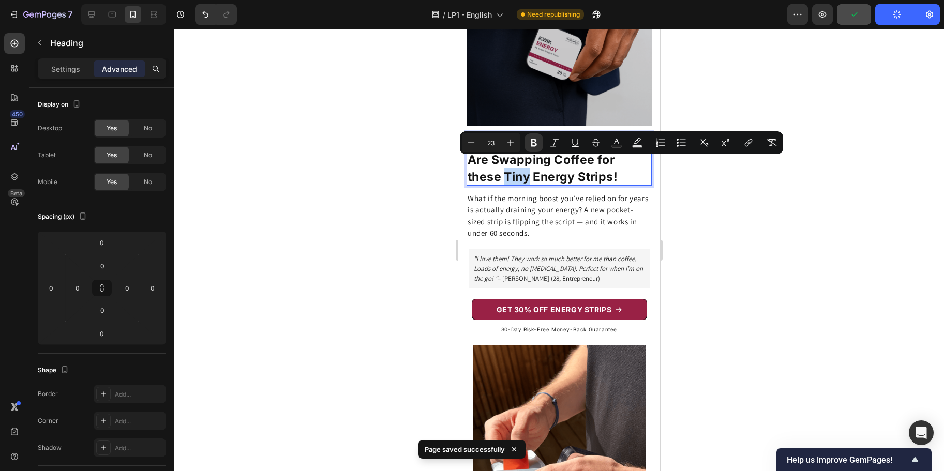
click at [512, 169] on strong "5 Reasons Why More People Are Swapping Coffee for these Tiny Energy Strips!" at bounding box center [552, 160] width 169 height 49
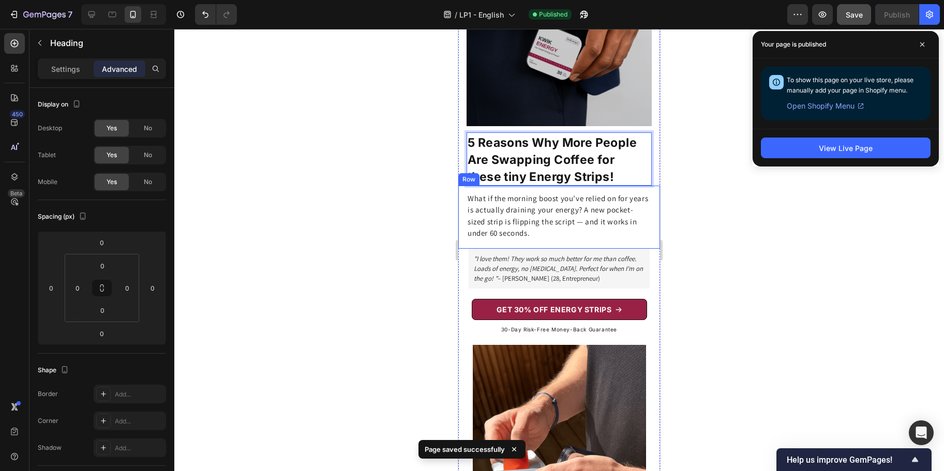
click at [722, 182] on div at bounding box center [559, 250] width 770 height 442
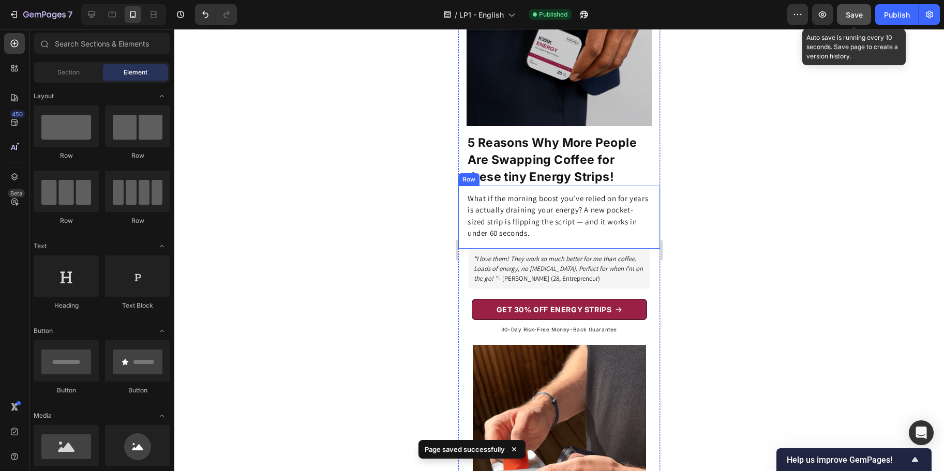
click at [848, 22] on button "Save" at bounding box center [854, 14] width 34 height 21
click at [901, 12] on div "Publish" at bounding box center [897, 14] width 26 height 11
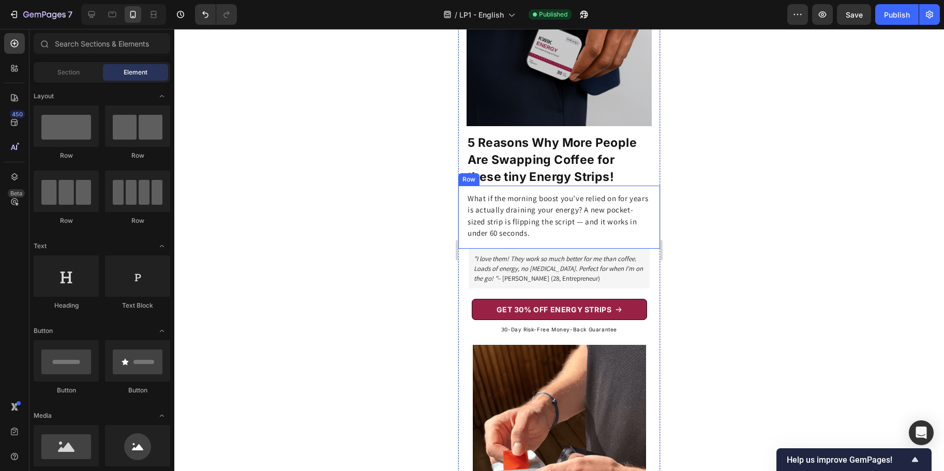
click at [730, 231] on div at bounding box center [559, 250] width 770 height 442
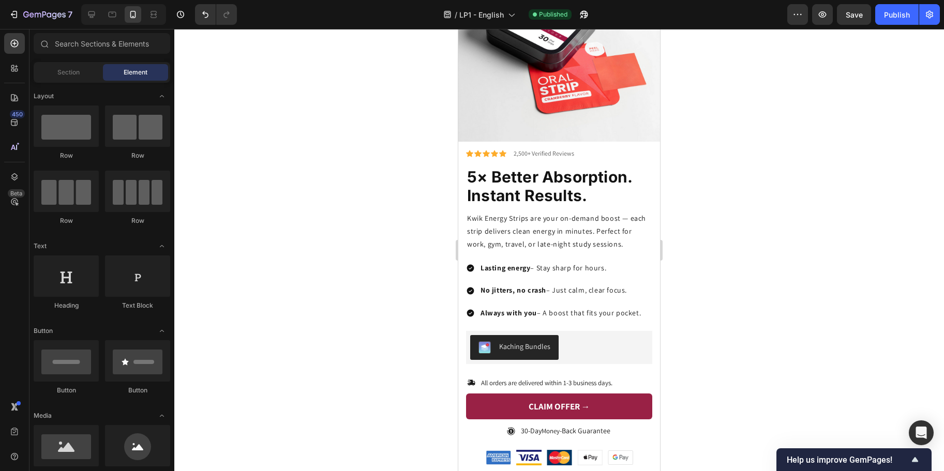
scroll to position [2081, 0]
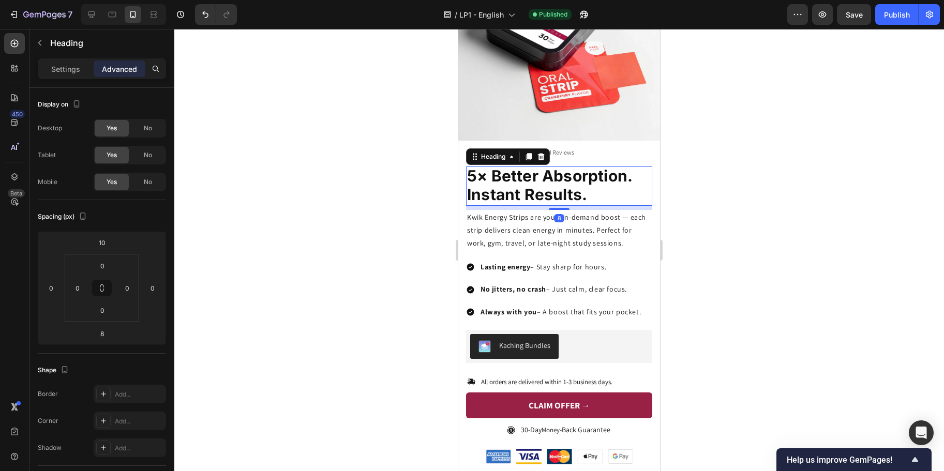
click at [528, 179] on strong "5× Better Absorption. Instant Results." at bounding box center [549, 185] width 165 height 37
click at [568, 168] on strong "5× Better Absorption. Instant Results." at bounding box center [549, 185] width 165 height 37
click at [722, 181] on div at bounding box center [559, 250] width 770 height 442
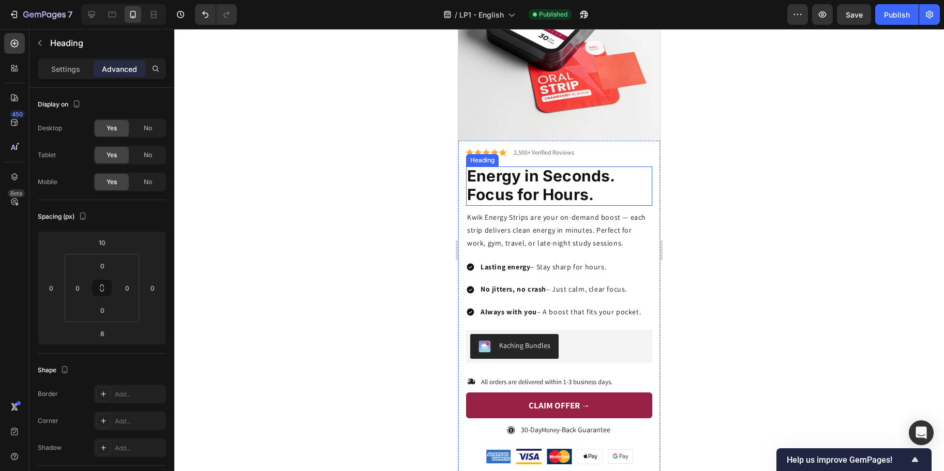
click at [556, 182] on strong "Energy in Seconds. Focus for Hours." at bounding box center [541, 185] width 148 height 37
click at [78, 67] on p "Settings" at bounding box center [65, 69] width 29 height 11
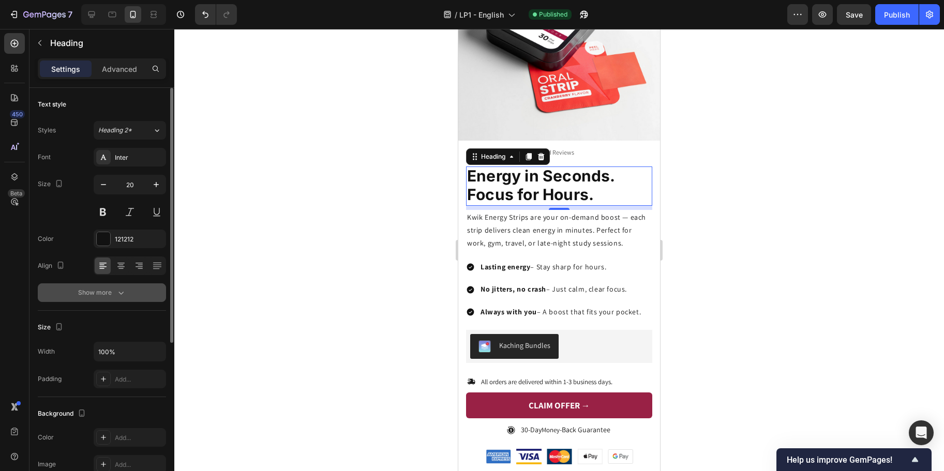
click at [107, 291] on div "Show more" at bounding box center [102, 293] width 48 height 10
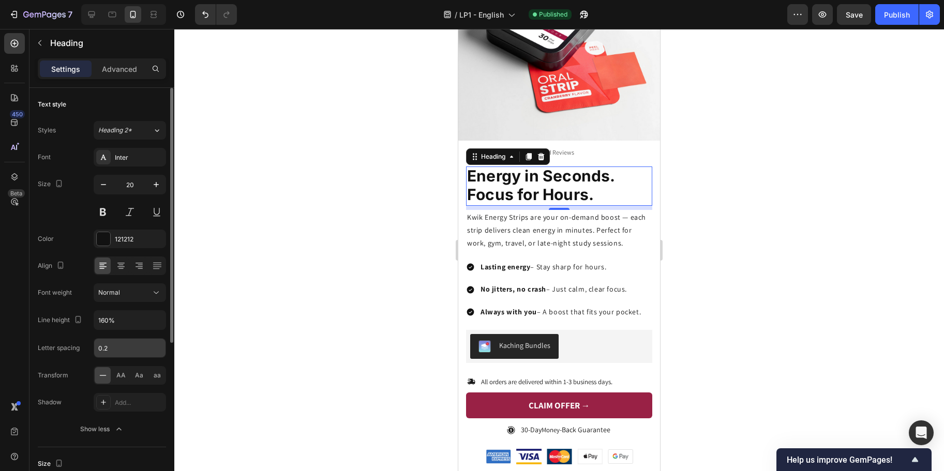
click at [107, 351] on input "0.2" at bounding box center [129, 348] width 71 height 19
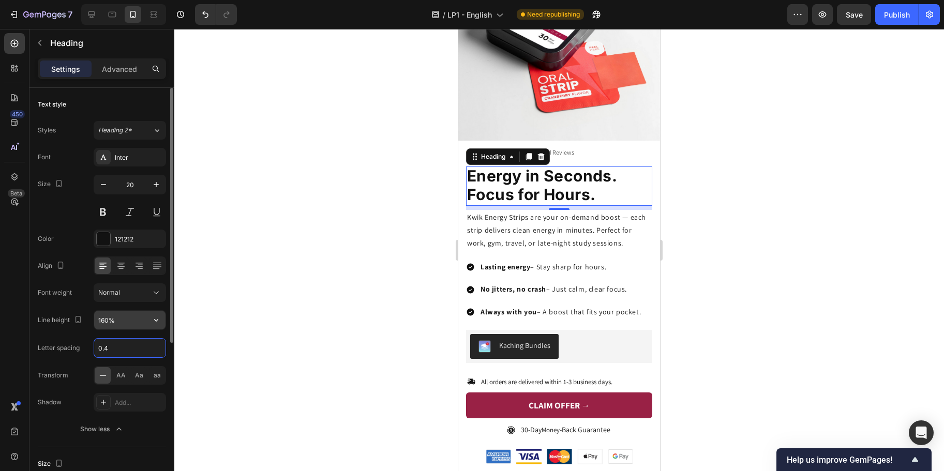
type input "0.4"
click at [105, 316] on input "160%" at bounding box center [129, 320] width 71 height 19
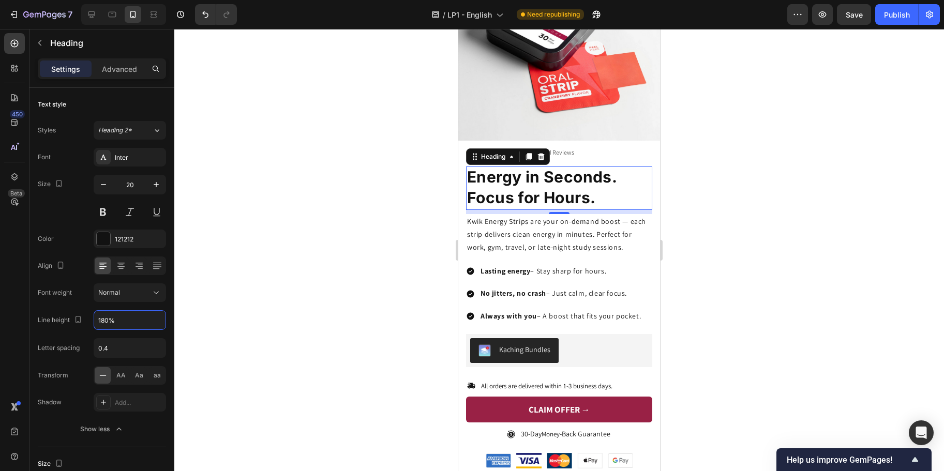
type input "180%"
click at [293, 254] on div at bounding box center [559, 250] width 770 height 442
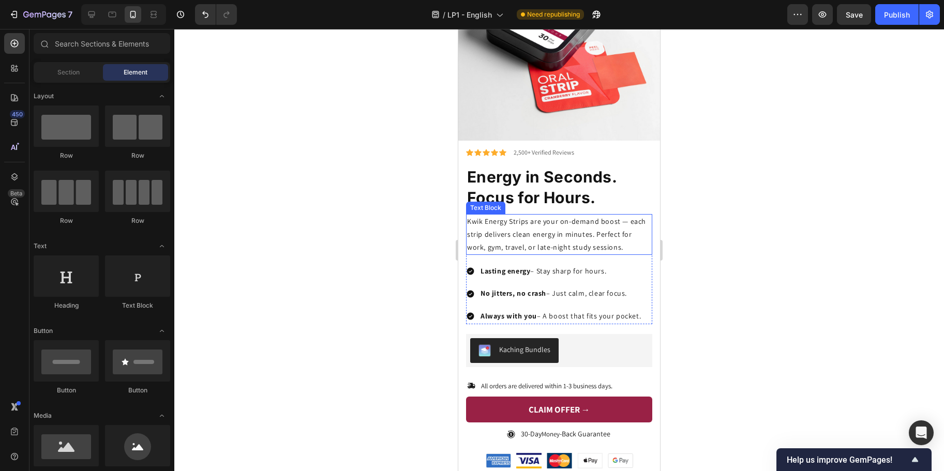
click at [594, 217] on p "Kwik Energy Strips are your on-demand boost — each strip delivers clean energy …" at bounding box center [559, 234] width 184 height 39
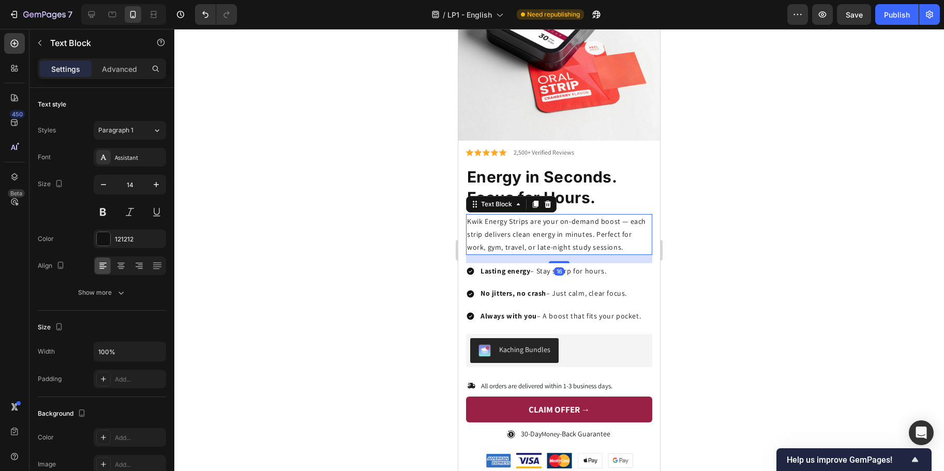
click at [594, 217] on p "Kwik Energy Strips are your on-demand boost — each strip delivers clean energy …" at bounding box center [559, 234] width 184 height 39
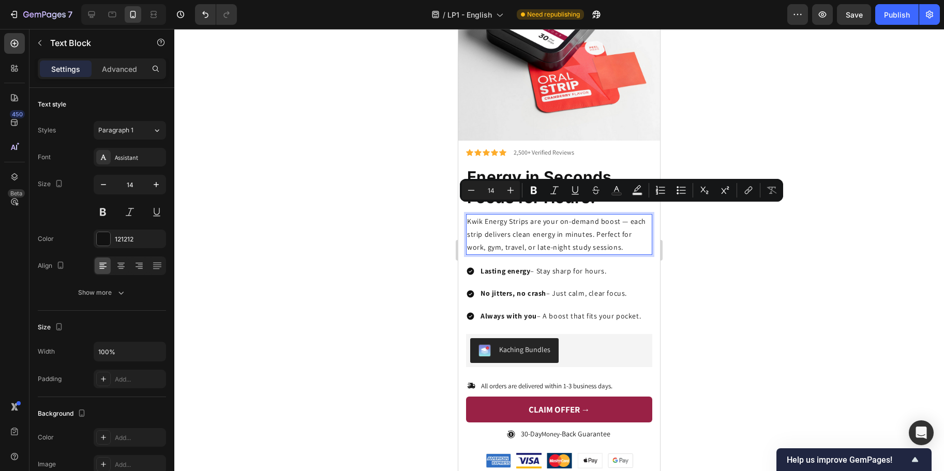
click at [580, 231] on p "Kwik Energy Strips are your on-demand boost — each strip delivers clean energy …" at bounding box center [559, 234] width 184 height 39
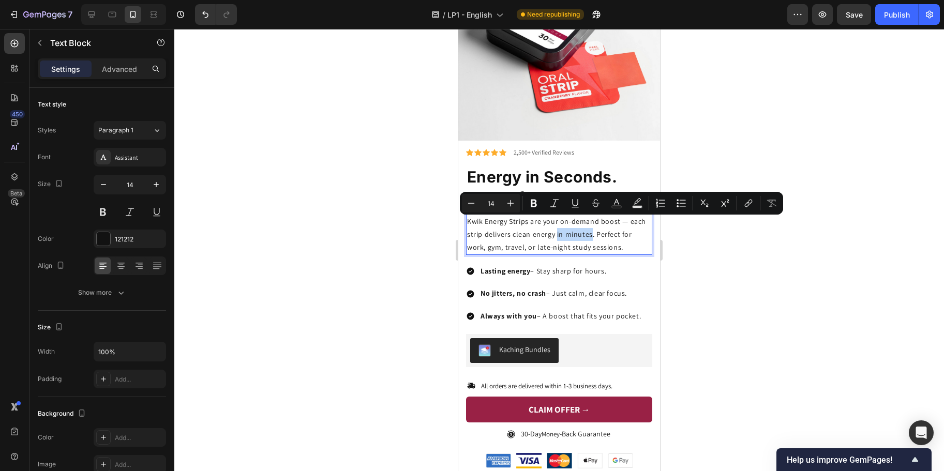
drag, startPoint x: 572, startPoint y: 225, endPoint x: 606, endPoint y: 225, distance: 33.6
click at [606, 225] on p "Kwik Energy Strips are your on-demand boost — each strip delivers clean energy …" at bounding box center [559, 234] width 184 height 39
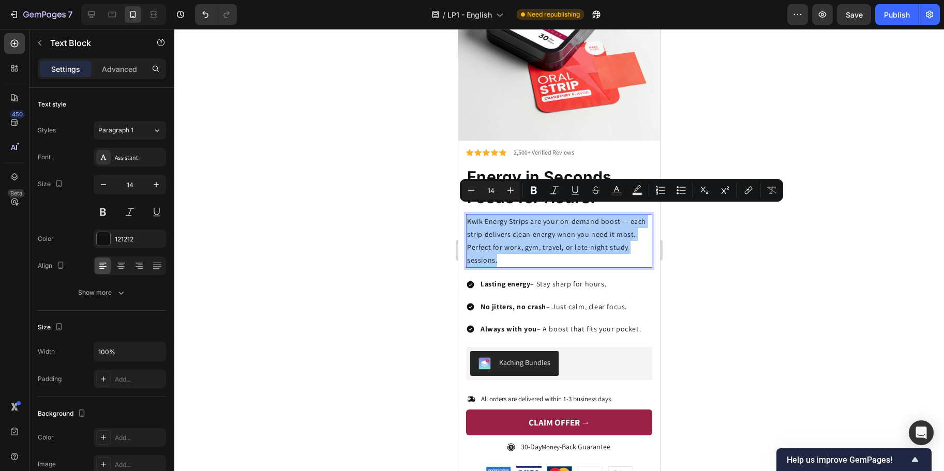
click at [767, 221] on div at bounding box center [559, 250] width 770 height 442
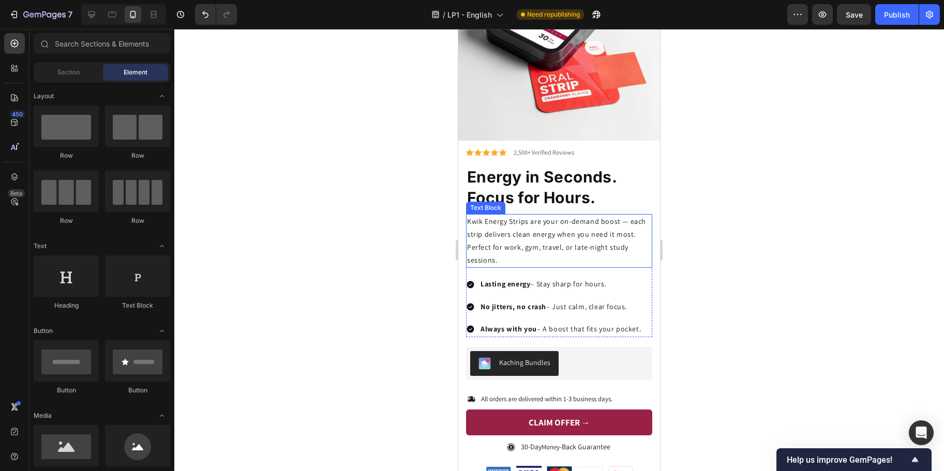
click at [539, 220] on p "Kwik Energy Strips are your on-demand boost — each strip delivers clean energy …" at bounding box center [559, 241] width 184 height 52
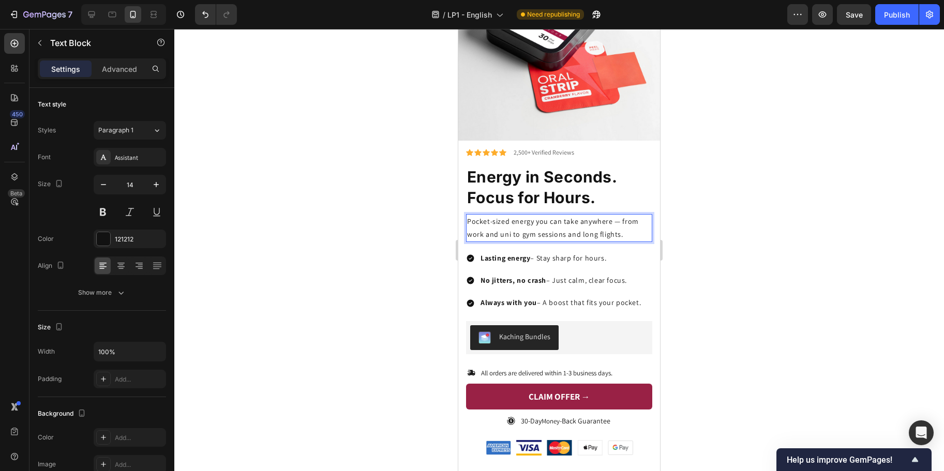
click at [712, 233] on div at bounding box center [559, 250] width 770 height 442
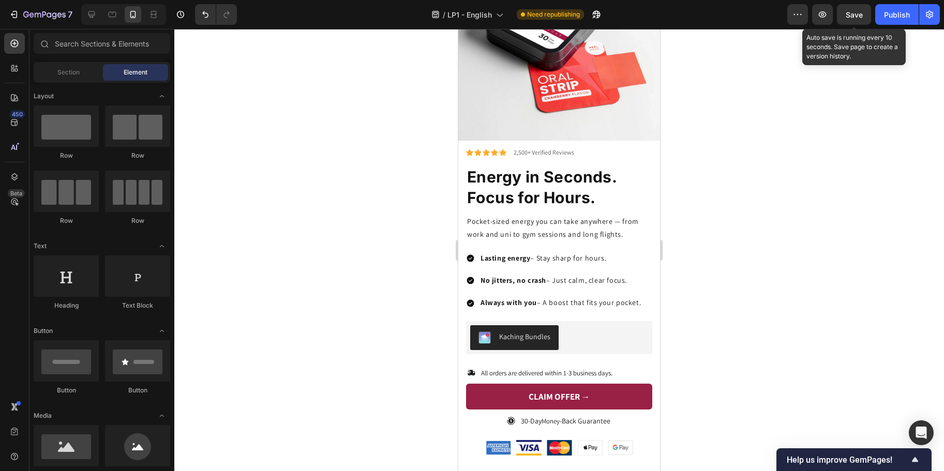
click at [849, 14] on span "Save" at bounding box center [854, 14] width 17 height 9
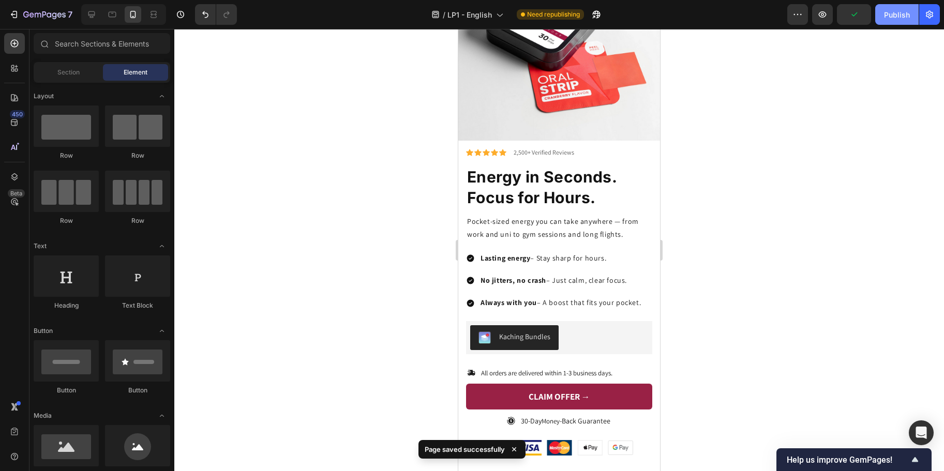
click at [890, 19] on div "Publish" at bounding box center [897, 14] width 26 height 11
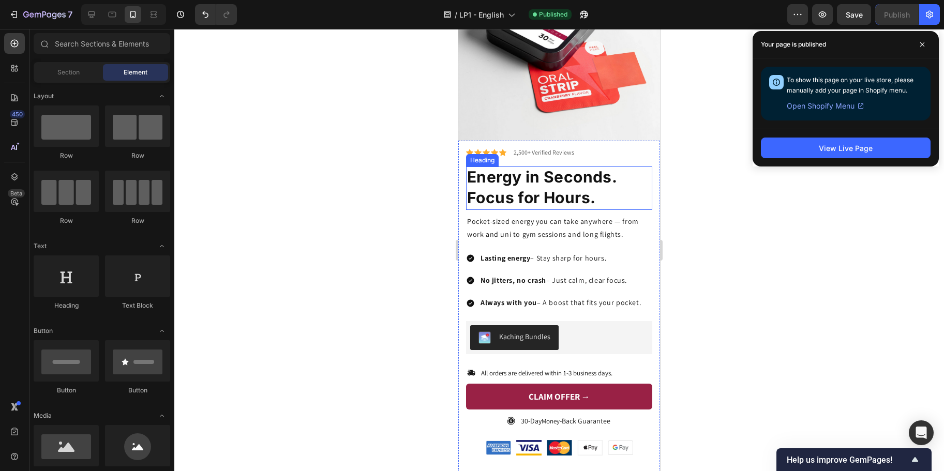
click at [549, 183] on strong "Energy in Seconds. Focus for Hours." at bounding box center [542, 187] width 150 height 39
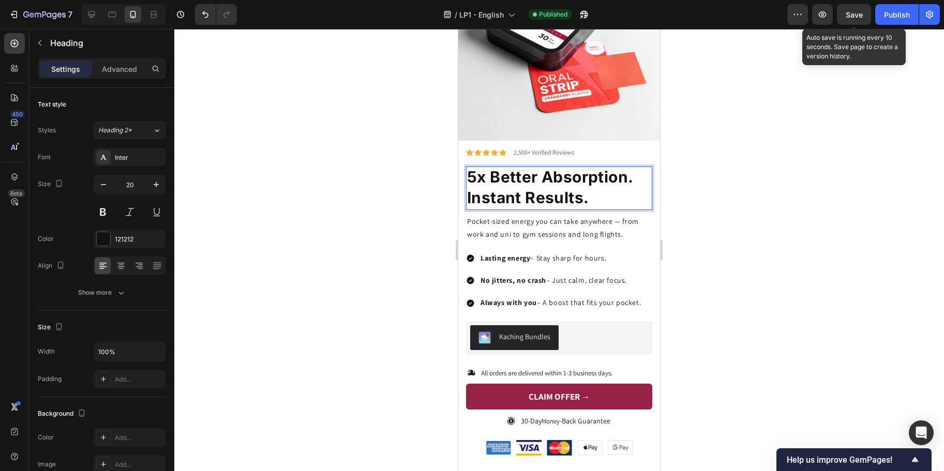
click at [856, 19] on span "Save" at bounding box center [854, 14] width 17 height 9
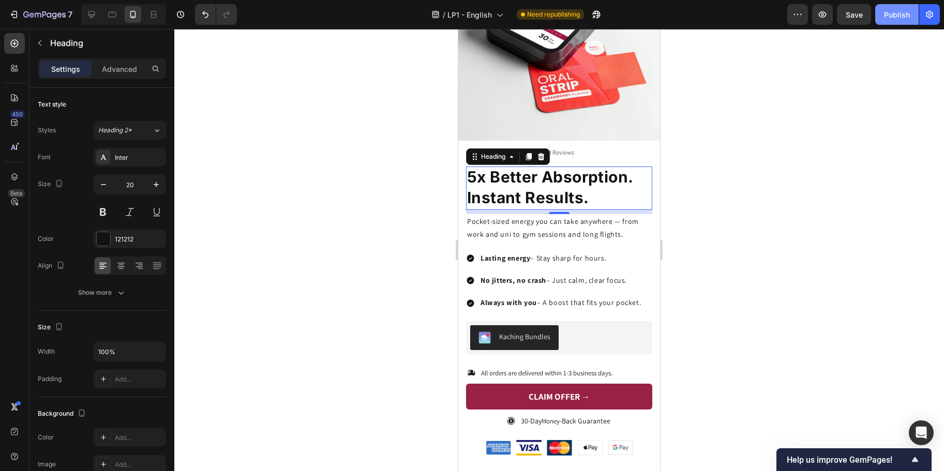
click at [897, 23] on button "Publish" at bounding box center [897, 14] width 43 height 21
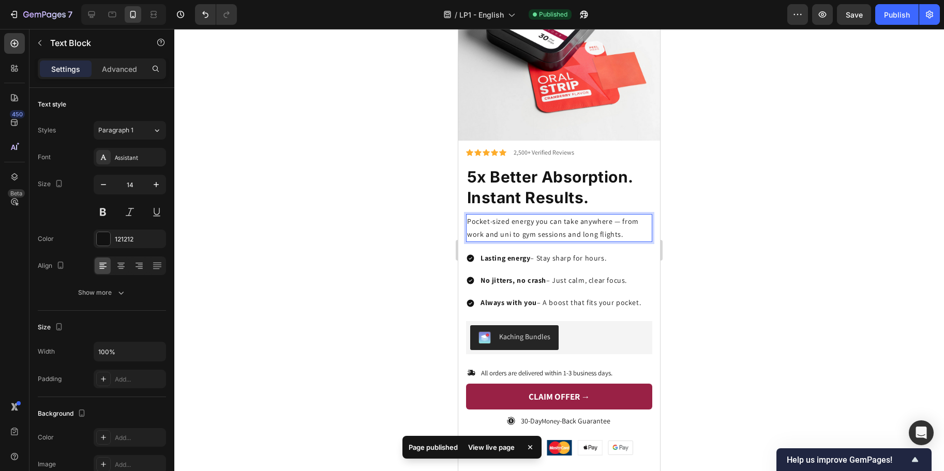
click at [616, 215] on p "Pocket-sized energy you can take anywhere — from work and uni to gym sessions a…" at bounding box center [559, 228] width 184 height 26
click at [615, 215] on p "Pocket-sized energy you can take anywhere. from work and uni to gym sessions an…" at bounding box center [559, 228] width 184 height 26
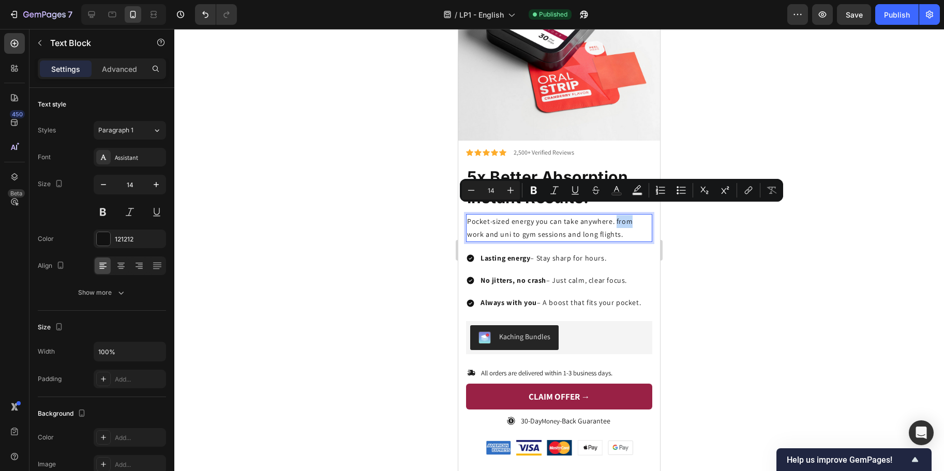
drag, startPoint x: 614, startPoint y: 212, endPoint x: 629, endPoint y: 212, distance: 15.0
click at [629, 215] on p "Pocket-sized energy you can take anywhere. from work and uni to gym sessions an…" at bounding box center [559, 228] width 184 height 26
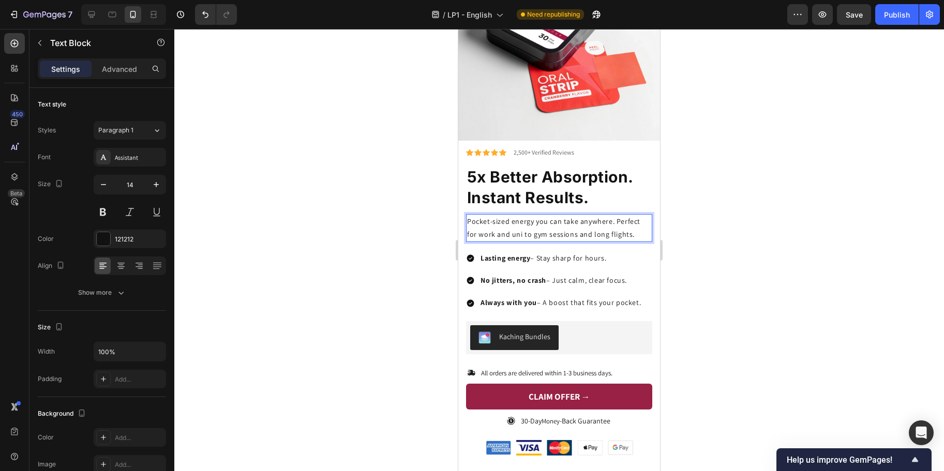
click at [507, 225] on p "Pocket-sized energy you can take anywhere. Perfect for work and uni to gym sess…" at bounding box center [559, 228] width 184 height 26
click at [736, 160] on div at bounding box center [559, 250] width 770 height 442
click at [561, 221] on p "Pocket-sized energy you can take anywhere. Perfect for work and uni to gym sess…" at bounding box center [559, 228] width 184 height 26
drag, startPoint x: 518, startPoint y: 224, endPoint x: 530, endPoint y: 226, distance: 12.0
click at [529, 226] on p "Pocket-sized energy you can take anywhere. Perfect for work and uni to gym sess…" at bounding box center [559, 228] width 184 height 26
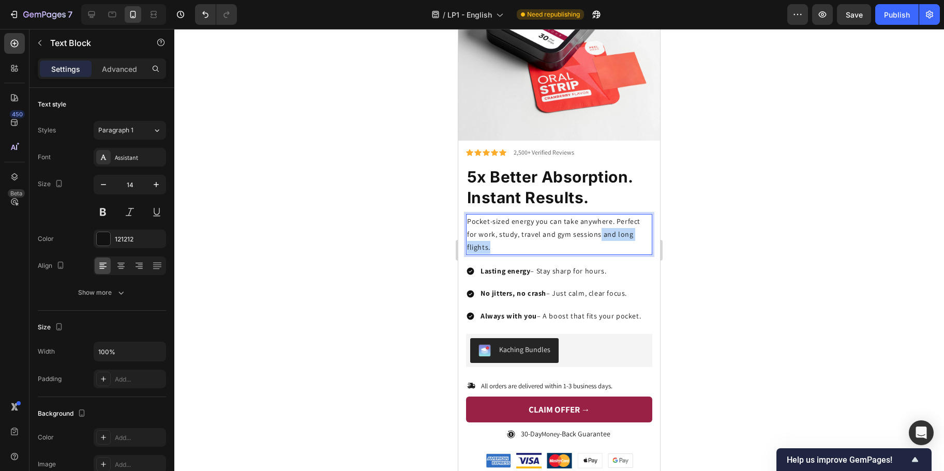
drag, startPoint x: 521, startPoint y: 239, endPoint x: 598, endPoint y: 227, distance: 77.9
click at [598, 227] on p "Pocket-sized energy you can take anywhere. Perfect for work, study, travel and …" at bounding box center [559, 234] width 184 height 39
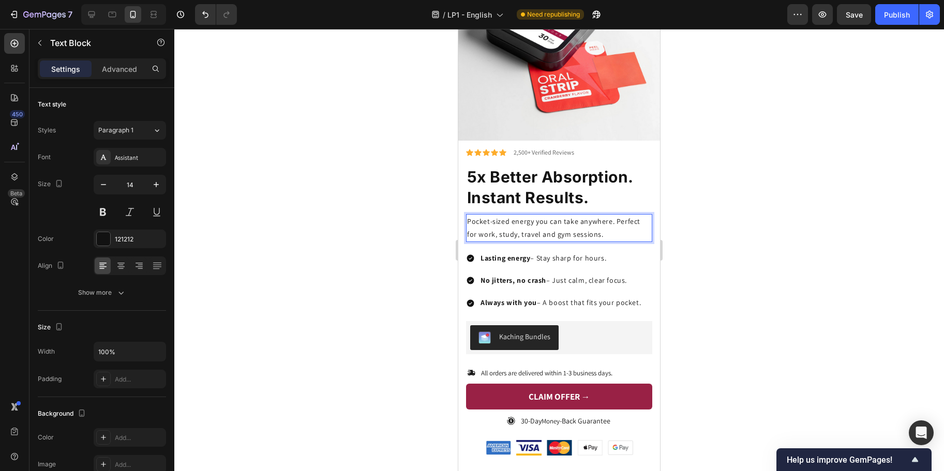
click at [526, 225] on p "Pocket-sized energy you can take anywhere. Perfect for work, study, travel and …" at bounding box center [559, 228] width 184 height 26
drag, startPoint x: 521, startPoint y: 225, endPoint x: 600, endPoint y: 223, distance: 79.7
click at [601, 223] on p "Pocket-sized energy you can take anywhere. Perfect for work, study, travel and …" at bounding box center [559, 228] width 184 height 26
click at [766, 194] on div at bounding box center [559, 250] width 770 height 442
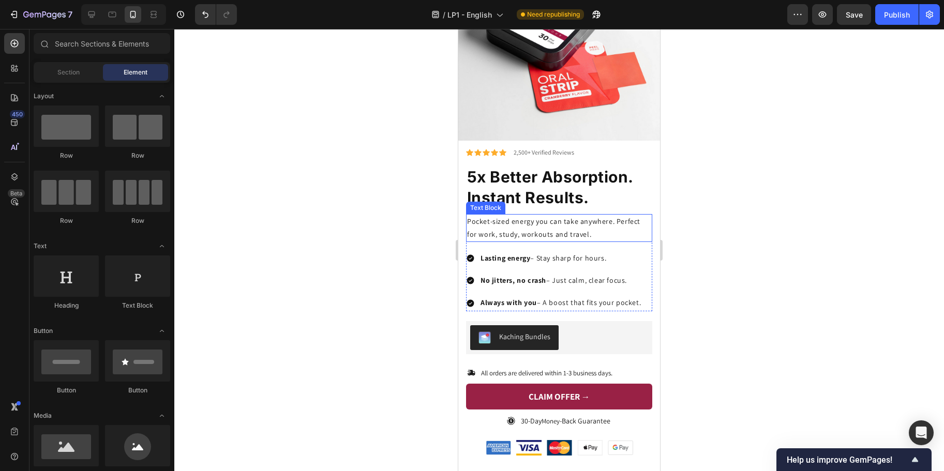
click at [575, 220] on p "Pocket-sized energy you can take anywhere. Perfect for work, study, workouts an…" at bounding box center [559, 228] width 184 height 26
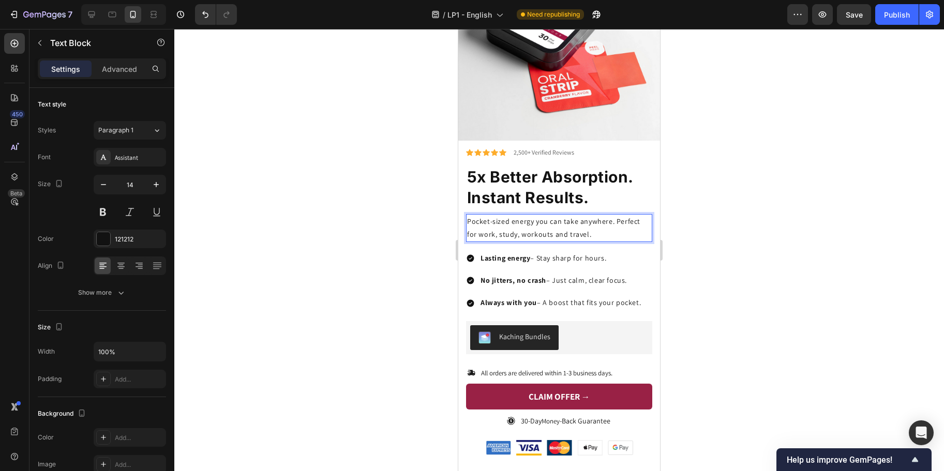
click at [614, 215] on p "Pocket-sized energy you can take anywhere. Perfect for work, study, workouts an…" at bounding box center [559, 228] width 184 height 26
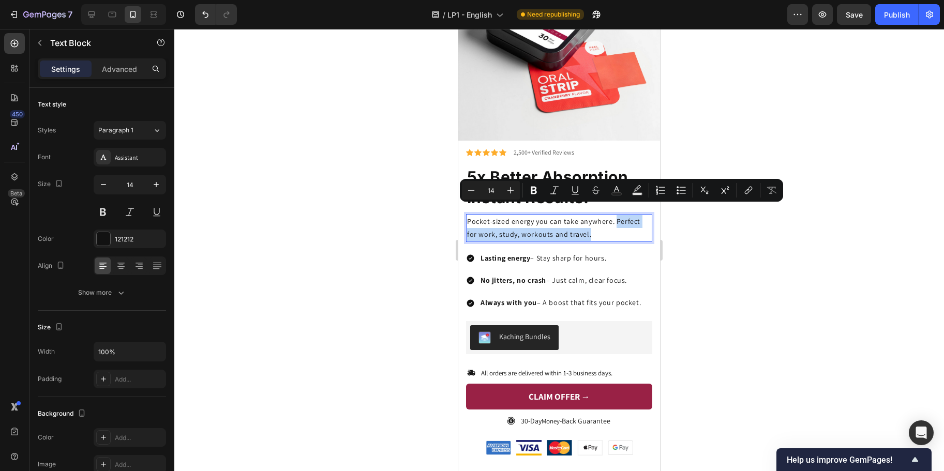
drag, startPoint x: 614, startPoint y: 212, endPoint x: 623, endPoint y: 220, distance: 11.7
click at [623, 220] on p "Pocket-sized energy you can take anywhere. Perfect for work, study, workouts an…" at bounding box center [559, 228] width 184 height 26
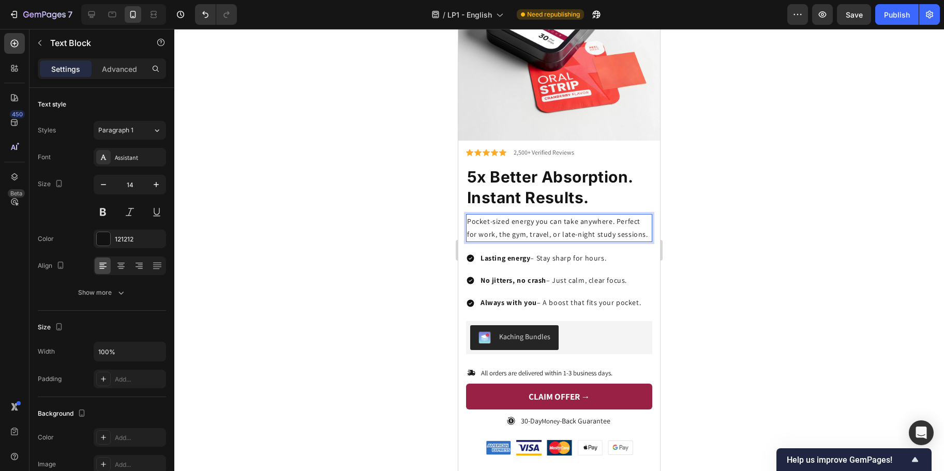
click at [511, 226] on p "Pocket-sized energy you can take anywhere. Perfect for work, the gym, travel, o…" at bounding box center [559, 228] width 184 height 26
click at [723, 192] on div at bounding box center [559, 250] width 770 height 442
click at [505, 226] on p "Pocket-sized energy you can take anywhere. Perfect for work, gym, travel, or la…" at bounding box center [559, 228] width 184 height 26
click at [498, 226] on p "Pocket-sized energy you can take anywhere. Perfect for work, gym, travel, or la…" at bounding box center [559, 228] width 184 height 26
click at [570, 229] on p "Pocket-sized energy you can take anywhere. Perfect for work, the gym, travel, o…" at bounding box center [559, 228] width 184 height 26
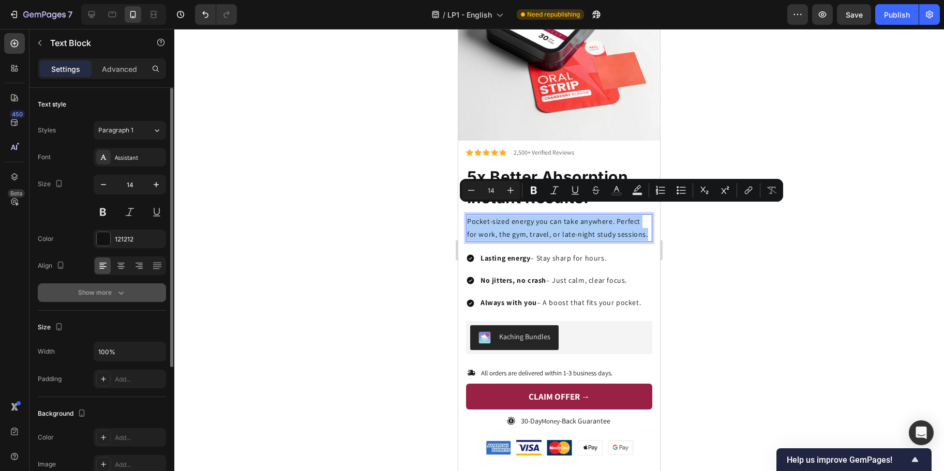
click at [113, 294] on div "Show more" at bounding box center [102, 293] width 48 height 10
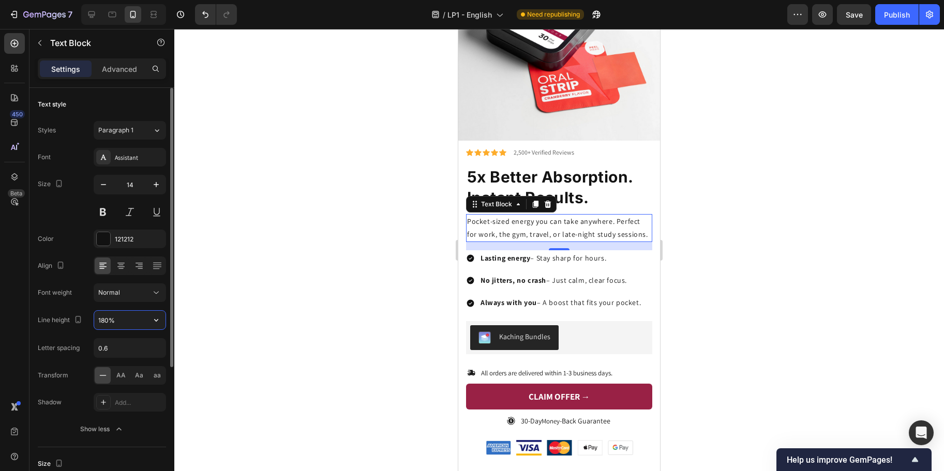
click at [107, 320] on input "180%" at bounding box center [129, 320] width 71 height 19
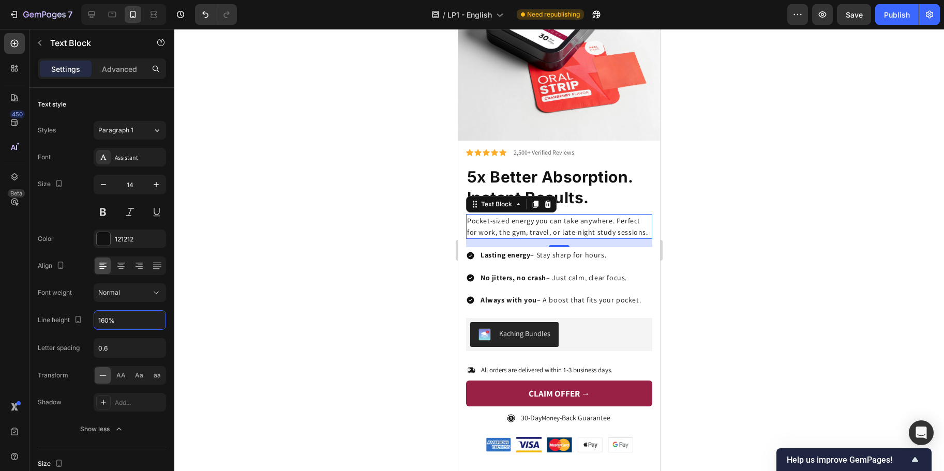
type input "160%"
click at [729, 236] on div at bounding box center [559, 250] width 770 height 442
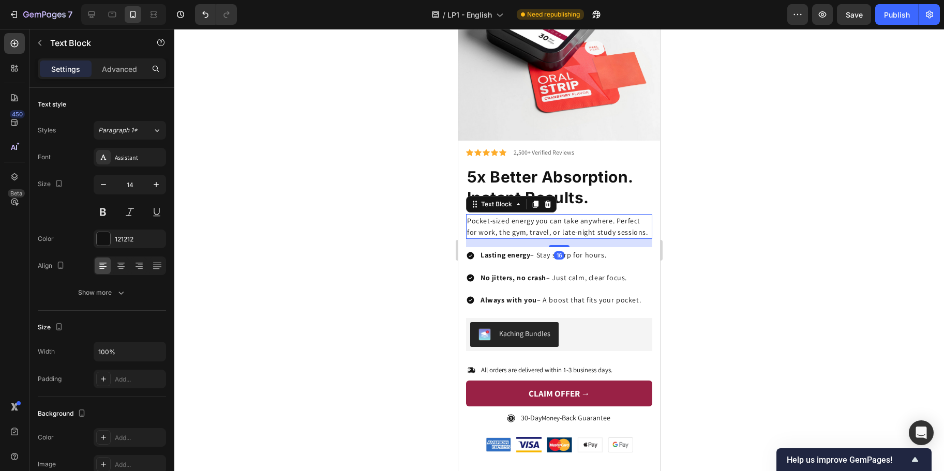
click at [478, 223] on p "Pocket-sized energy you can take anywhere. Perfect for work, the gym, travel, o…" at bounding box center [559, 226] width 184 height 23
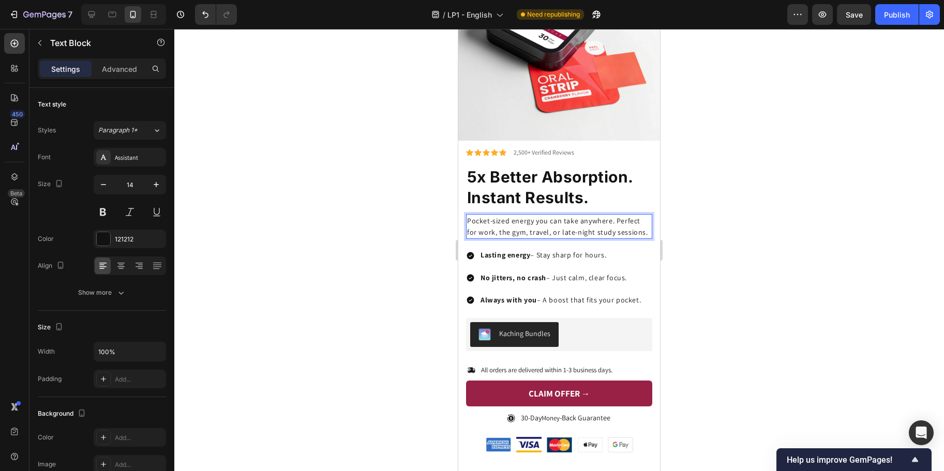
click at [479, 224] on p "Pocket-sized energy you can take anywhere. Perfect for work, the gym, travel, o…" at bounding box center [559, 226] width 184 height 23
click at [895, 18] on div "Publish" at bounding box center [897, 14] width 26 height 11
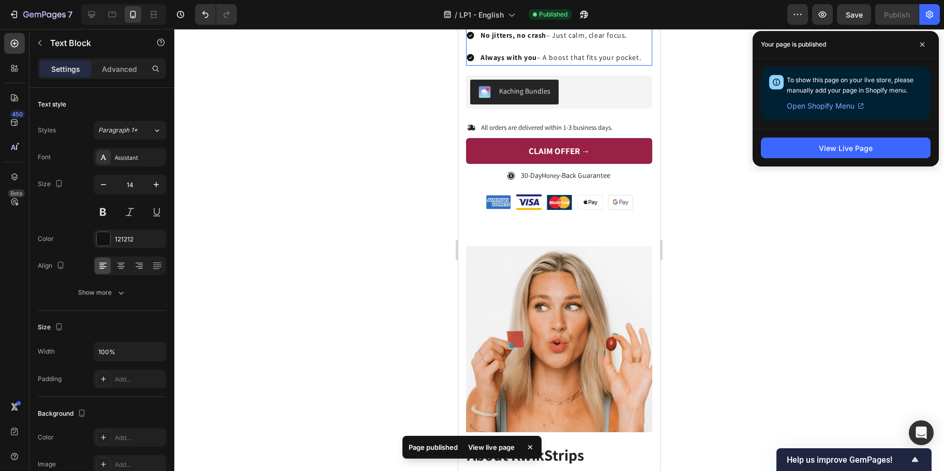
scroll to position [2347, 0]
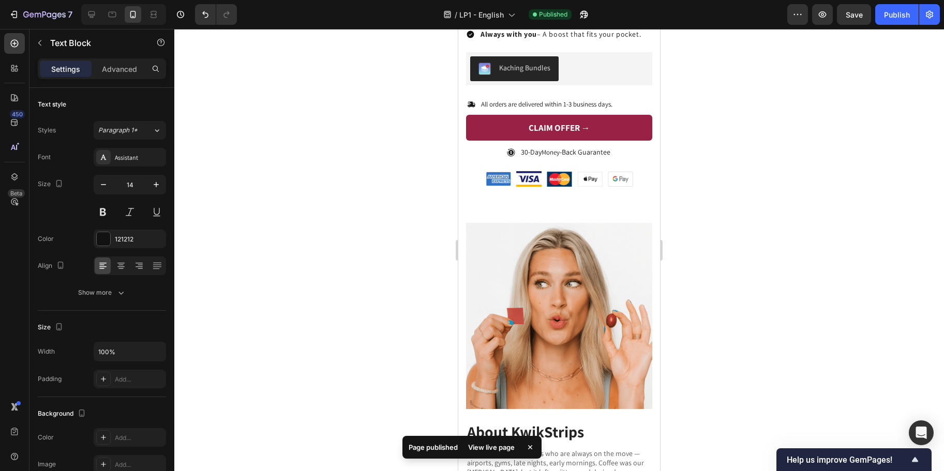
click at [740, 278] on div at bounding box center [559, 250] width 770 height 442
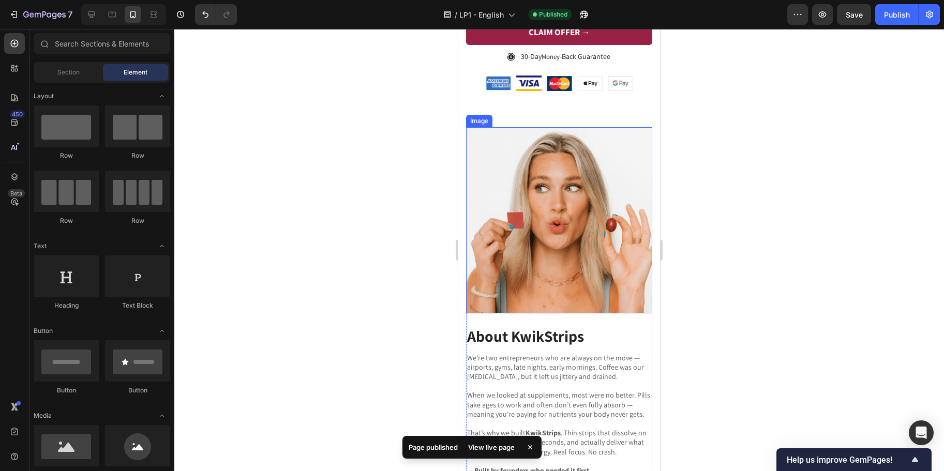
scroll to position [2586, 0]
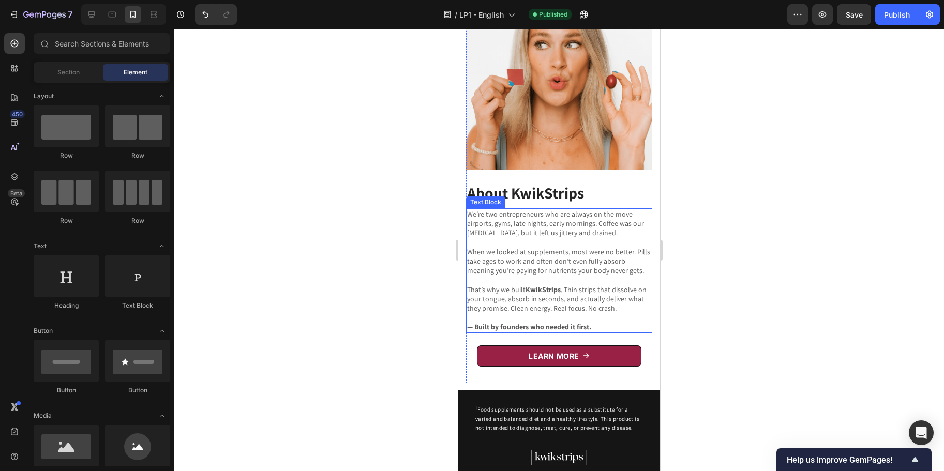
click at [636, 252] on p "When we looked at supplements, most were no better. Pills take ages to work and…" at bounding box center [559, 261] width 184 height 28
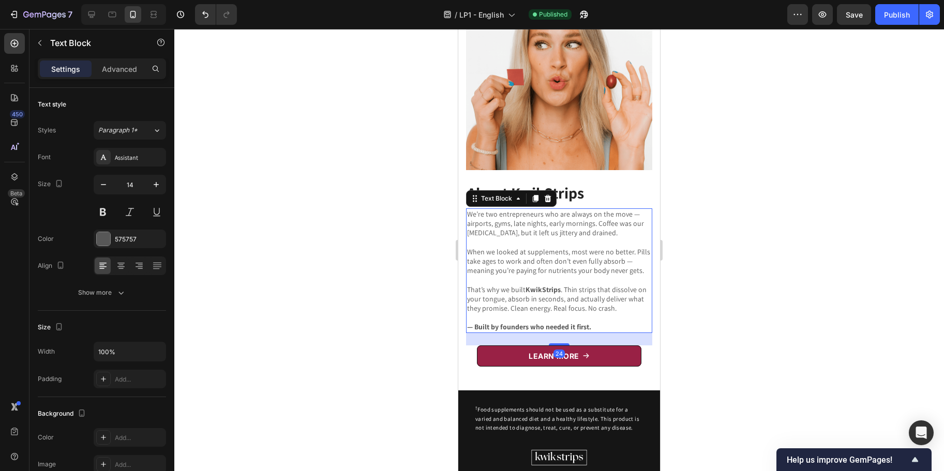
click at [636, 252] on p "When we looked at supplements, most were no better. Pills take ages to work and…" at bounding box center [559, 261] width 184 height 28
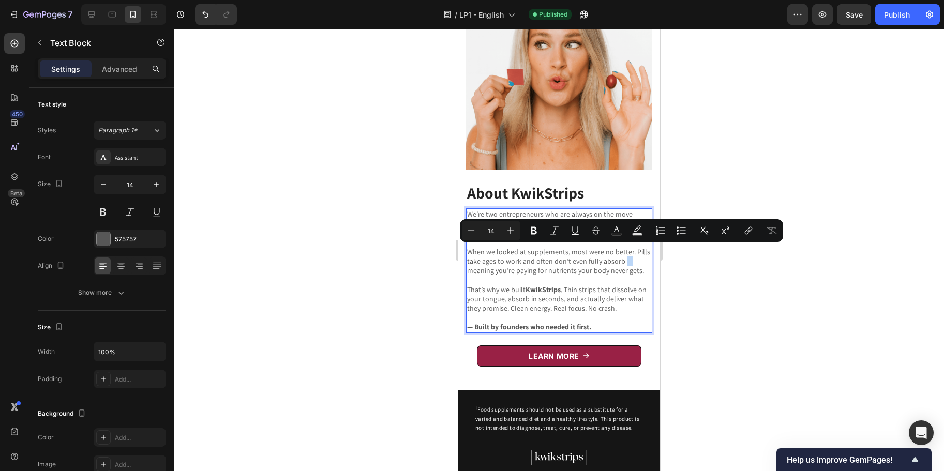
click at [636, 252] on p "When we looked at supplements, most were no better. Pills take ages to work and…" at bounding box center [559, 261] width 184 height 28
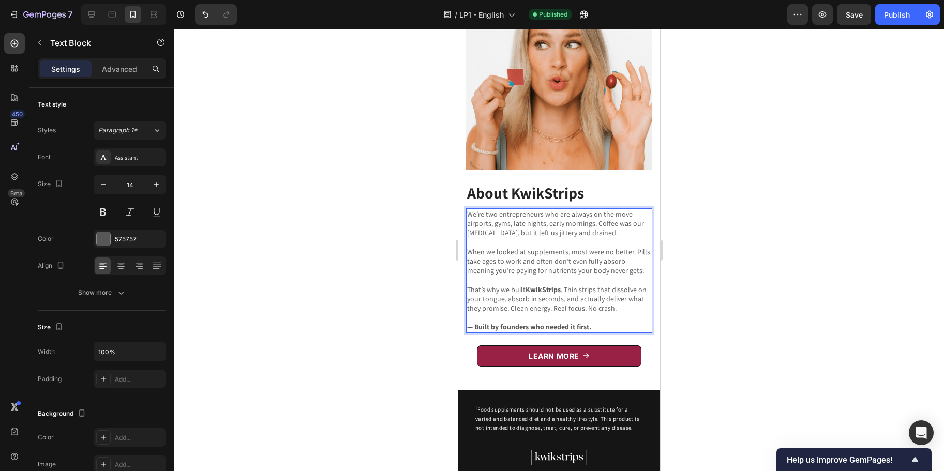
click at [640, 253] on p "When we looked at supplements, most were no better. Pills take ages to work and…" at bounding box center [559, 261] width 184 height 28
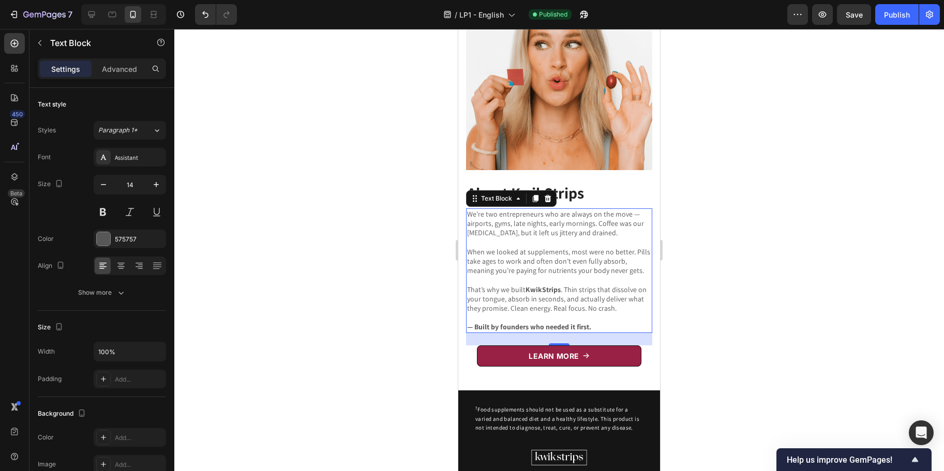
click at [709, 233] on div at bounding box center [559, 250] width 770 height 442
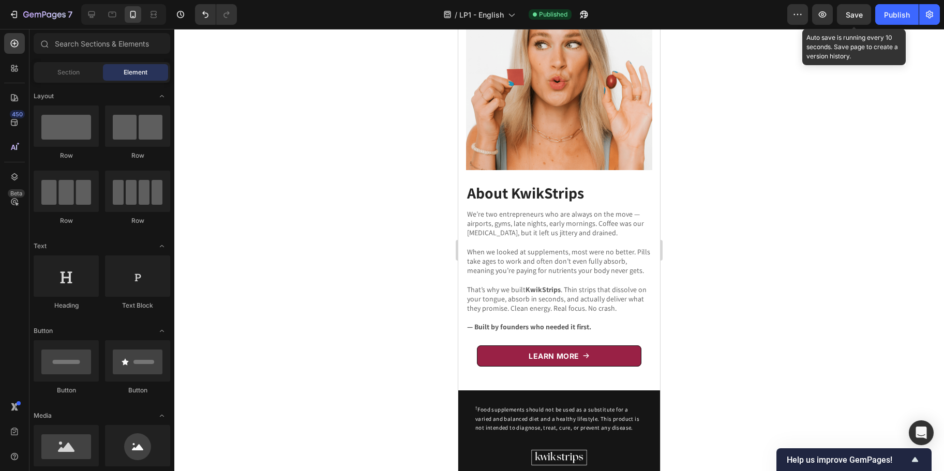
click at [856, 12] on span "Save" at bounding box center [854, 14] width 17 height 9
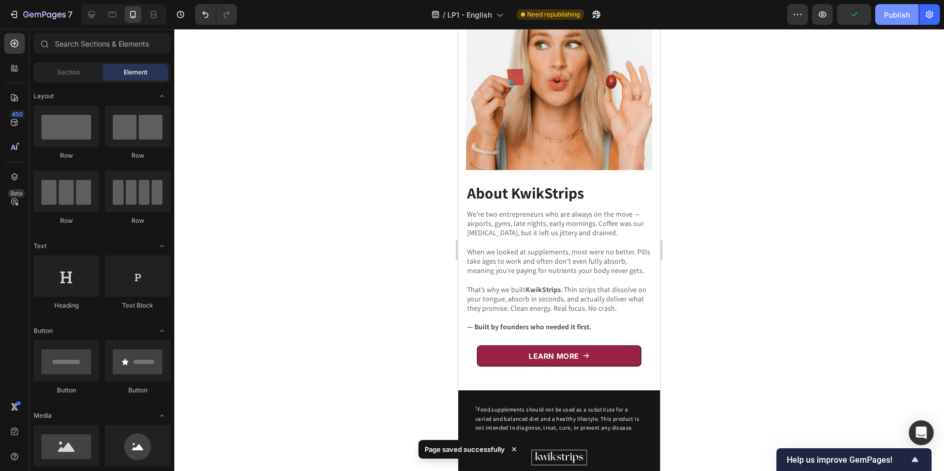
click at [905, 11] on div "Publish" at bounding box center [897, 14] width 26 height 11
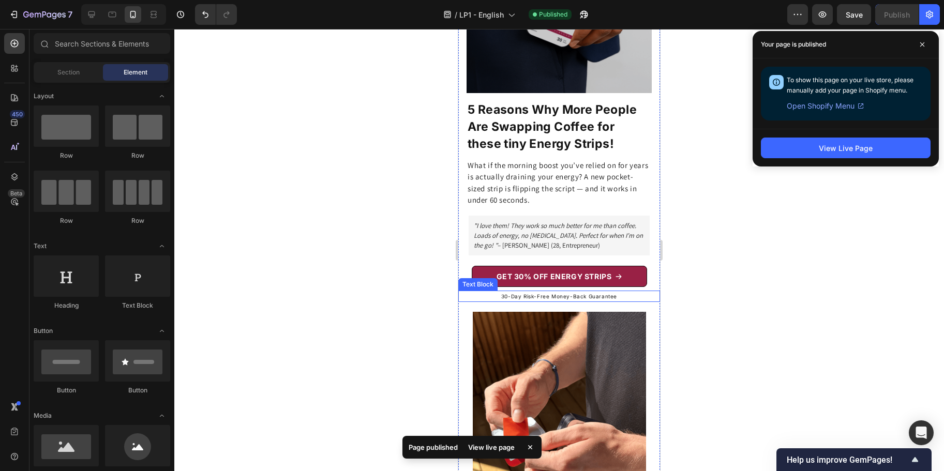
scroll to position [0, 0]
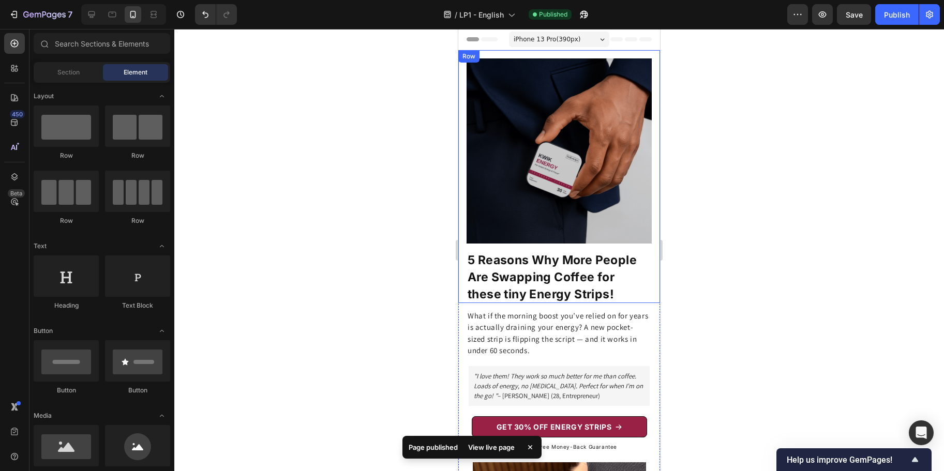
click at [736, 281] on div at bounding box center [559, 250] width 770 height 442
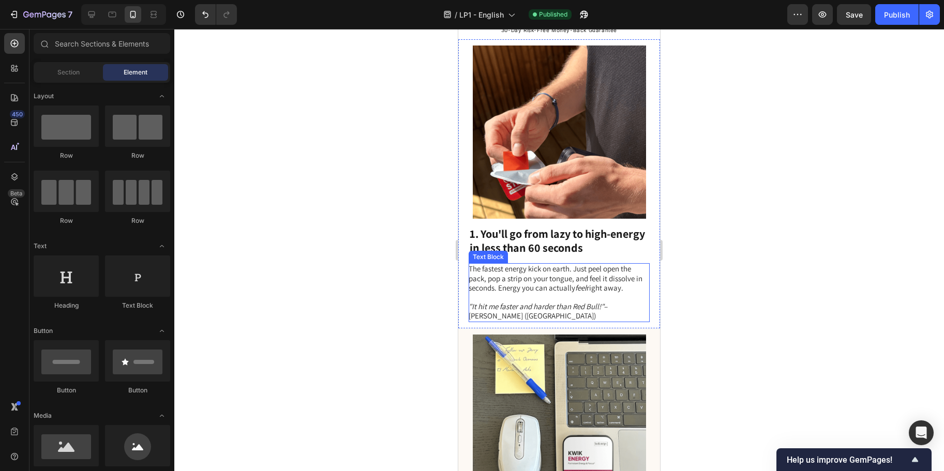
scroll to position [335, 0]
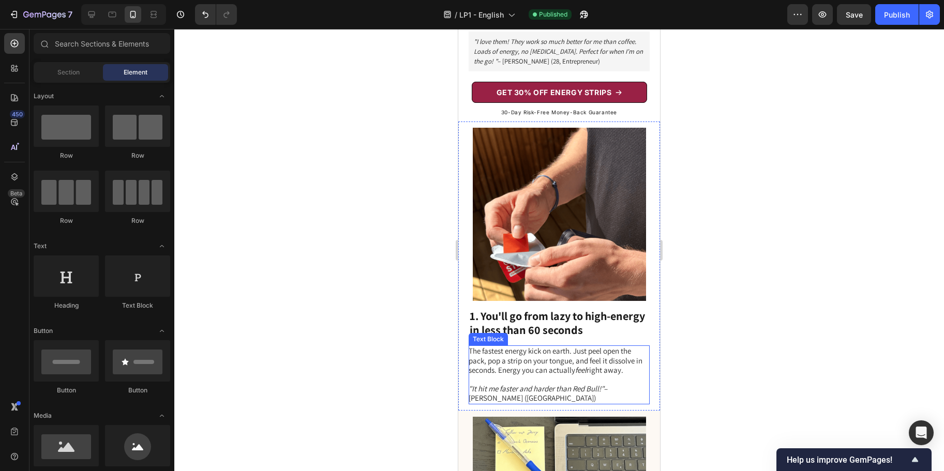
click at [541, 346] on span "The fastest energy kick on earth. Just peel open the pack, pop a strip on your …" at bounding box center [556, 360] width 174 height 28
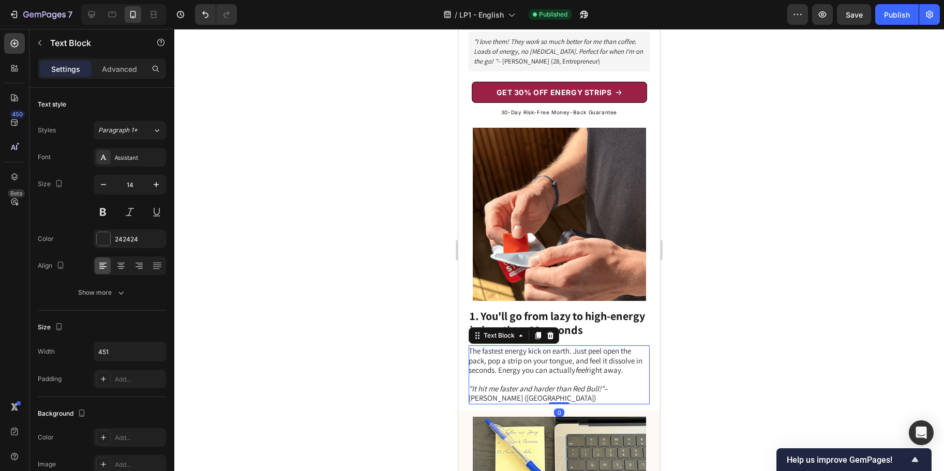
click at [541, 346] on span "The fastest energy kick on earth. Just peel open the pack, pop a strip on your …" at bounding box center [556, 360] width 174 height 28
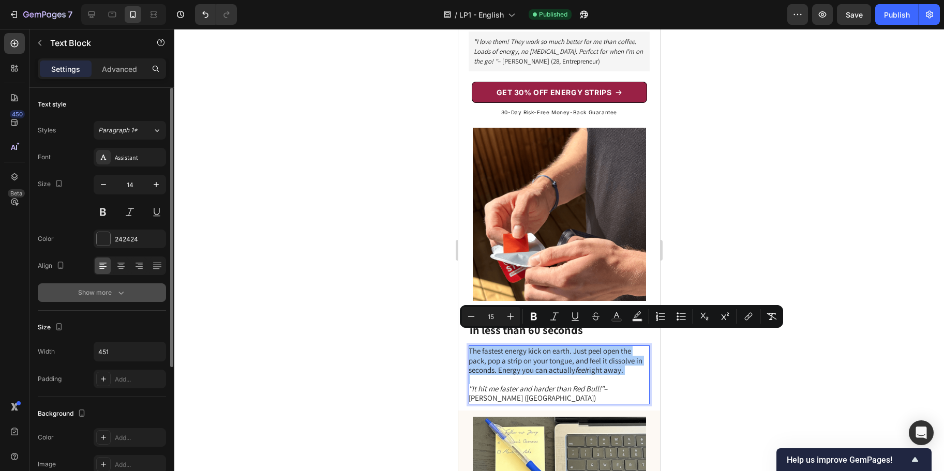
click at [116, 291] on icon "button" at bounding box center [121, 293] width 10 height 10
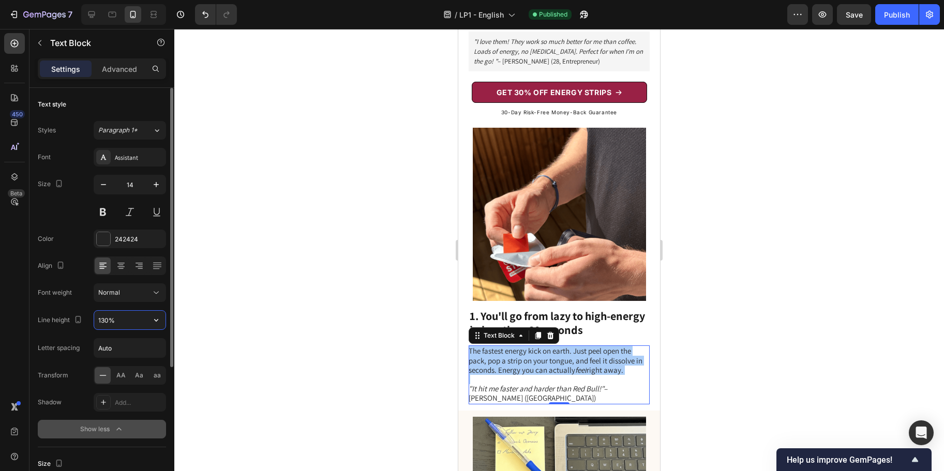
click at [105, 319] on input "130%" at bounding box center [129, 320] width 71 height 19
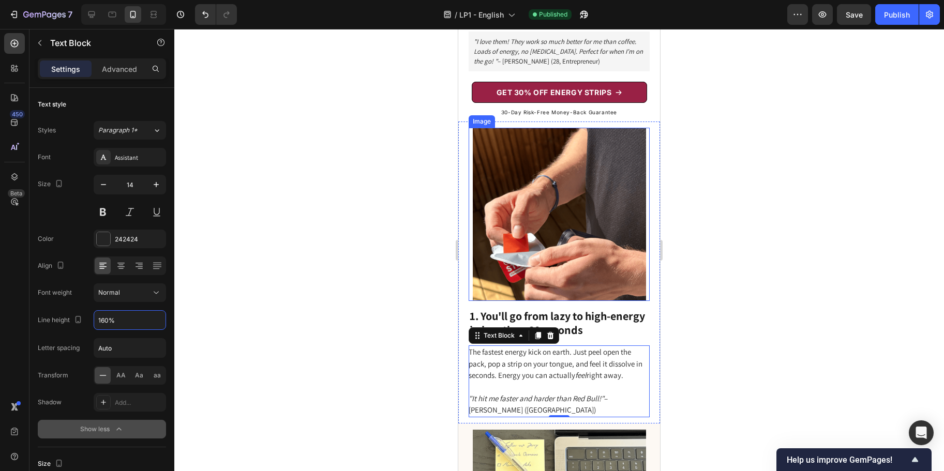
type input "160%"
click at [735, 266] on div at bounding box center [559, 250] width 770 height 442
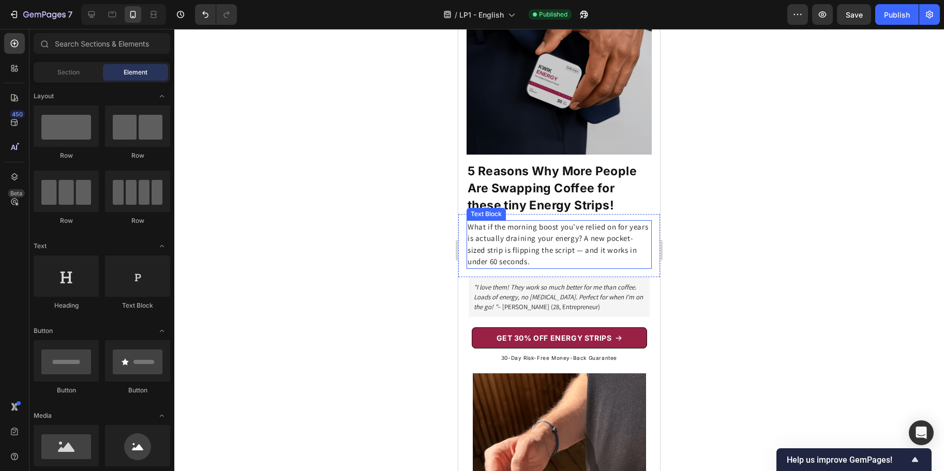
scroll to position [117, 0]
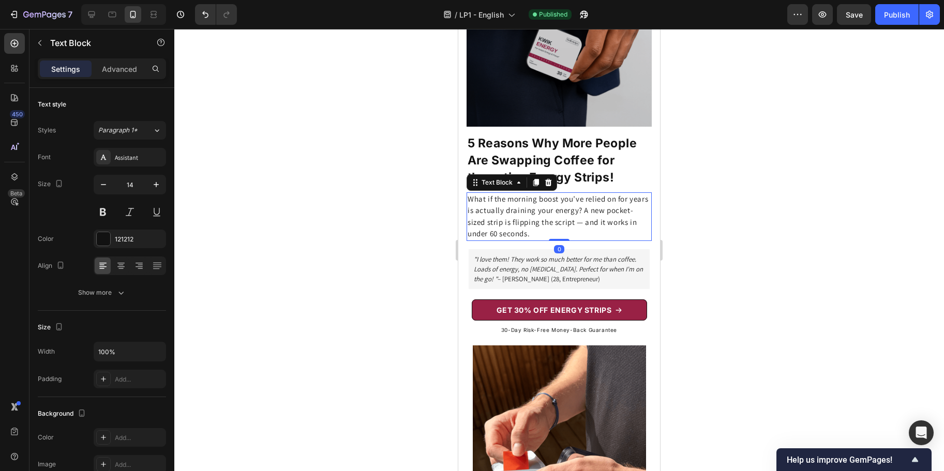
click at [566, 209] on span "What if the morning boost you’ve relied on for years is actually draining your …" at bounding box center [558, 216] width 181 height 45
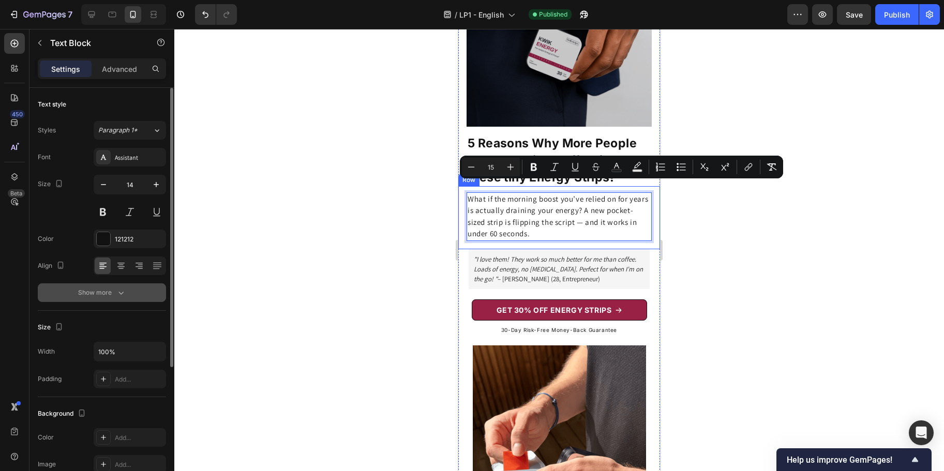
click at [120, 291] on icon "button" at bounding box center [121, 293] width 10 height 10
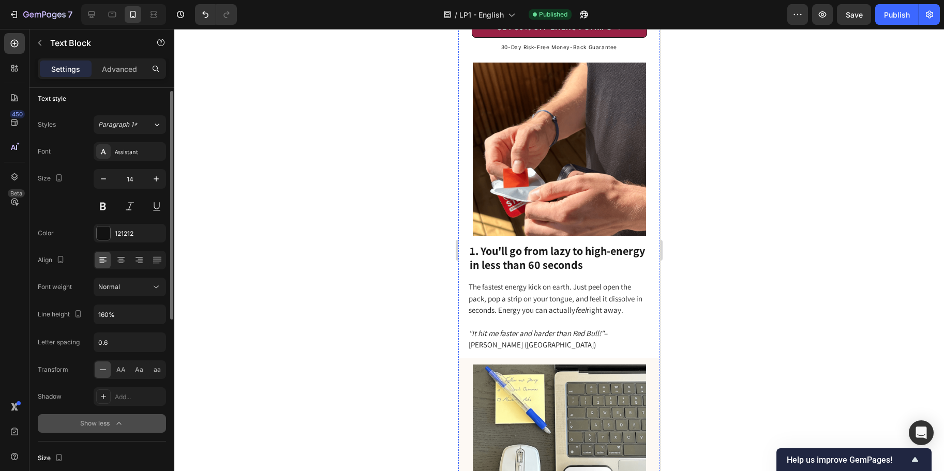
scroll to position [412, 0]
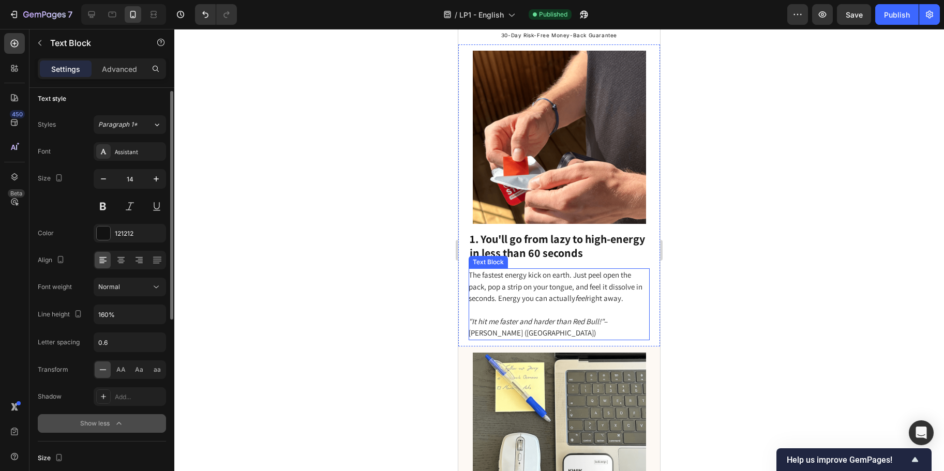
click at [520, 272] on span "The fastest energy kick on earth. Just peel open the pack, pop a strip on your …" at bounding box center [556, 286] width 174 height 33
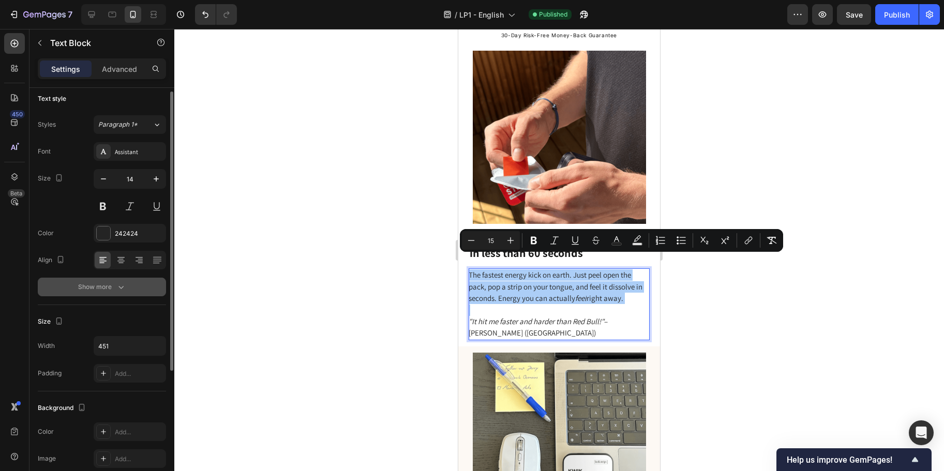
click at [95, 291] on button "Show more" at bounding box center [102, 287] width 128 height 19
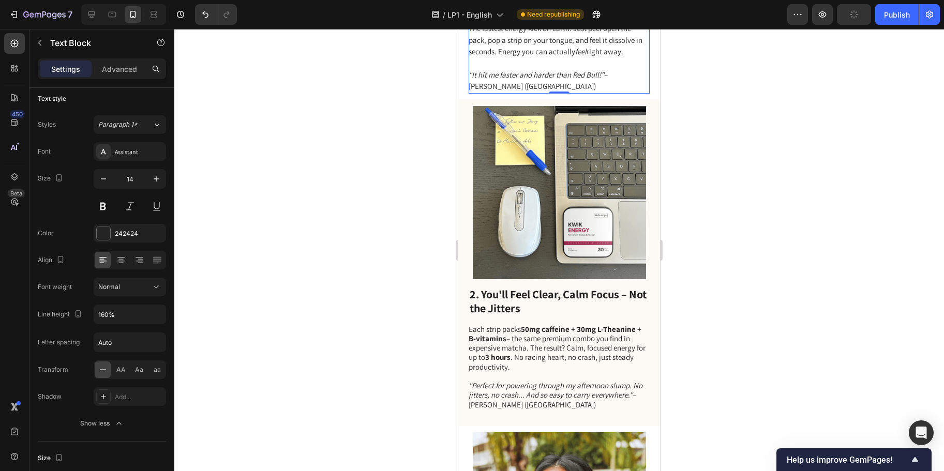
scroll to position [684, 0]
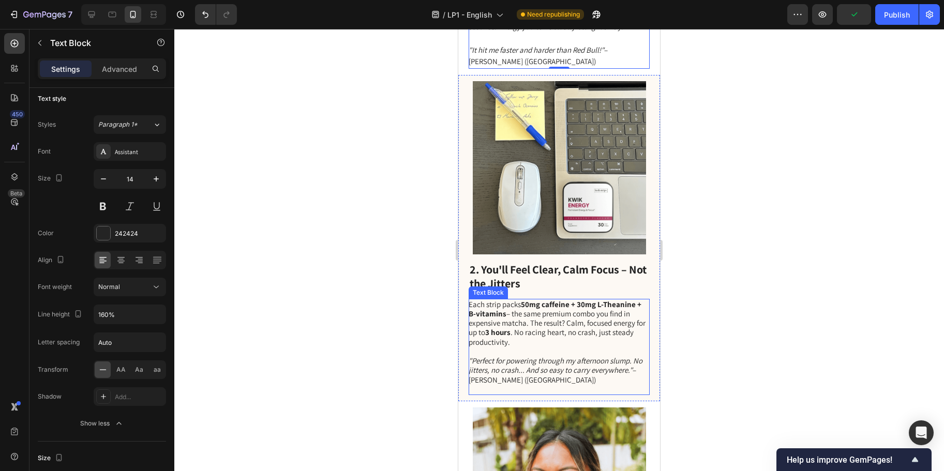
click at [526, 309] on span "Each strip packs 50mg caffeine + 30mg L-Theanine + B-vitamins – the same premiu…" at bounding box center [557, 324] width 177 height 48
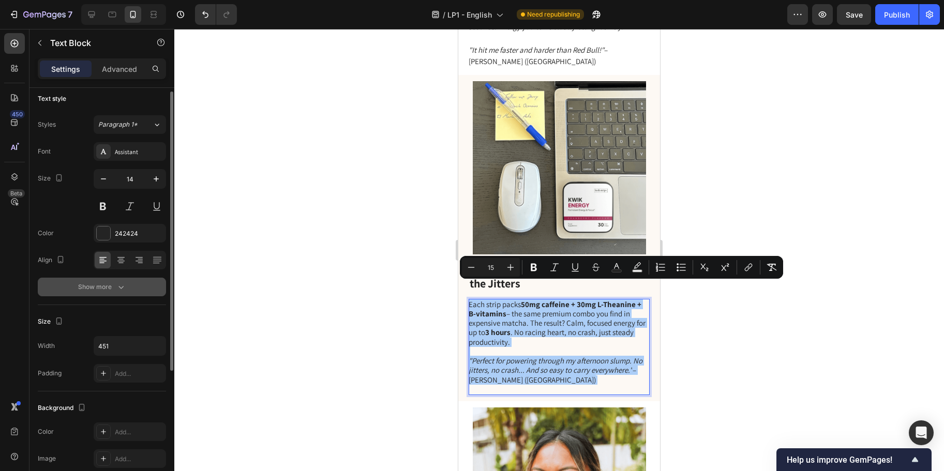
click at [123, 286] on icon "button" at bounding box center [121, 287] width 10 height 10
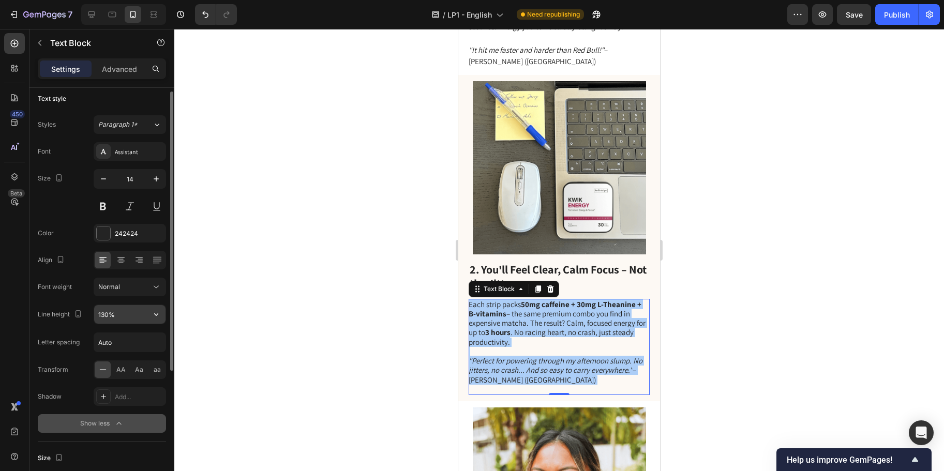
click at [108, 313] on input "130%" at bounding box center [129, 314] width 71 height 19
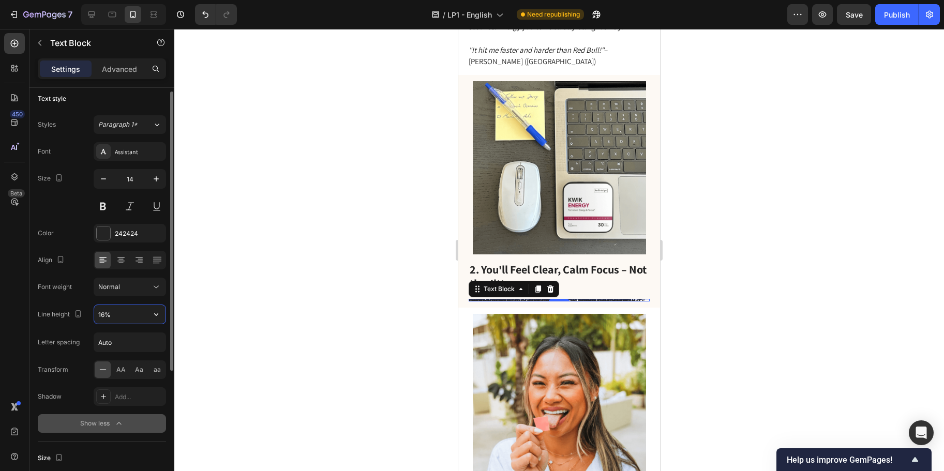
type input "160%"
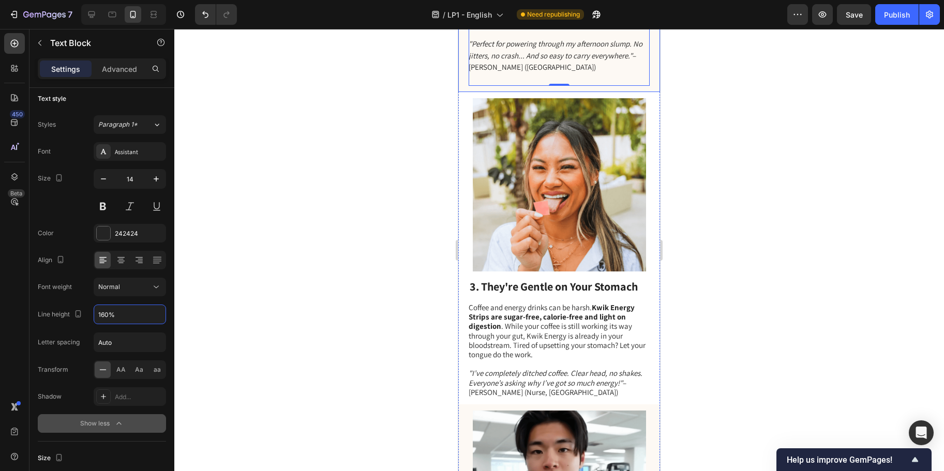
scroll to position [1105, 0]
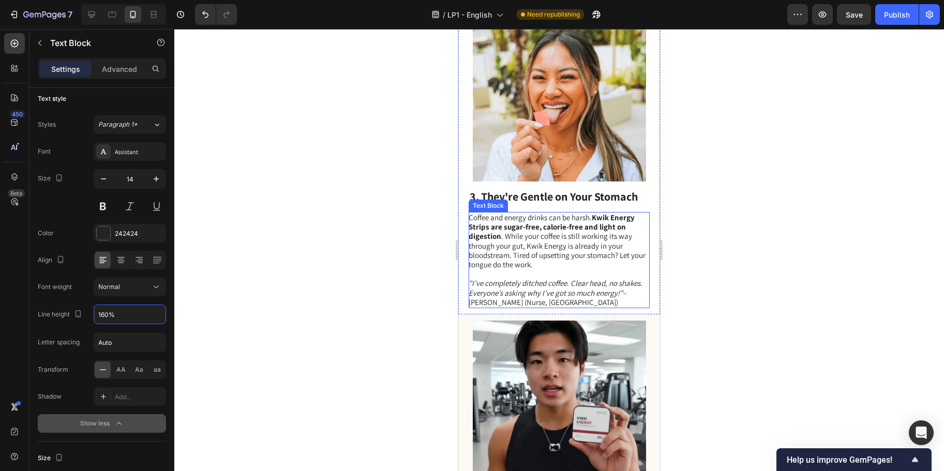
click at [565, 250] on span "Coffee and energy drinks can be harsh. Kwik Energy Strips are sugar-free, calor…" at bounding box center [557, 241] width 177 height 57
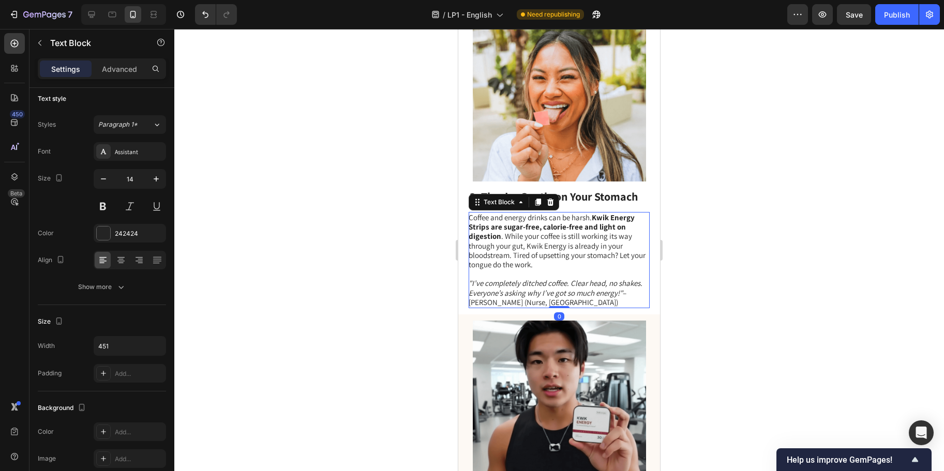
click at [565, 250] on span "Coffee and energy drinks can be harsh. Kwik Energy Strips are sugar-free, calor…" at bounding box center [557, 241] width 177 height 57
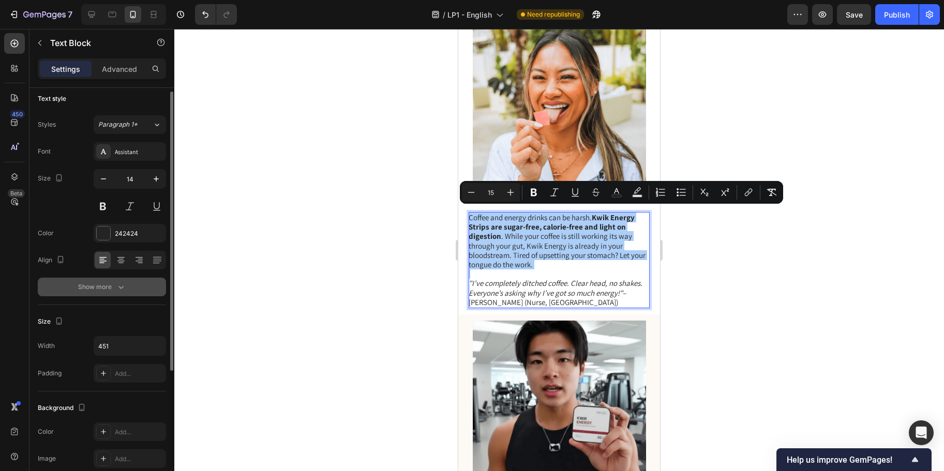
click at [110, 290] on div "Show more" at bounding box center [102, 287] width 48 height 10
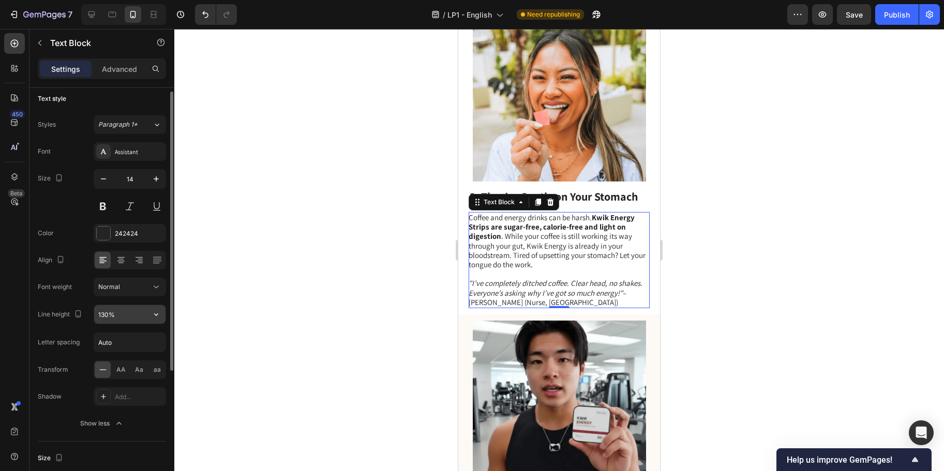
click at [108, 318] on input "130%" at bounding box center [129, 314] width 71 height 19
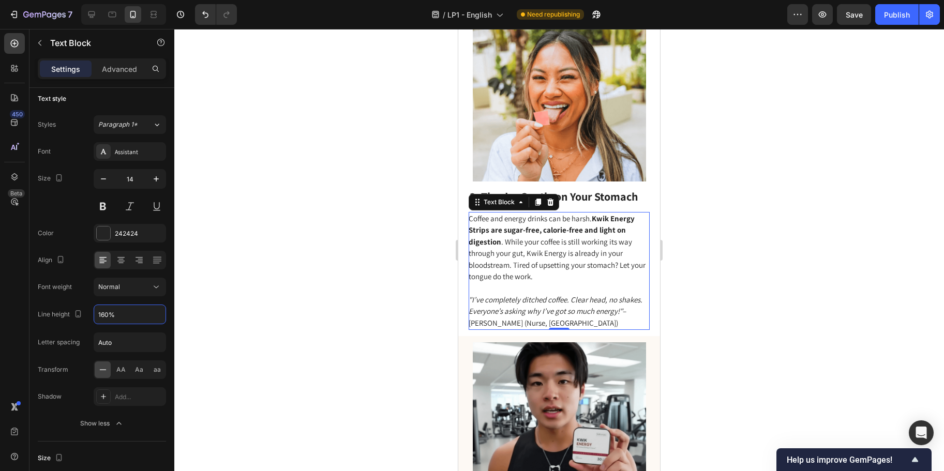
type input "160%"
click at [595, 218] on strong "Kwik Energy Strips are sugar-free, calorie-free and light on digestion" at bounding box center [552, 230] width 166 height 33
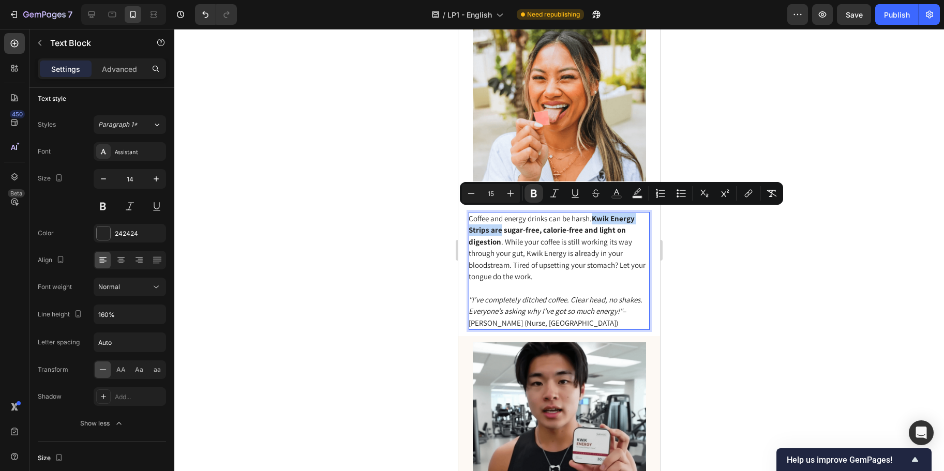
drag, startPoint x: 595, startPoint y: 217, endPoint x: 499, endPoint y: 228, distance: 96.4
click at [500, 228] on strong "Kwik Energy Strips are sugar-free, calorie-free and light on digestion" at bounding box center [552, 230] width 166 height 33
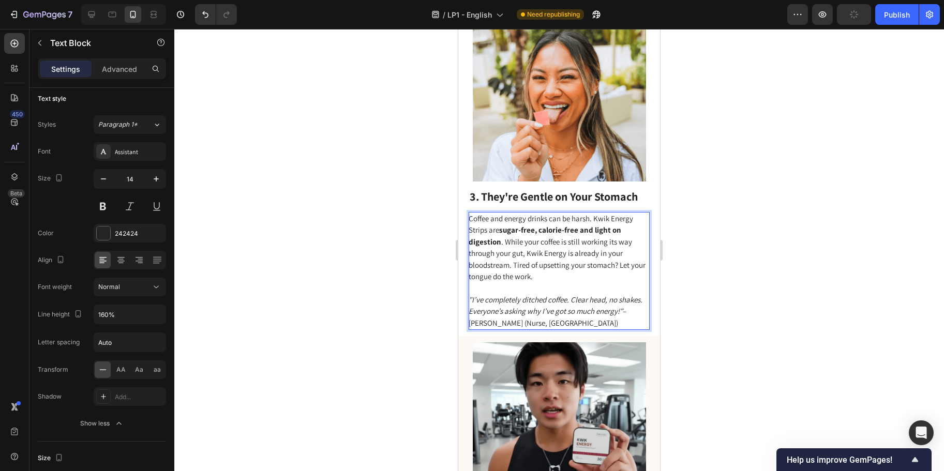
click at [553, 241] on span "Coffee and energy drinks can be harsh. Kwik Energy Strips are sugar-free, calor…" at bounding box center [557, 248] width 177 height 68
click at [574, 272] on p "Coffee and energy drinks can be harsh. Kwik Energy Strips are sugar-free, calor…" at bounding box center [559, 247] width 180 height 69
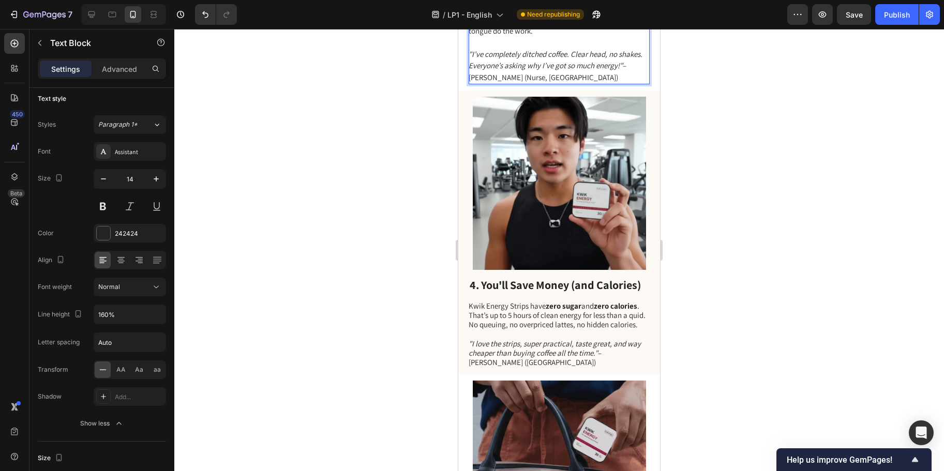
scroll to position [1367, 0]
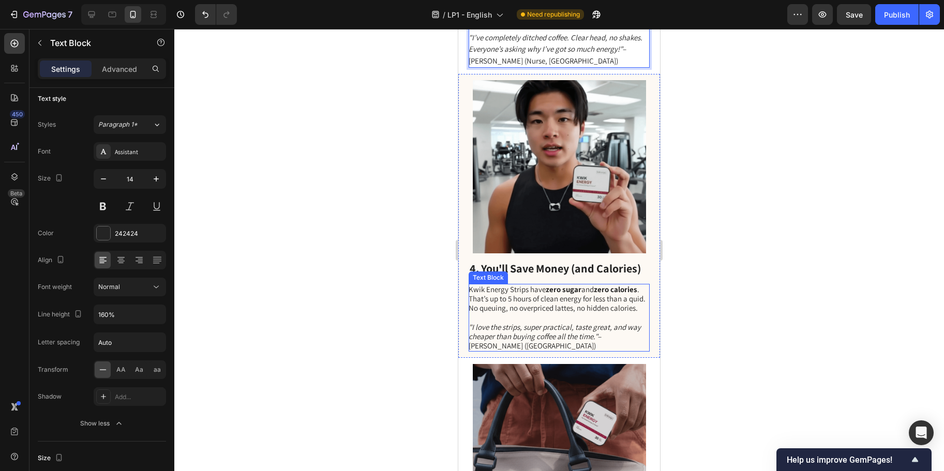
click at [512, 310] on span "Kwik Energy Strips have zero sugar and zero calories . That’s up to 5 hours of …" at bounding box center [557, 299] width 177 height 28
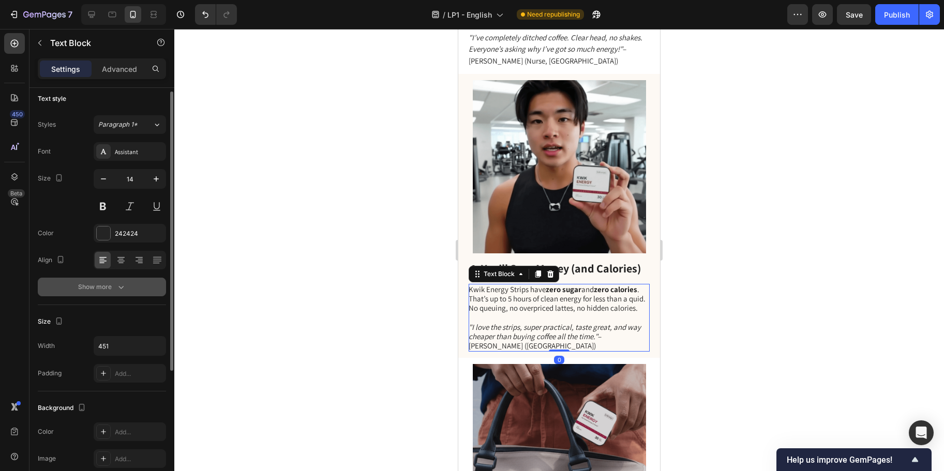
click at [82, 289] on div "Show more" at bounding box center [102, 287] width 48 height 10
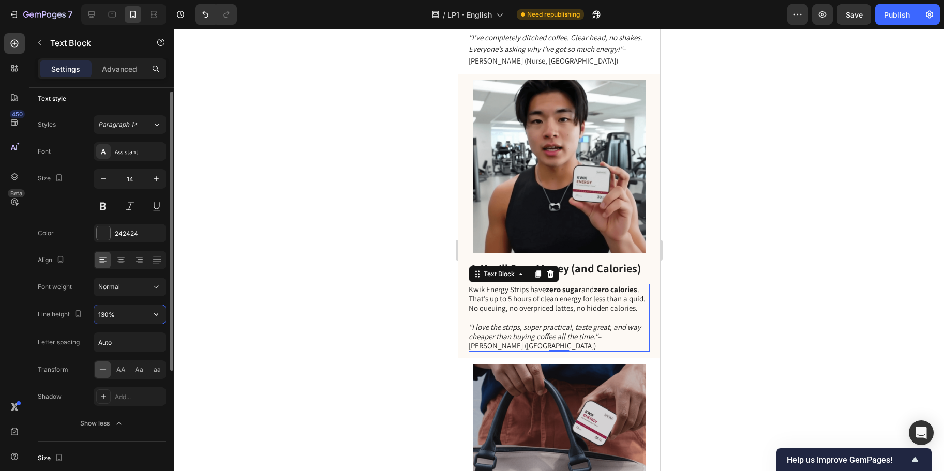
click at [107, 314] on input "130%" at bounding box center [129, 314] width 71 height 19
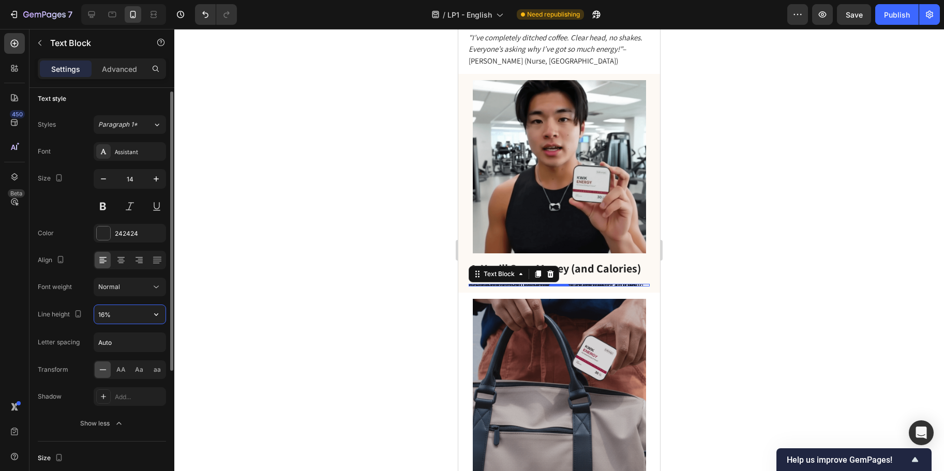
type input "160%"
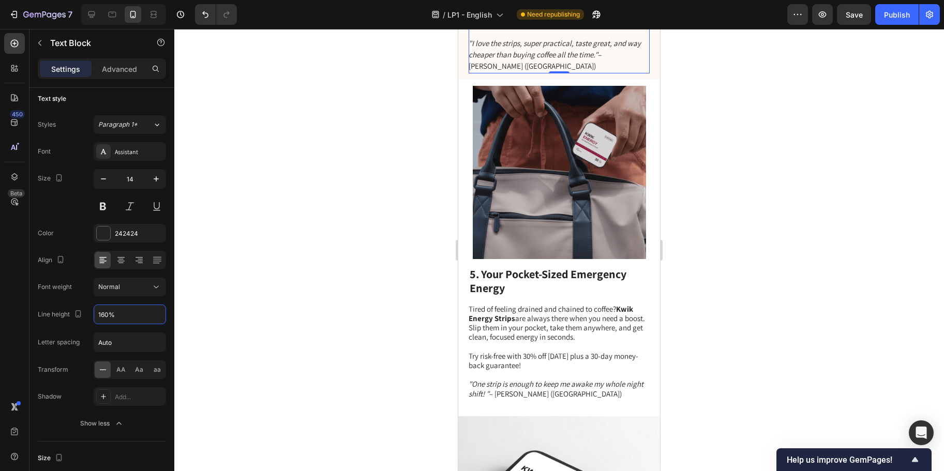
scroll to position [1730, 0]
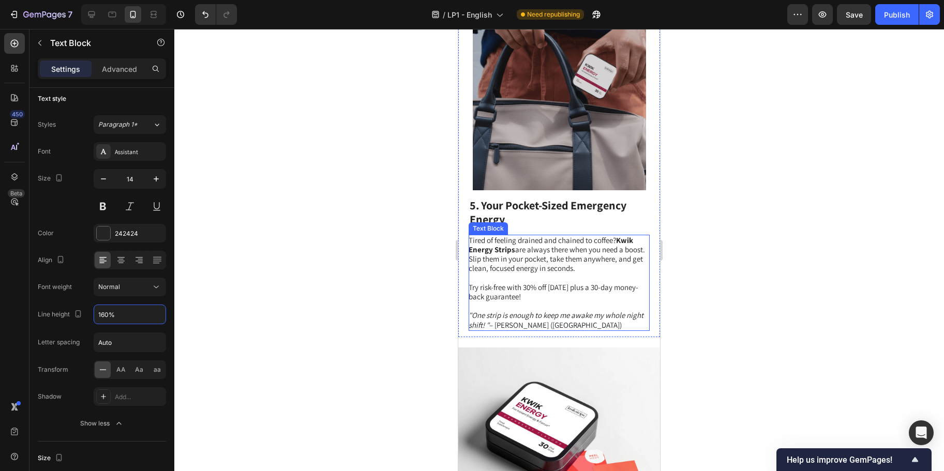
click at [530, 274] on span "Tired of feeling drained and chained to coffee? Kwik Energy Strips are always t…" at bounding box center [557, 254] width 176 height 38
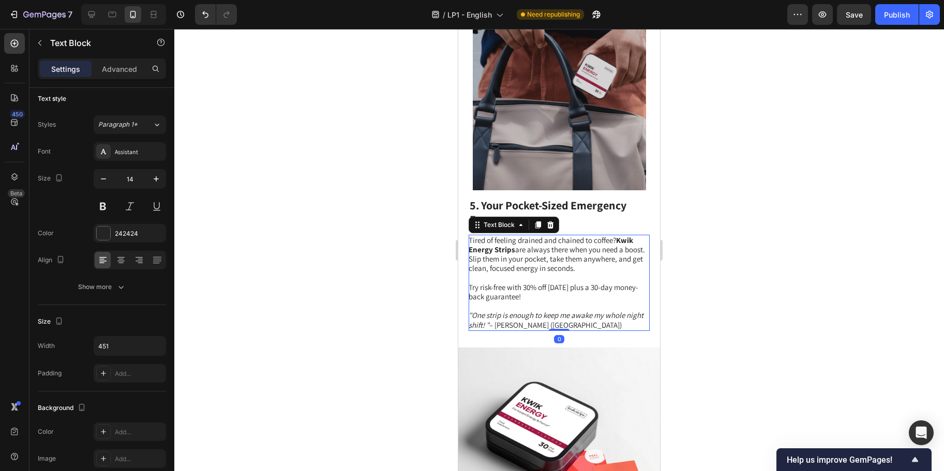
click at [512, 274] on span "Tired of feeling drained and chained to coffee? Kwik Energy Strips are always t…" at bounding box center [557, 254] width 176 height 38
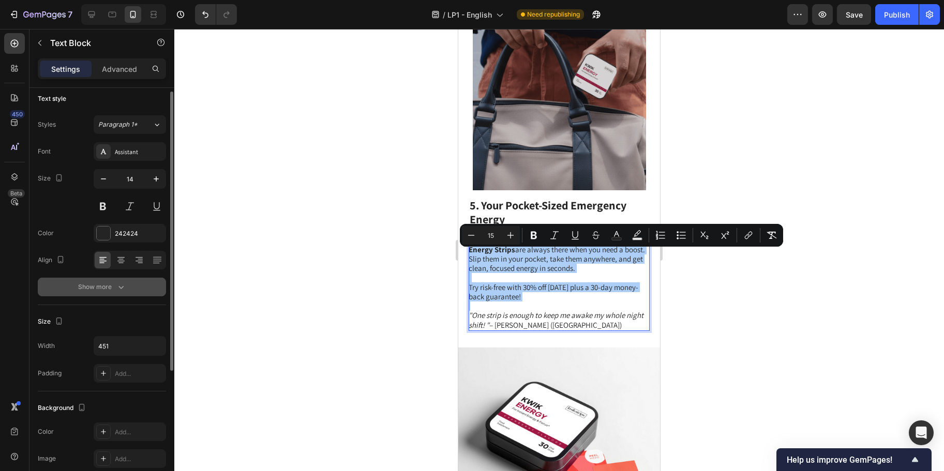
click at [100, 278] on button "Show more" at bounding box center [102, 287] width 128 height 19
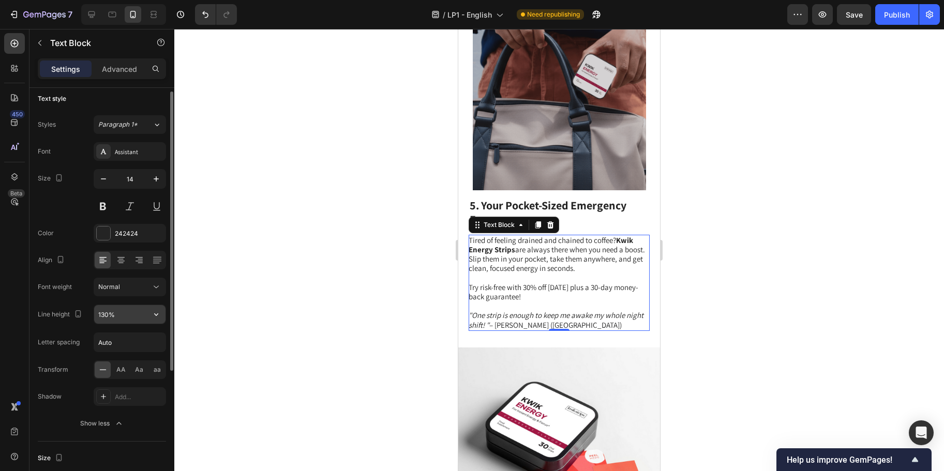
click at [107, 309] on input "130%" at bounding box center [129, 314] width 71 height 19
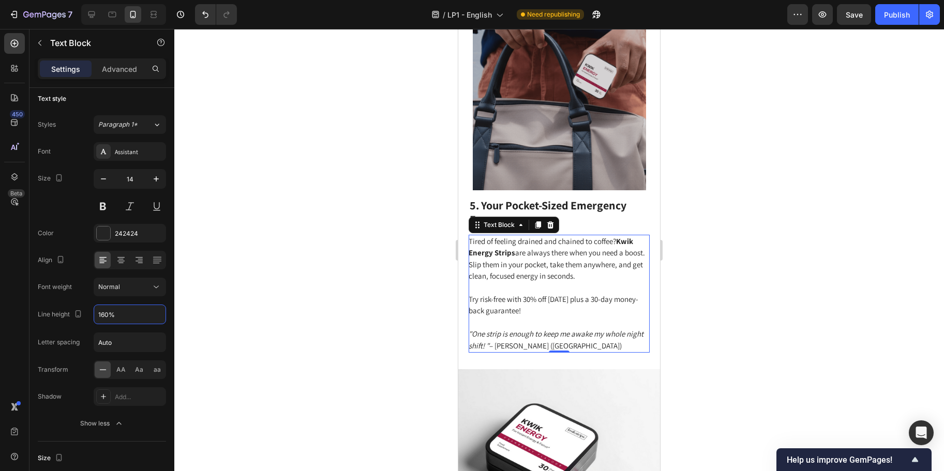
type input "160%"
click at [392, 332] on div at bounding box center [559, 250] width 770 height 442
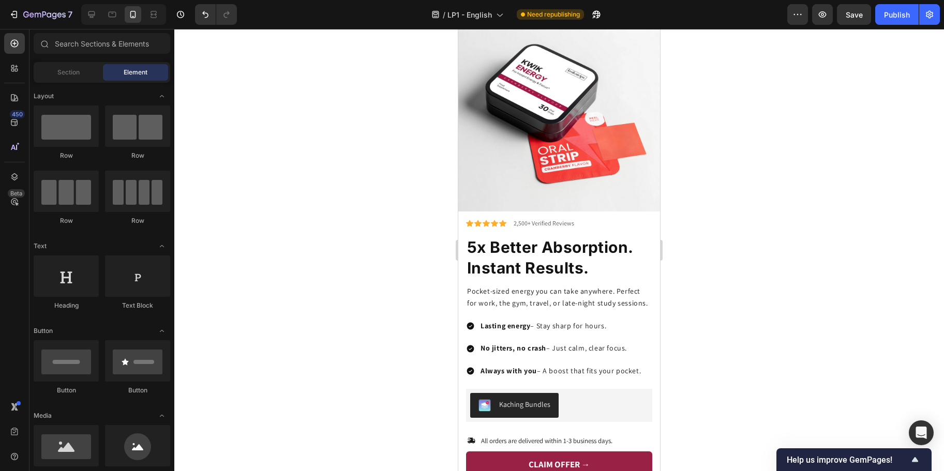
scroll to position [2105, 0]
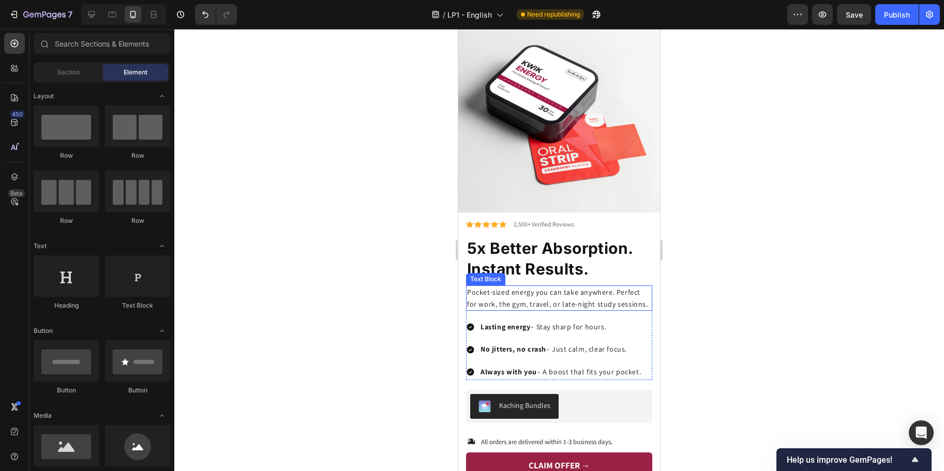
click at [556, 290] on p "Pocket-sized energy you can take anywhere. Perfect for work, the gym, travel, o…" at bounding box center [559, 298] width 184 height 23
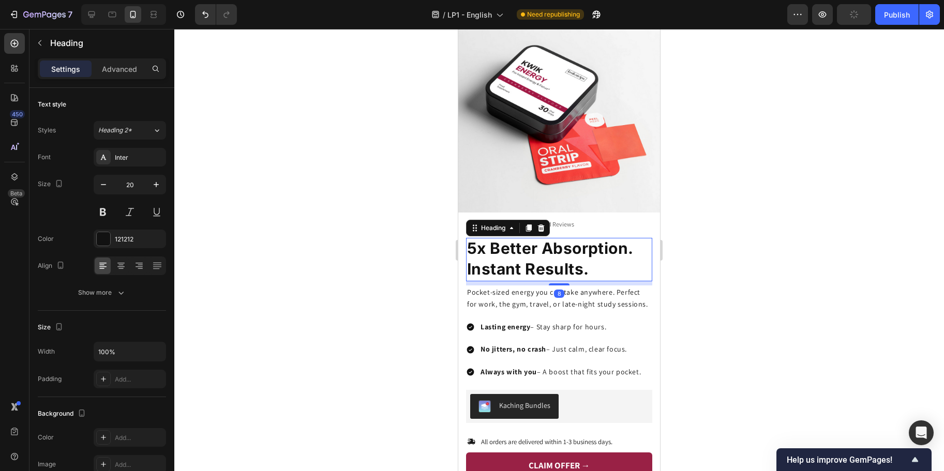
click at [565, 244] on strong "5x Better Absorption." at bounding box center [550, 248] width 166 height 19
click at [557, 281] on div at bounding box center [559, 282] width 21 height 3
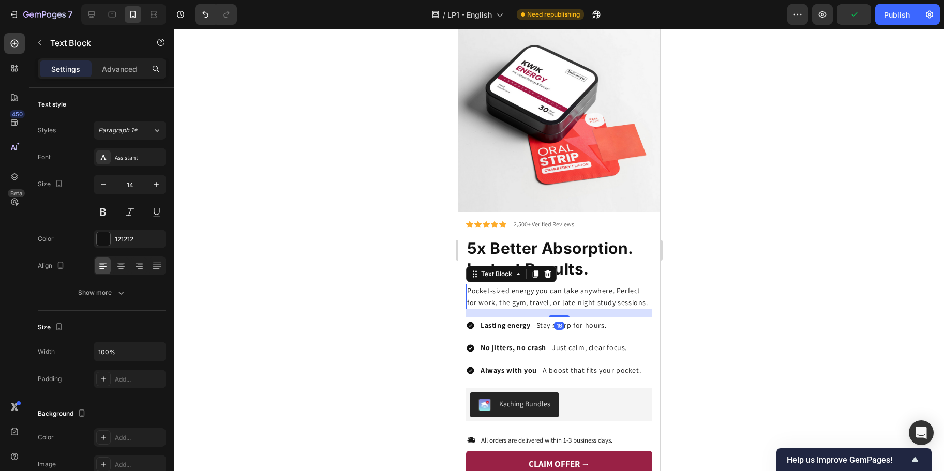
click at [533, 301] on p "Pocket-sized energy you can take anywhere. Perfect for work, the gym, travel, o…" at bounding box center [559, 296] width 184 height 23
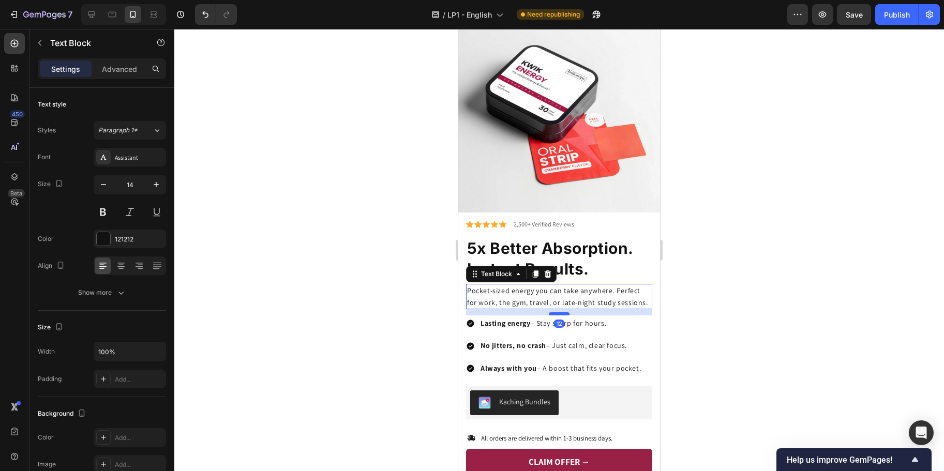
click at [552, 315] on div at bounding box center [559, 314] width 21 height 3
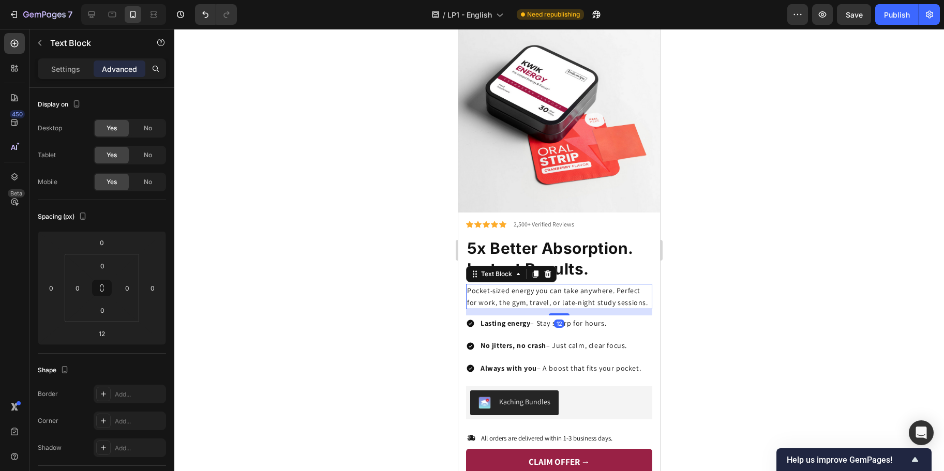
click at [742, 246] on div at bounding box center [559, 250] width 770 height 442
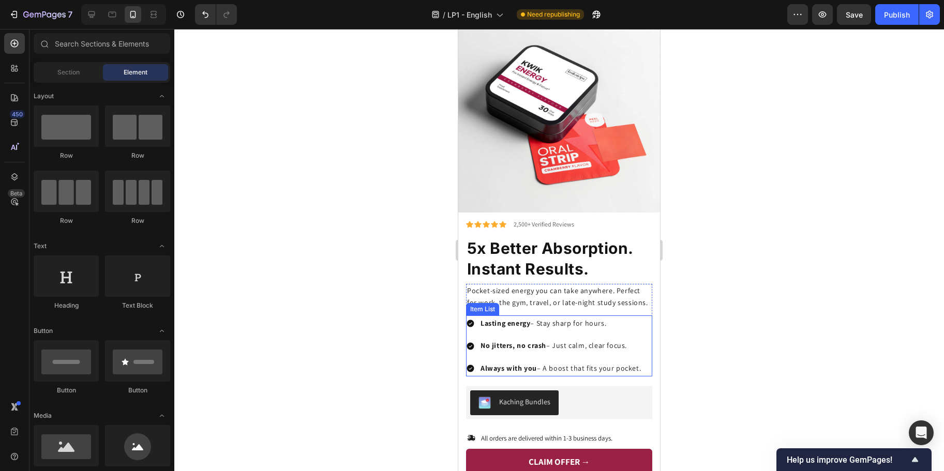
click at [561, 335] on div "Lasting energy – Stay sharp for hours. No jitters, no crash – Just calm, clear …" at bounding box center [554, 346] width 176 height 61
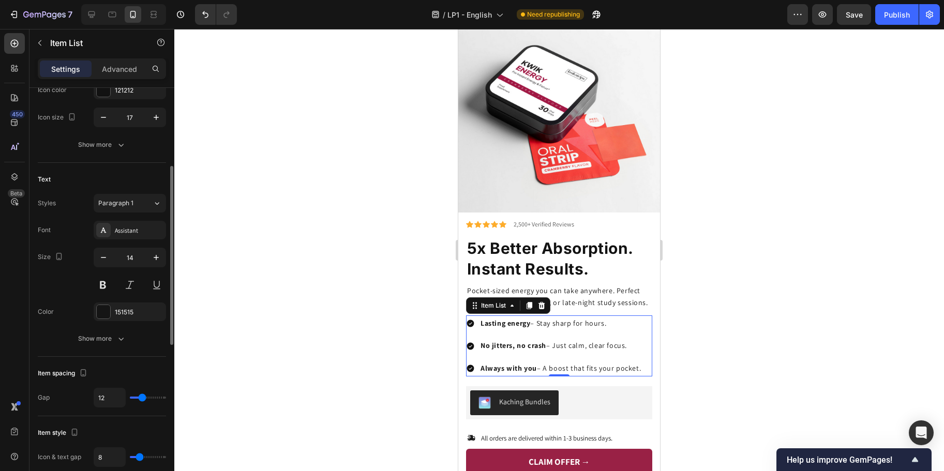
scroll to position [160, 0]
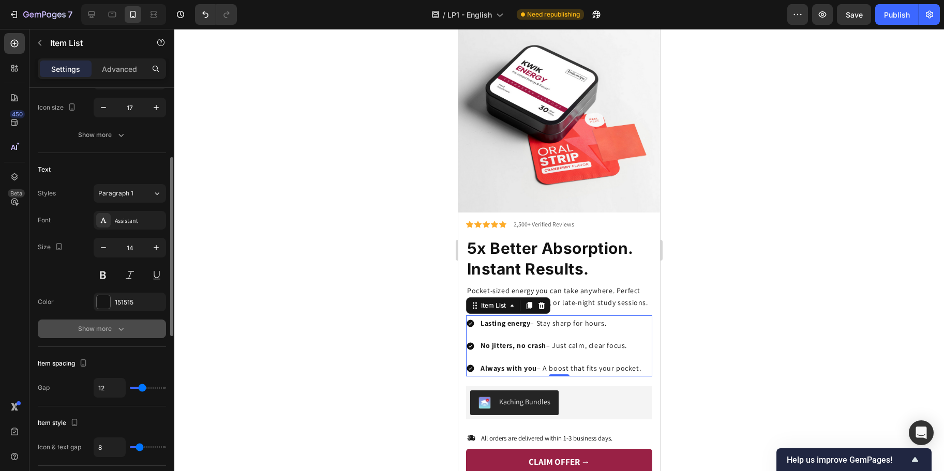
click at [114, 324] on div "Show more" at bounding box center [102, 329] width 48 height 10
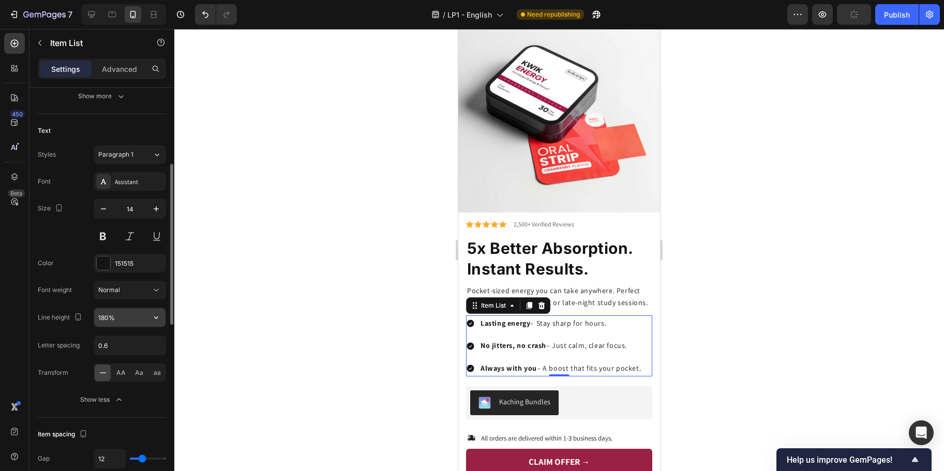
scroll to position [200, 0]
click at [103, 313] on input "180%" at bounding box center [129, 316] width 71 height 19
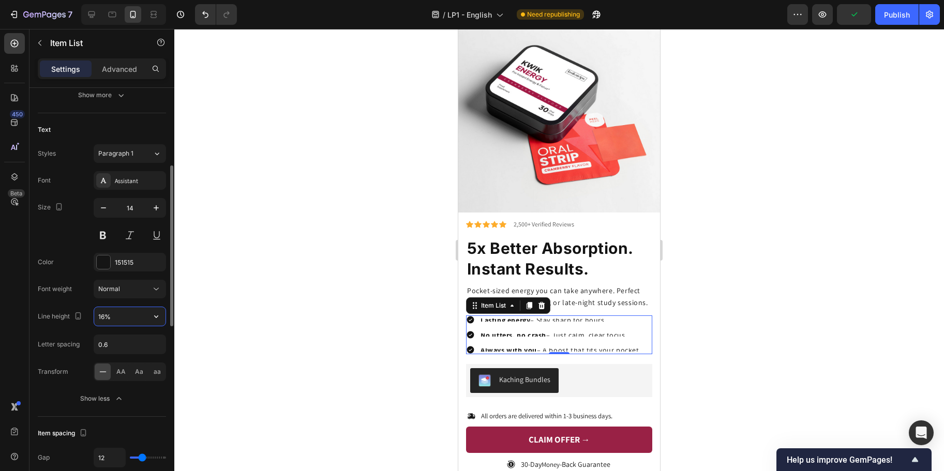
type input "160%"
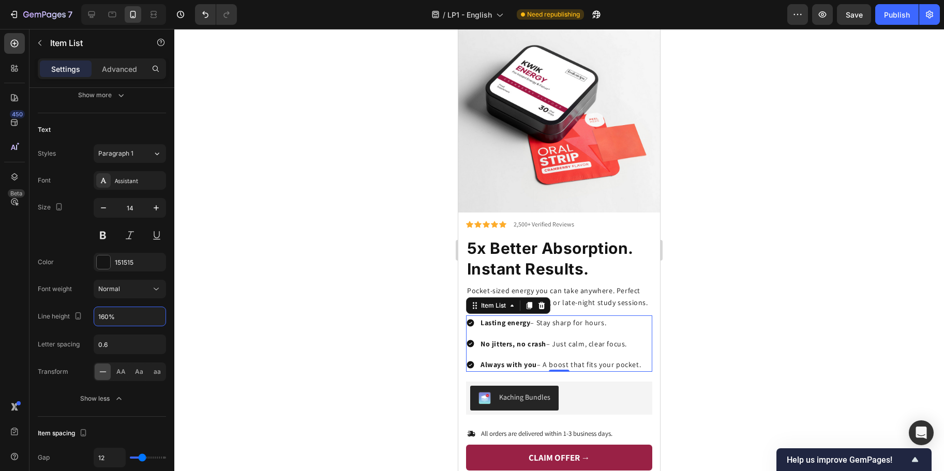
drag, startPoint x: 335, startPoint y: 326, endPoint x: 799, endPoint y: 28, distance: 551.6
click at [335, 326] on div at bounding box center [559, 250] width 770 height 442
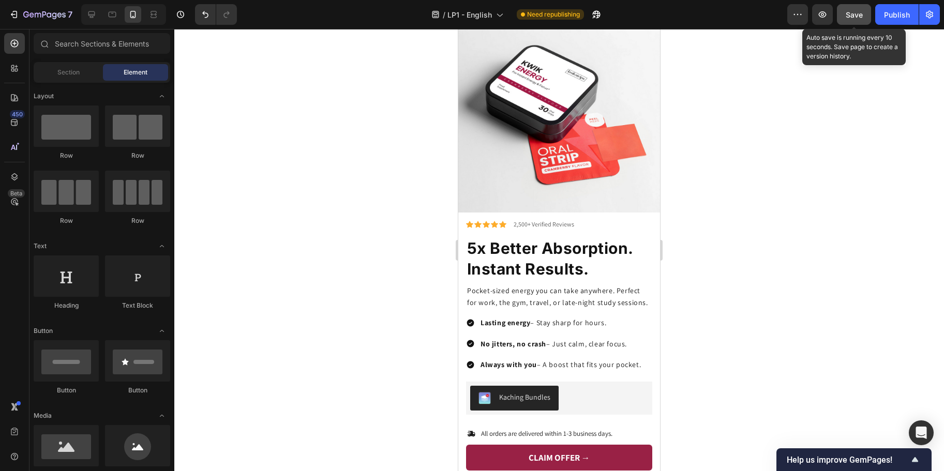
click at [855, 6] on button "Save" at bounding box center [854, 14] width 34 height 21
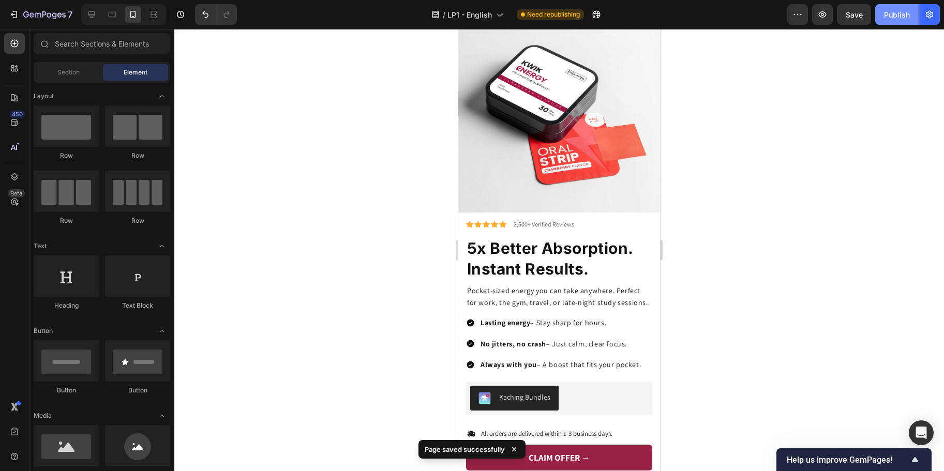
click at [903, 17] on div "Publish" at bounding box center [897, 14] width 26 height 11
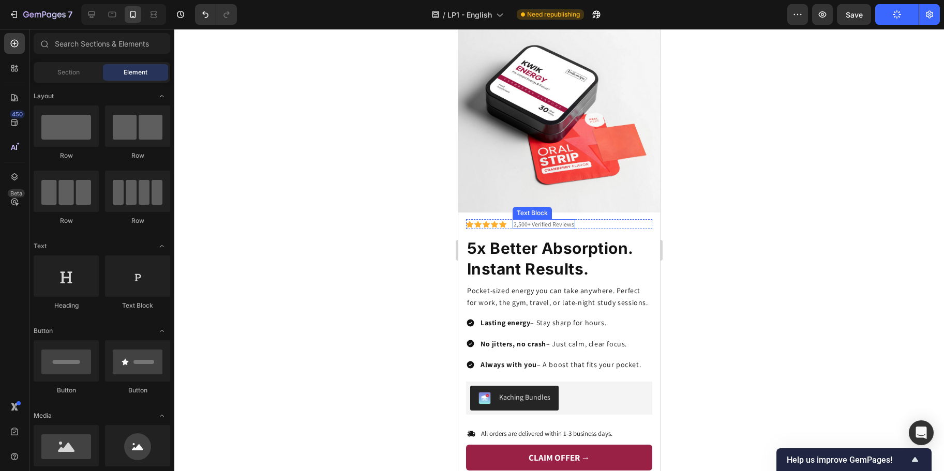
click at [550, 220] on p "2,500+ Verified Reviews" at bounding box center [544, 224] width 61 height 8
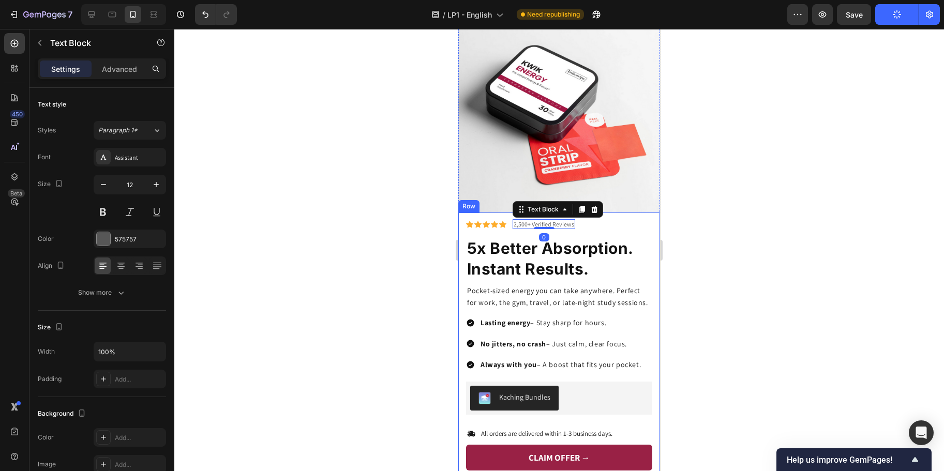
click at [584, 219] on div "Icon Icon Icon Icon Icon Icon List 2,500+ Verified Reviews Text Block 0 Row 5x …" at bounding box center [559, 373] width 186 height 308
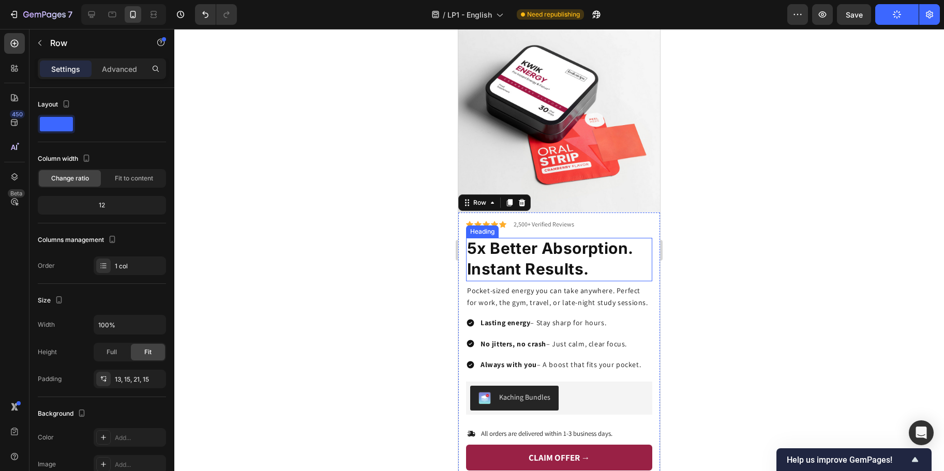
click at [484, 239] on strong "5x Better Absorption." at bounding box center [550, 248] width 166 height 19
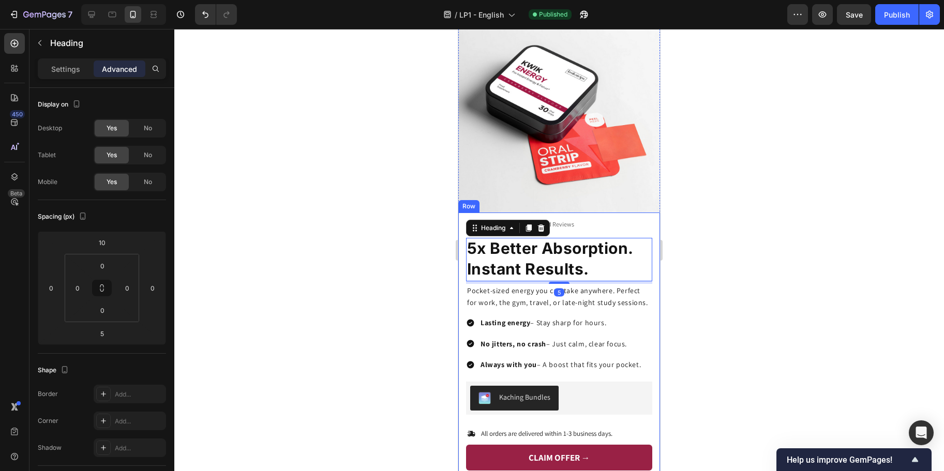
click at [462, 219] on div "Icon Icon Icon Icon Icon Icon List 2,500+ Verified Reviews Text Block Row 5x Be…" at bounding box center [559, 376] width 202 height 326
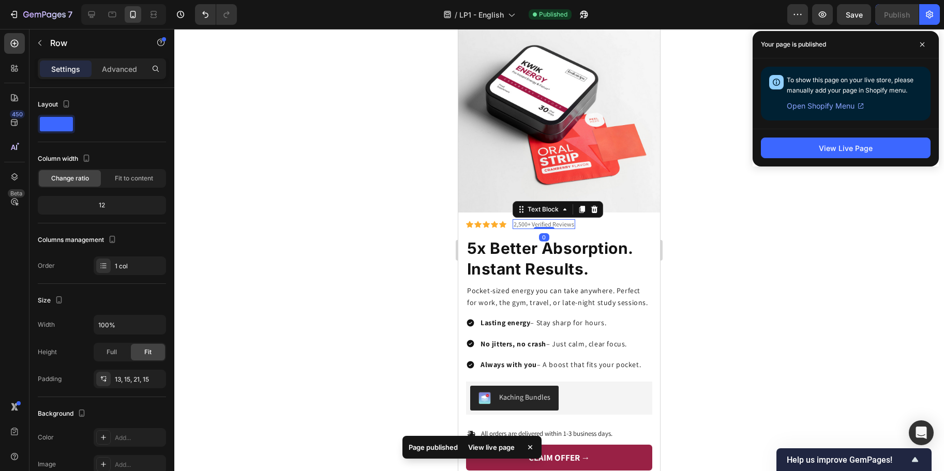
click at [525, 220] on p "2,500+ Verified Reviews" at bounding box center [544, 224] width 61 height 8
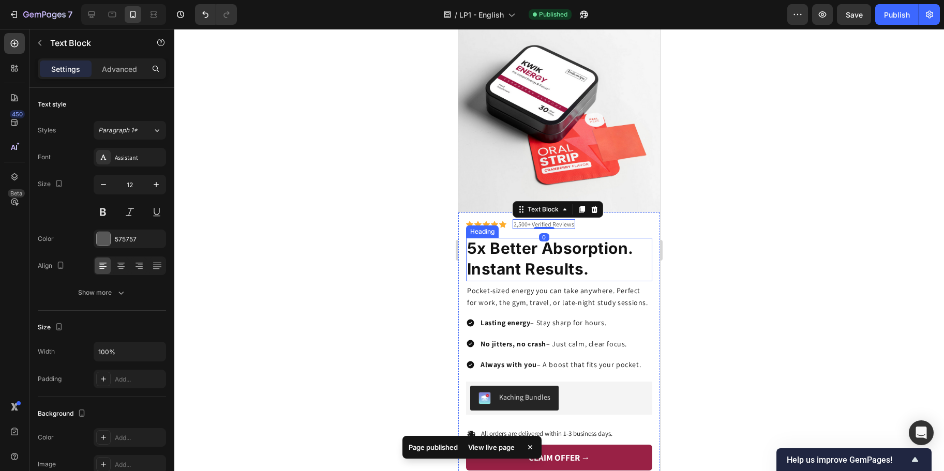
click at [517, 238] on h2 "5x Better Absorption. Instant Results." at bounding box center [559, 259] width 186 height 43
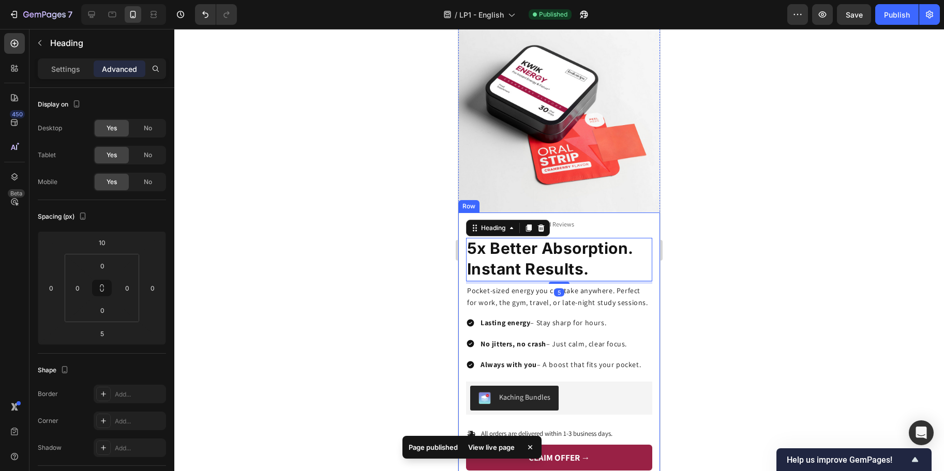
click at [582, 221] on div "Icon Icon Icon Icon Icon Icon List 2,500+ Verified Reviews Text Block Row 5x Be…" at bounding box center [559, 373] width 186 height 308
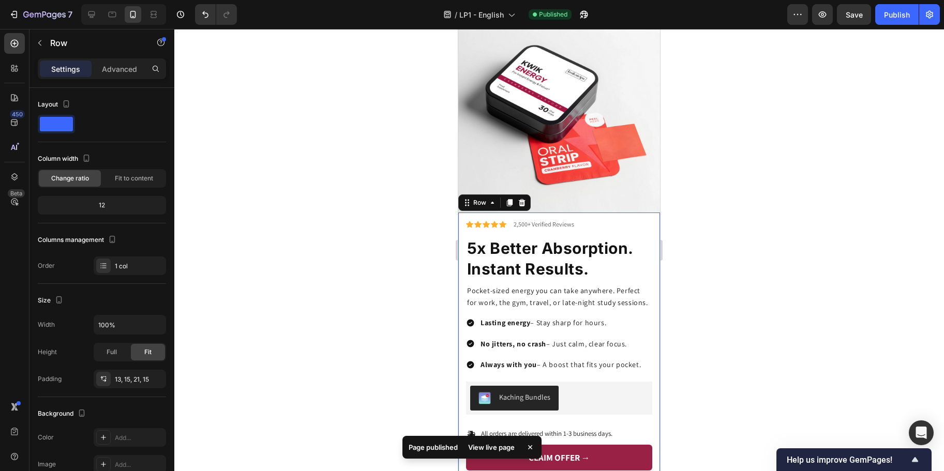
click at [556, 213] on div "Icon Icon Icon Icon Icon Icon List 2,500+ Verified Reviews Text Block Row 5x Be…" at bounding box center [559, 376] width 202 height 326
click at [113, 64] on p "Advanced" at bounding box center [119, 69] width 35 height 11
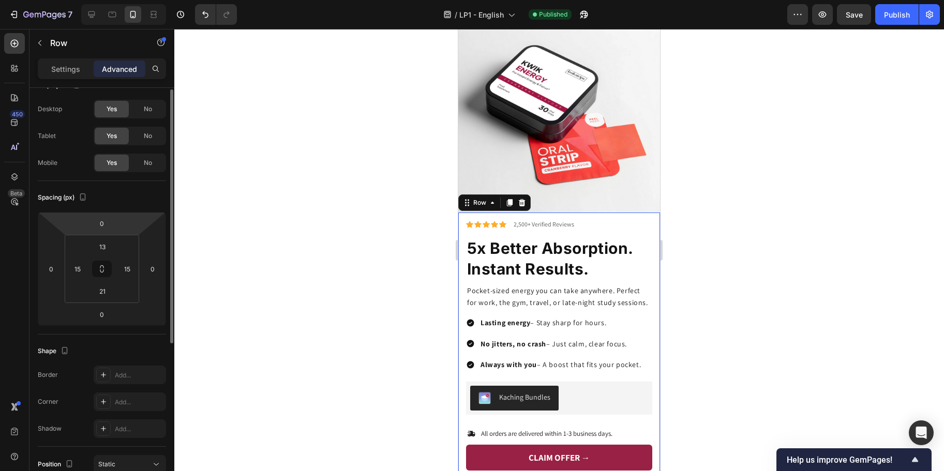
scroll to position [24, 0]
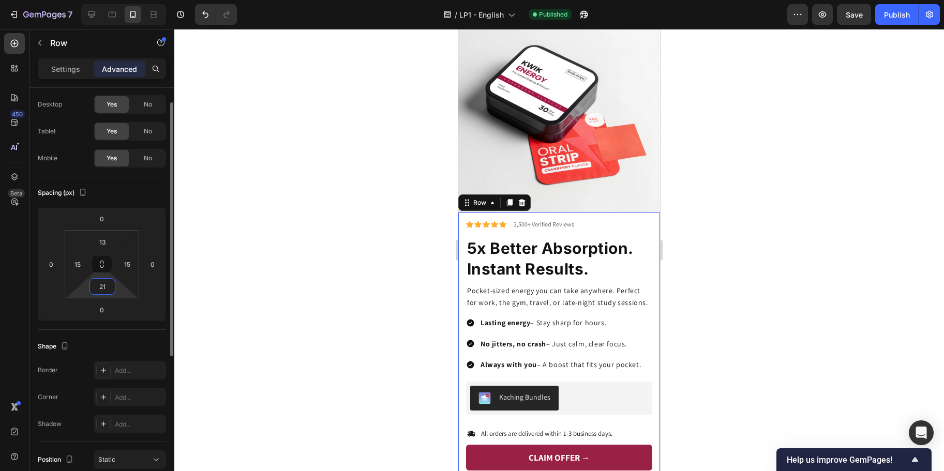
click at [107, 282] on input "21" at bounding box center [102, 287] width 21 height 16
type input "14"
click at [209, 320] on div at bounding box center [559, 250] width 770 height 442
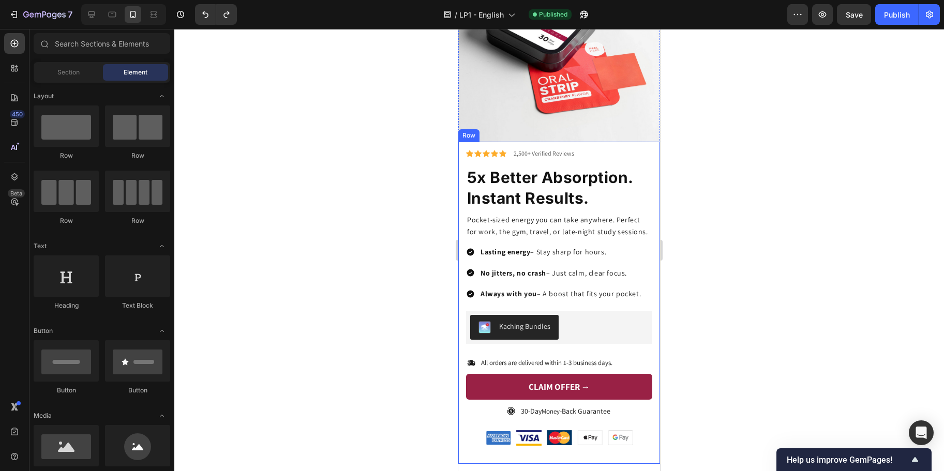
scroll to position [2148, 0]
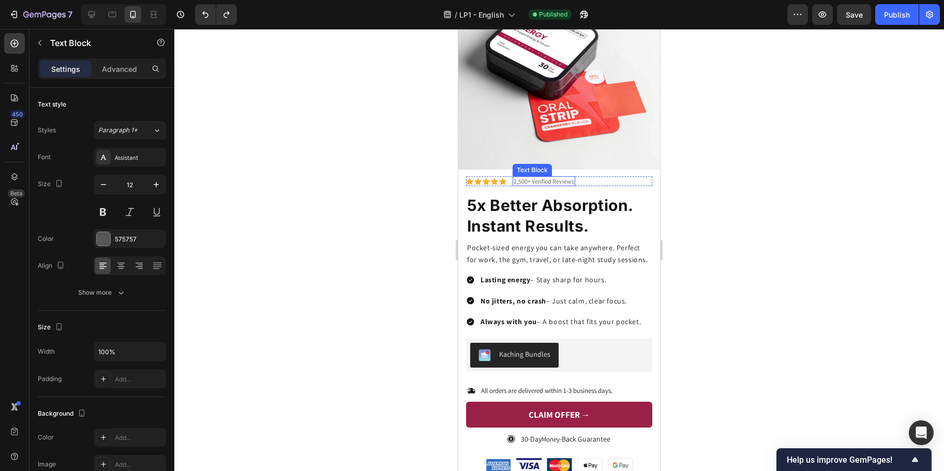
click at [547, 177] on p "2,500+ Verified Reviews" at bounding box center [544, 181] width 61 height 8
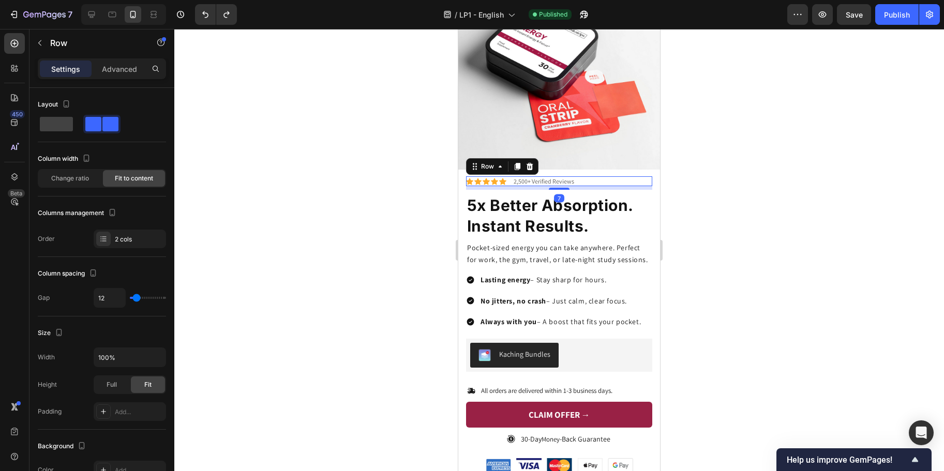
click at [613, 176] on div "Icon Icon Icon Icon Icon Icon List 2,500+ Verified Reviews Text Block Row 7" at bounding box center [559, 181] width 186 height 10
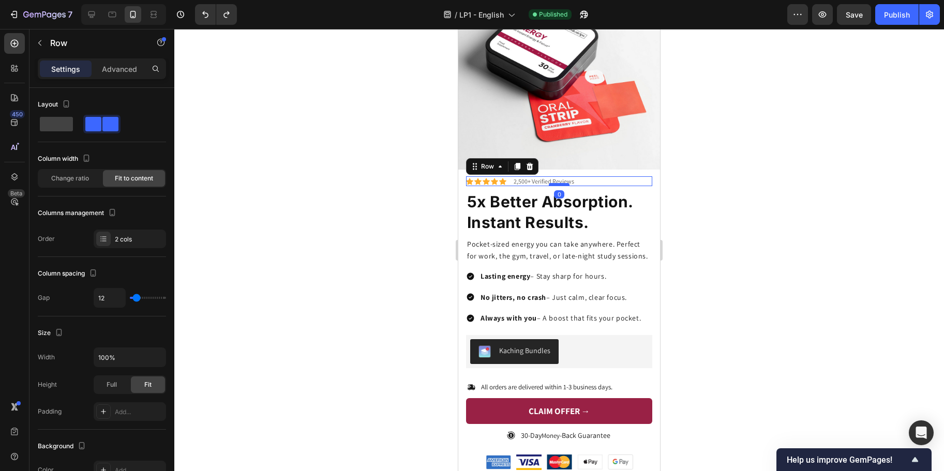
click at [554, 183] on div at bounding box center [559, 184] width 21 height 3
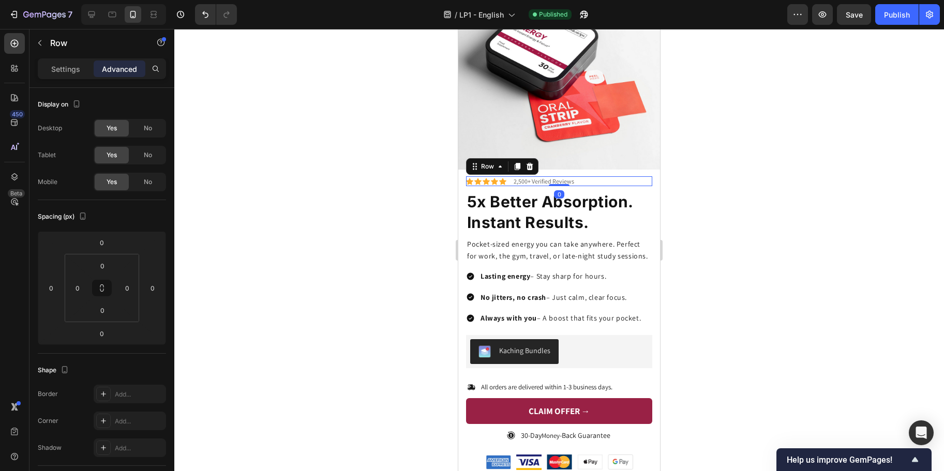
click at [773, 131] on div at bounding box center [559, 250] width 770 height 442
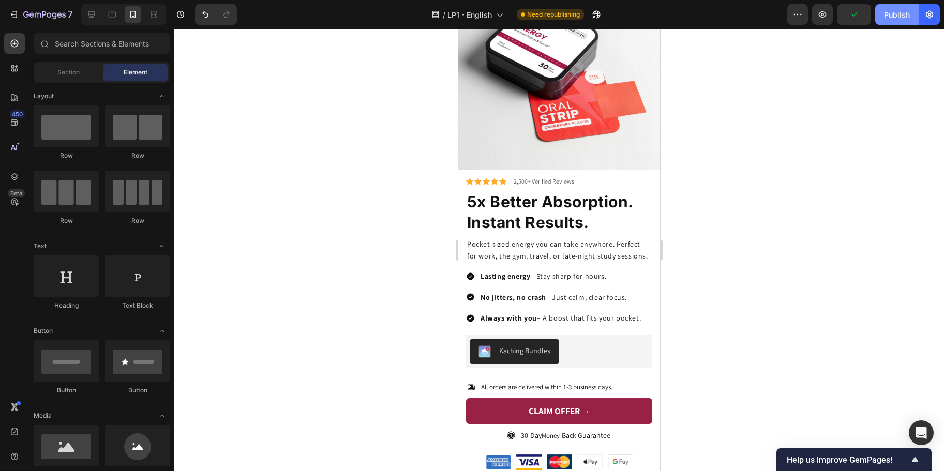
click at [899, 13] on div "Publish" at bounding box center [897, 14] width 26 height 11
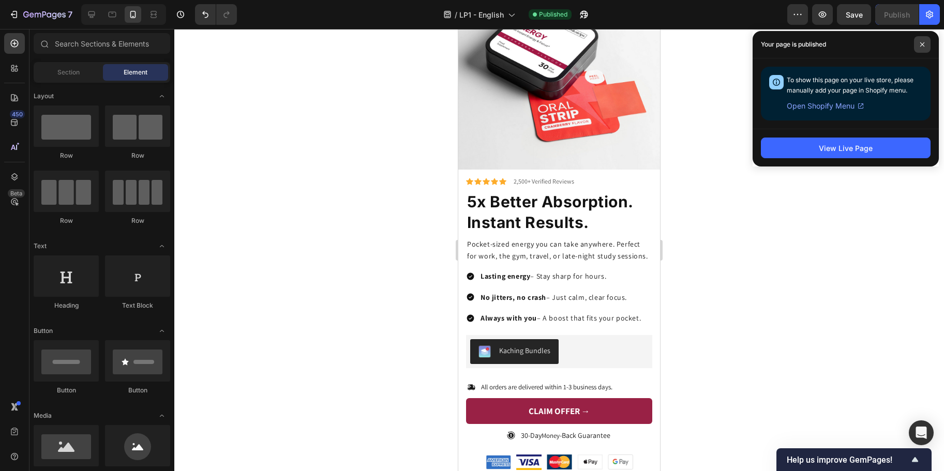
click at [923, 48] on span at bounding box center [922, 44] width 17 height 17
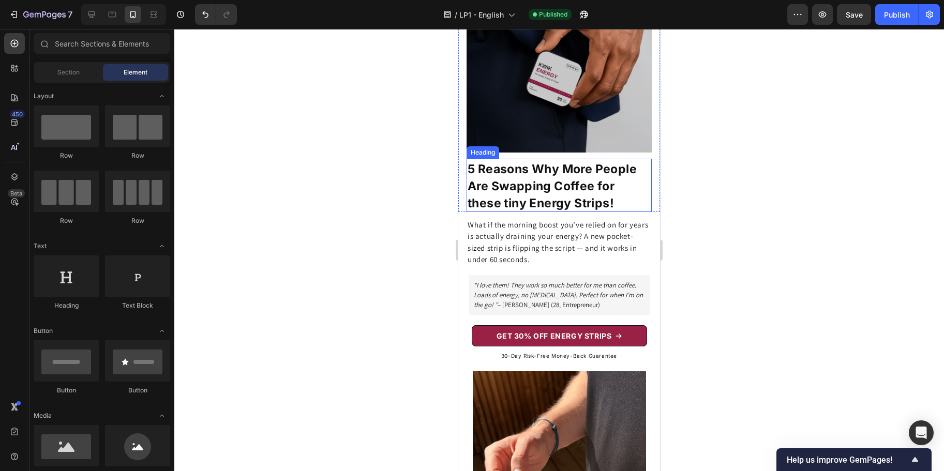
scroll to position [99, 0]
